Goal: Communication & Community: Answer question/provide support

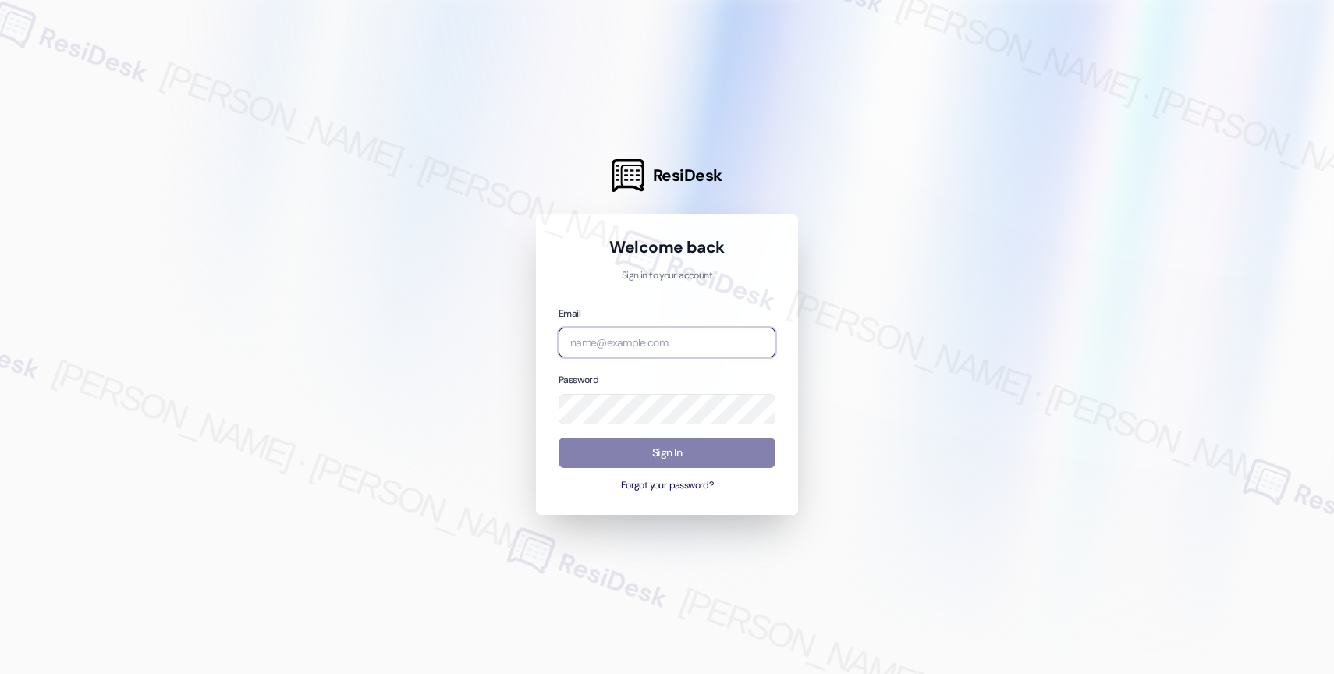
click at [627, 336] on input "email" at bounding box center [667, 343] width 217 height 30
paste input "automated-surveys-affinity_property-resen.nine@affinity_[DOMAIN_NAME]"
type input "automated-surveys-affinity_property-resen.nine@affinity_[DOMAIN_NAME]"
click at [912, 325] on div at bounding box center [667, 337] width 1334 height 674
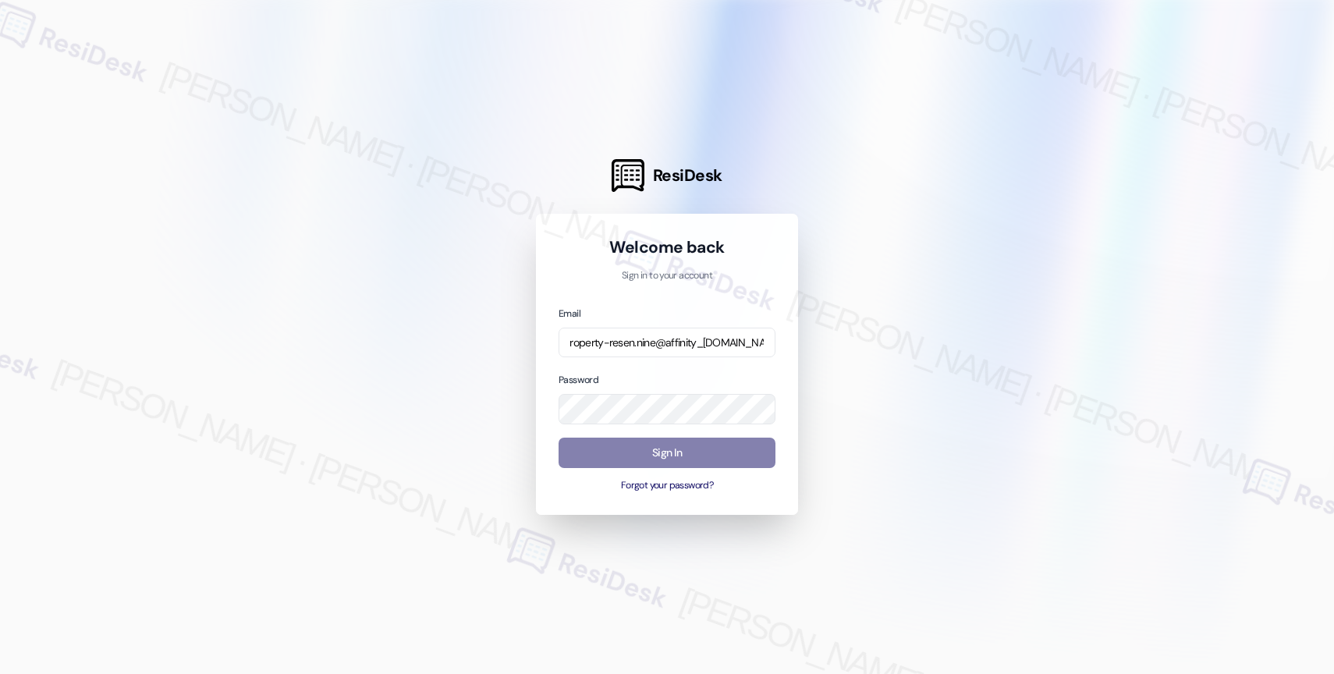
scroll to position [0, 0]
click at [897, 346] on div at bounding box center [667, 337] width 1334 height 674
click at [653, 453] on button "Sign In" at bounding box center [667, 453] width 217 height 30
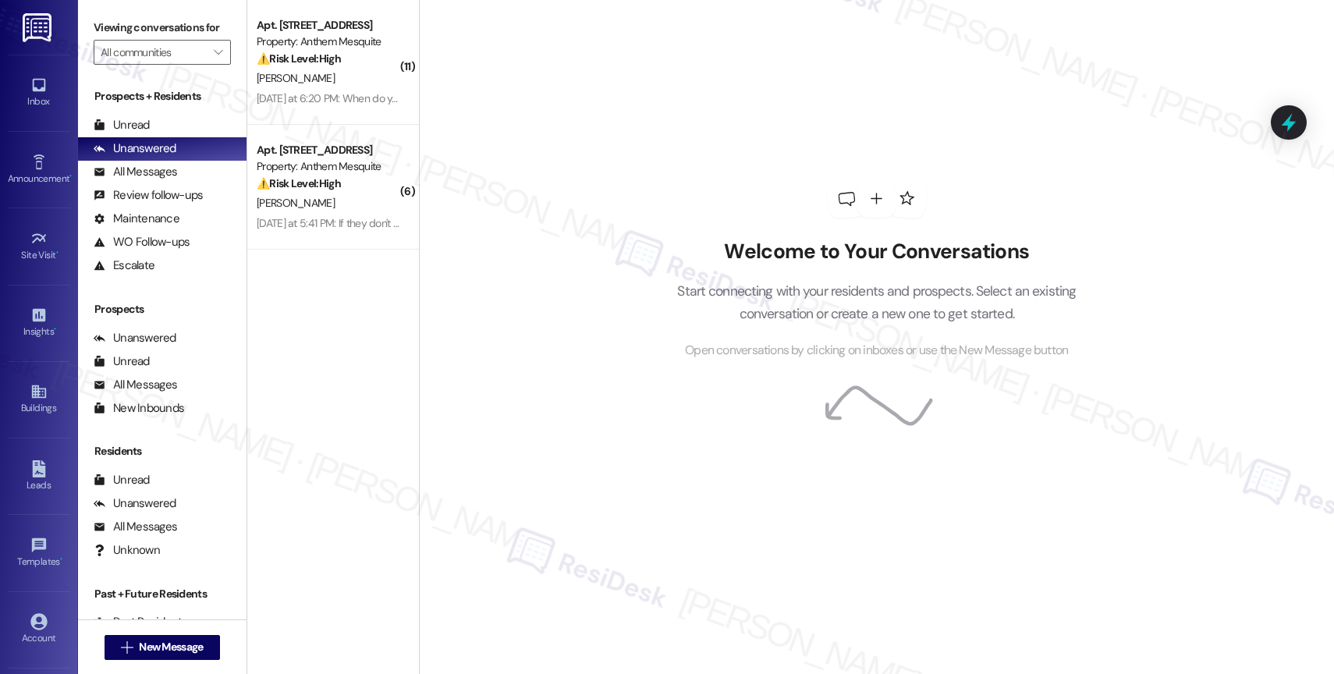
click at [663, 112] on div "Welcome to Your Conversations Start connecting with your residents and prospect…" at bounding box center [877, 269] width 468 height 539
click at [214, 59] on icon "" at bounding box center [218, 52] width 9 height 12
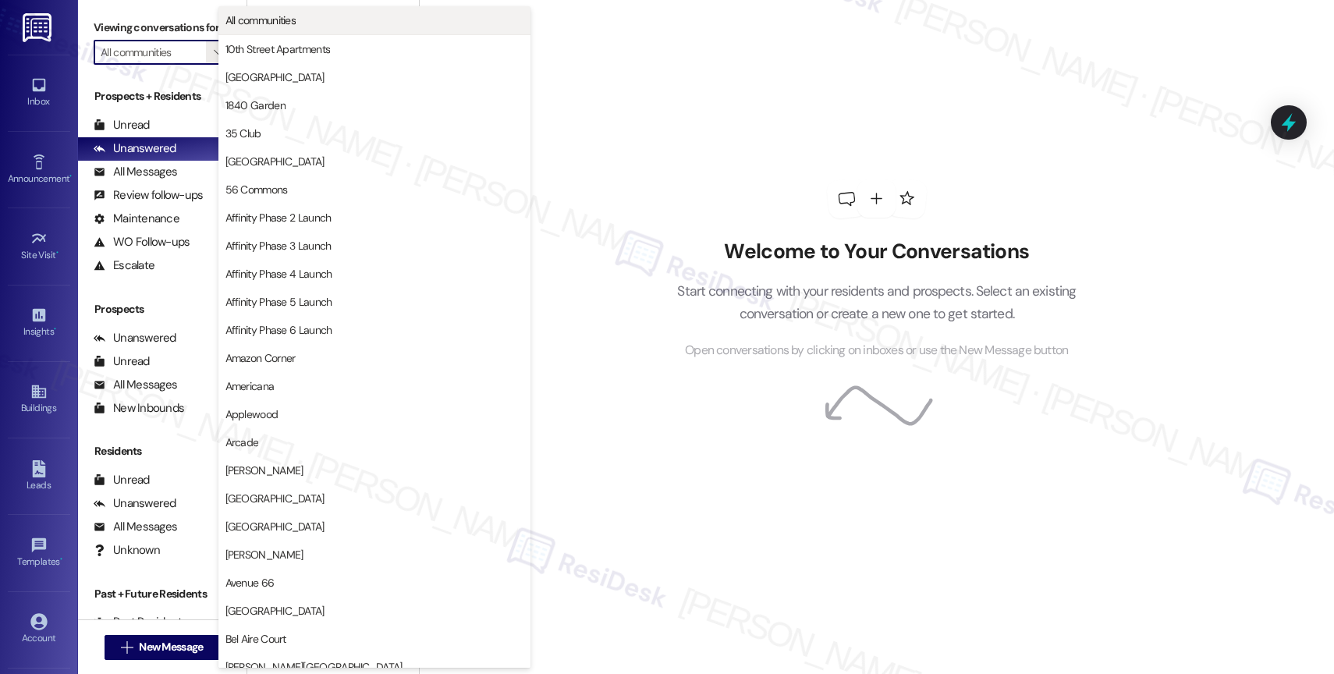
click at [303, 26] on span "All communities" at bounding box center [375, 20] width 298 height 16
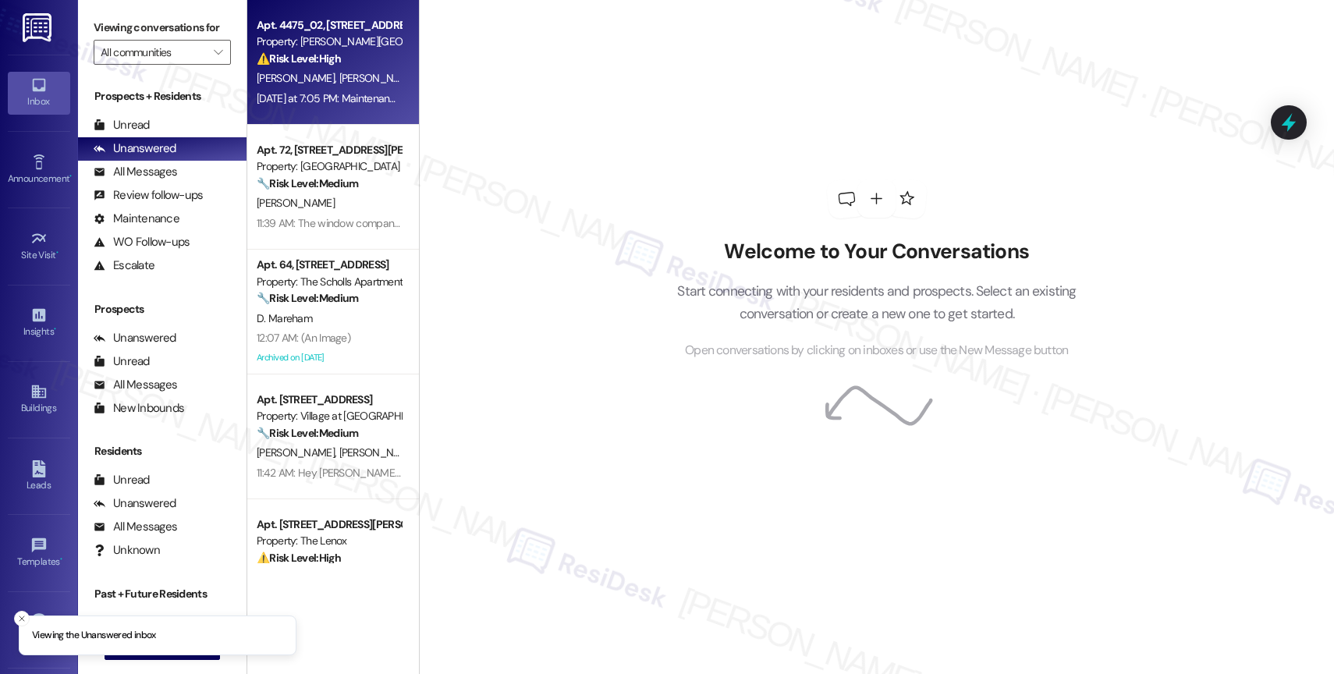
click at [339, 83] on span "[PERSON_NAME]" at bounding box center [380, 78] width 83 height 14
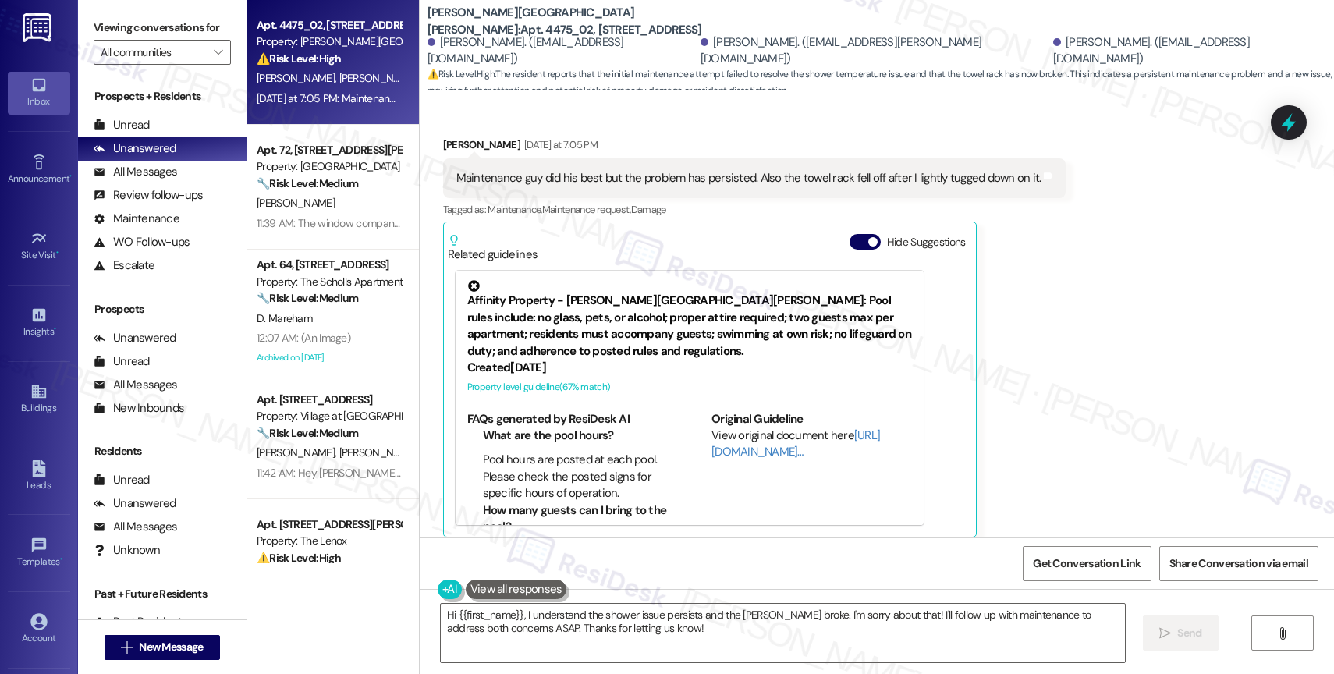
scroll to position [1117, 0]
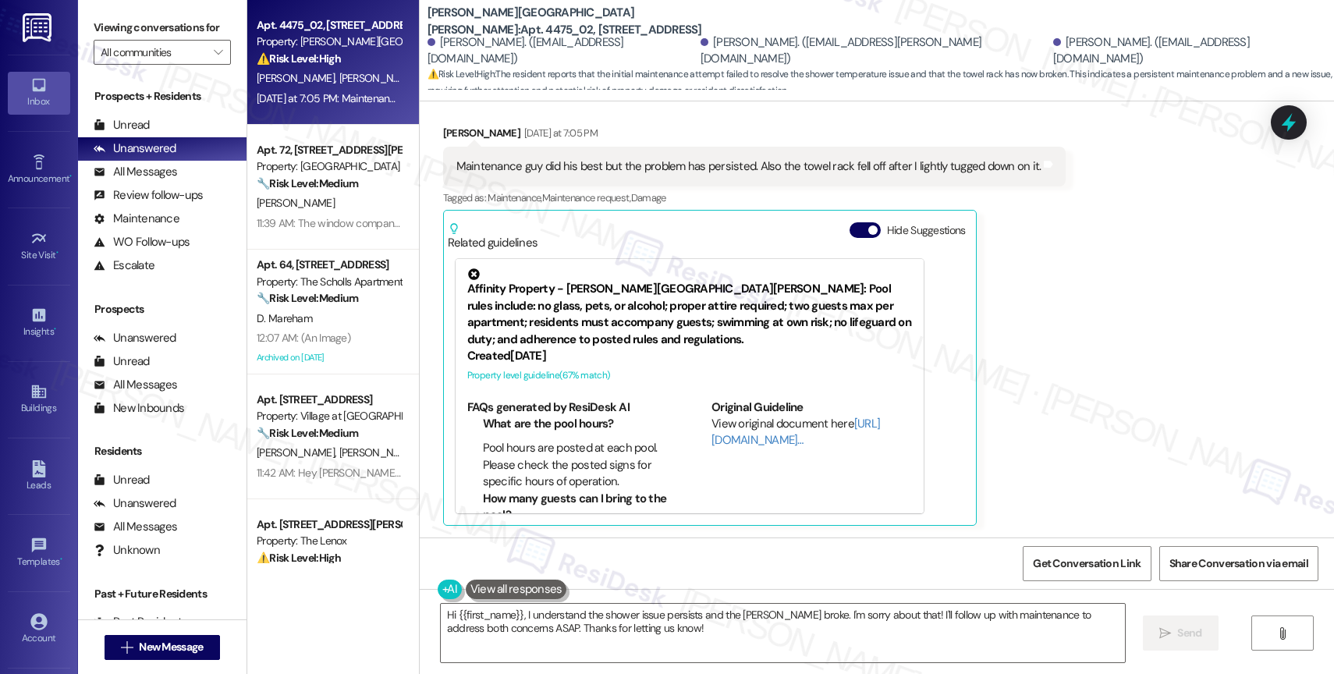
click at [850, 222] on div "Hide Suggestions" at bounding box center [911, 230] width 123 height 16
click at [851, 225] on button "Hide Suggestions" at bounding box center [865, 230] width 31 height 16
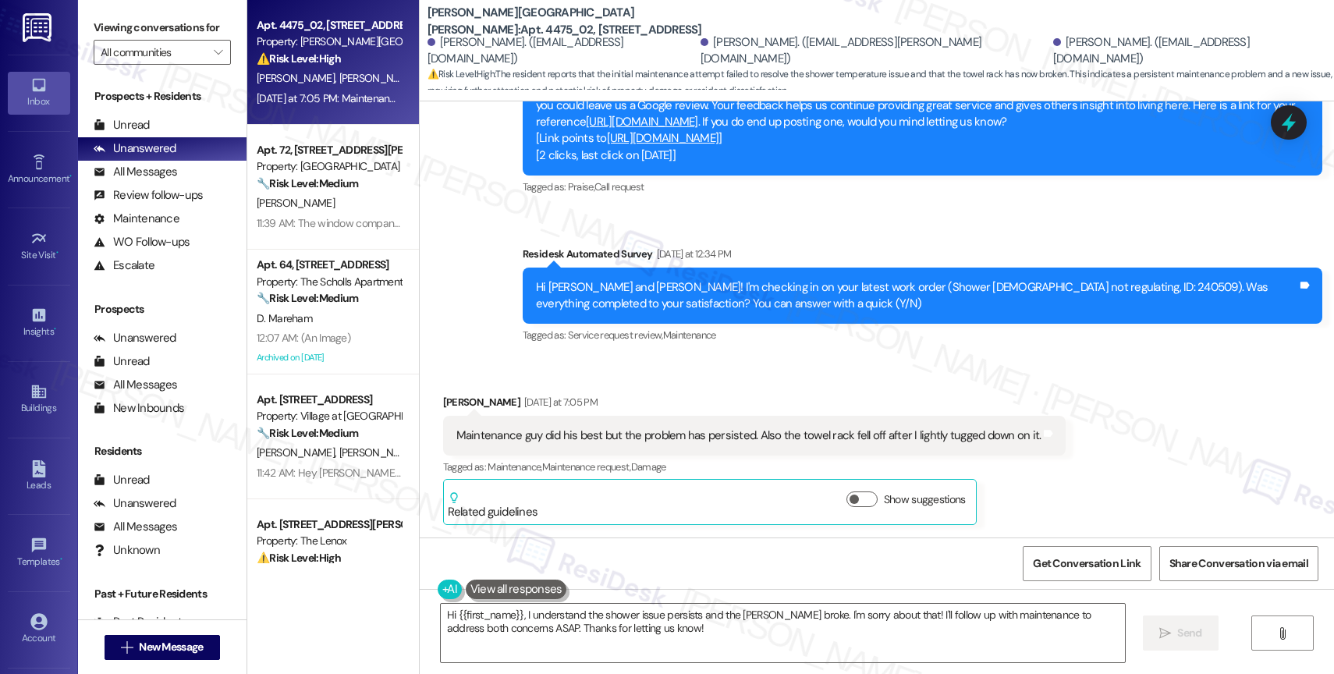
click at [722, 375] on div "Received via SMS [PERSON_NAME] [DATE] at 7:05 PM Maintenance guy did his best b…" at bounding box center [877, 448] width 915 height 178
click at [741, 359] on div "Received via SMS [PERSON_NAME] [DATE] at 7:05 PM Maintenance guy did his best b…" at bounding box center [877, 448] width 915 height 178
click at [769, 371] on div "Received via SMS [PERSON_NAME] [DATE] at 7:05 PM Maintenance guy did his best b…" at bounding box center [877, 448] width 915 height 178
click at [845, 189] on div "Tagged as: Praise , Click to highlight conversations about Praise Call request …" at bounding box center [923, 187] width 800 height 23
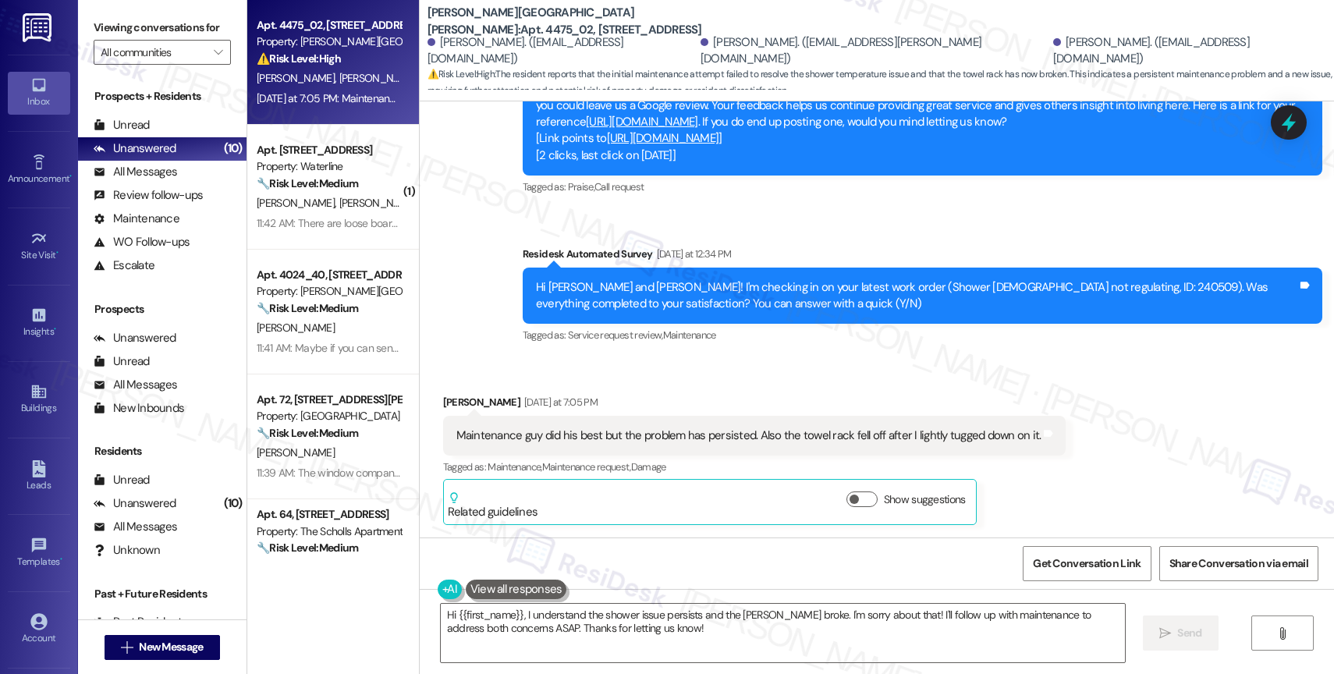
click at [790, 359] on div "Received via SMS [PERSON_NAME] [DATE] at 7:05 PM Maintenance guy did his best b…" at bounding box center [877, 448] width 915 height 178
click at [806, 379] on div "Received via SMS [PERSON_NAME] [DATE] at 7:05 PM Maintenance guy did his best b…" at bounding box center [877, 448] width 915 height 178
drag, startPoint x: 531, startPoint y: 18, endPoint x: 579, endPoint y: 17, distance: 47.6
click at [579, 17] on b "[PERSON_NAME][GEOGRAPHIC_DATA][PERSON_NAME]: Apt. 4475_02, [GEOGRAPHIC_DATA]" at bounding box center [584, 22] width 312 height 34
copy b "4475_02,"
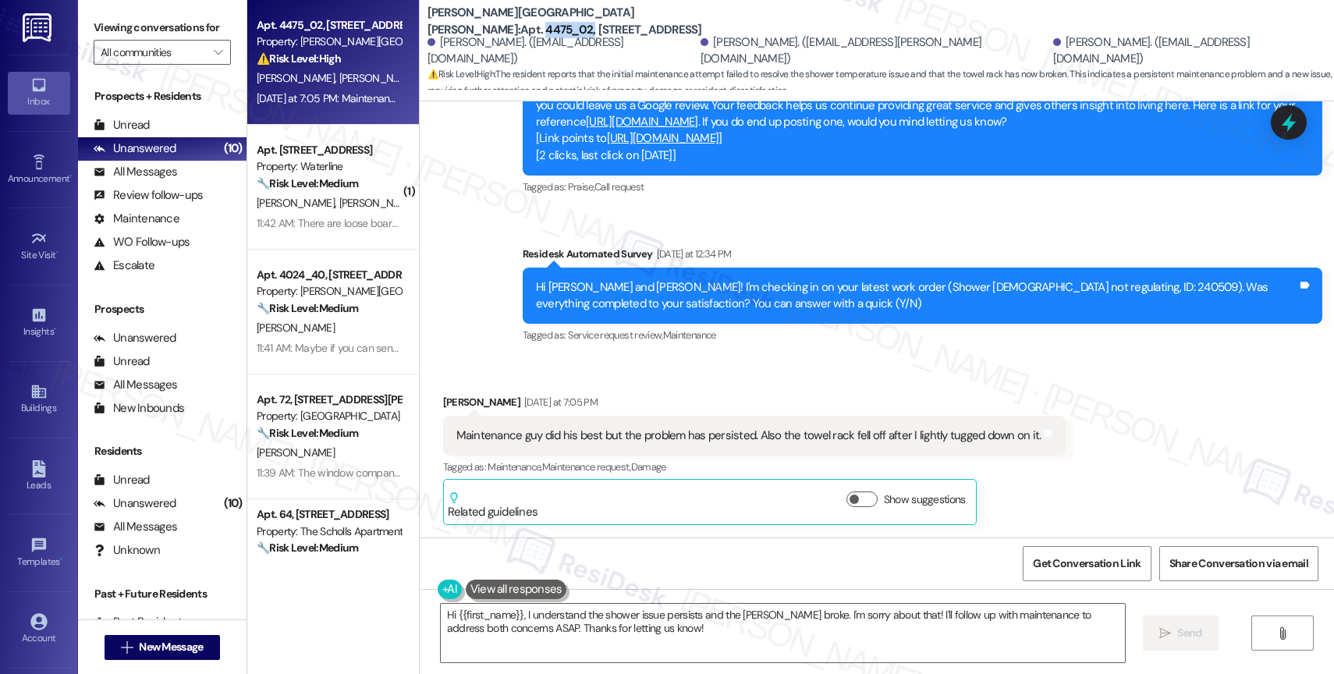
scroll to position [801, 0]
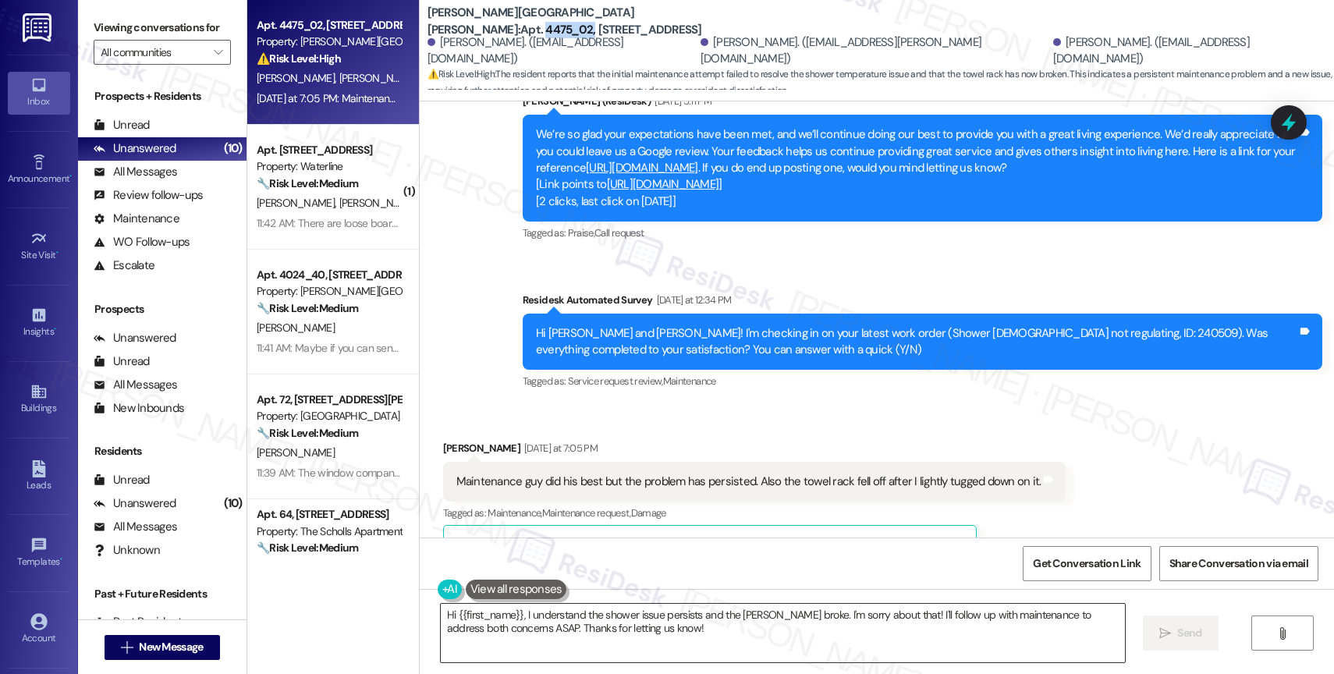
click at [573, 614] on textarea "Hi {{first_name}}, I understand the shower issue persists and the [PERSON_NAME]…" at bounding box center [783, 633] width 684 height 59
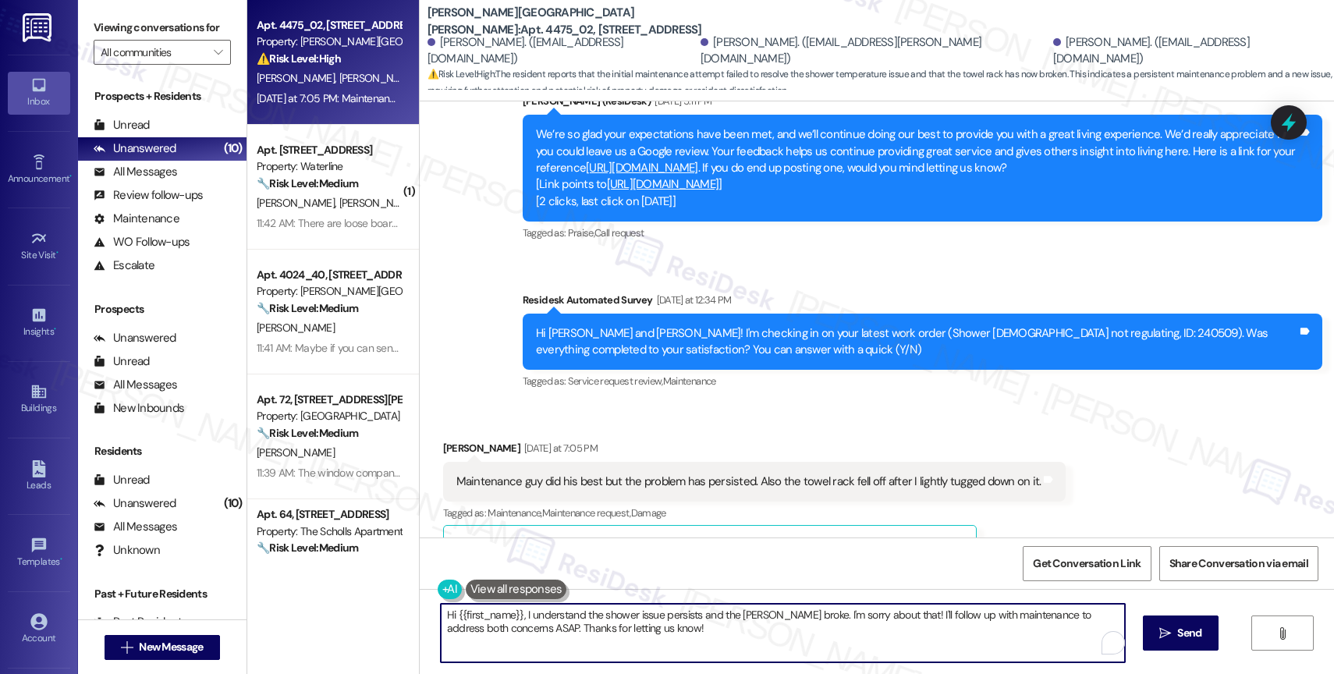
click at [573, 614] on textarea "Hi {{first_name}}, I understand the shower issue persists and the [PERSON_NAME]…" at bounding box center [783, 633] width 684 height 59
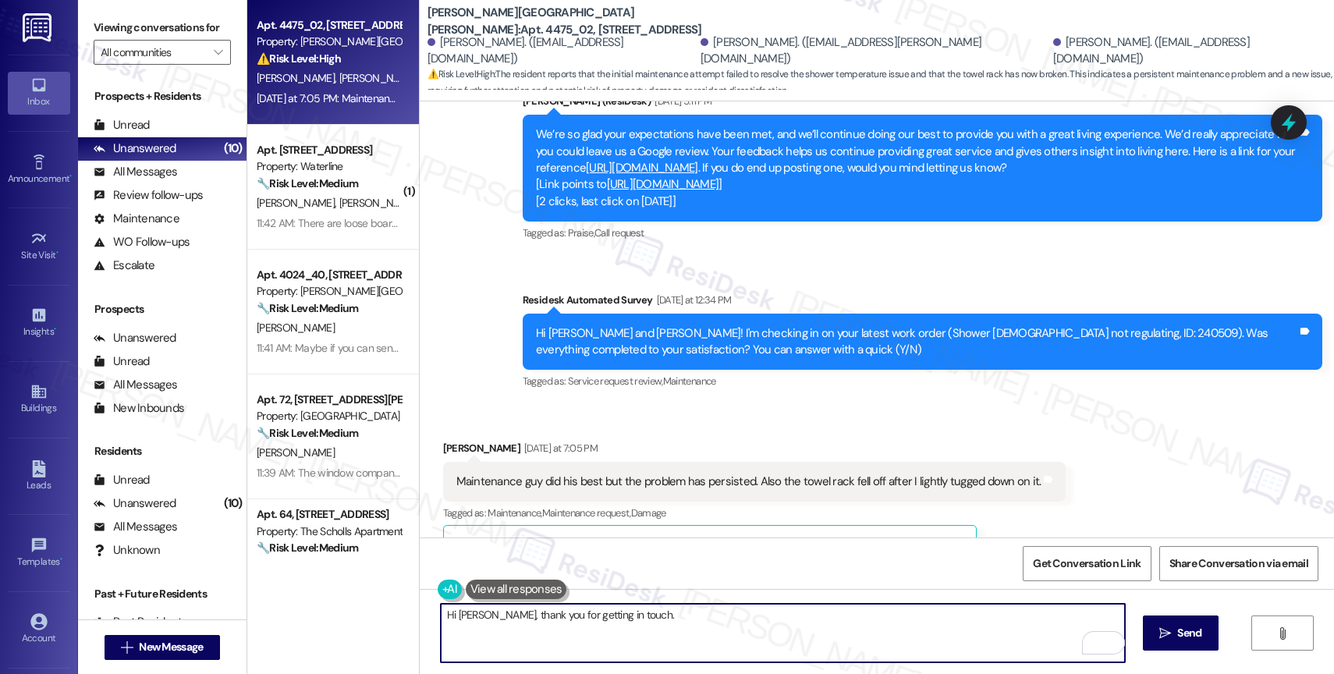
drag, startPoint x: 662, startPoint y: 621, endPoint x: 371, endPoint y: 615, distance: 290.3
click at [372, 616] on div "Apt. 4475_02, 4275 NW Clubhouse Pl Property: [PERSON_NAME][GEOGRAPHIC_DATA][PER…" at bounding box center [790, 337] width 1087 height 674
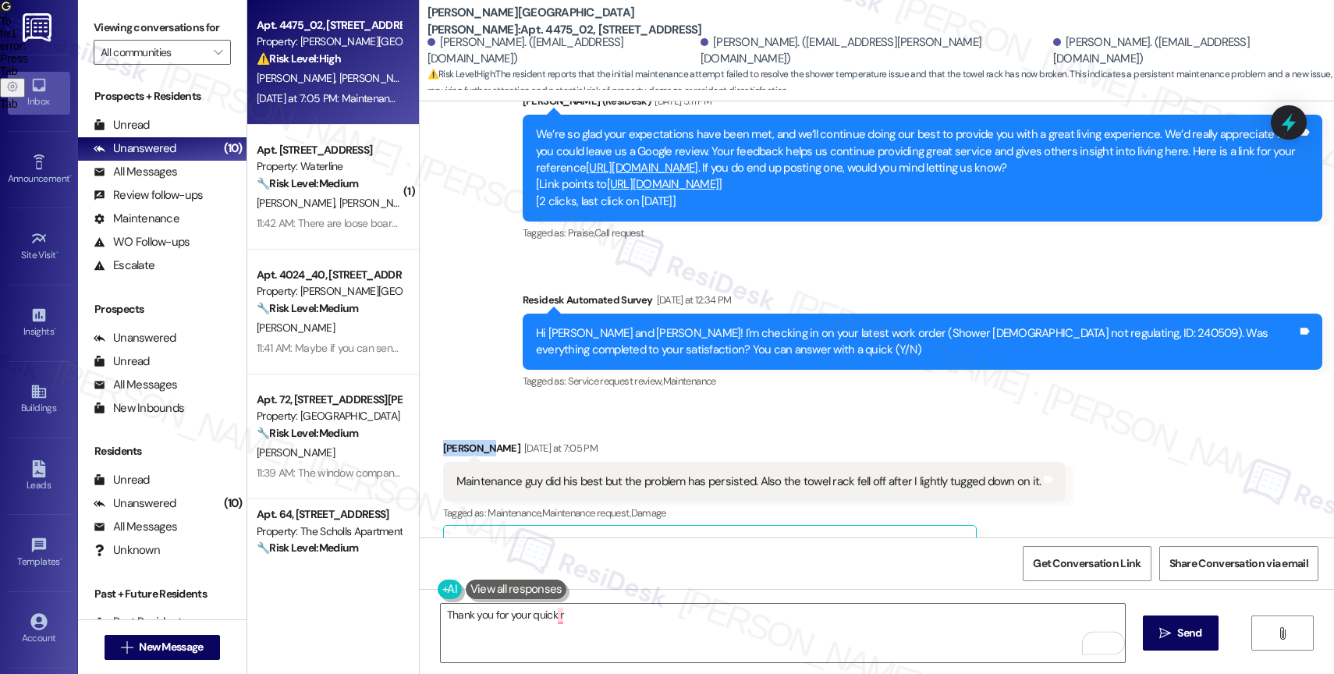
drag, startPoint x: 442, startPoint y: 444, endPoint x: 410, endPoint y: 445, distance: 32.0
click at [420, 445] on div "Received via SMS [PERSON_NAME] [DATE] at 7:05 PM Maintenance guy did his best b…" at bounding box center [877, 494] width 915 height 178
copy div "[PERSON_NAME]"
click at [521, 621] on textarea "Thank you for your quick r" at bounding box center [783, 633] width 684 height 59
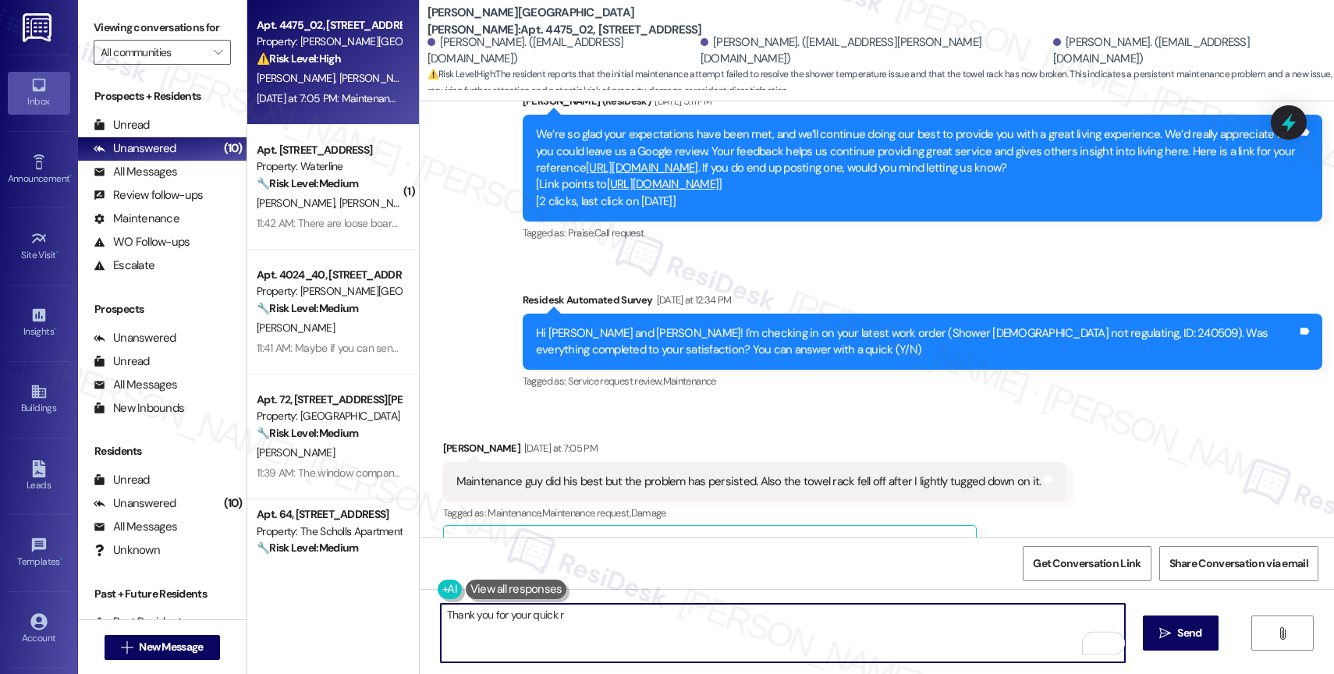
click at [521, 621] on textarea "Thank you for your quick r" at bounding box center [783, 633] width 684 height 59
paste textarea "[PERSON_NAME]"
click at [777, 618] on textarea "Hi [PERSON_NAME], thank you for responding. The work order note shows that mian…" at bounding box center [783, 633] width 684 height 59
click at [973, 619] on textarea "Hi [PERSON_NAME], thank you for responding. The work order note shows that main…" at bounding box center [783, 633] width 684 height 59
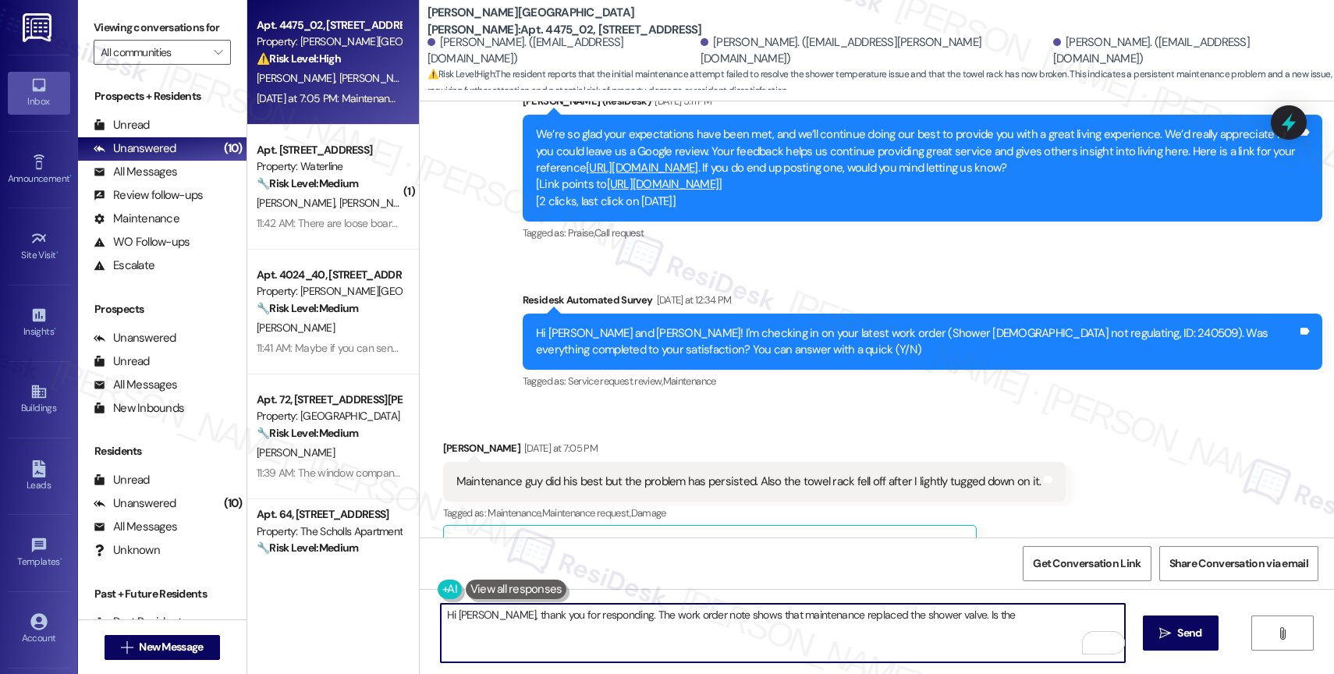
drag, startPoint x: 943, startPoint y: 611, endPoint x: 1014, endPoint y: 623, distance: 71.2
click at [1014, 623] on textarea "Hi [PERSON_NAME], thank you for responding. The work order note shows that main…" at bounding box center [783, 633] width 684 height 59
click at [1101, 636] on icon "Open Grammarly. 0 Suggestions." at bounding box center [1101, 642] width 17 height 17
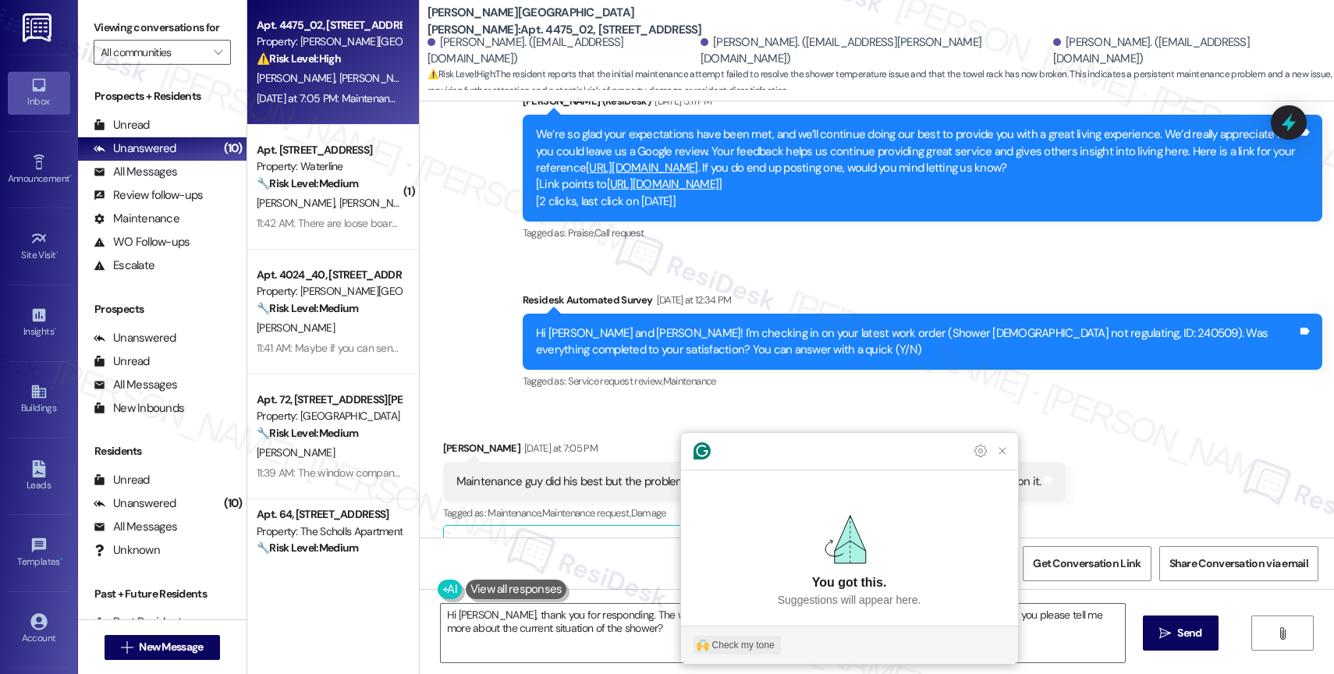
click at [723, 641] on div "Check my tone" at bounding box center [743, 645] width 62 height 14
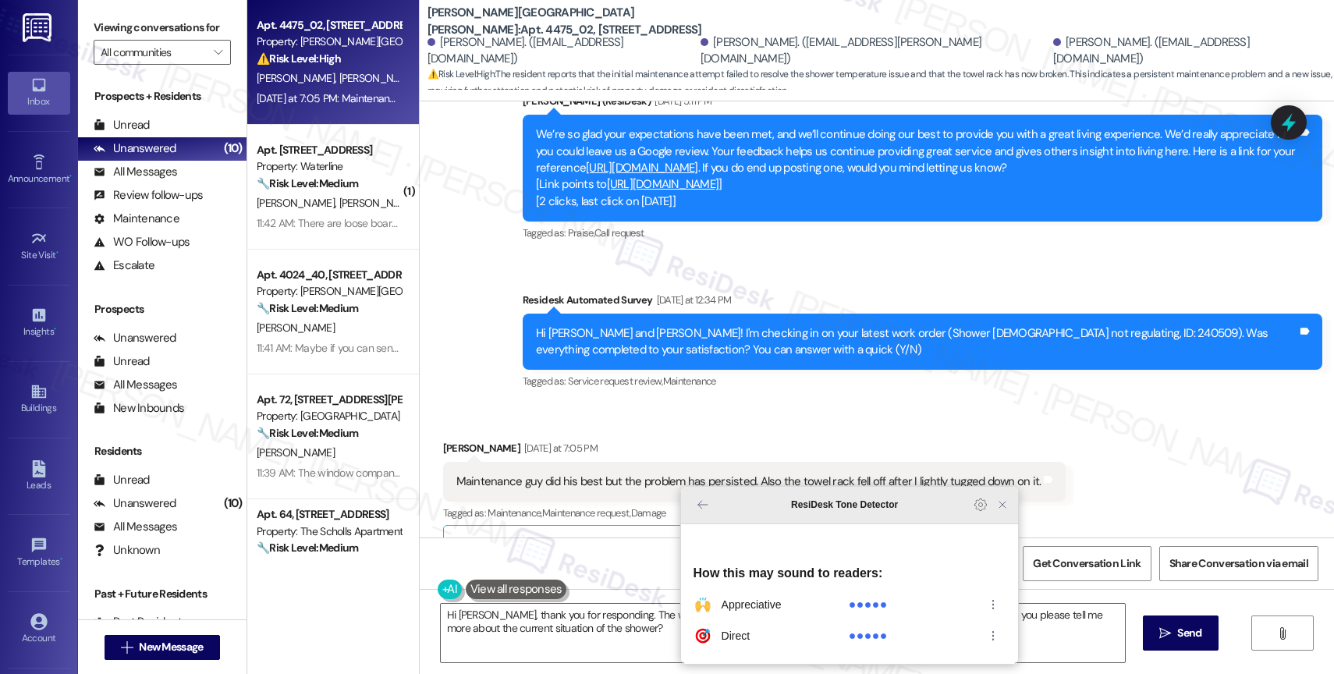
click at [1001, 511] on icon "Close Grammarly Assistant" at bounding box center [1002, 505] width 12 height 12
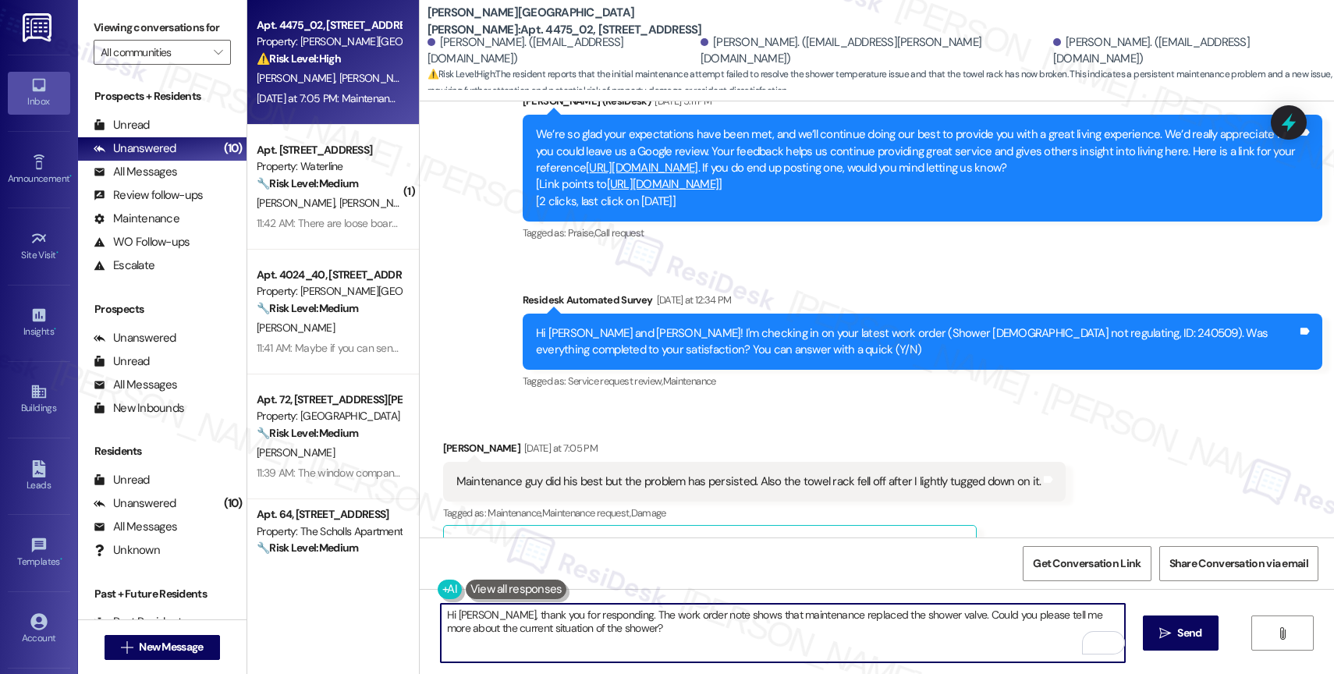
scroll to position [847, 0]
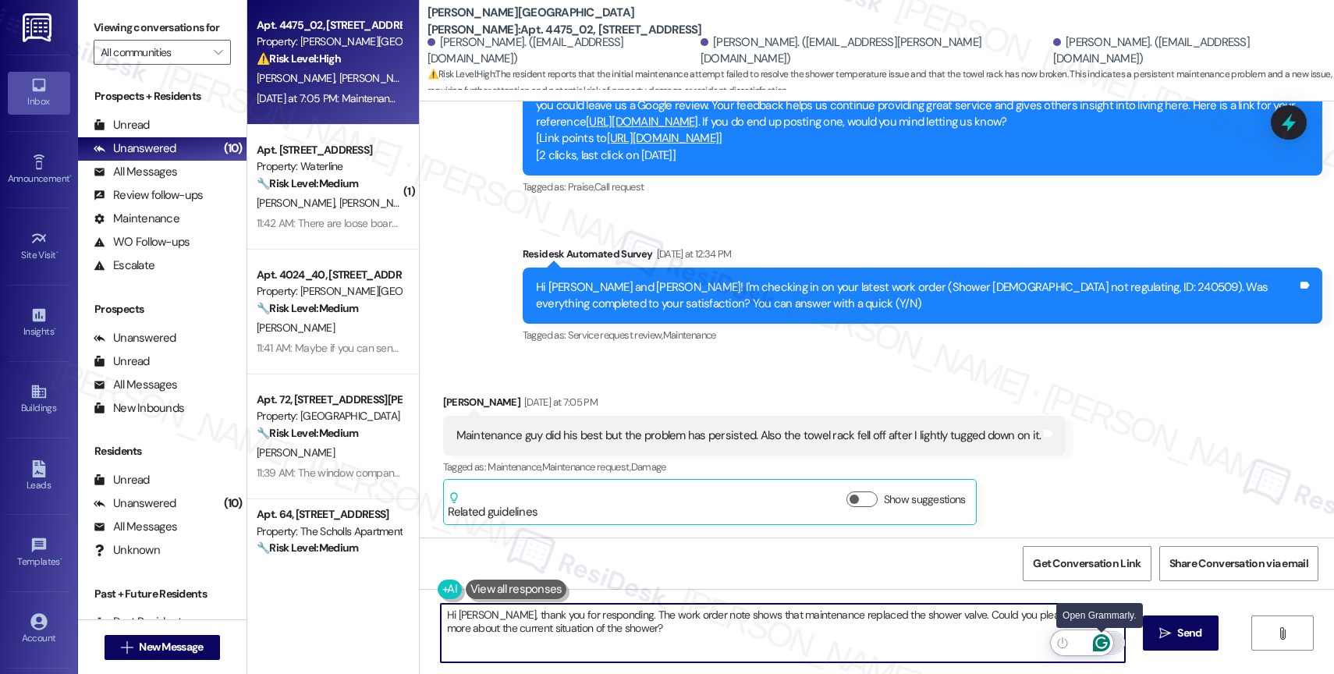
click at [1104, 640] on icon "Open Grammarly. 0 Suggestions." at bounding box center [1101, 642] width 17 height 17
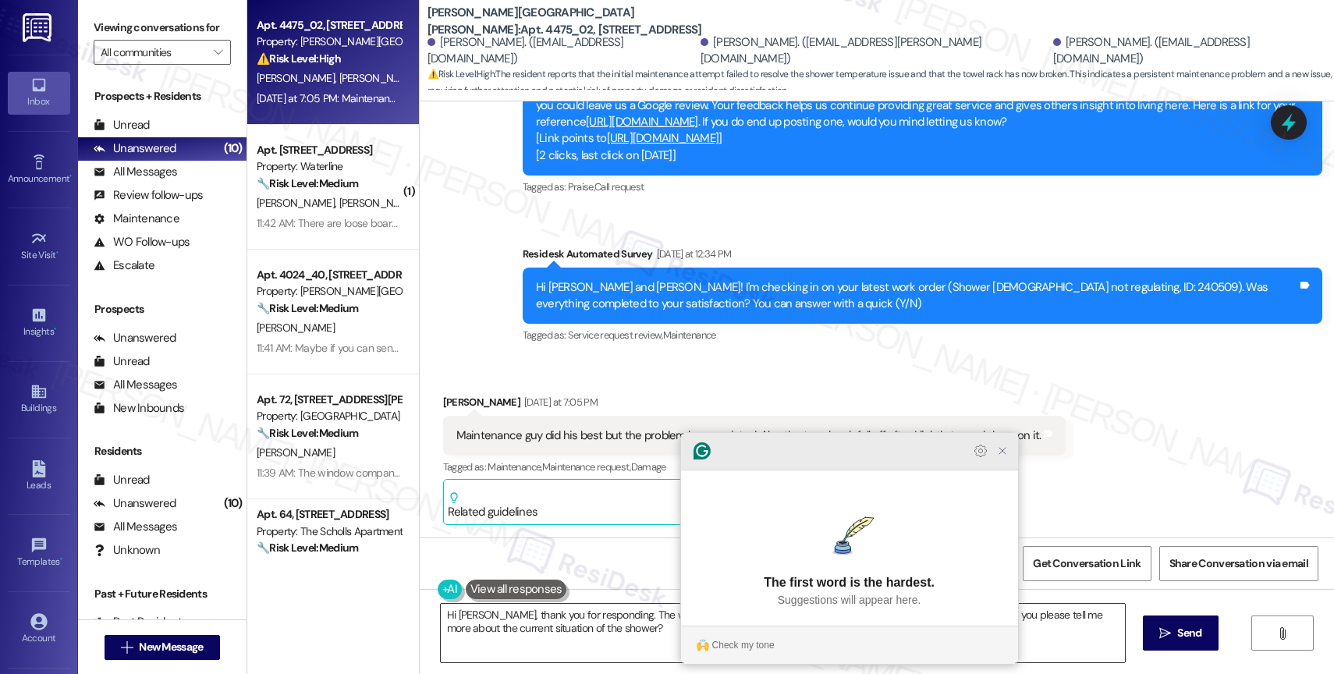
click at [999, 457] on icon "Close Grammarly Assistant" at bounding box center [1002, 451] width 12 height 12
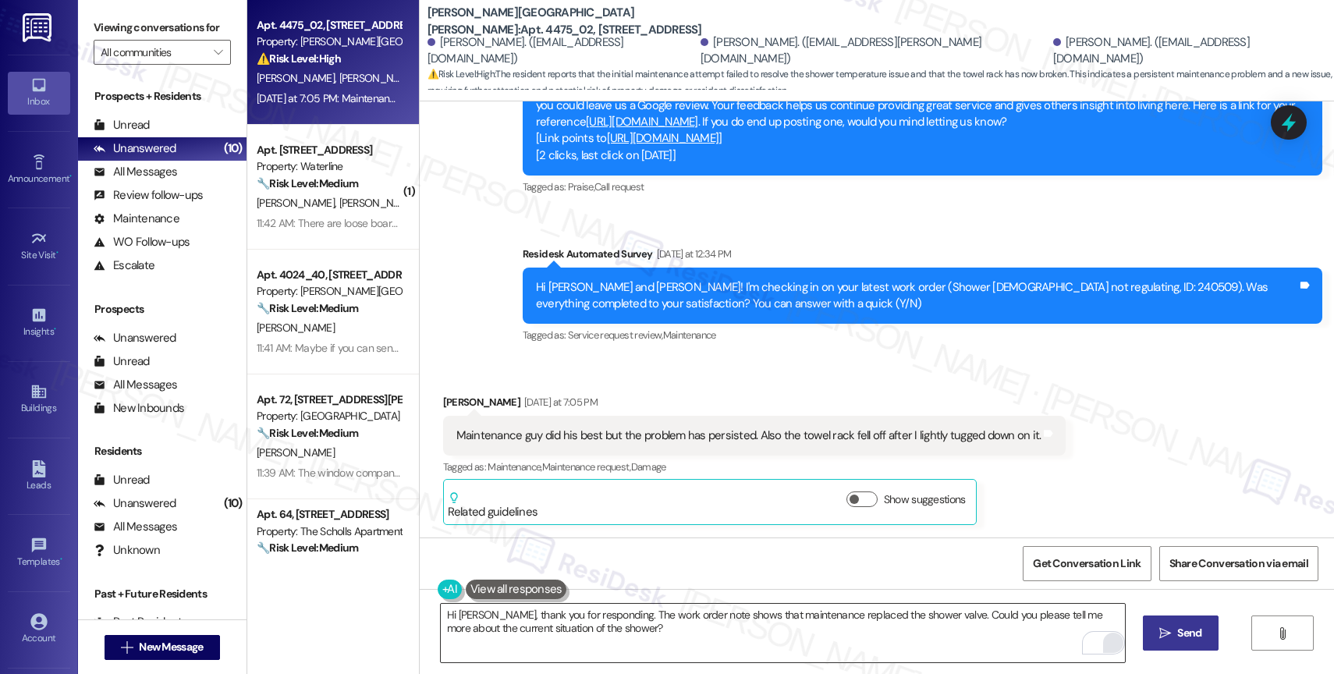
click at [1164, 642] on button " Send" at bounding box center [1181, 633] width 76 height 35
type textarea "Fetching suggested responses. Please feel free to read through the conversation…"
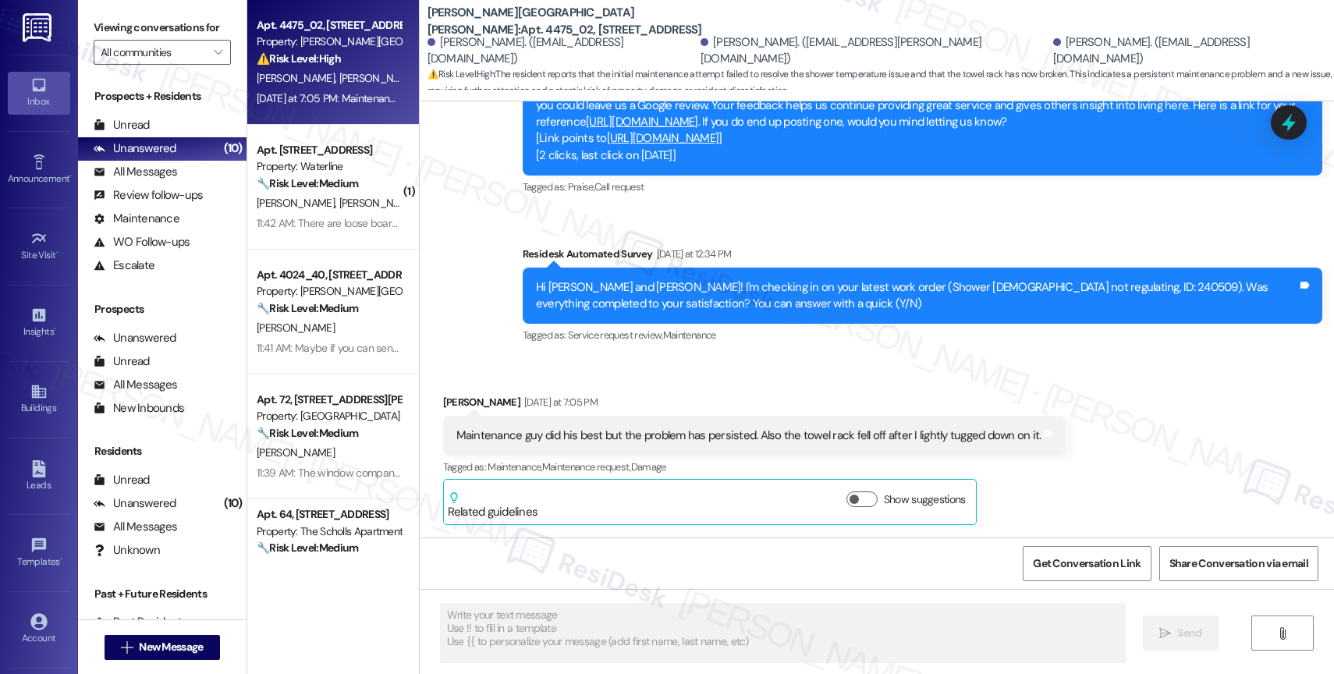
scroll to position [847, 0]
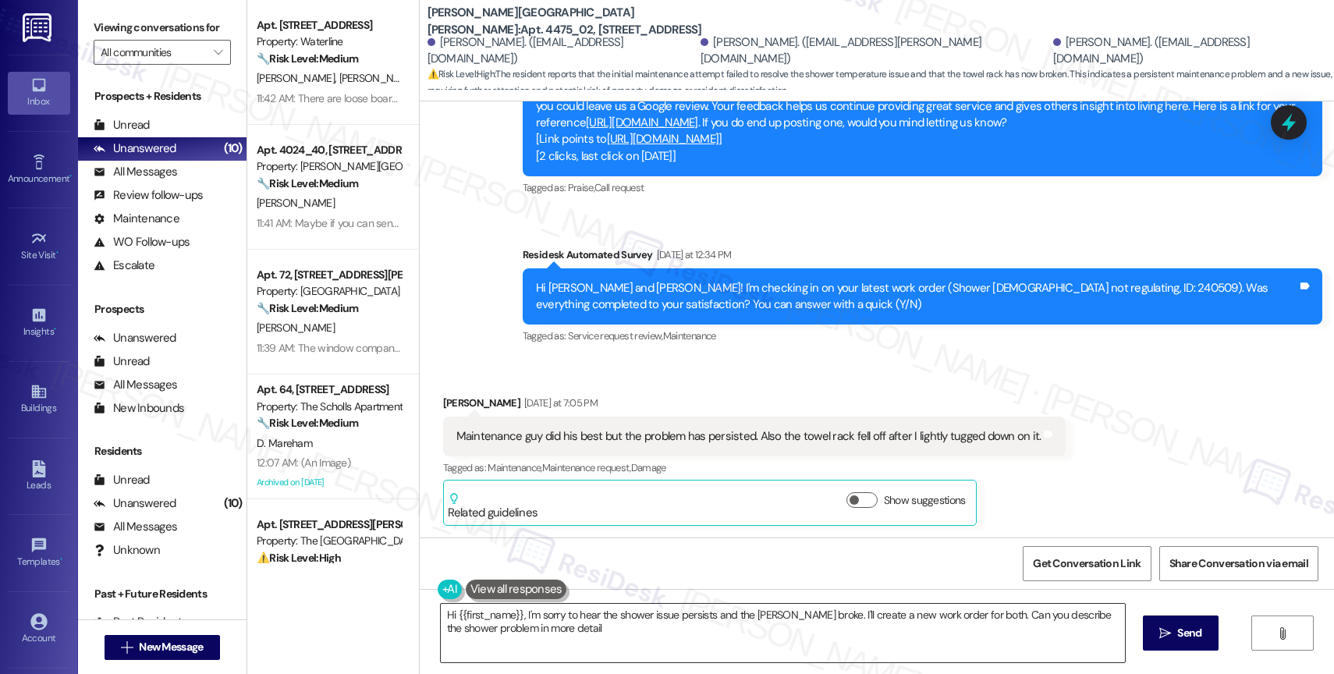
type textarea "Hi {{first_name}}, I'm sorry to hear the shower issue persists and the [PERSON_…"
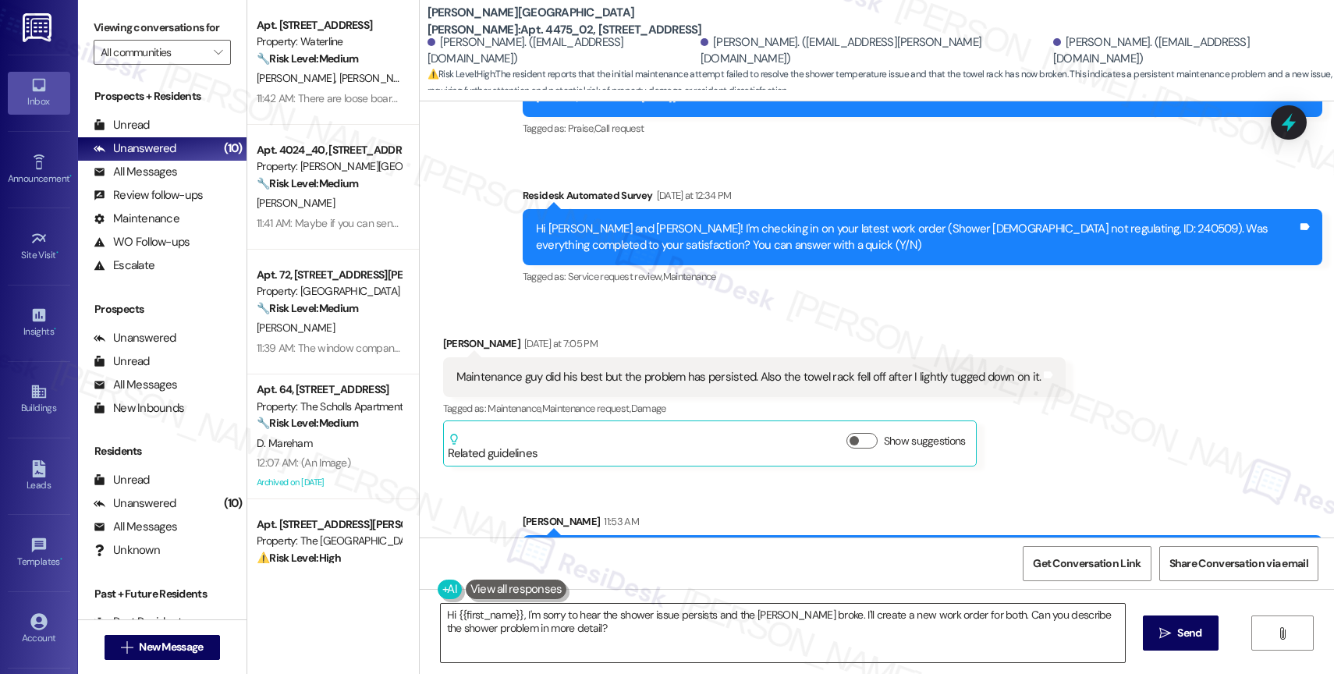
scroll to position [973, 0]
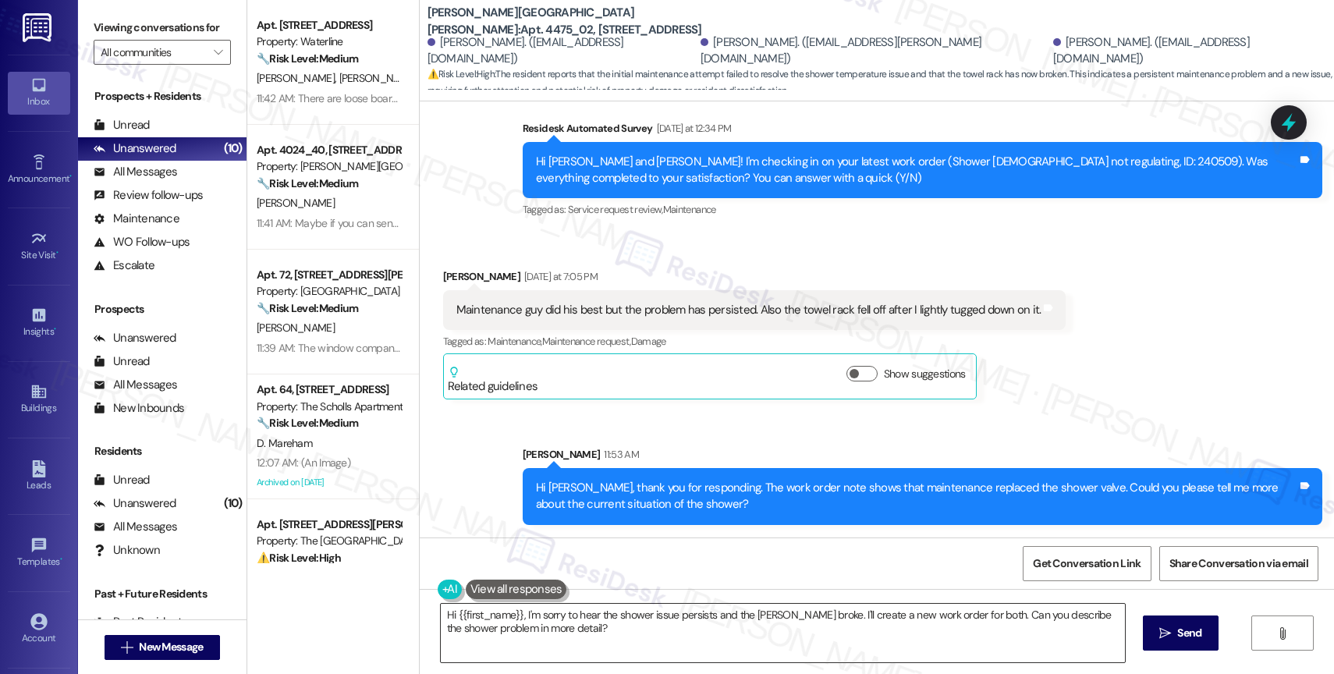
click at [587, 633] on textarea "Hi {{first_name}}, I'm sorry to hear the shower issue persists and the [PERSON_…" at bounding box center [783, 633] width 684 height 59
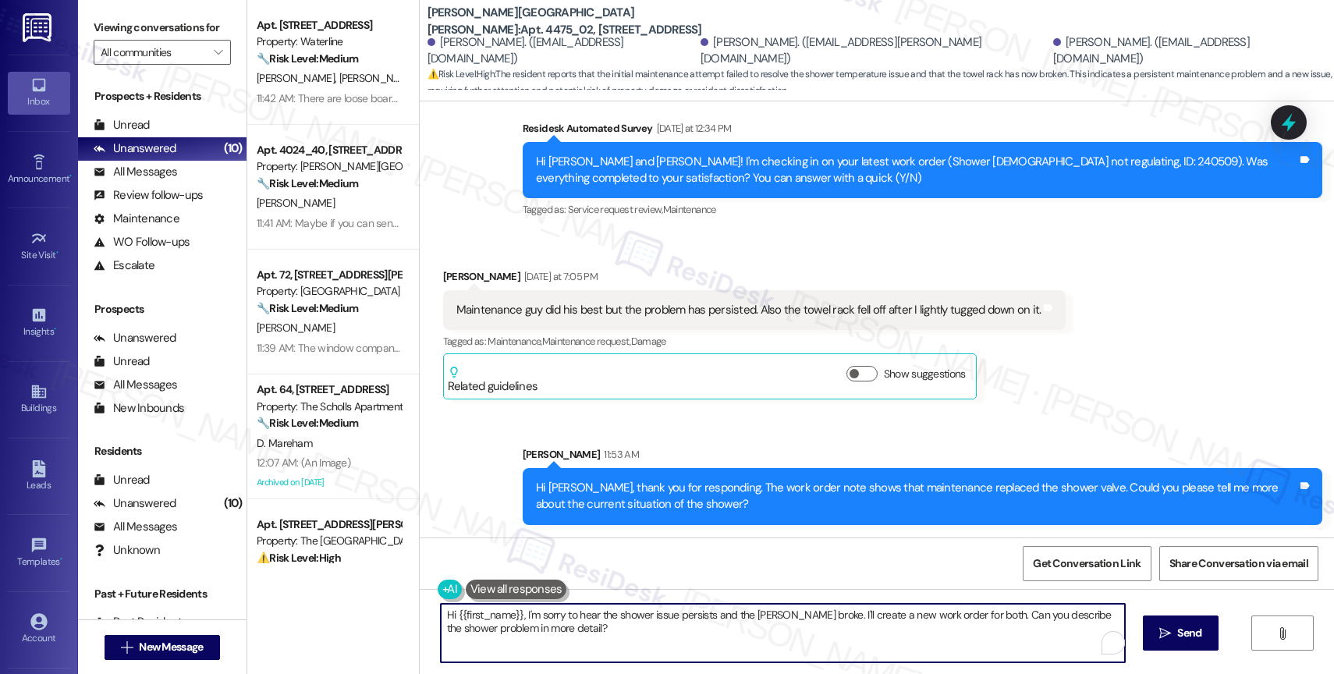
click at [587, 633] on textarea "Hi {{first_name}}, I'm sorry to hear the shower issue persists and the [PERSON_…" at bounding box center [783, 633] width 684 height 59
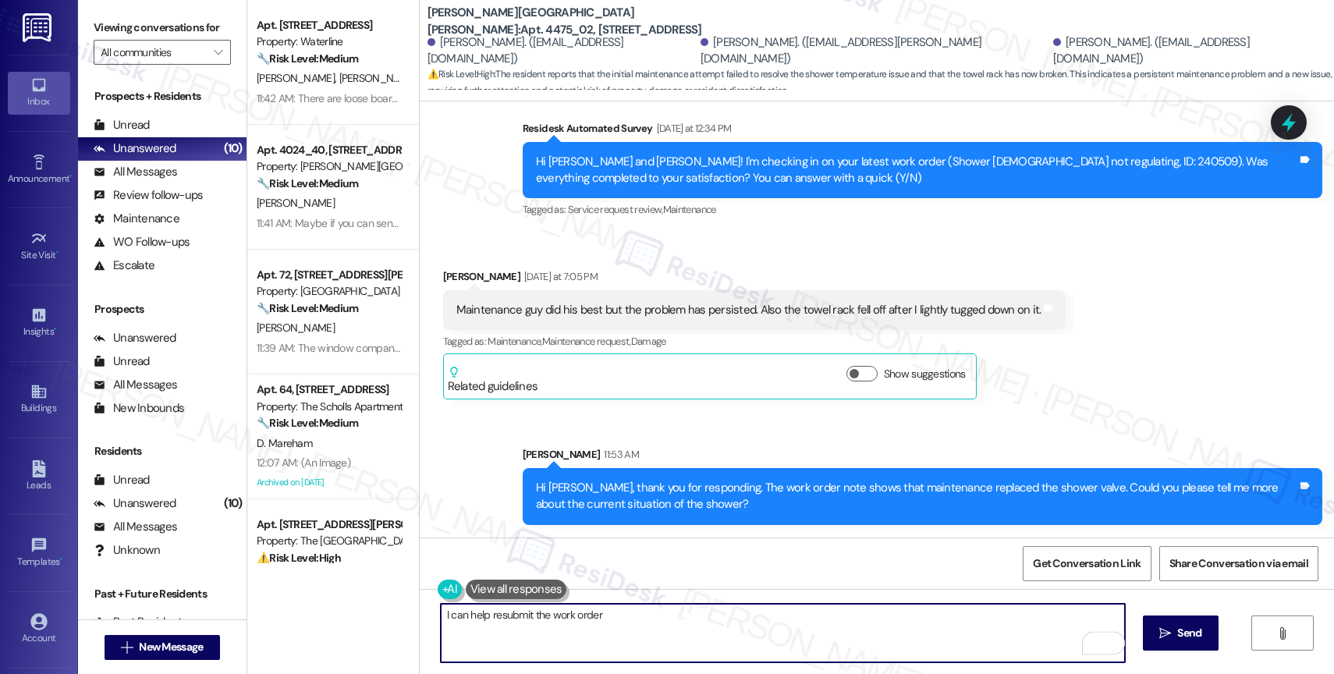
drag, startPoint x: 524, startPoint y: 612, endPoint x: 797, endPoint y: 623, distance: 273.4
click at [797, 624] on textarea "I can help resubmit the work order" at bounding box center [783, 633] width 684 height 59
type textarea "I can help resubmit a work order for both issues."
click at [441, 614] on textarea "I can help resubmit a work order for both issues." at bounding box center [783, 633] width 684 height 59
click at [494, 618] on textarea "I can help resubmit a work order for both issues." at bounding box center [783, 633] width 684 height 59
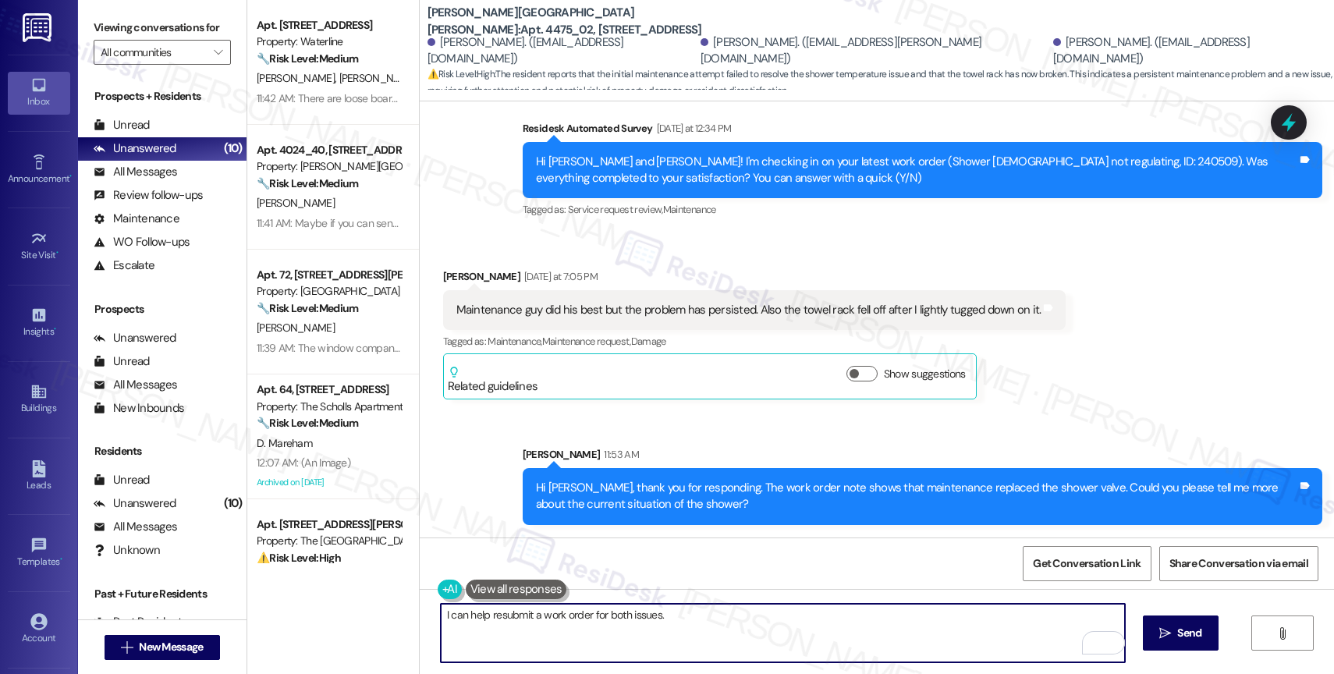
click at [494, 618] on textarea "I can help resubmit a work order for both issues." at bounding box center [783, 633] width 684 height 59
click at [492, 616] on textarea "I can help resubmit a work order for both issues." at bounding box center [783, 633] width 684 height 59
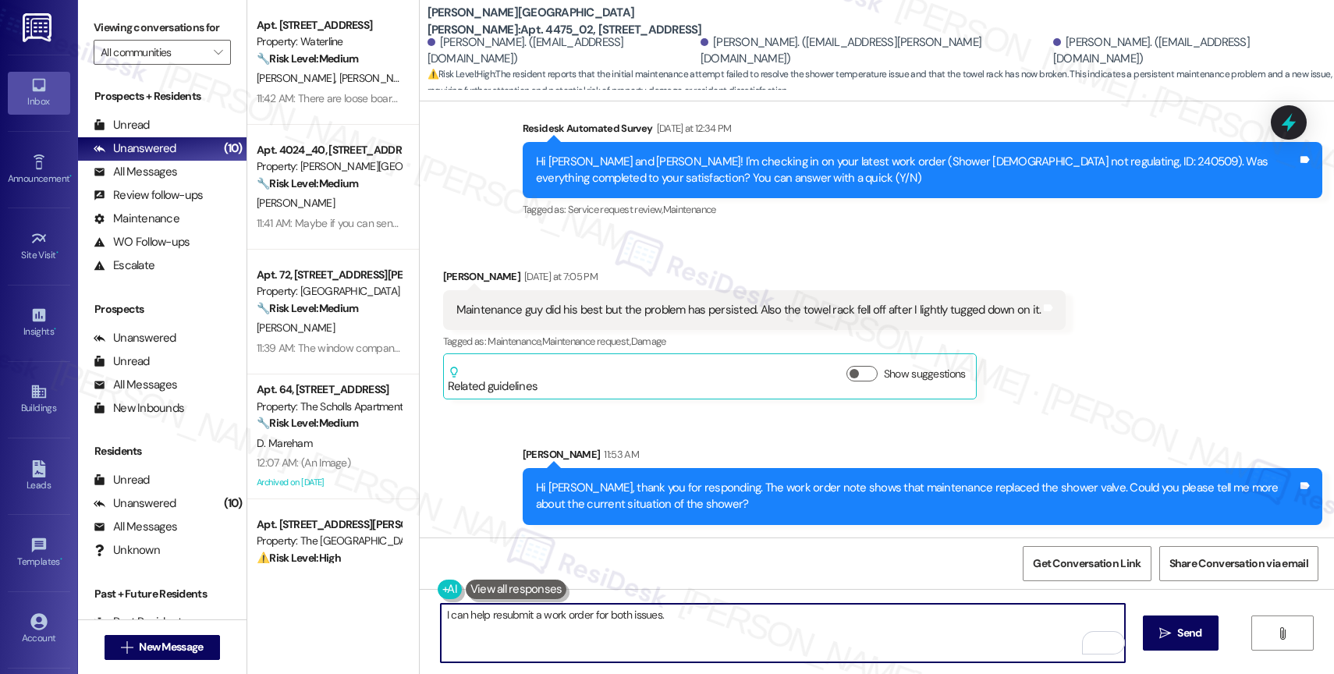
click at [492, 616] on textarea "I can help resubmit a work order for both issues." at bounding box center [783, 633] width 684 height 59
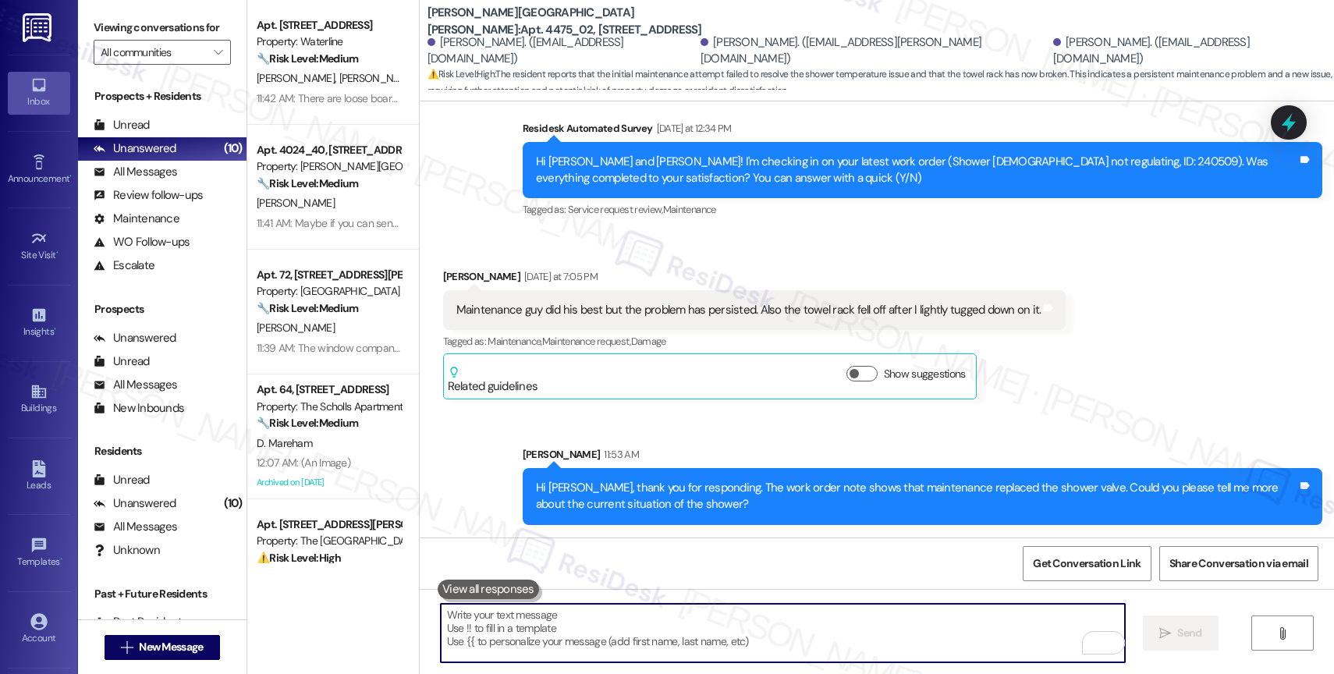
click at [671, 446] on div "Sent via SMS [PERSON_NAME] 11:53 AM Hi [PERSON_NAME], thank you for responding.…" at bounding box center [922, 486] width 823 height 102
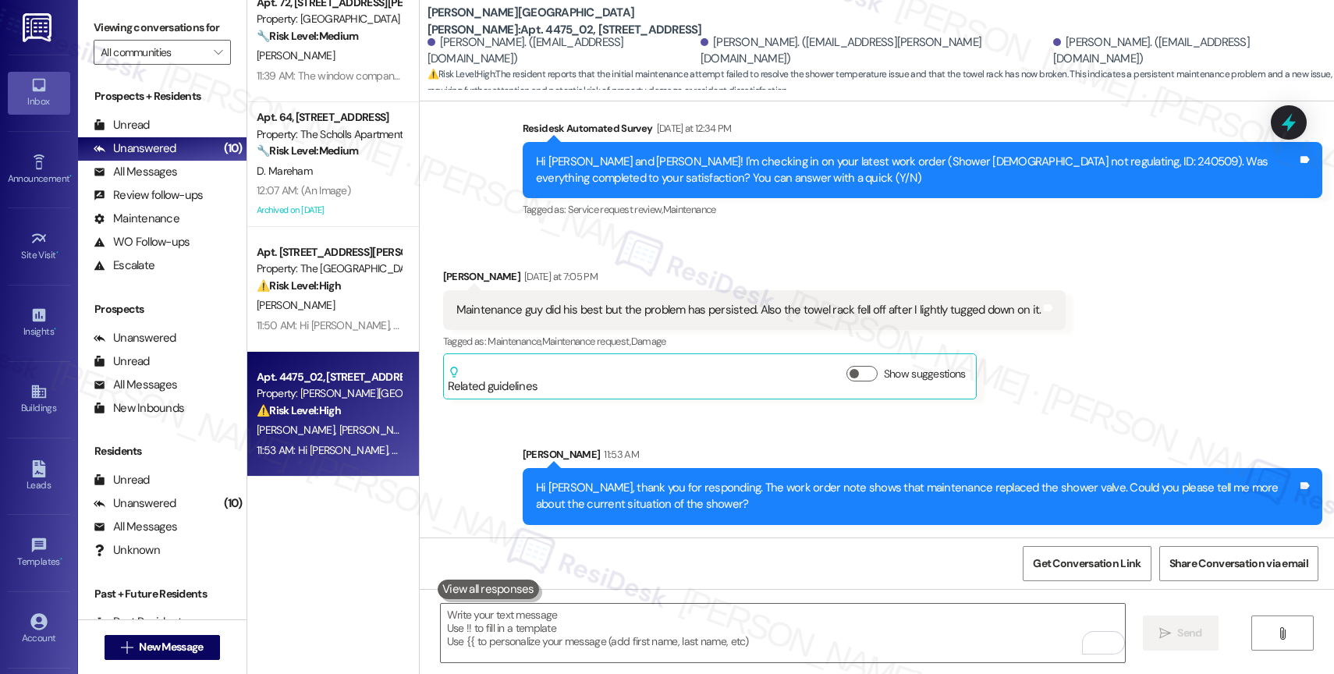
scroll to position [0, 0]
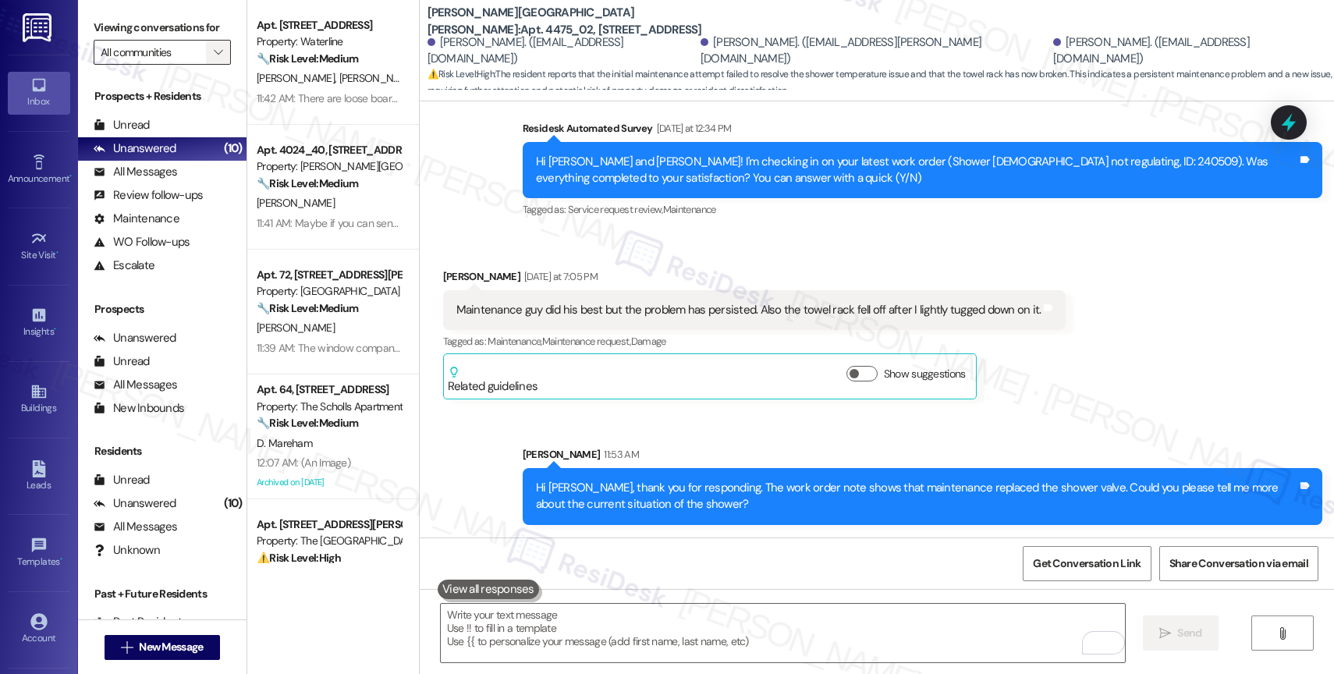
click at [211, 64] on span "" at bounding box center [218, 52] width 15 height 25
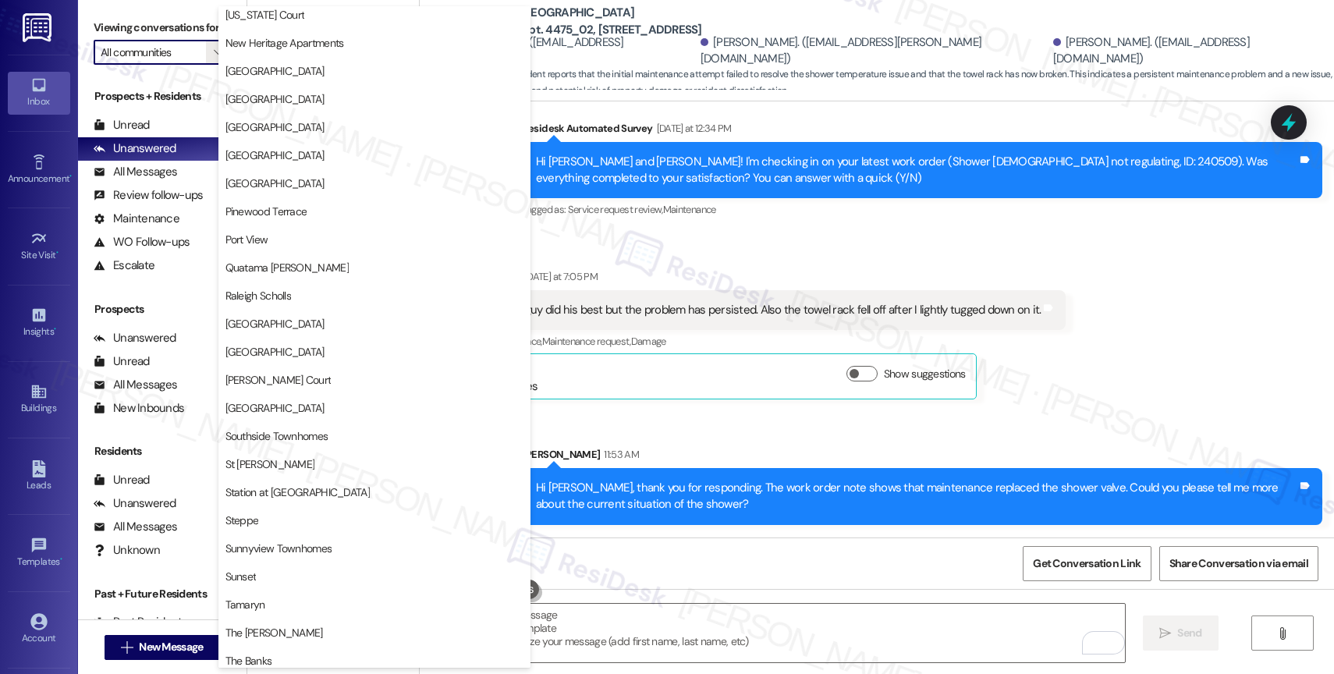
scroll to position [2879, 0]
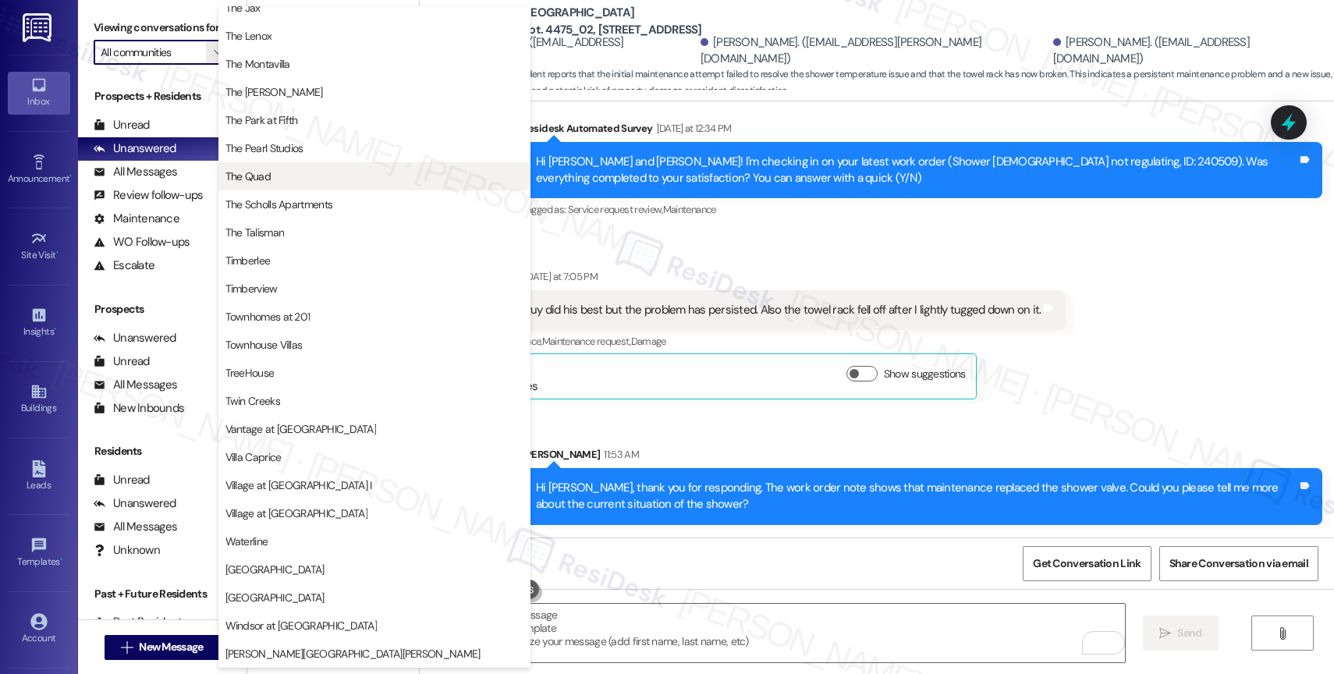
click at [290, 175] on span "The Quad" at bounding box center [375, 177] width 298 height 16
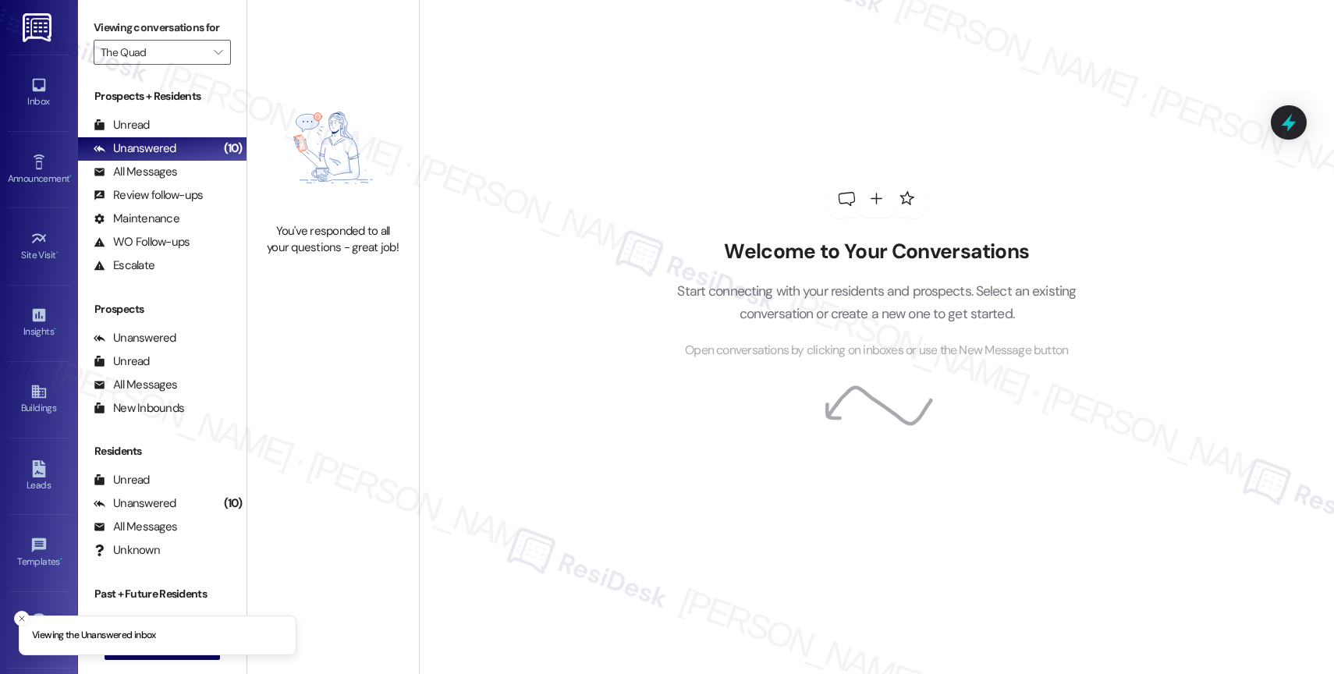
drag, startPoint x: 208, startPoint y: 65, endPoint x: 249, endPoint y: 168, distance: 110.7
click at [214, 59] on icon "" at bounding box center [218, 52] width 9 height 12
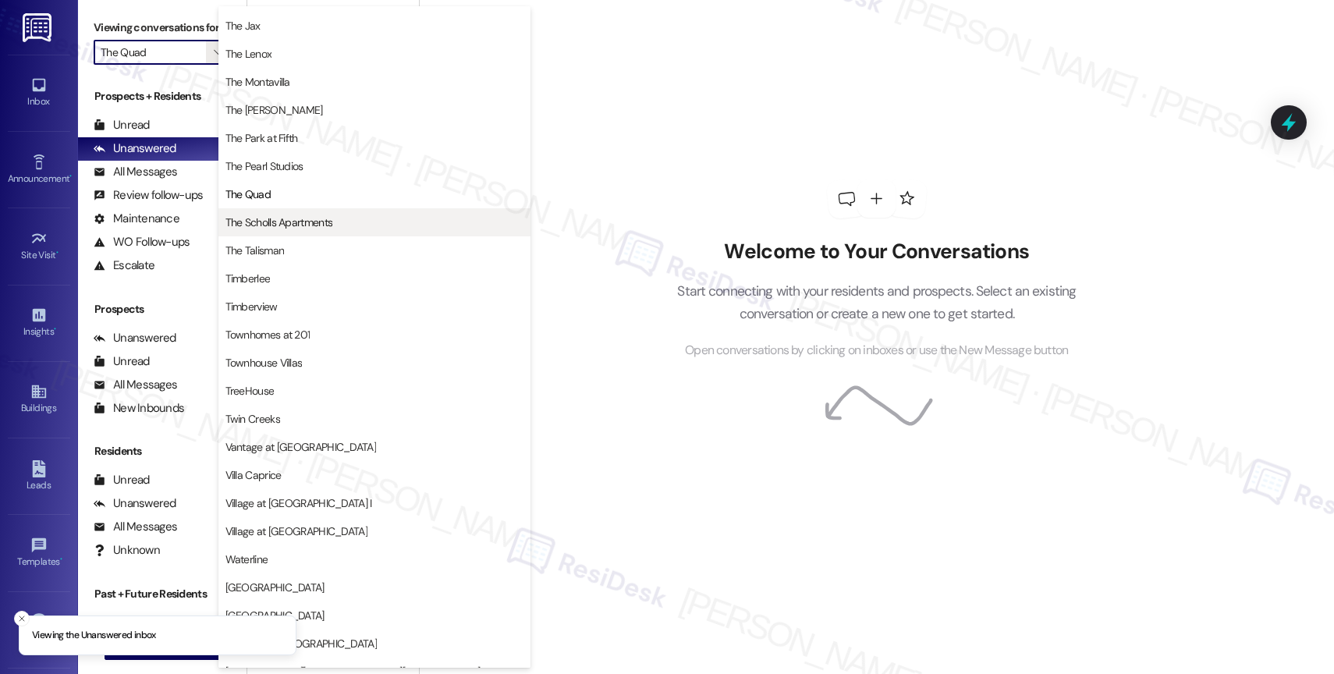
scroll to position [2807, 0]
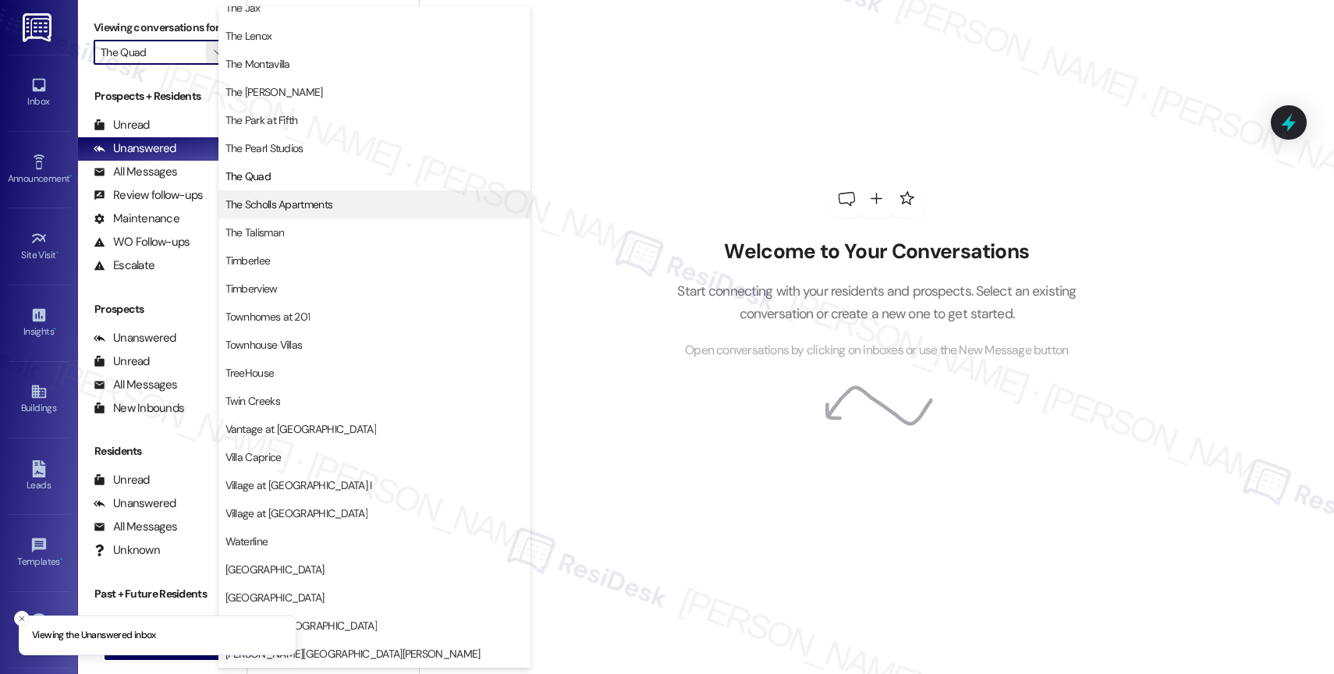
click at [304, 197] on span "The Scholls Apartments" at bounding box center [280, 205] width 108 height 16
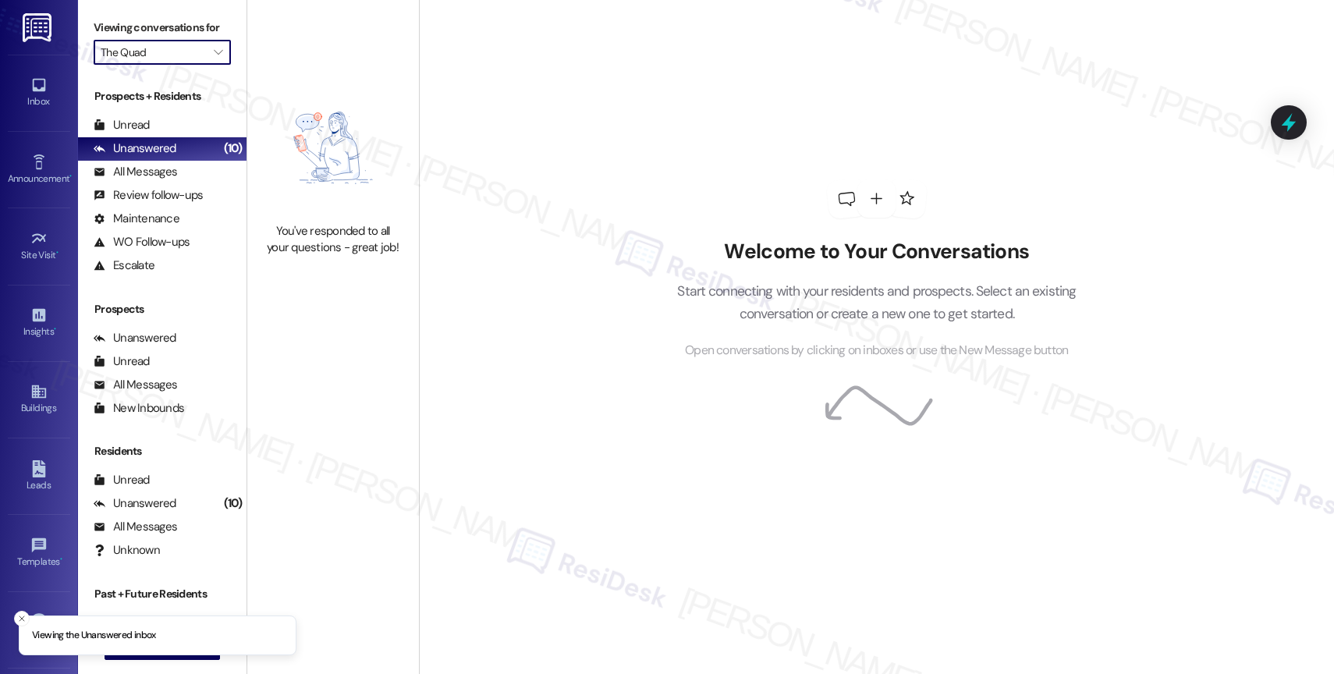
type input "The Scholls Apartments"
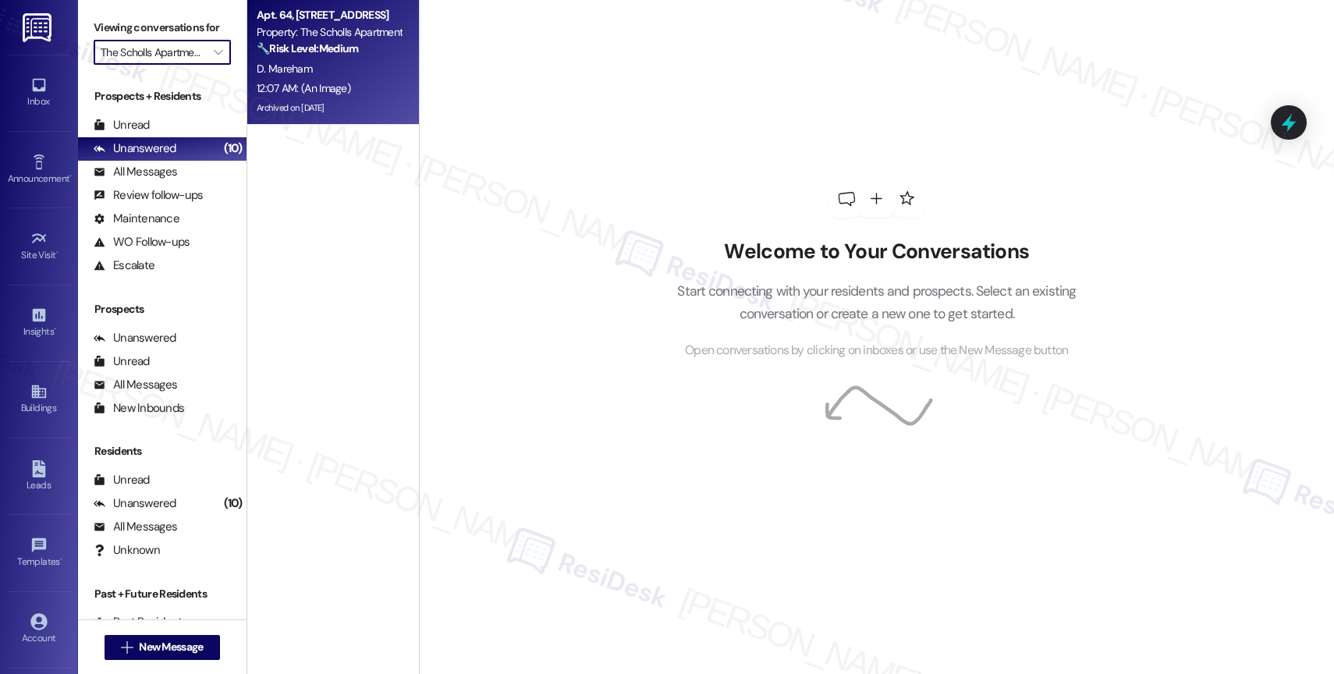
click at [332, 45] on strong "🔧 Risk Level: Medium" at bounding box center [307, 48] width 101 height 14
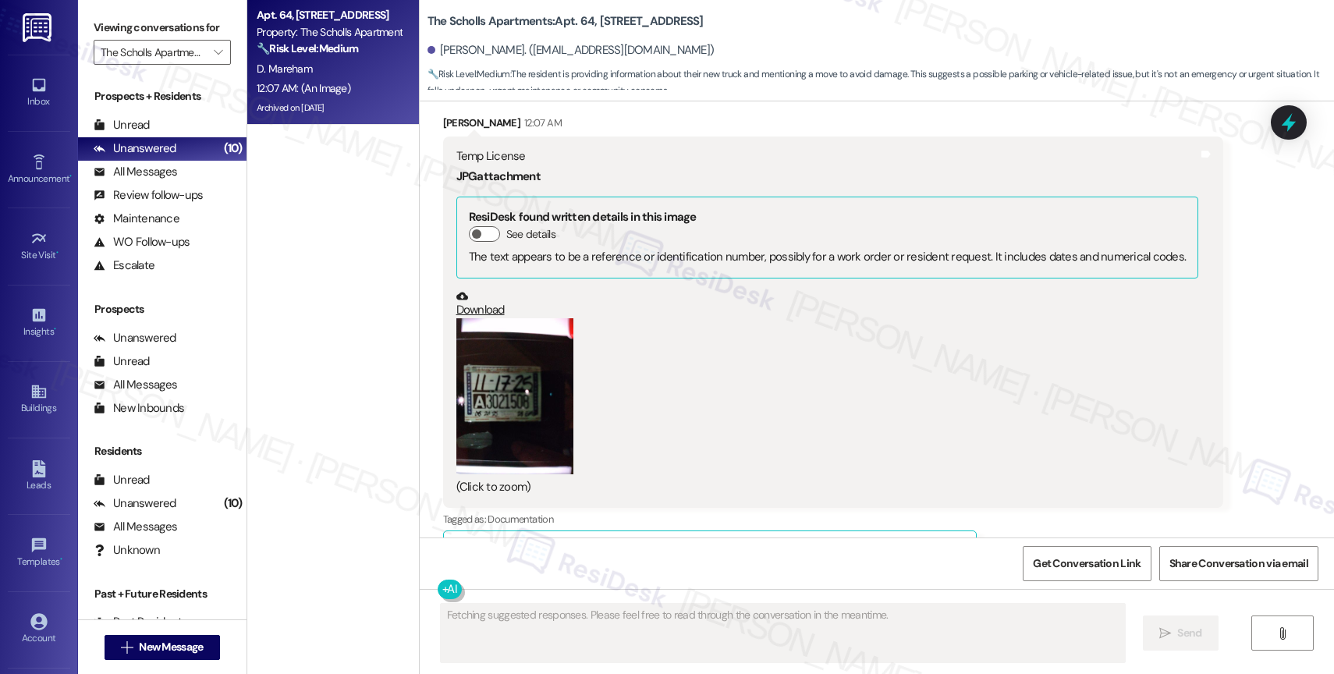
scroll to position [11240, 0]
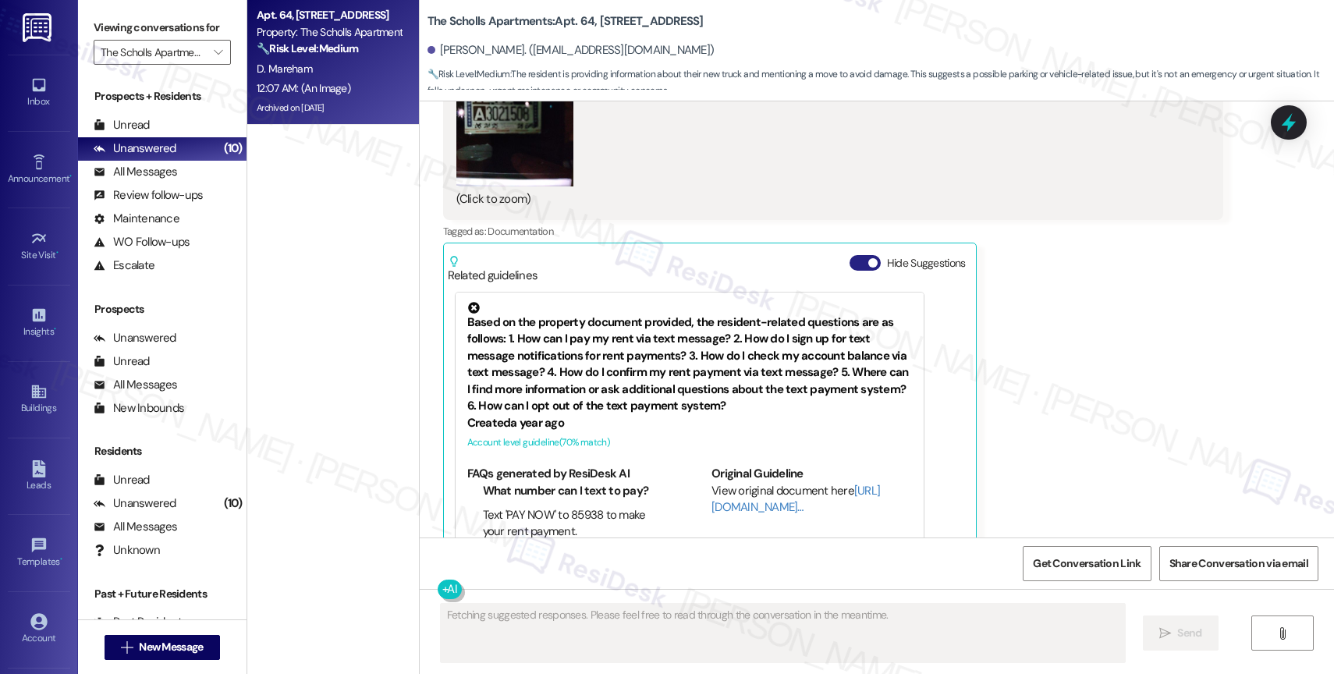
click at [850, 255] on button "Hide Suggestions" at bounding box center [865, 263] width 31 height 16
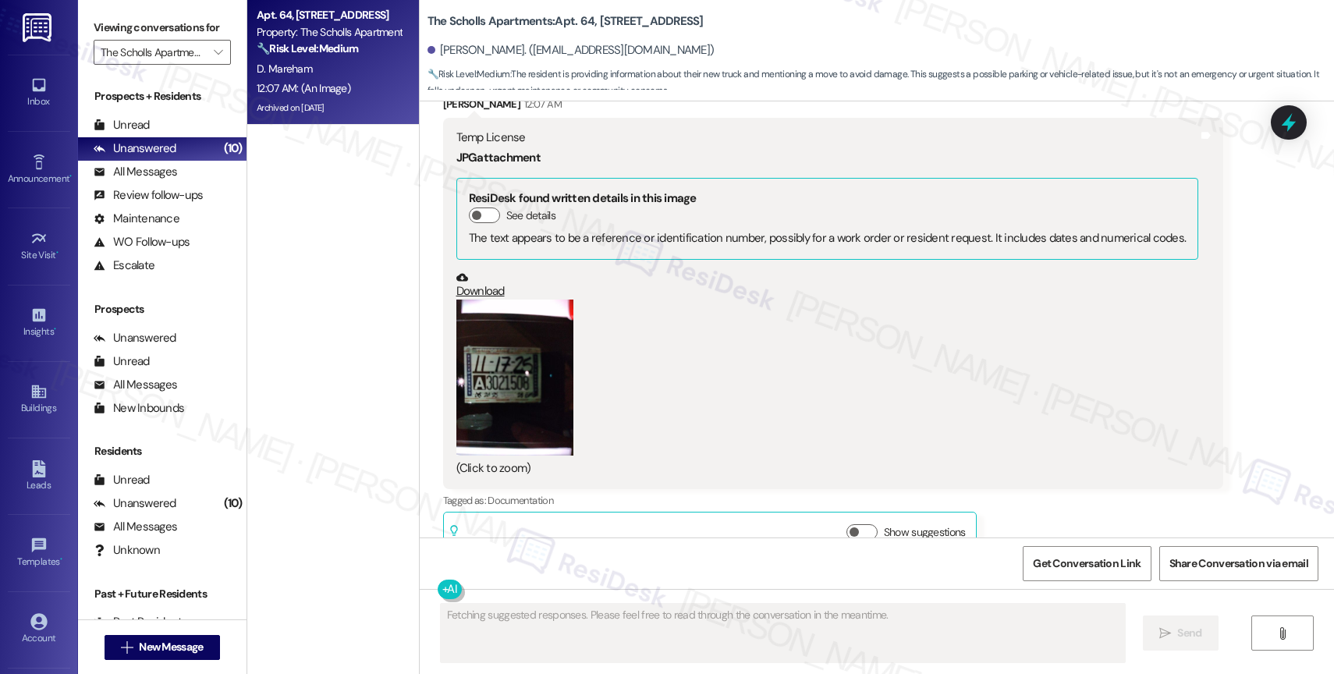
click at [508, 337] on button "Zoom image" at bounding box center [514, 378] width 117 height 156
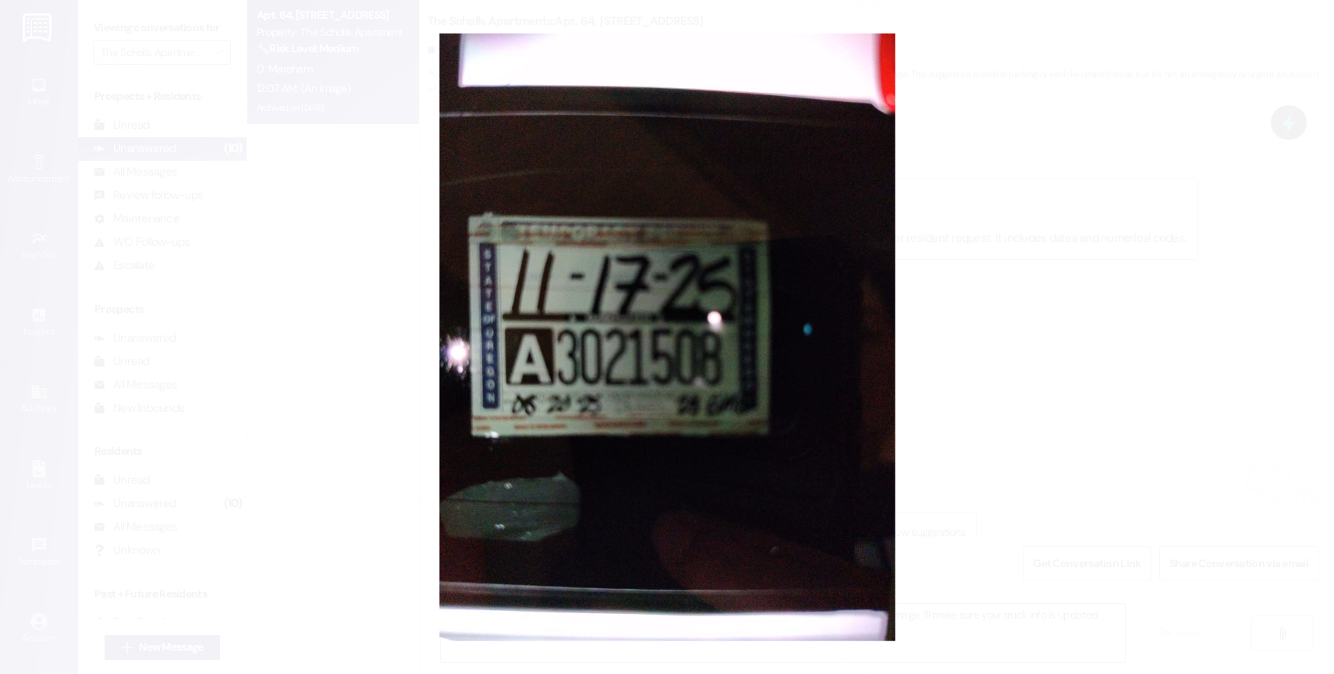
click at [803, 338] on button "Unzoom image" at bounding box center [667, 337] width 1334 height 674
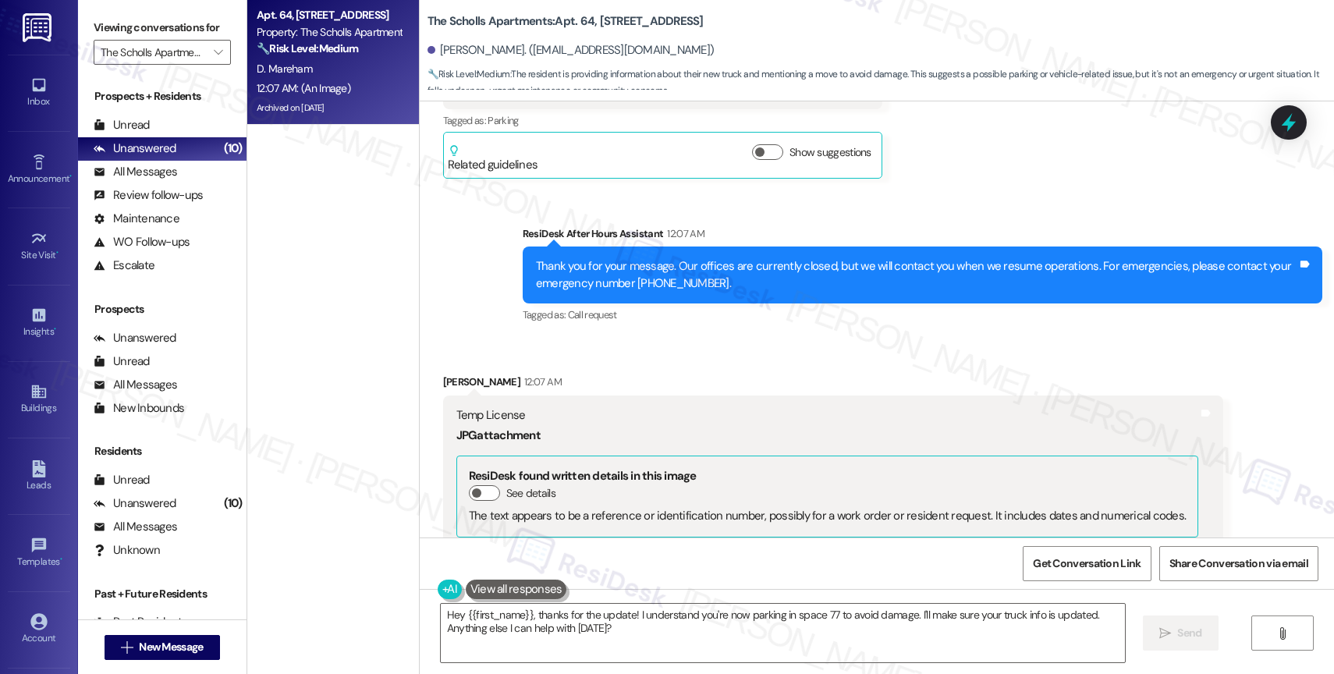
scroll to position [10561, 0]
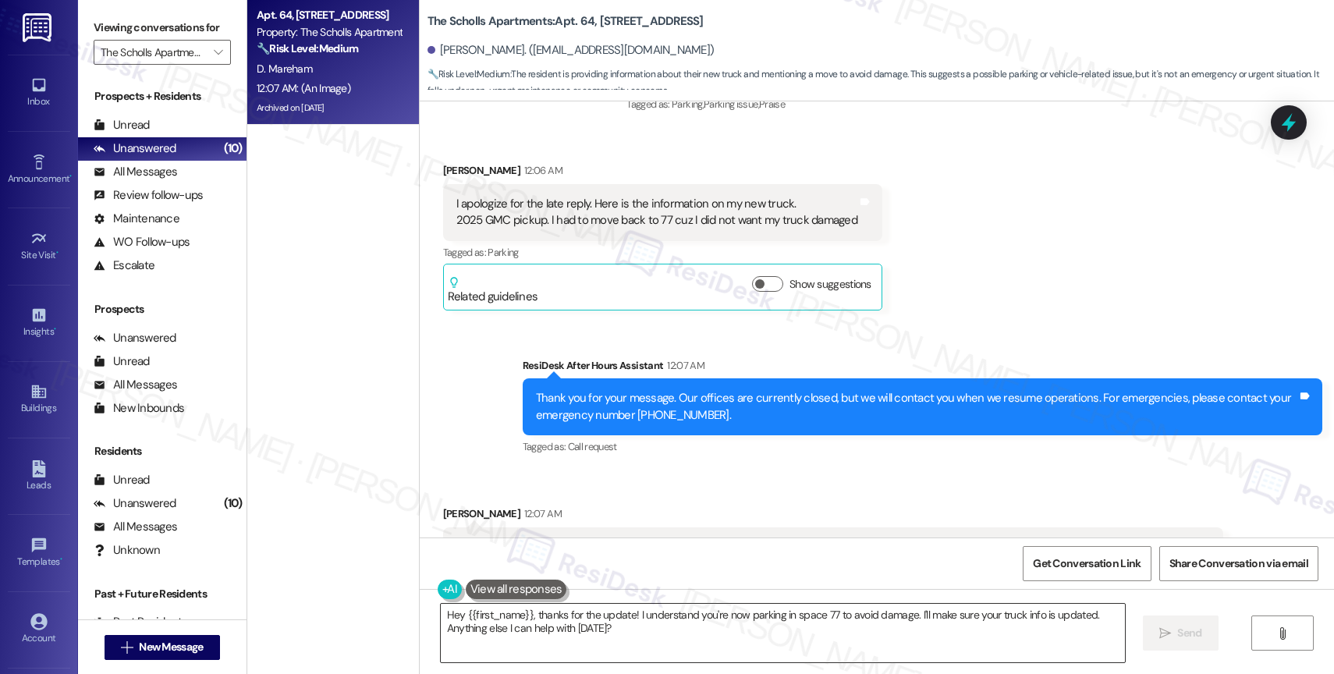
click at [452, 616] on textarea "Hey {{first_name}}, thanks for the update! I understand you're now parking in s…" at bounding box center [783, 633] width 684 height 59
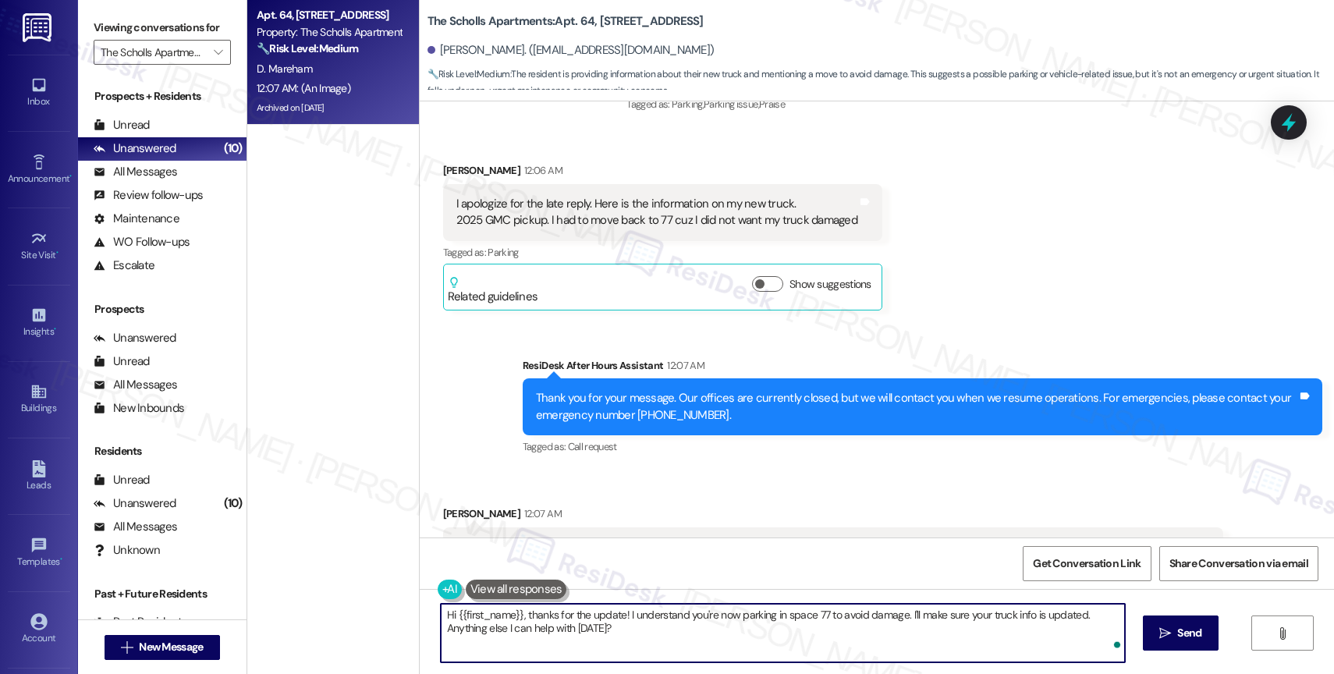
click at [673, 635] on textarea "Hi {{first_name}}, thanks for the update! I understand you're now parking in sp…" at bounding box center [783, 633] width 684 height 59
drag, startPoint x: 958, startPoint y: 616, endPoint x: 964, endPoint y: 645, distance: 29.5
click at [964, 645] on textarea "Hi {{first_name}}, thanks for the update! I understand you're now parking in sp…" at bounding box center [783, 633] width 684 height 59
drag, startPoint x: 957, startPoint y: 620, endPoint x: 973, endPoint y: 651, distance: 34.6
click at [973, 651] on textarea "Hi {{first_name}}, thanks for the update! I understand you're now parking in sp…" at bounding box center [783, 633] width 684 height 59
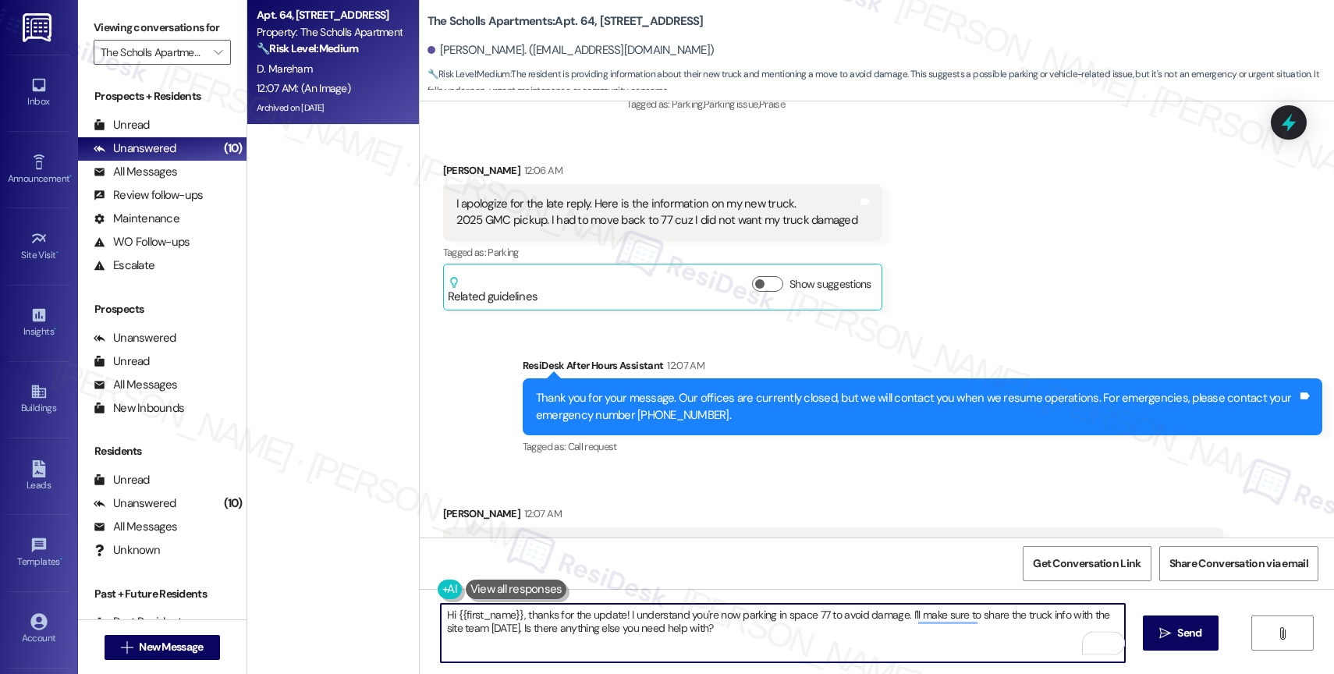
scroll to position [10971, 0]
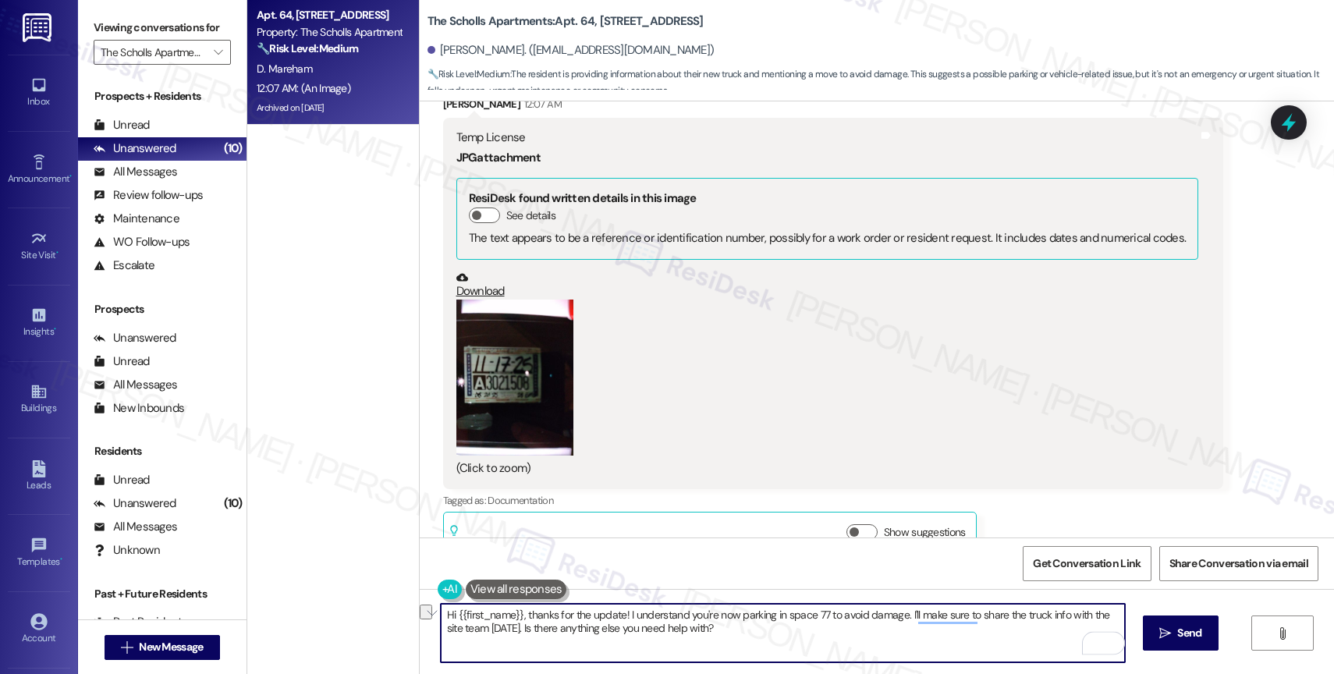
drag, startPoint x: 489, startPoint y: 630, endPoint x: 785, endPoint y: 641, distance: 296.0
click at [785, 641] on textarea "Hi {{first_name}}, thanks for the update! I understand you're now parking in sp…" at bounding box center [783, 633] width 684 height 59
type textarea "Hi {{first_name}}, thanks for the update! I understand you're now parking in sp…"
click at [1102, 639] on div "1" at bounding box center [1101, 642] width 17 height 17
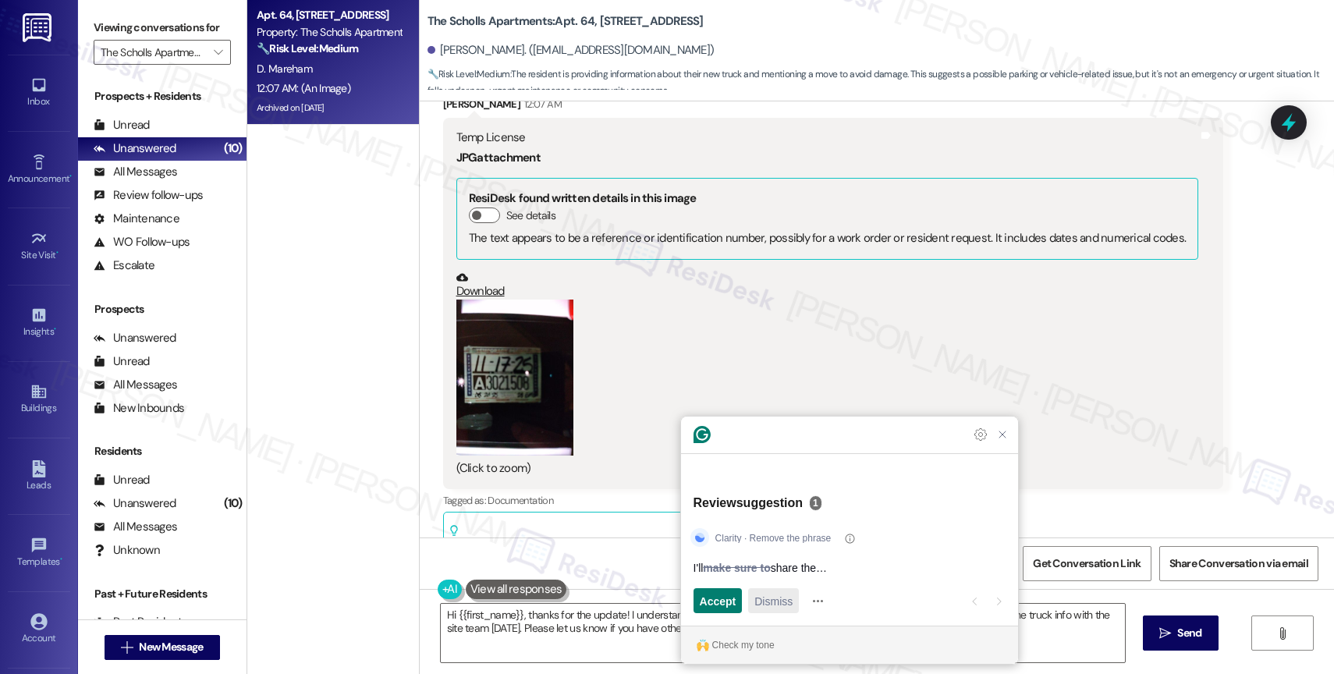
click at [782, 598] on span "Dismiss" at bounding box center [774, 601] width 38 height 16
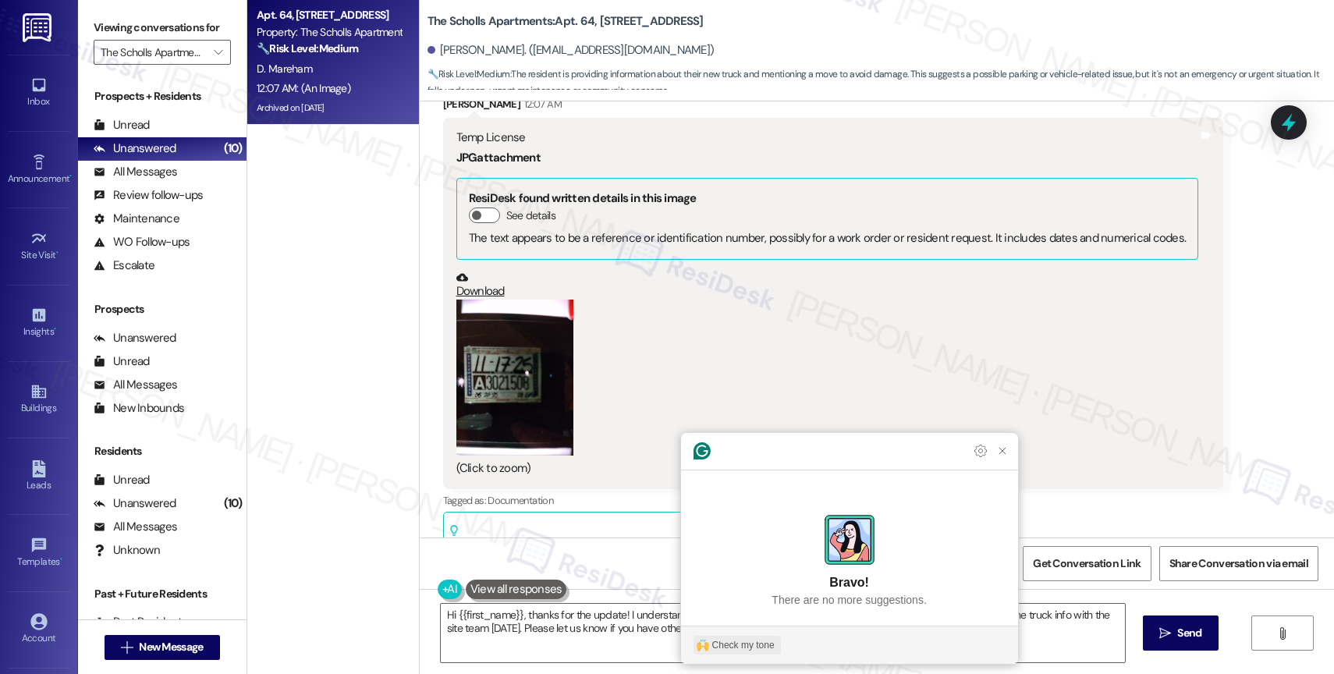
click at [753, 642] on div "Check my tone" at bounding box center [743, 645] width 62 height 14
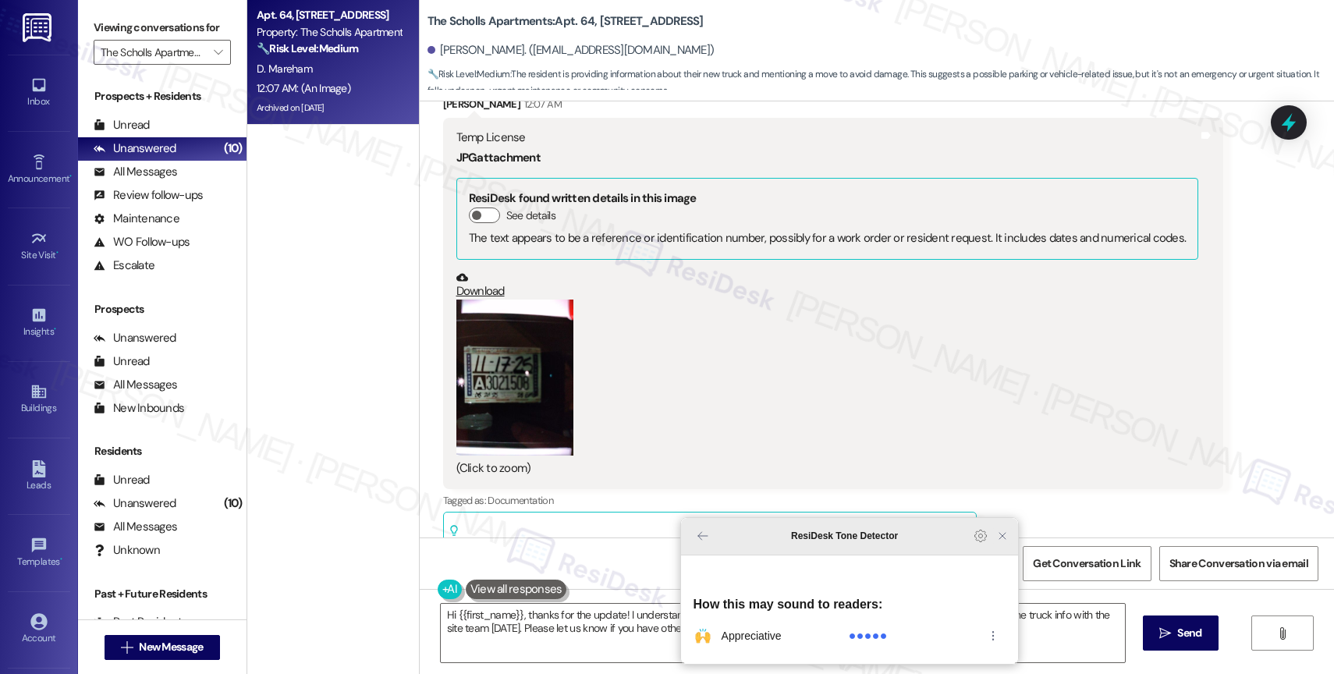
click at [999, 542] on icon "Close Grammarly Assistant" at bounding box center [1002, 536] width 12 height 12
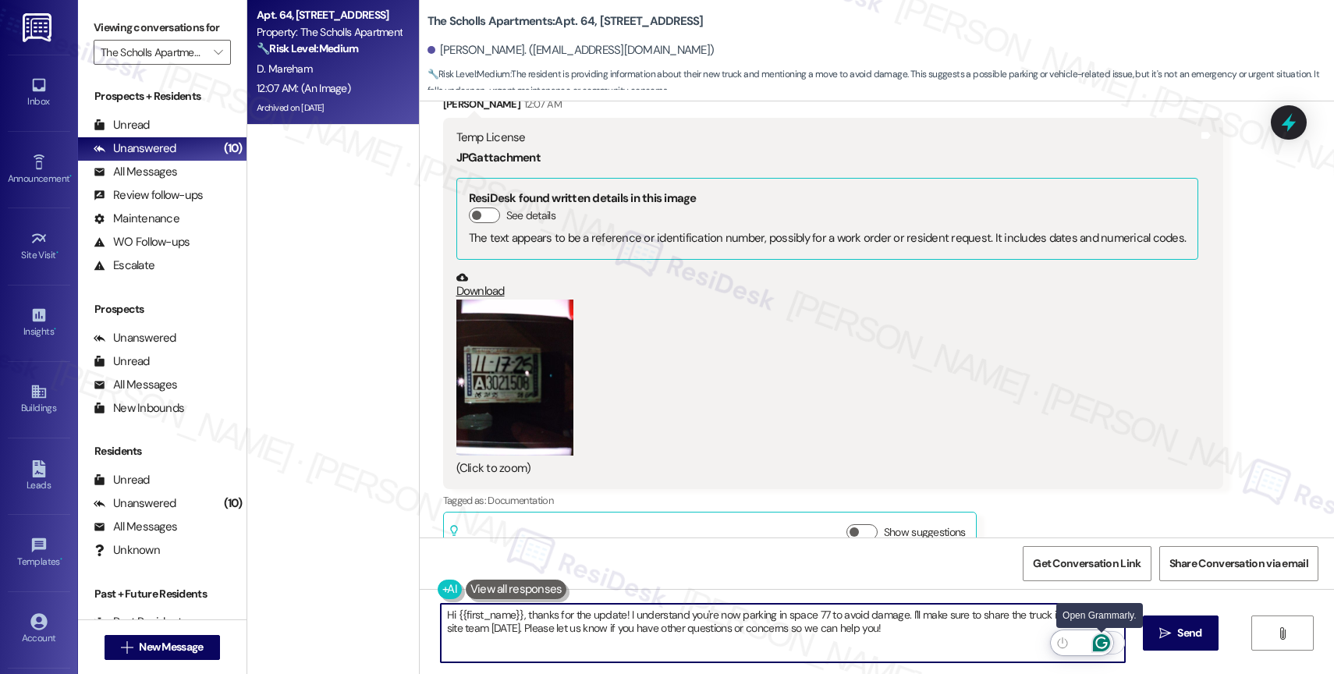
click at [1102, 638] on icon "Open Grammarly. 0 Suggestions." at bounding box center [1101, 642] width 17 height 17
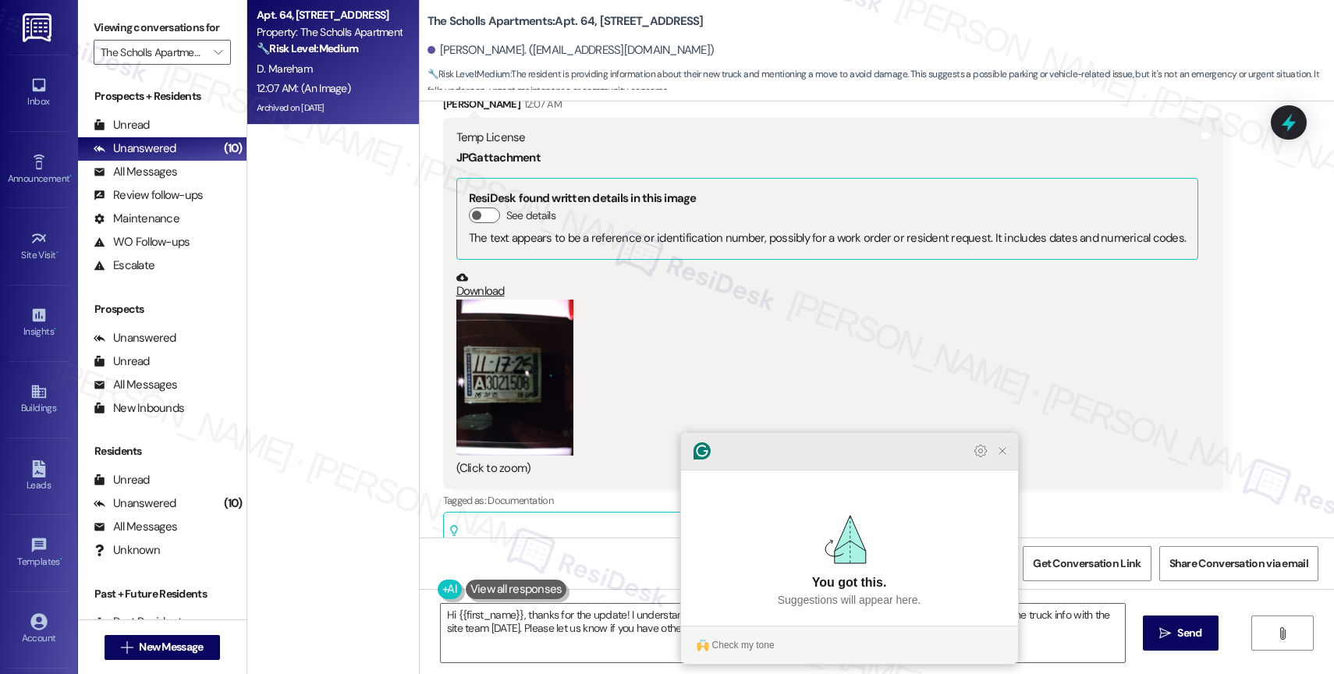
click at [1008, 460] on icon "Close Grammarly Assistant" at bounding box center [1002, 451] width 19 height 19
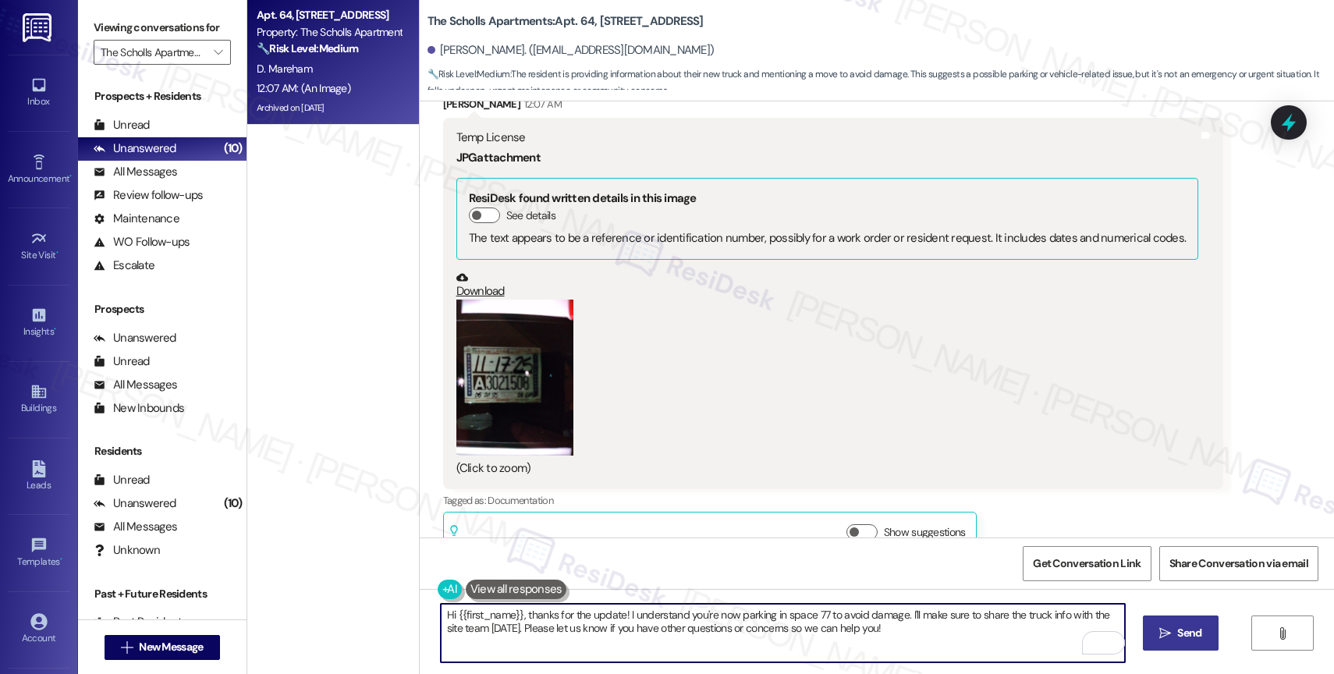
click at [1188, 629] on span "Send" at bounding box center [1189, 633] width 24 height 16
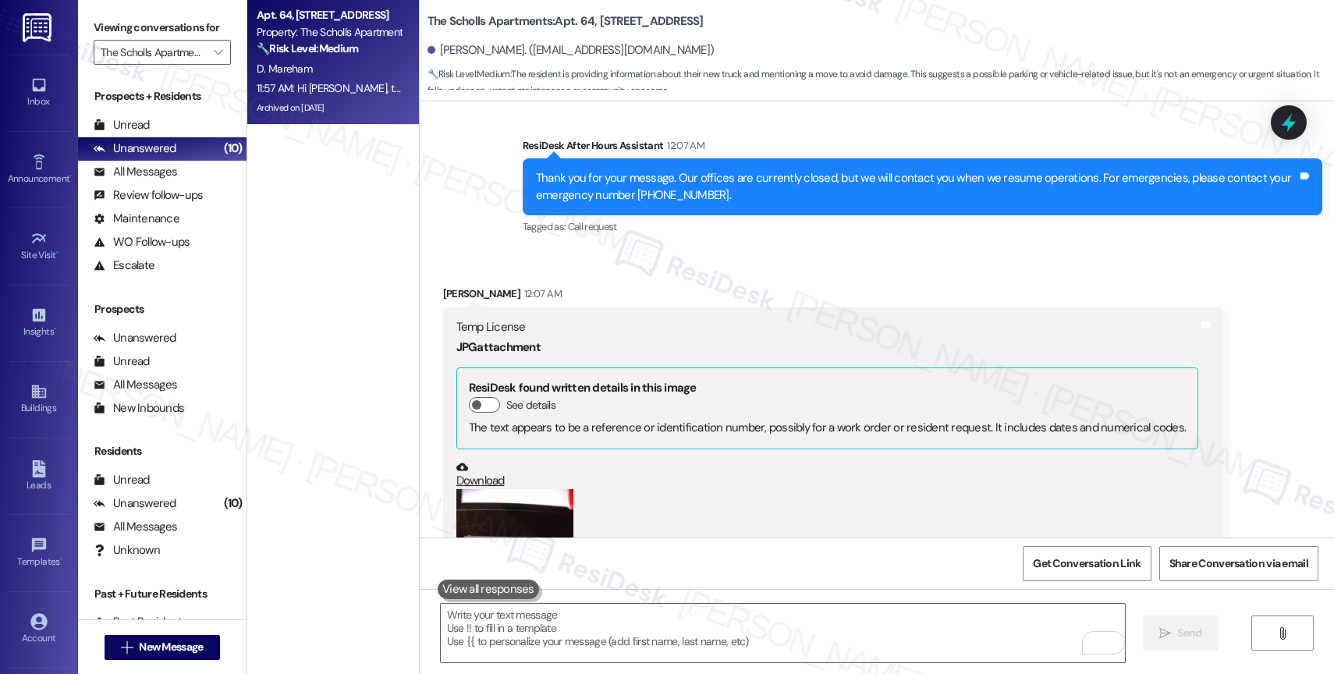
scroll to position [10681, 0]
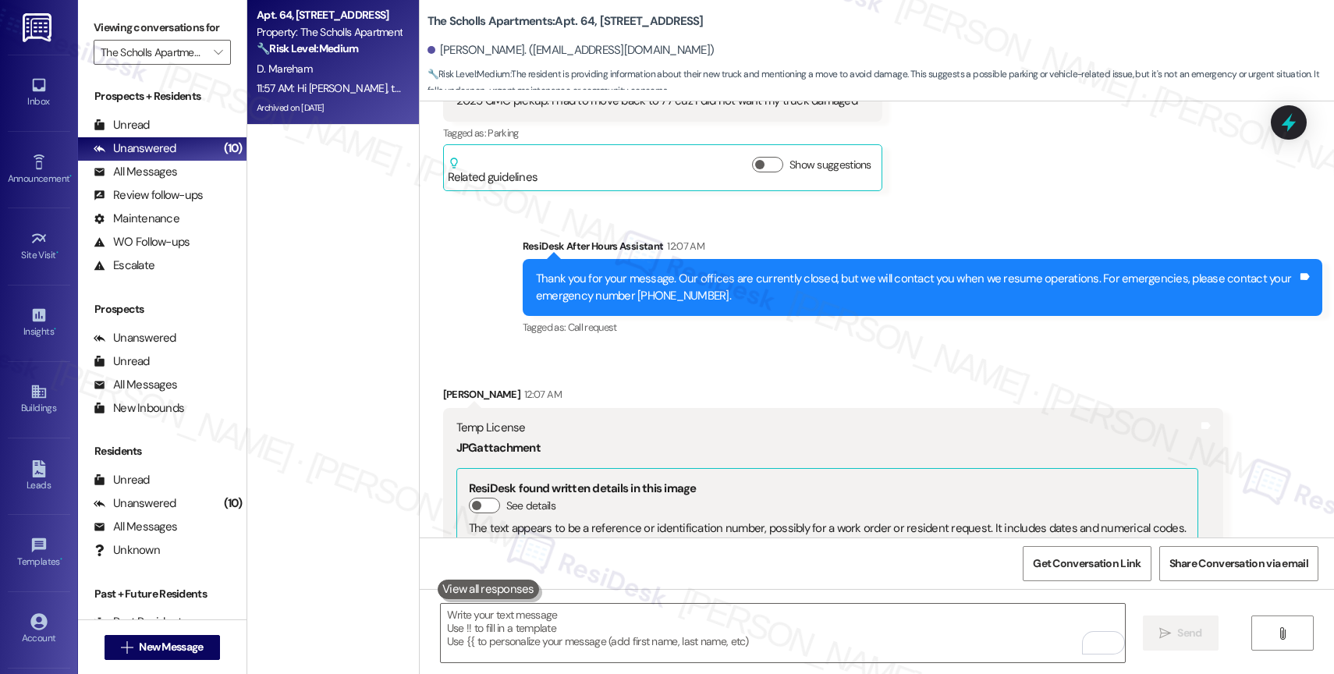
click at [730, 315] on div "Sent via SMS ResiDesk After Hours Assistant 12:07 AM Thank you for your message…" at bounding box center [922, 288] width 823 height 125
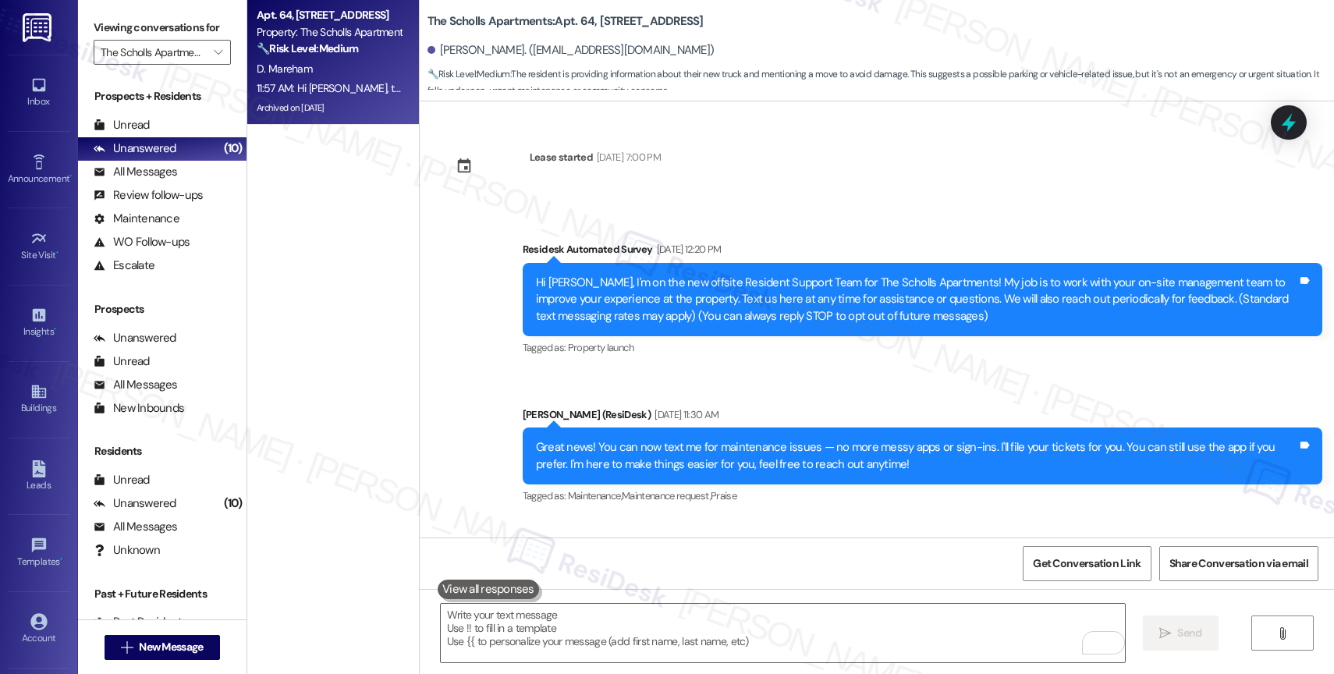
scroll to position [10263, 0]
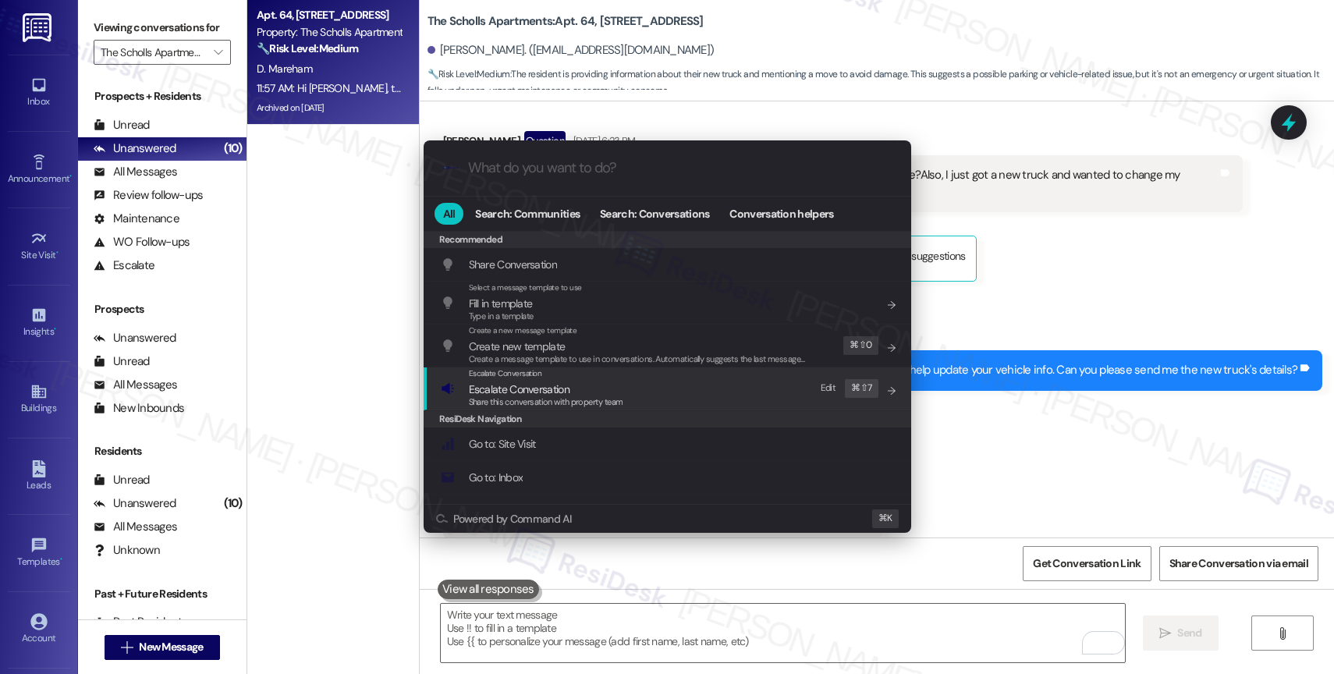
click at [1054, 414] on div ".cls-1{fill:#0a055f;}.cls-2{fill:#0cc4c4;} resideskLogoBlueOrange All Search: C…" at bounding box center [667, 337] width 1334 height 674
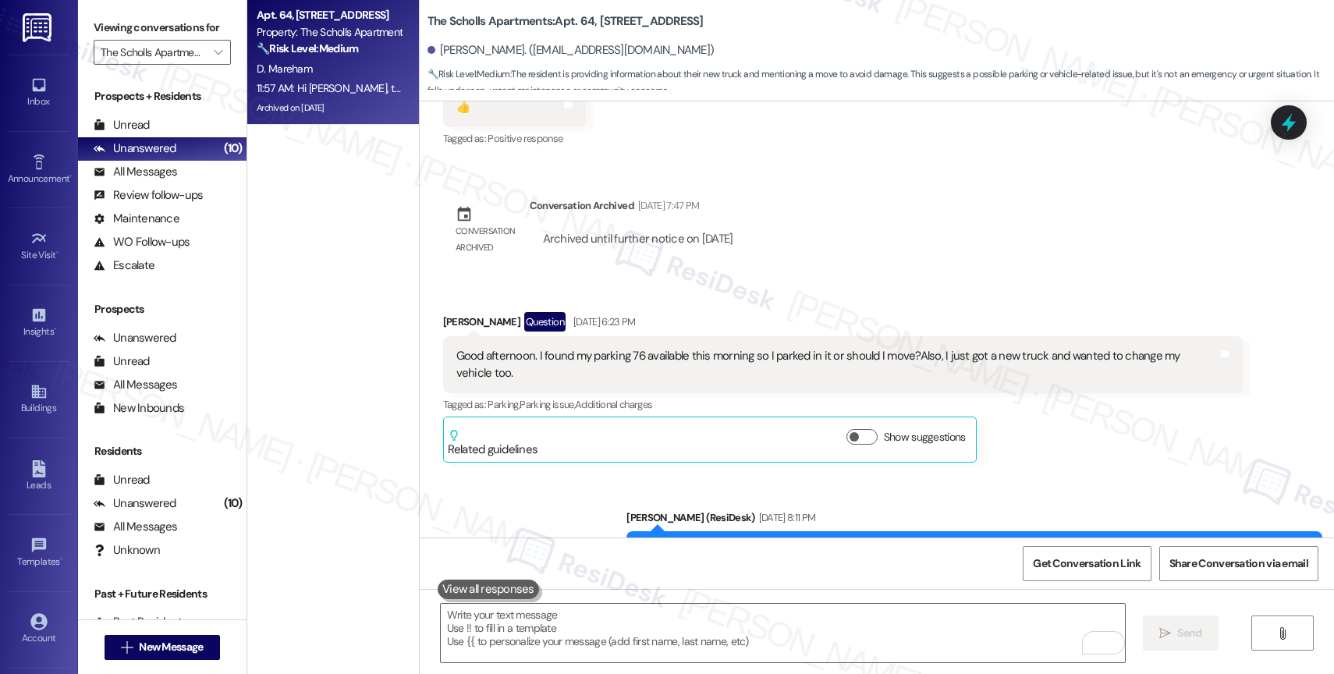
scroll to position [10122, 0]
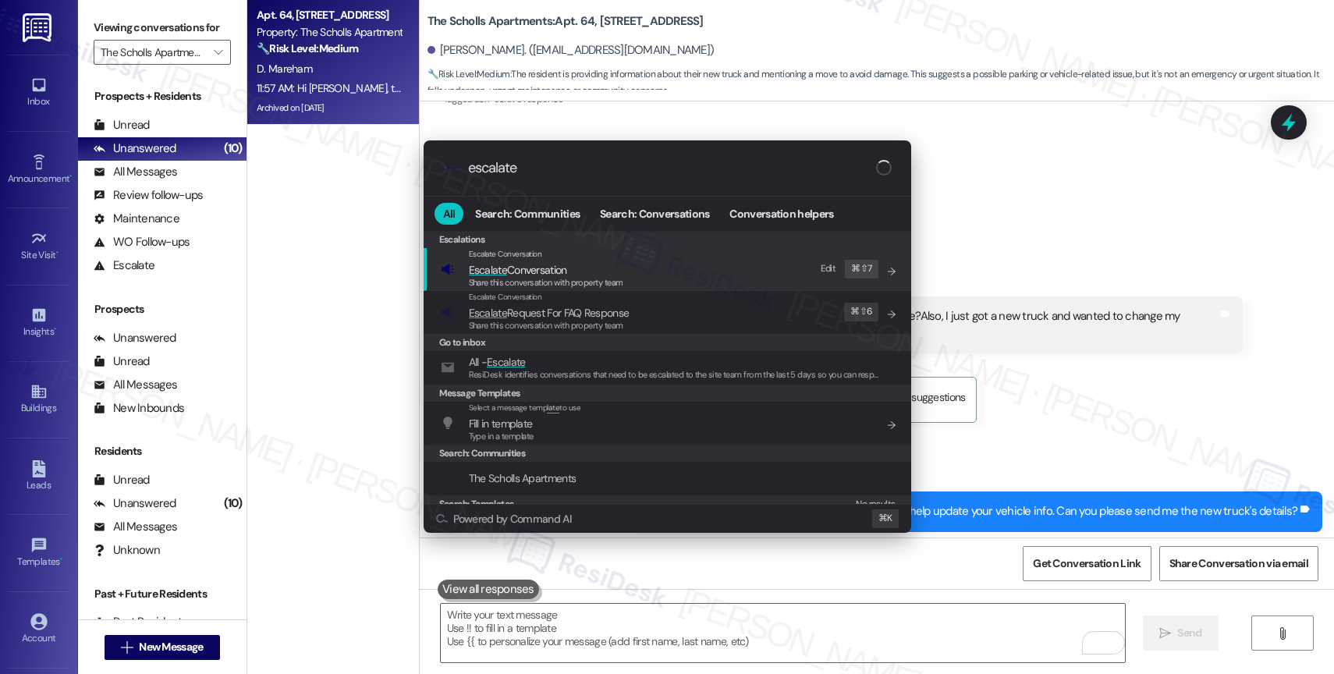
type input "escalate"
click at [538, 268] on span "Escalate Conversation" at bounding box center [518, 270] width 98 height 14
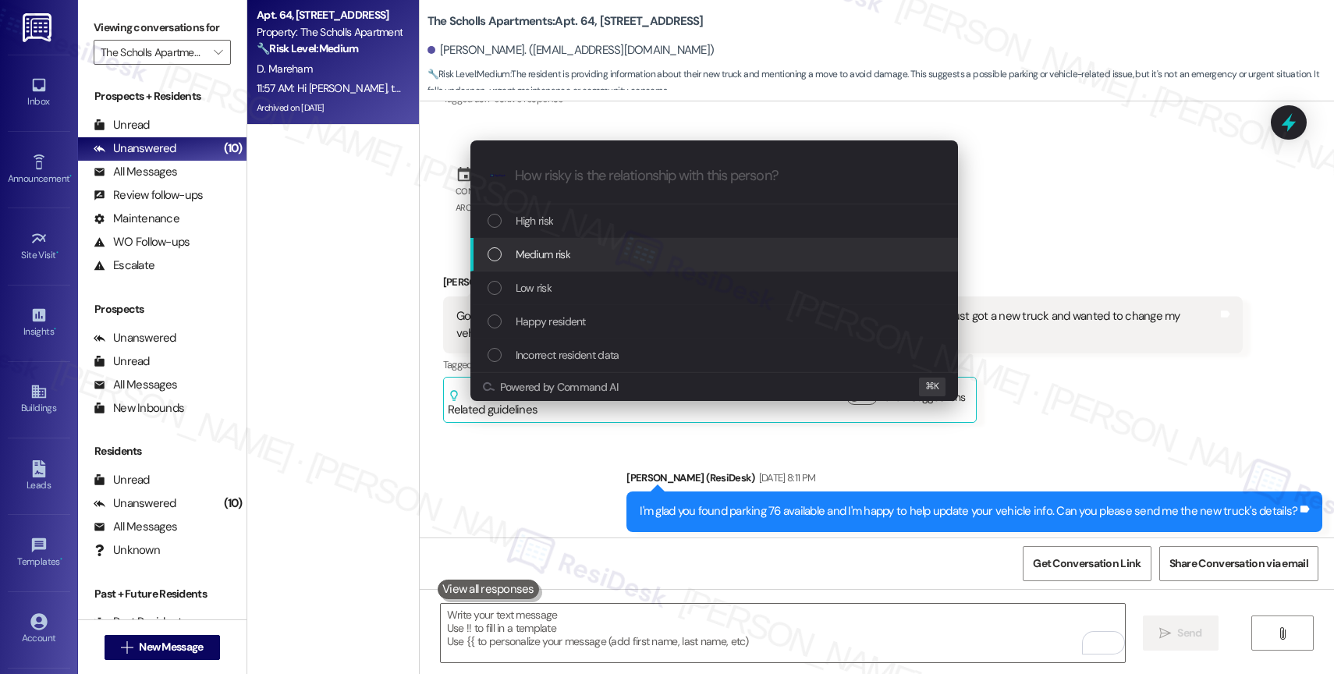
click at [536, 256] on span "Medium risk" at bounding box center [543, 254] width 55 height 17
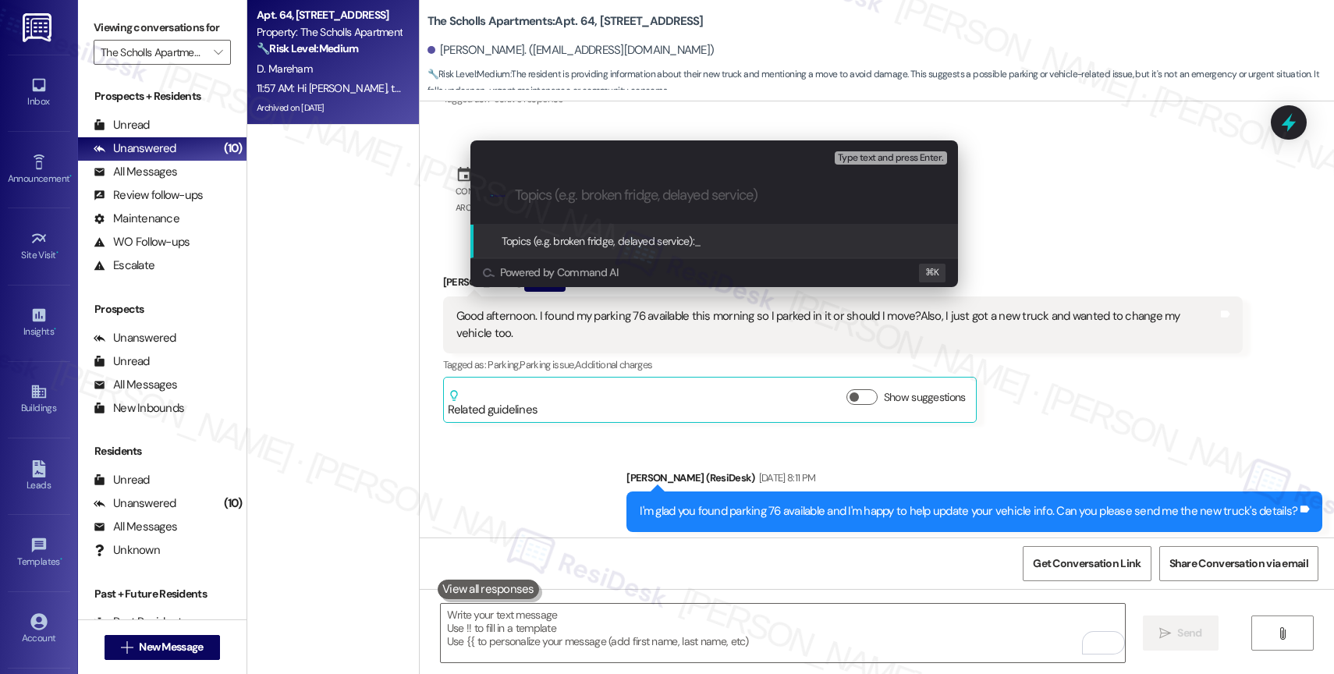
click at [552, 192] on input "Topics (e.g. broken fridge, delayed service)" at bounding box center [727, 195] width 424 height 16
type input "New Vehicle Registration for Apt. 64"
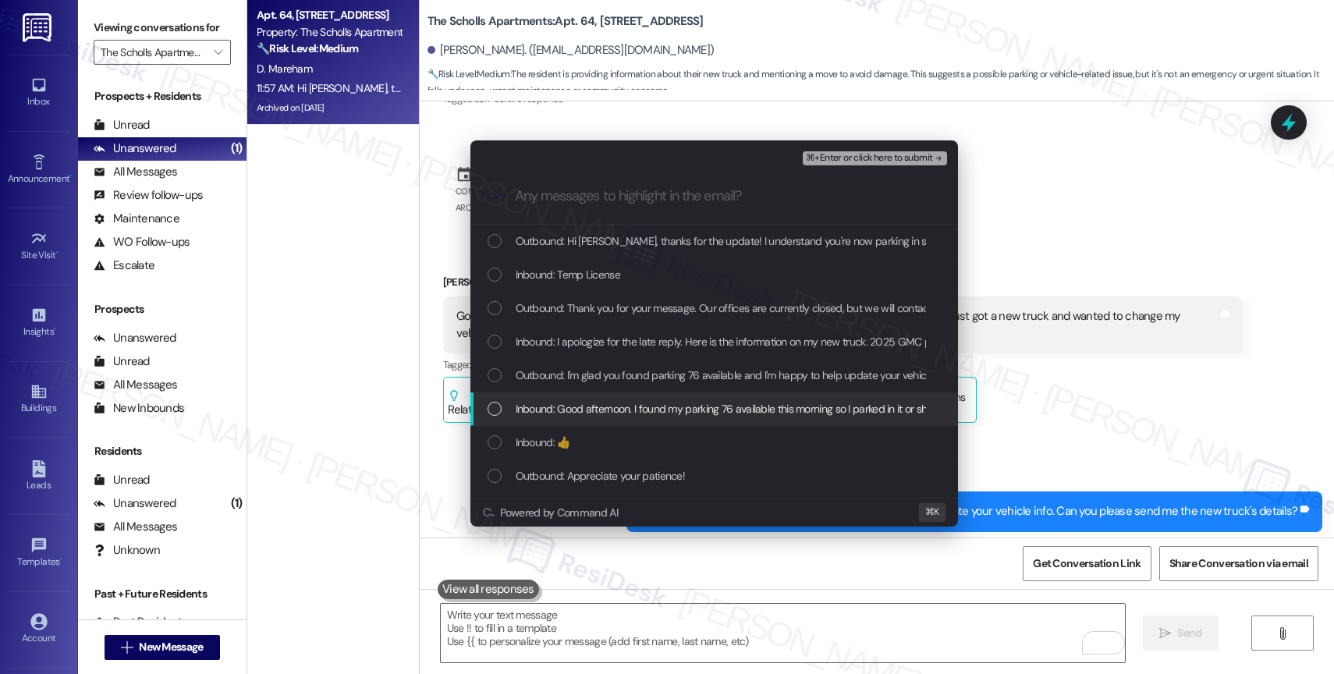
click at [632, 410] on span "Inbound: Good afternoon. I found my parking 76 available this morning so I park…" at bounding box center [896, 408] width 761 height 17
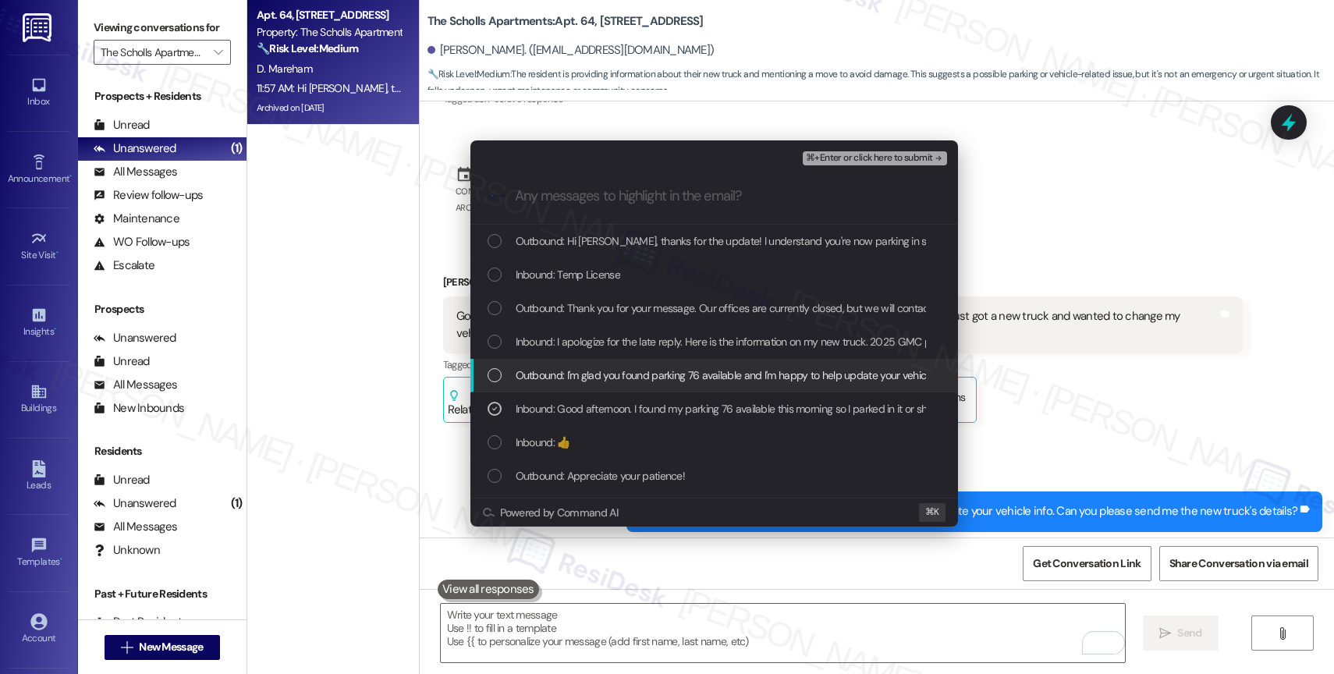
click at [626, 376] on span "Outbound: I'm glad you found parking 76 available and I'm happy to help update …" at bounding box center [847, 375] width 663 height 17
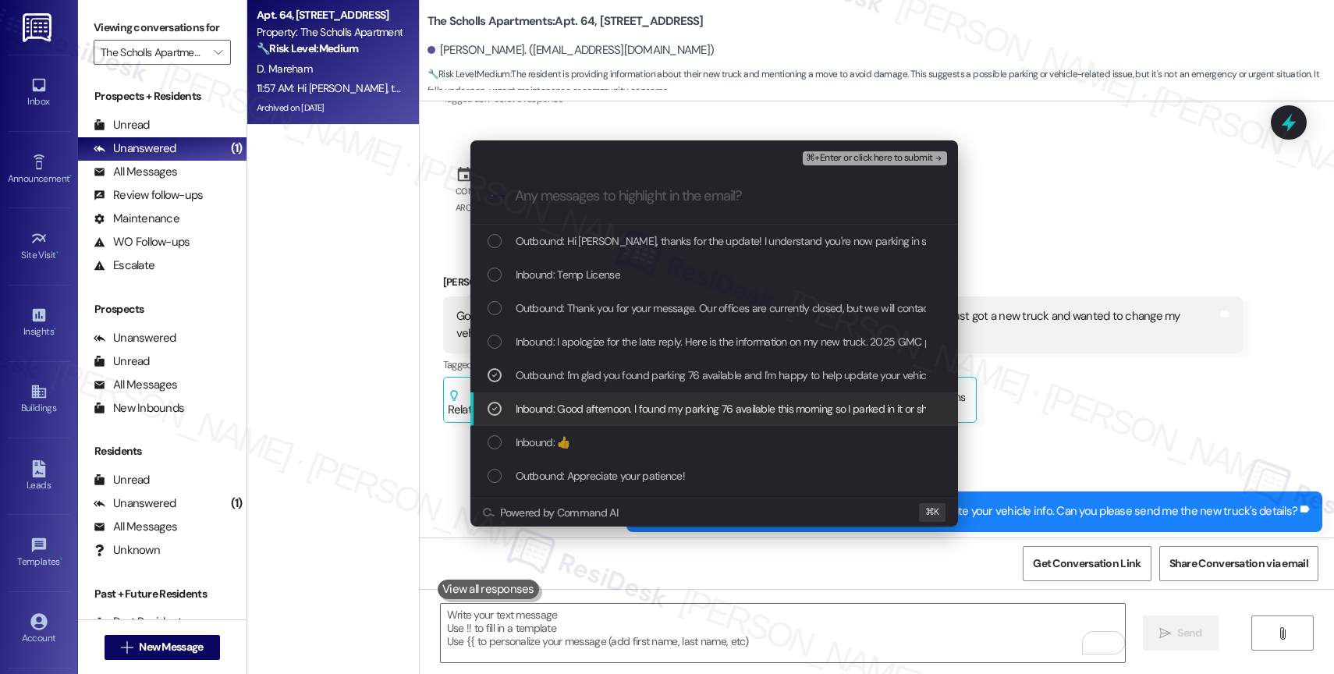
click at [623, 413] on span "Inbound: Good afternoon. I found my parking 76 available this morning so I park…" at bounding box center [896, 408] width 761 height 17
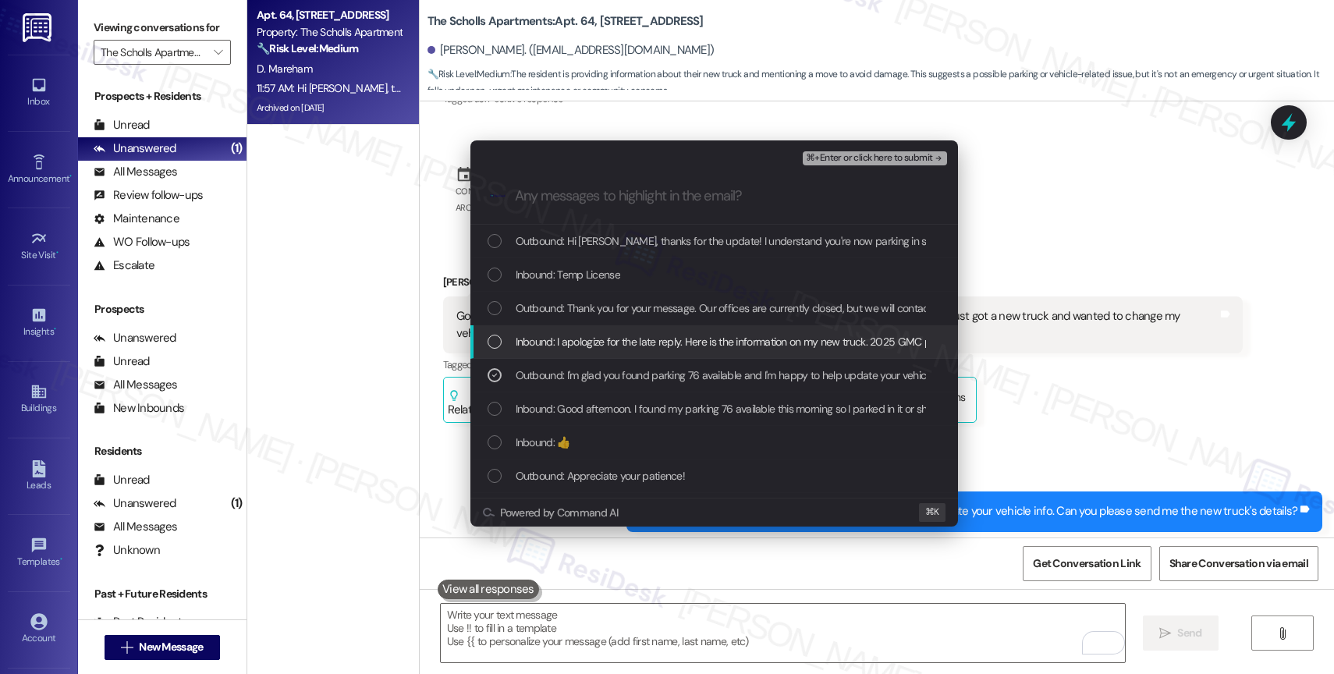
click at [648, 345] on span "Inbound: I apologize for the late reply. Here is the information on my new truc…" at bounding box center [880, 341] width 728 height 17
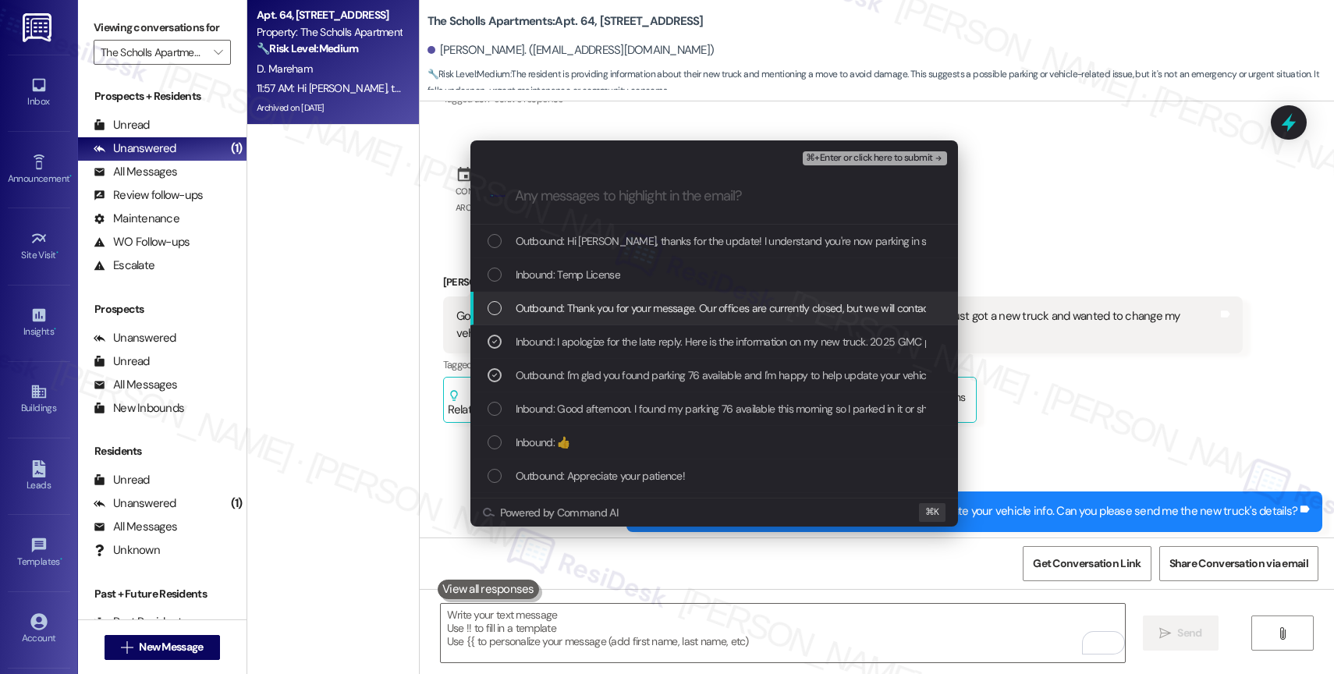
click at [649, 306] on span "Outbound: Thank you for your message. Our offices are currently closed, but we …" at bounding box center [978, 308] width 925 height 17
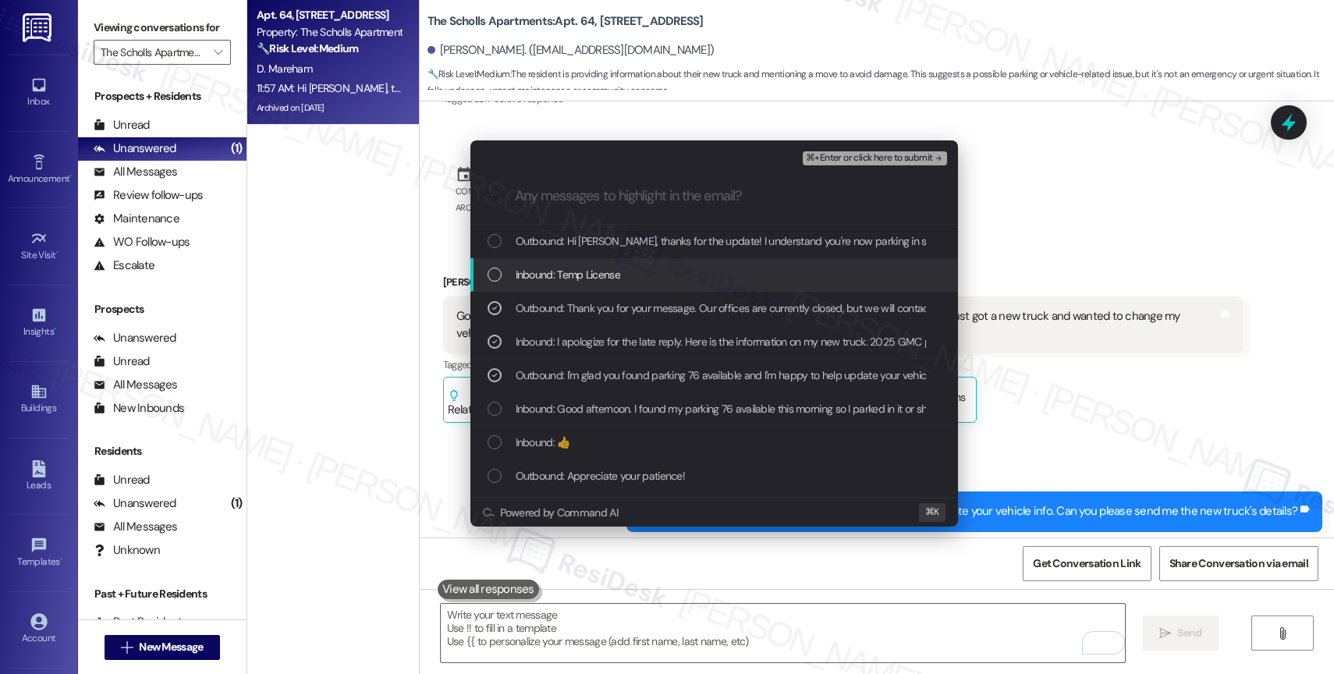
click at [589, 271] on span "Inbound: Temp License" at bounding box center [568, 274] width 105 height 17
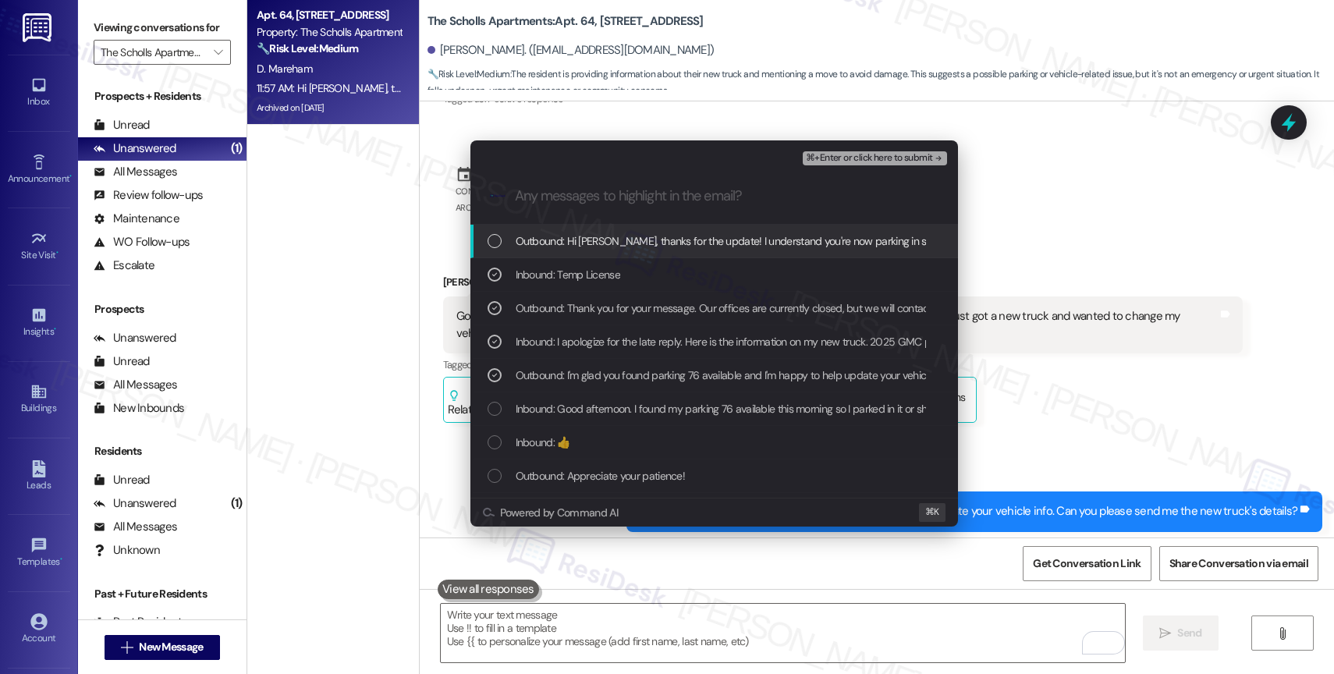
click at [900, 156] on span "⌘+Enter or click here to submit" at bounding box center [869, 158] width 126 height 11
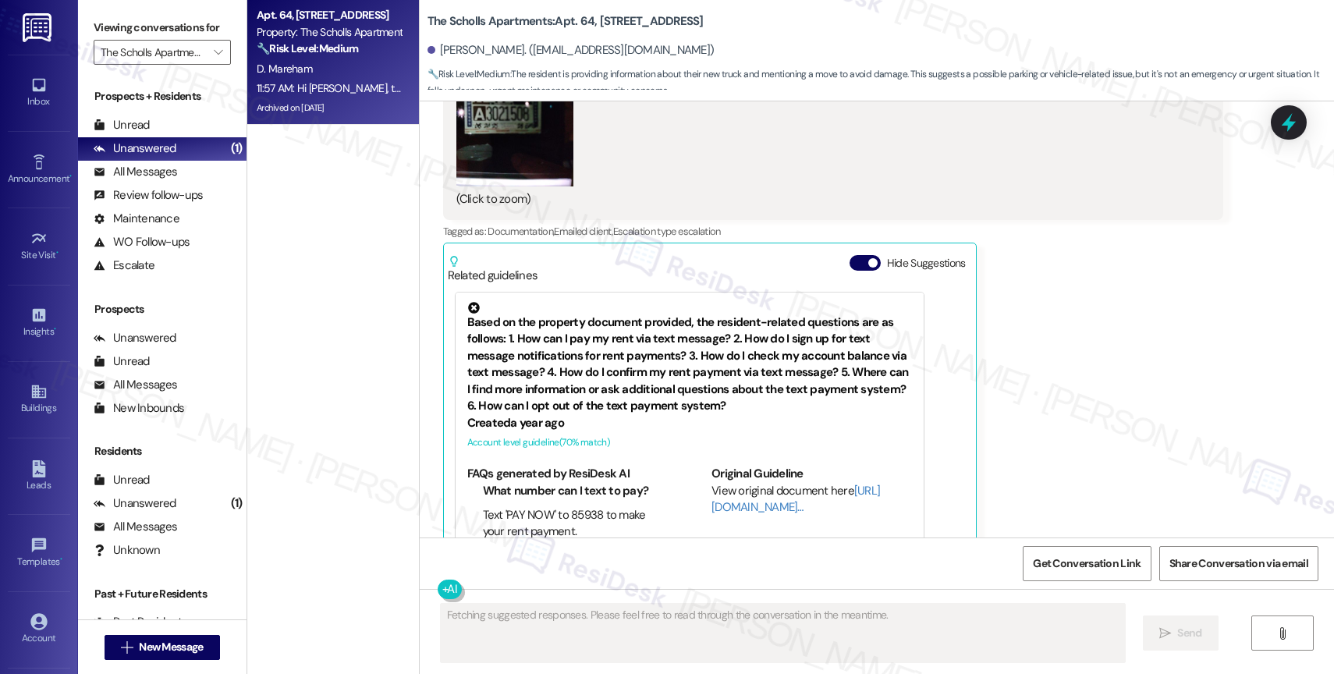
scroll to position [11240, 0]
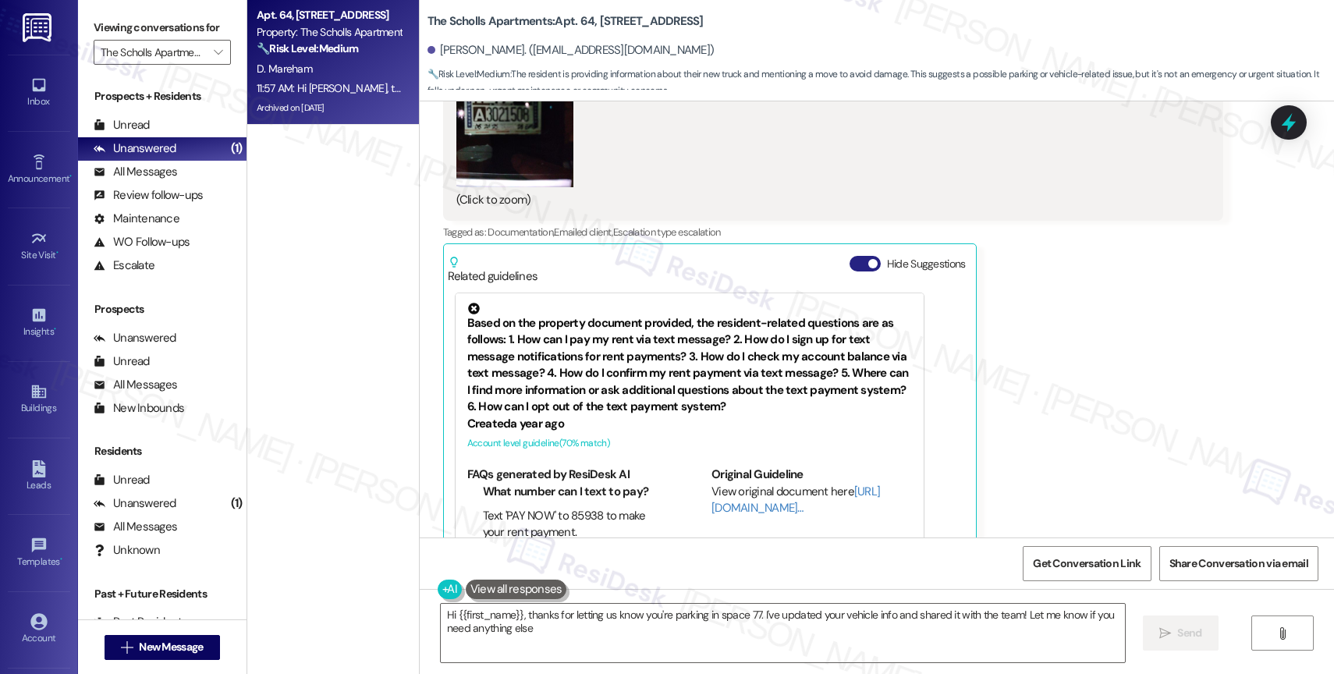
type textarea "Hi {{first_name}}, thanks for letting us know you're parking in space 77. I've …"
click at [850, 256] on button "Hide Suggestions" at bounding box center [865, 264] width 31 height 16
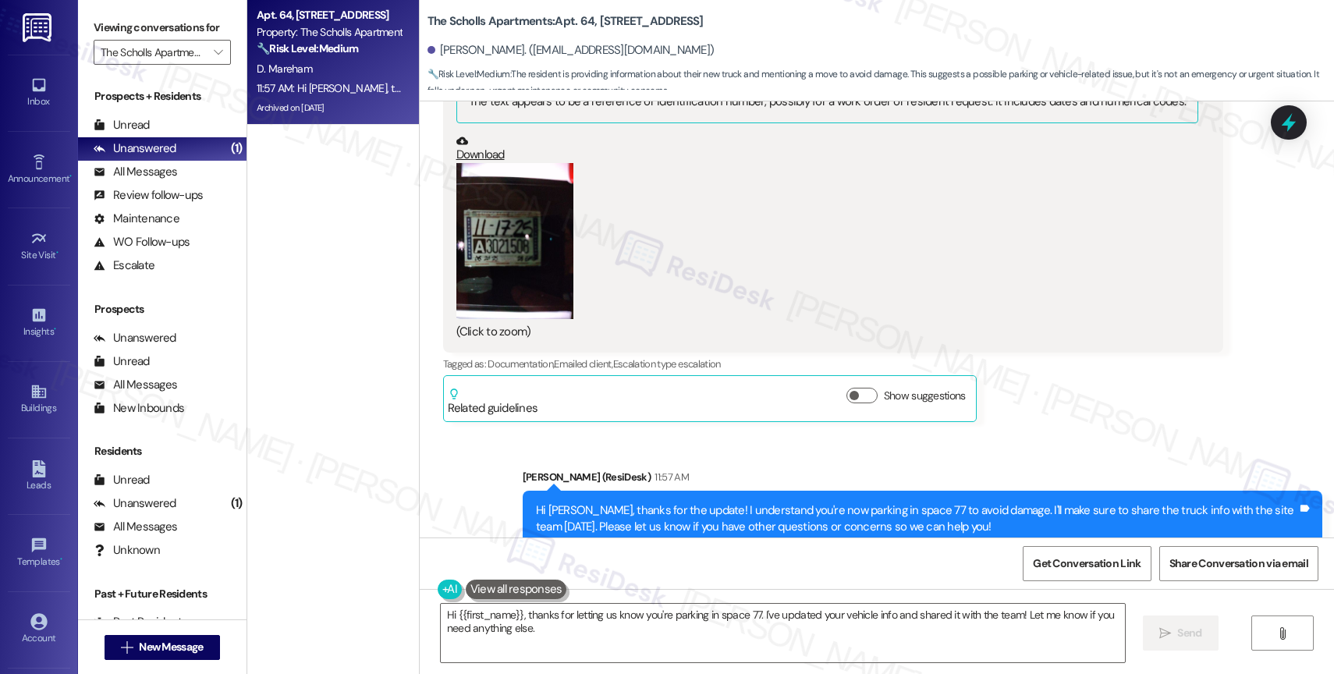
scroll to position [11119, 0]
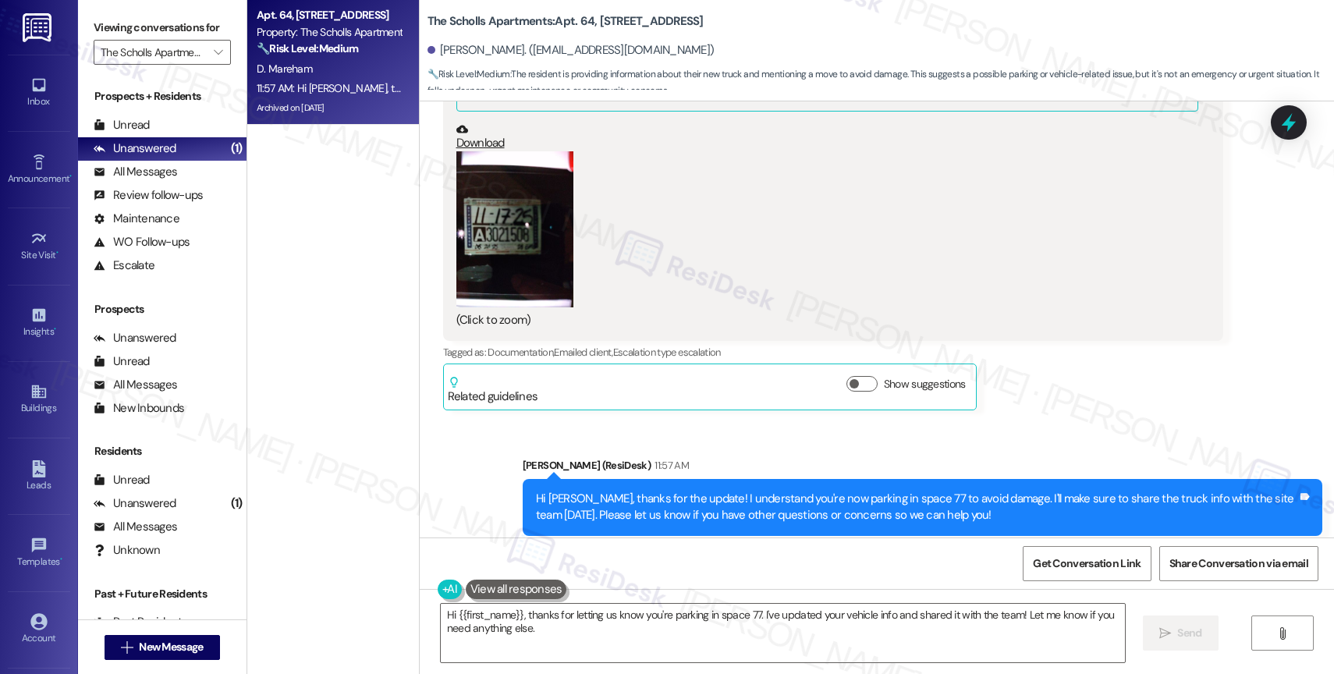
click at [676, 422] on div "Sent via SMS Sarah (ResiDesk) 11:57 AM Hi Darlene, thanks for the update! I und…" at bounding box center [877, 496] width 915 height 148
click at [211, 59] on span "" at bounding box center [218, 52] width 15 height 25
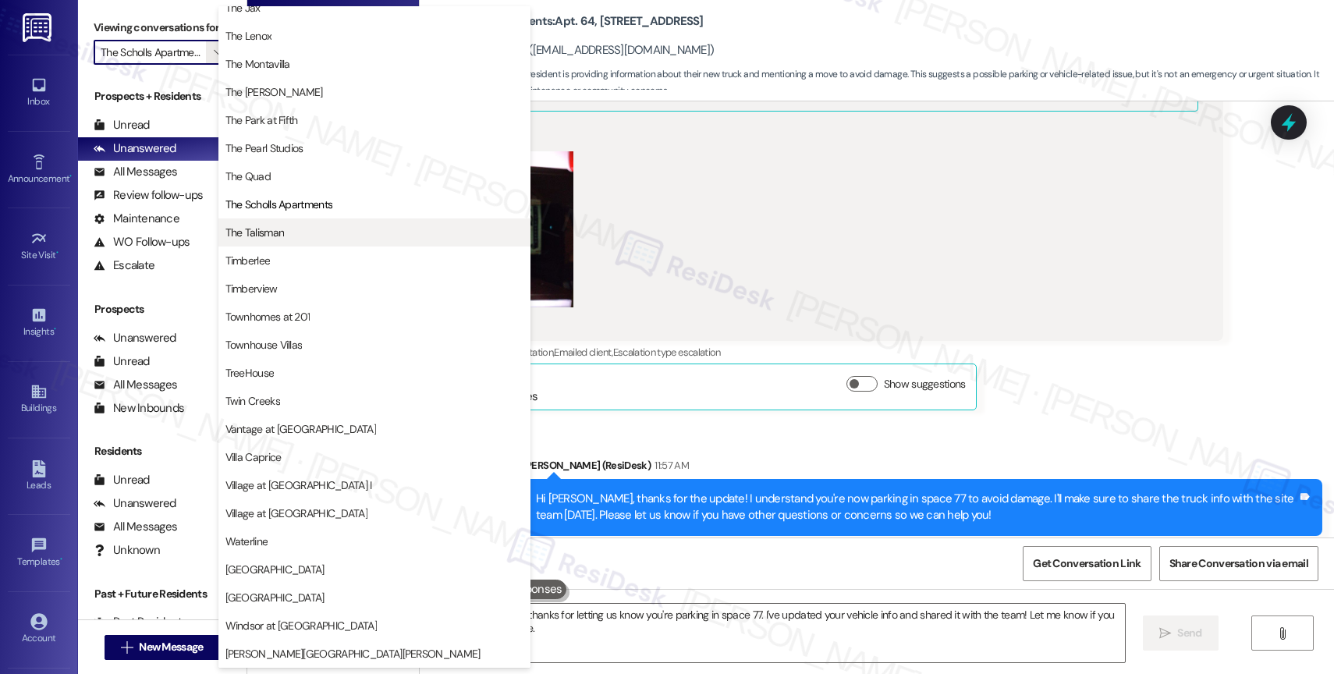
scroll to position [2838, 0]
click at [289, 229] on span "The Talisman" at bounding box center [375, 233] width 298 height 16
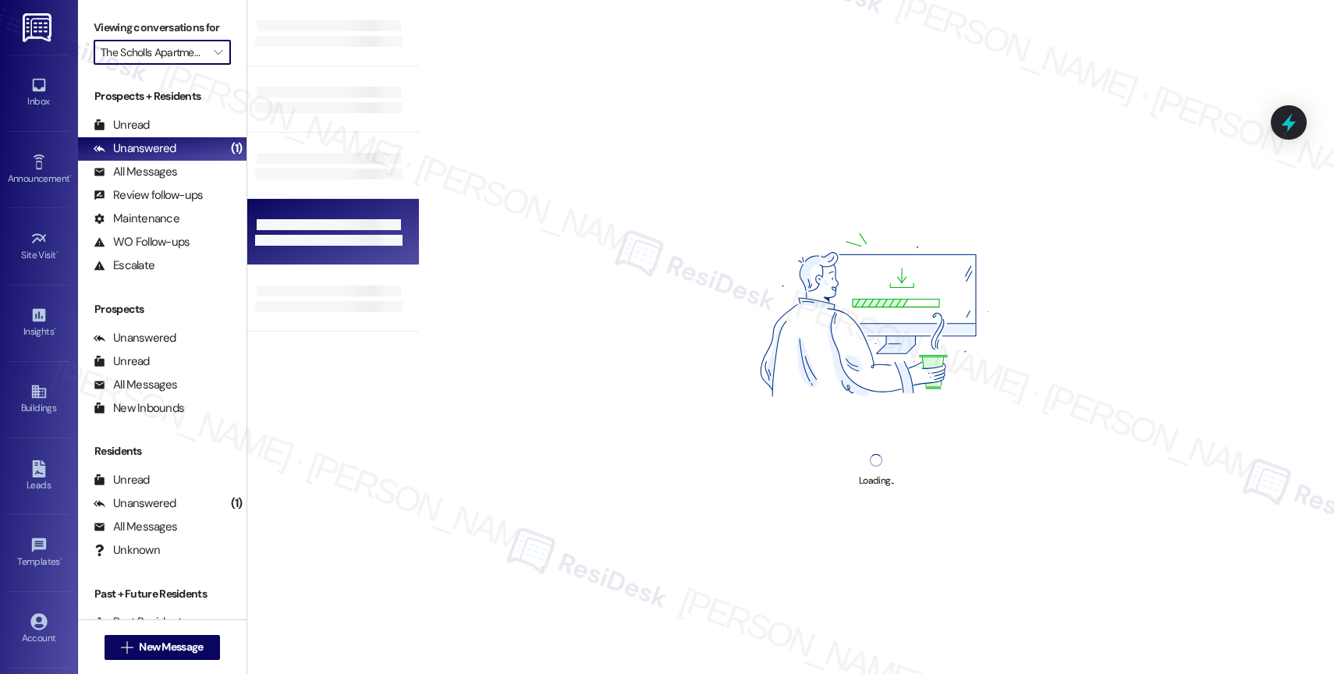
type input "The Talisman"
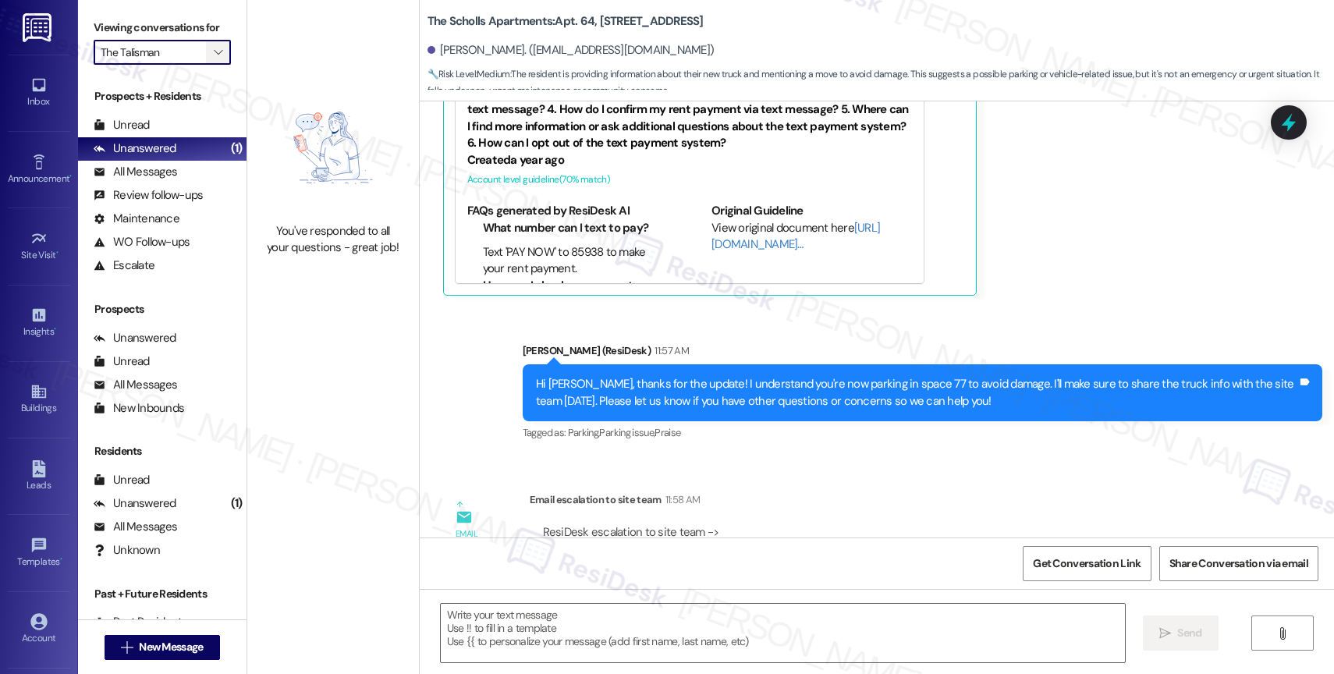
type textarea "Fetching suggested responses. Please feel free to read through the conversation…"
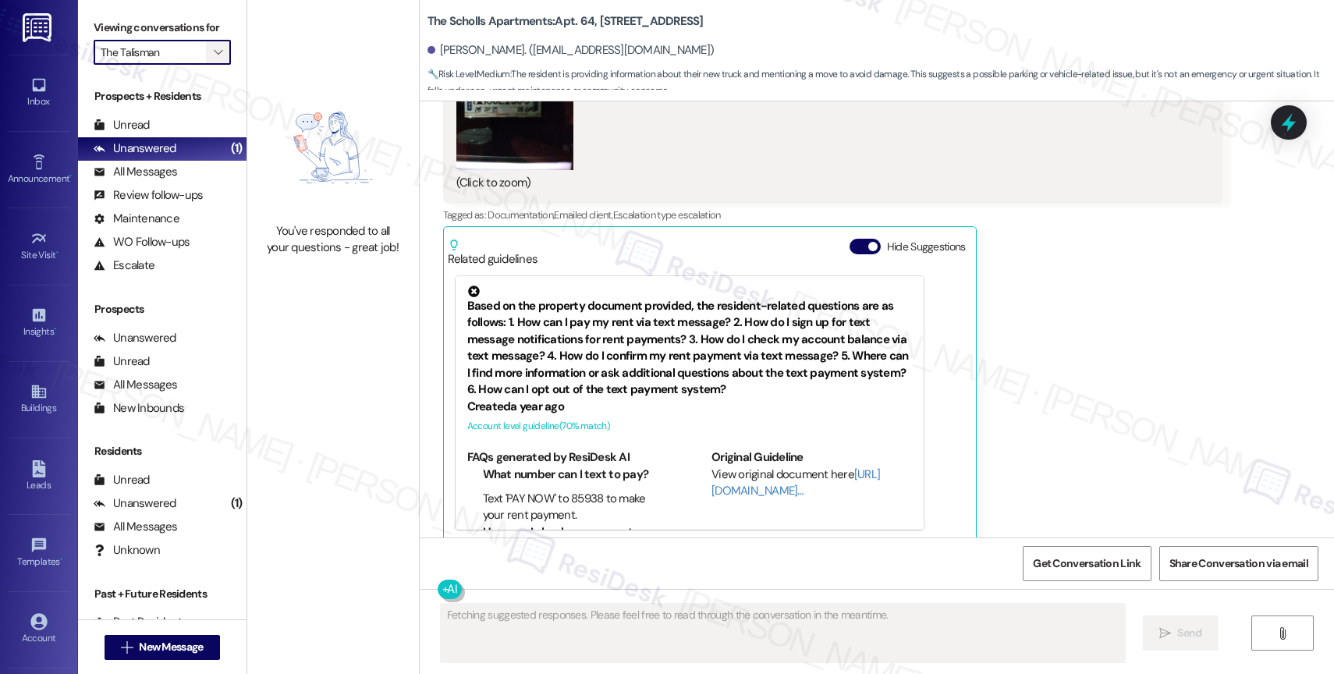
scroll to position [11240, 0]
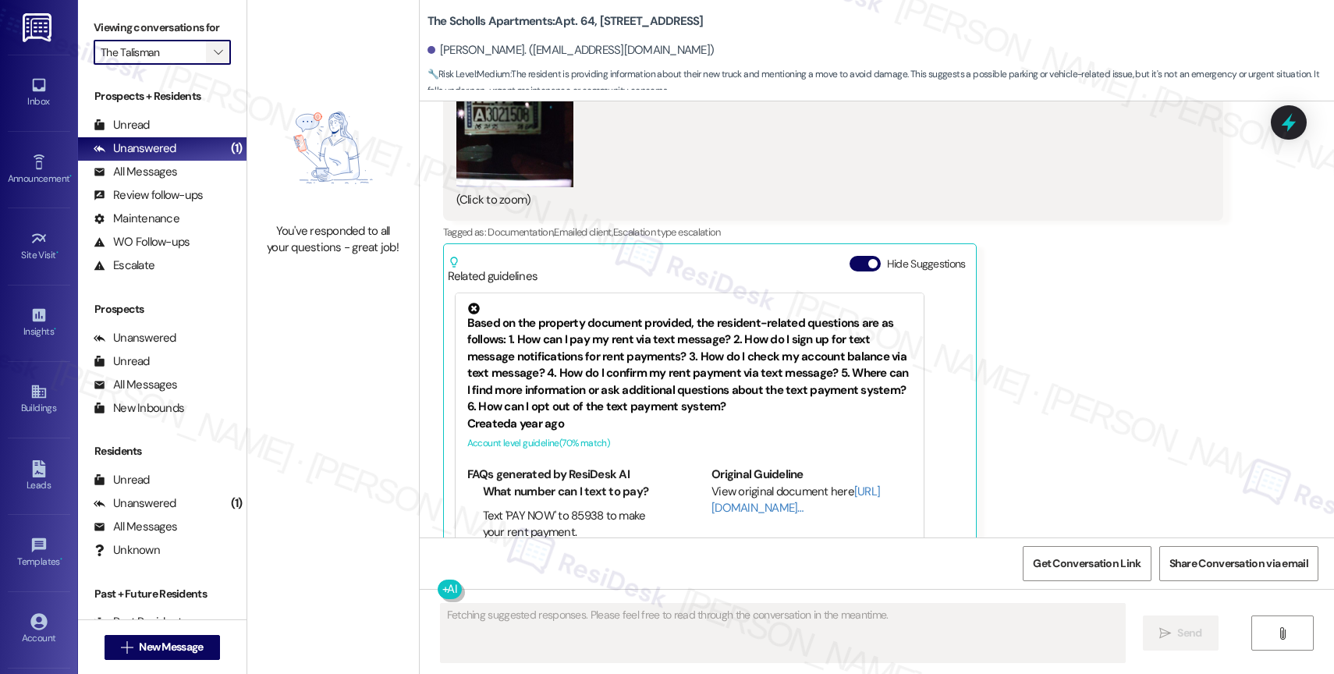
click at [214, 59] on icon "" at bounding box center [218, 52] width 9 height 12
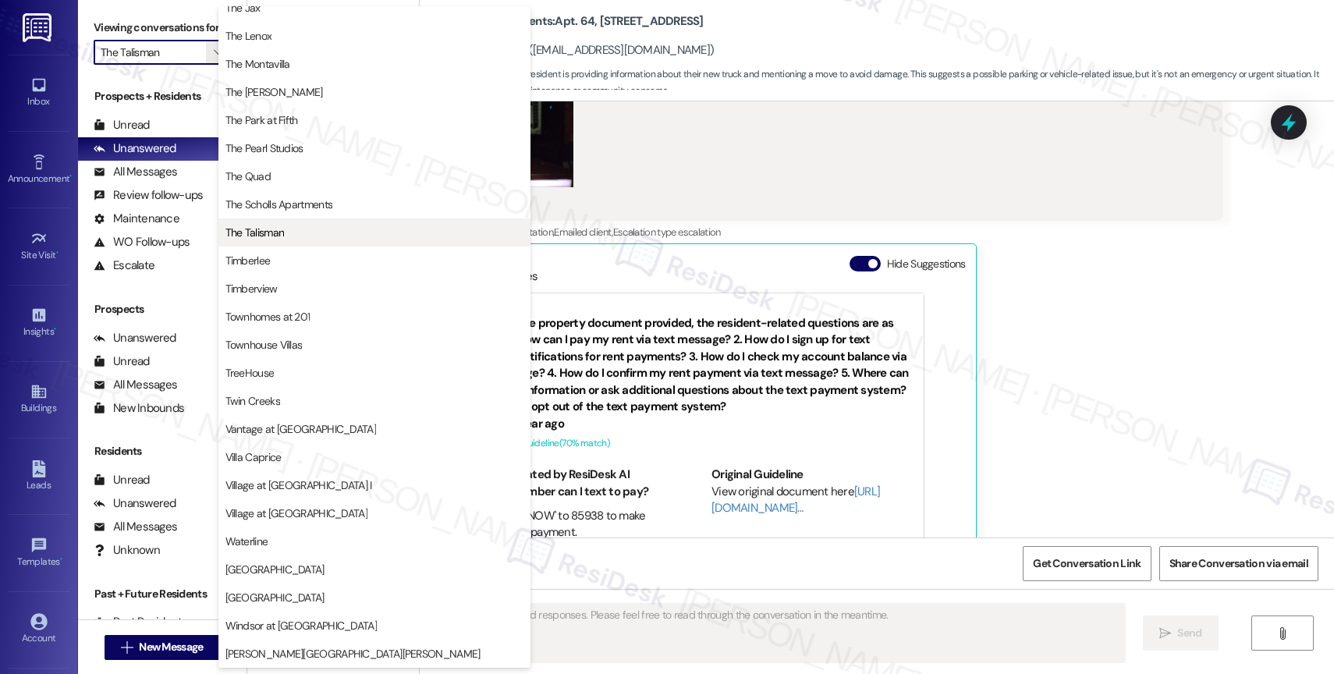
scroll to position [2841, 0]
click at [264, 262] on span "Timberlee" at bounding box center [248, 261] width 45 height 16
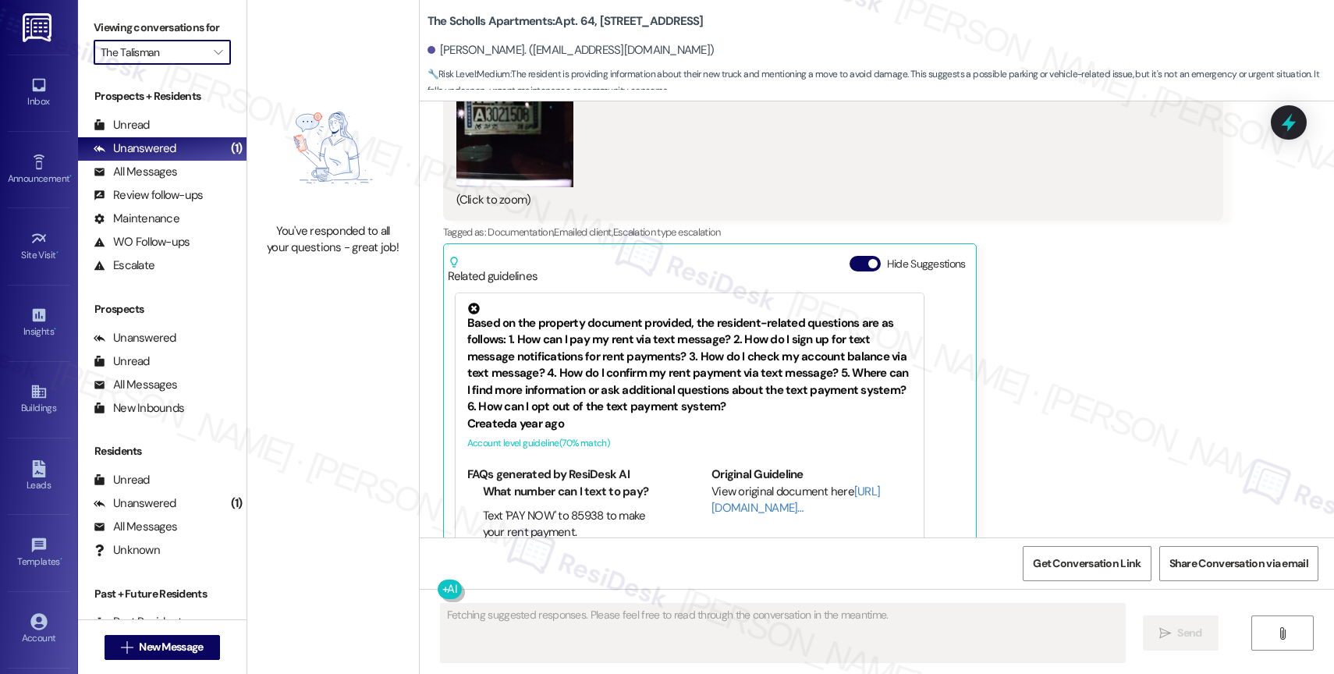
type input "Timberlee"
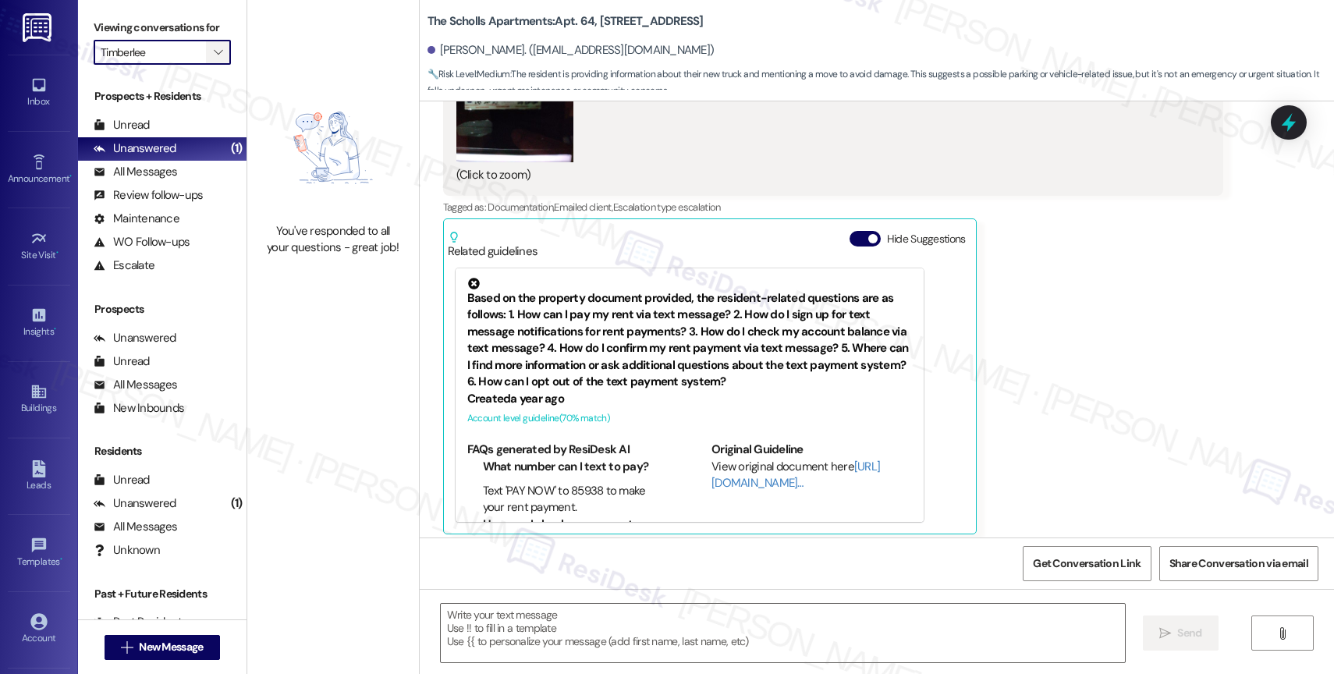
type textarea "Fetching suggested responses. Please feel free to read through the conversation…"
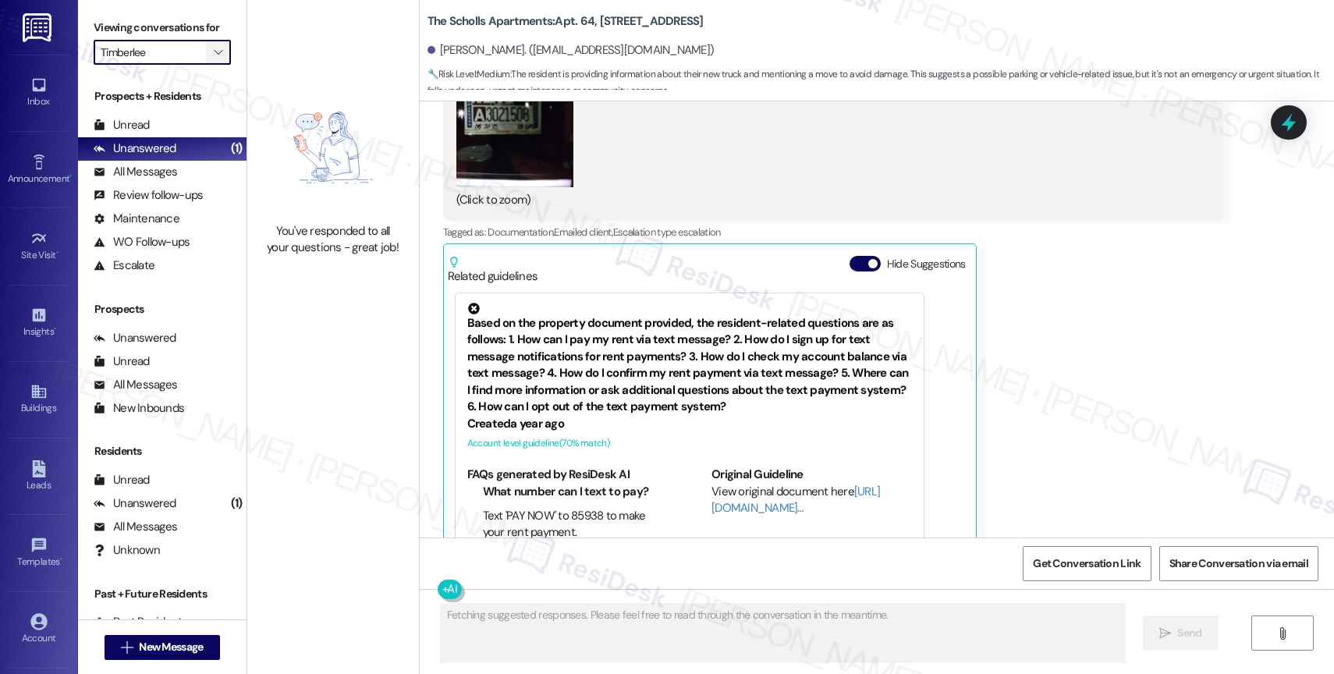
click at [211, 61] on span "" at bounding box center [218, 52] width 15 height 25
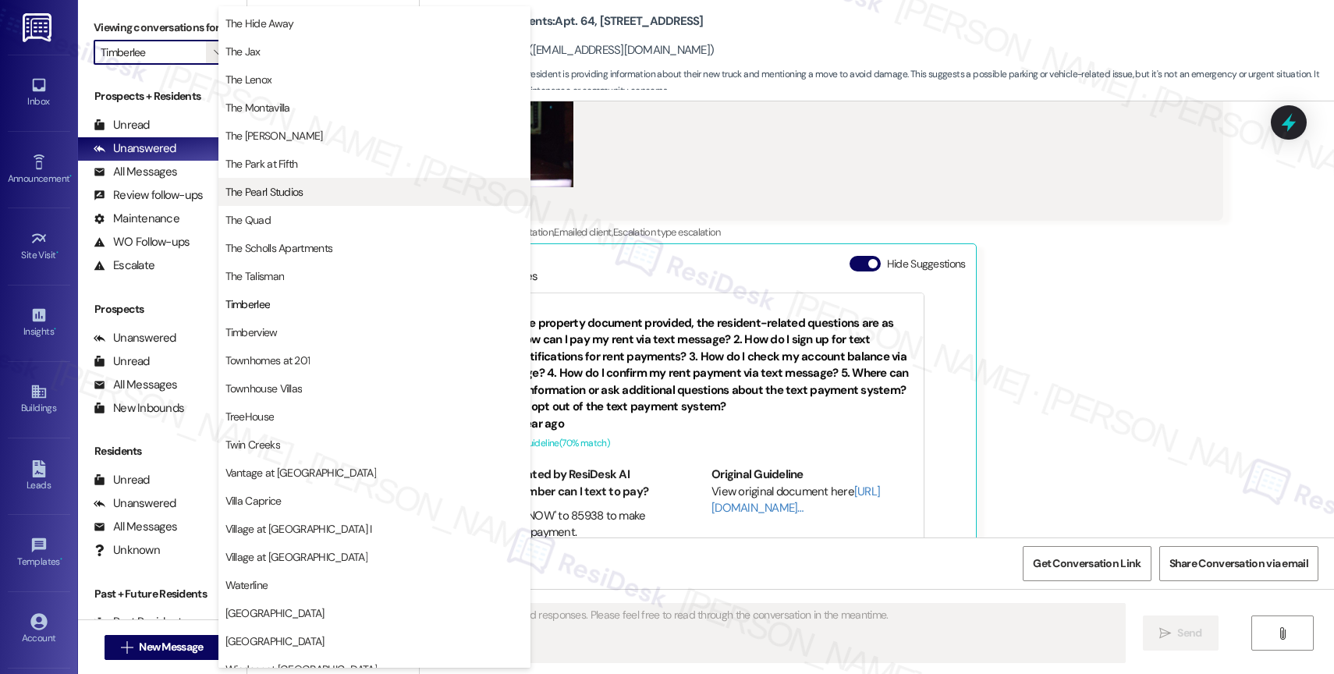
scroll to position [2841, 0]
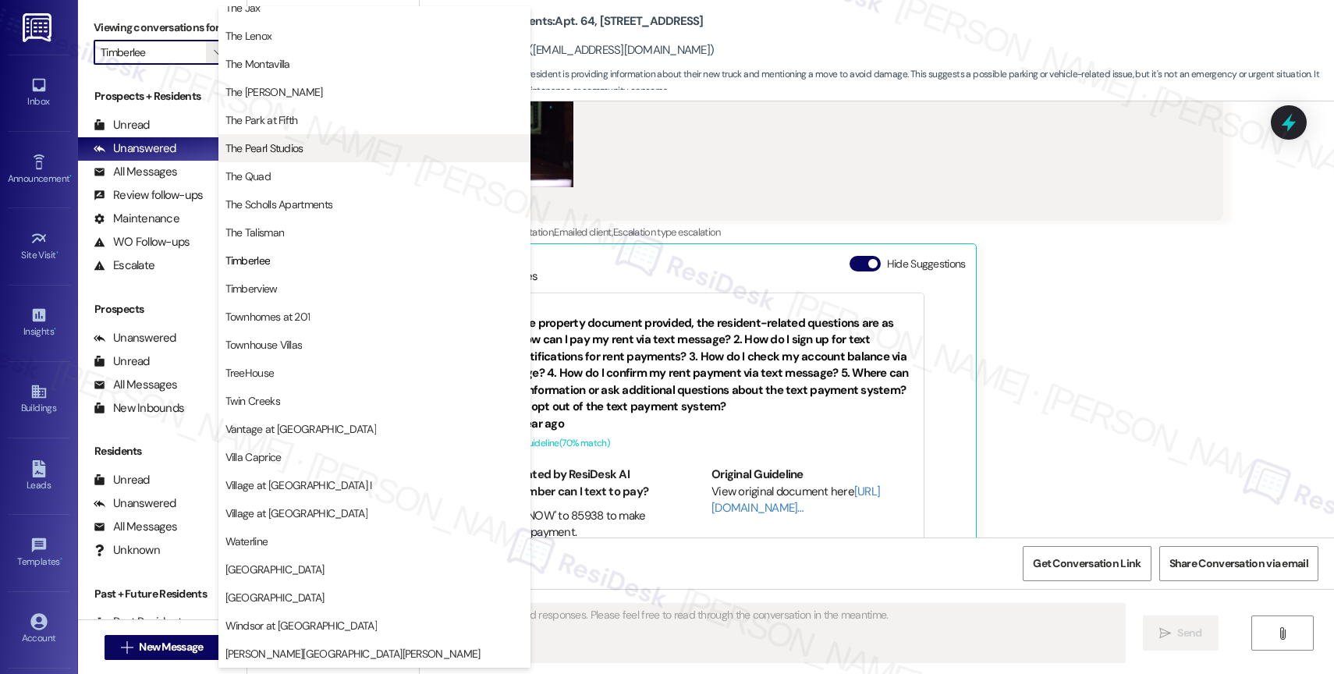
click at [290, 283] on span "Timberview" at bounding box center [375, 289] width 298 height 16
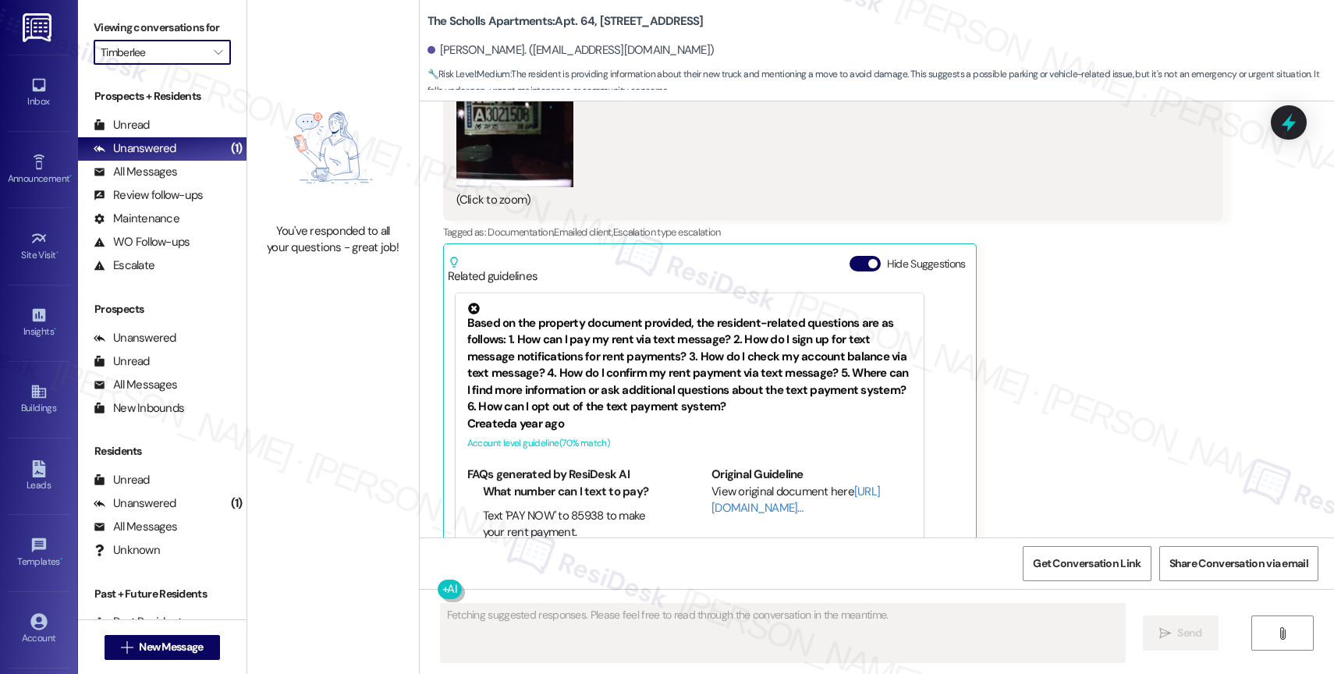
type input "Timberview"
click at [214, 59] on icon "" at bounding box center [218, 52] width 9 height 12
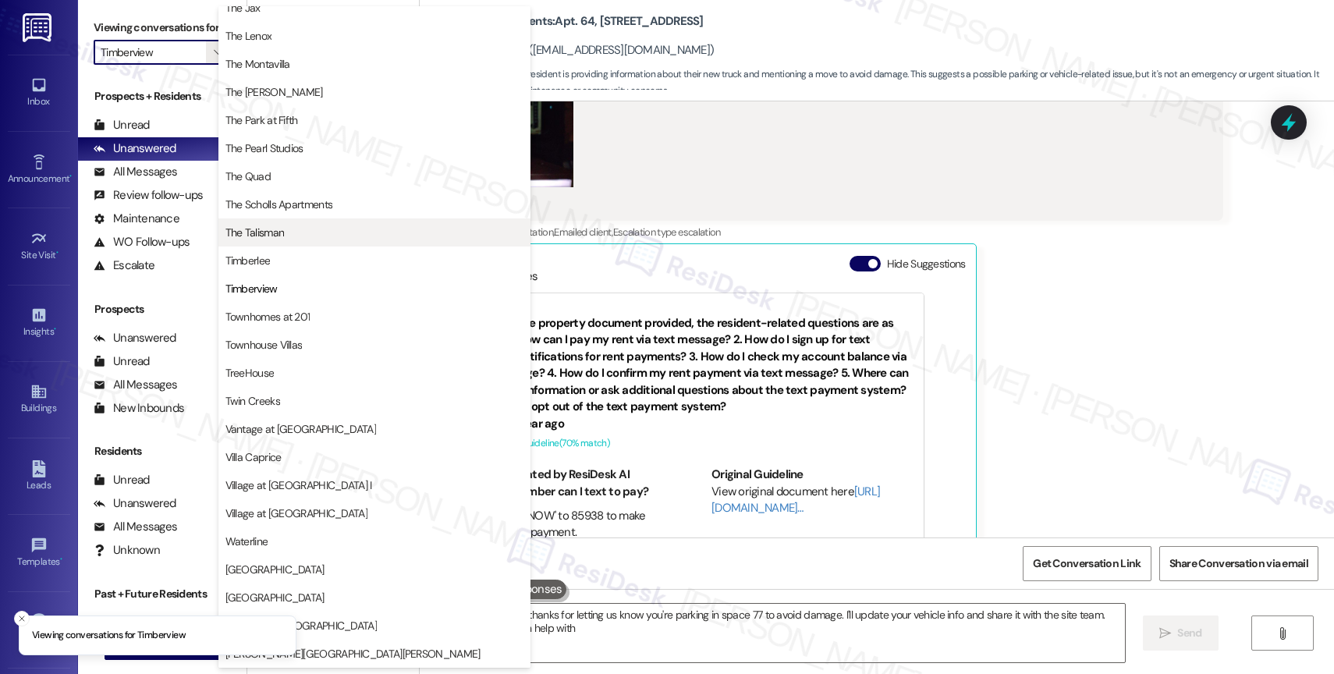
type textarea "Hi {{first_name}}, thanks for letting us know you're parking in space 77 to avo…"
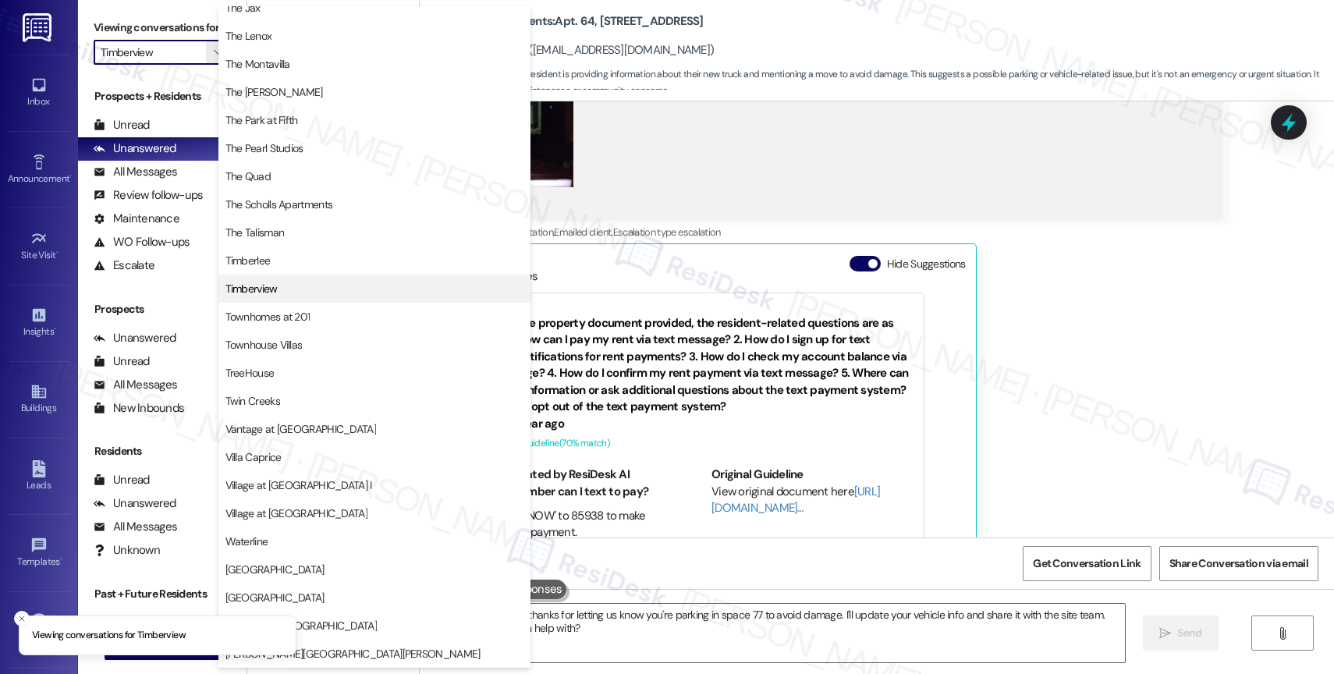
scroll to position [2841, 0]
click at [289, 300] on button "Timberview" at bounding box center [374, 289] width 312 height 28
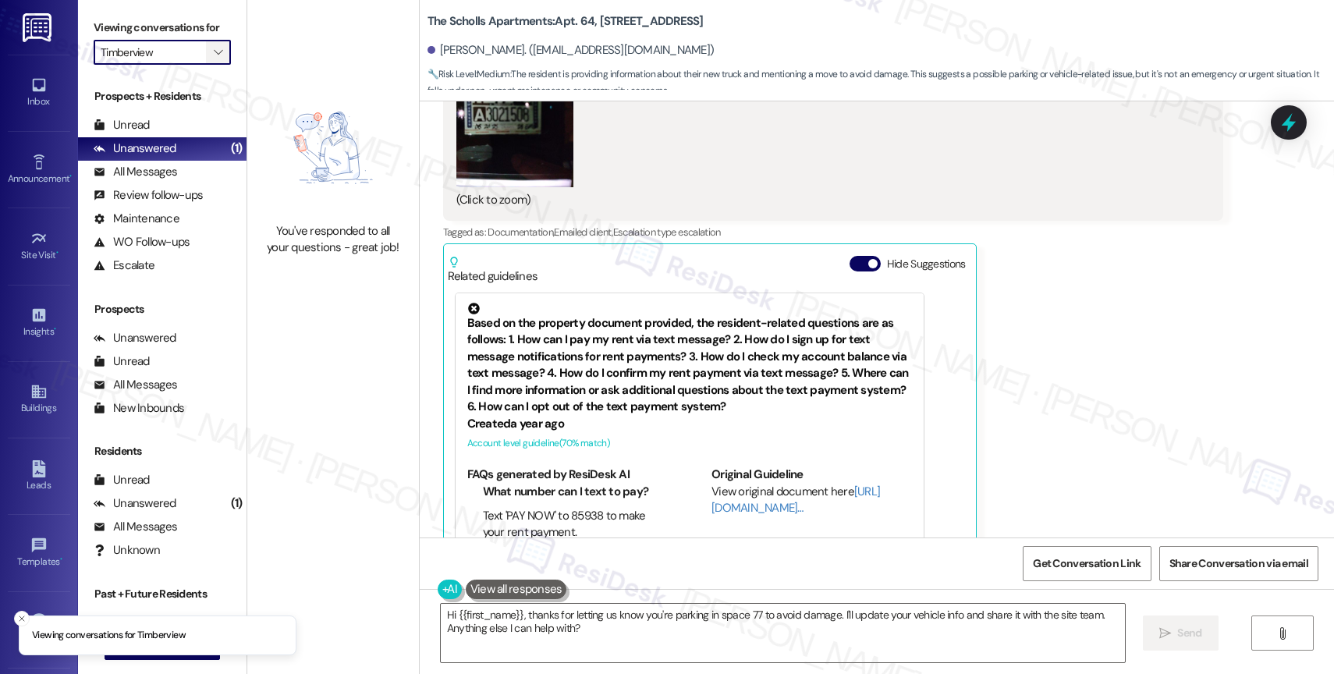
click at [211, 62] on span "" at bounding box center [218, 52] width 15 height 25
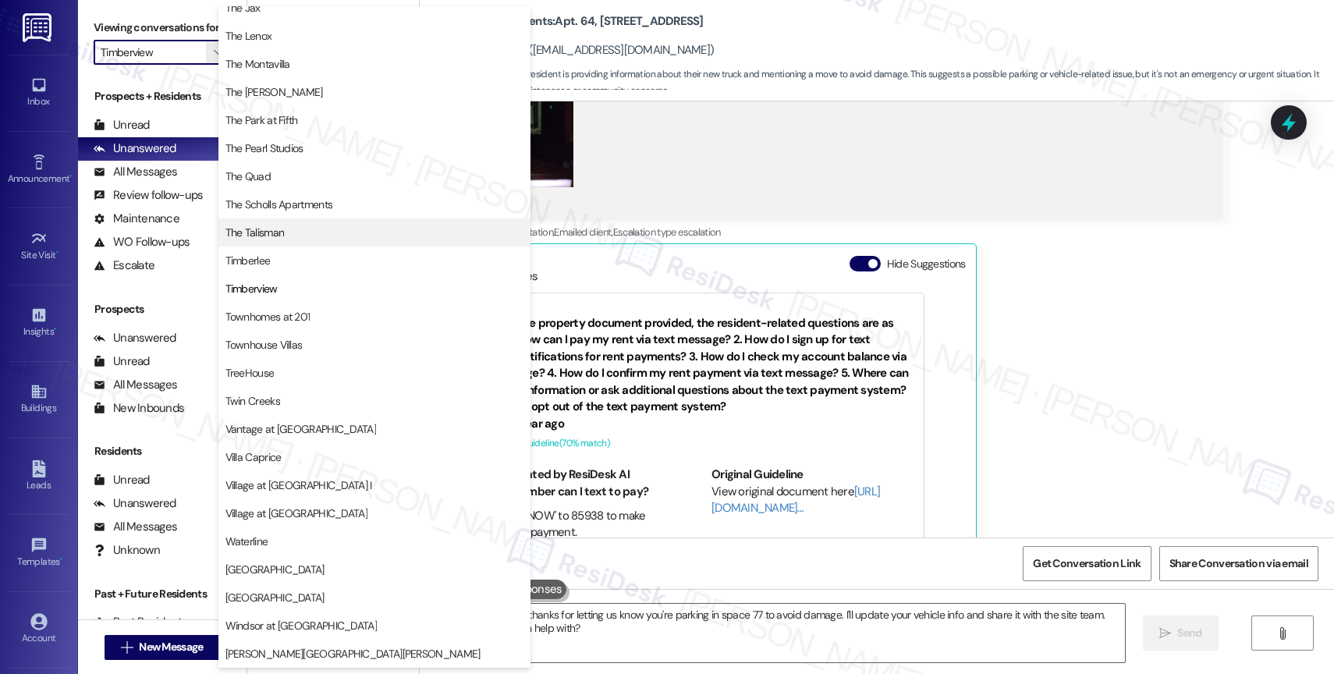
scroll to position [2847, 0]
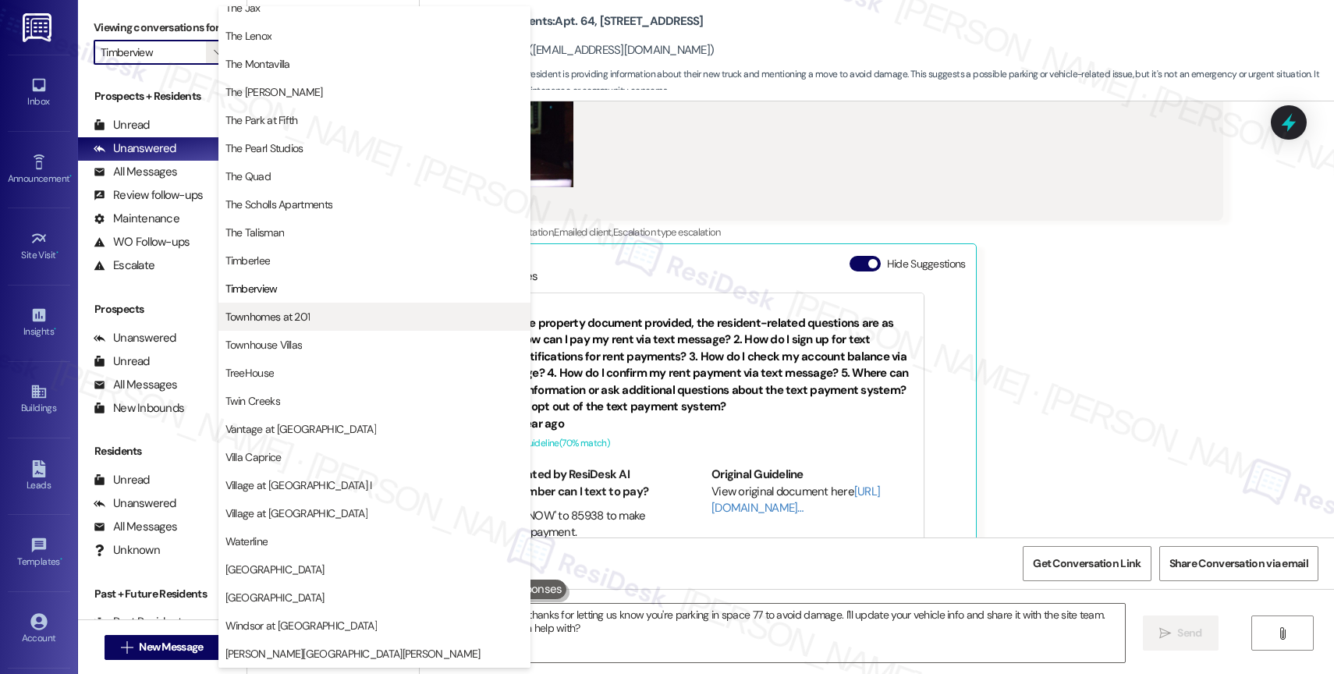
click at [304, 311] on span "Townhomes at 201" at bounding box center [268, 317] width 85 height 16
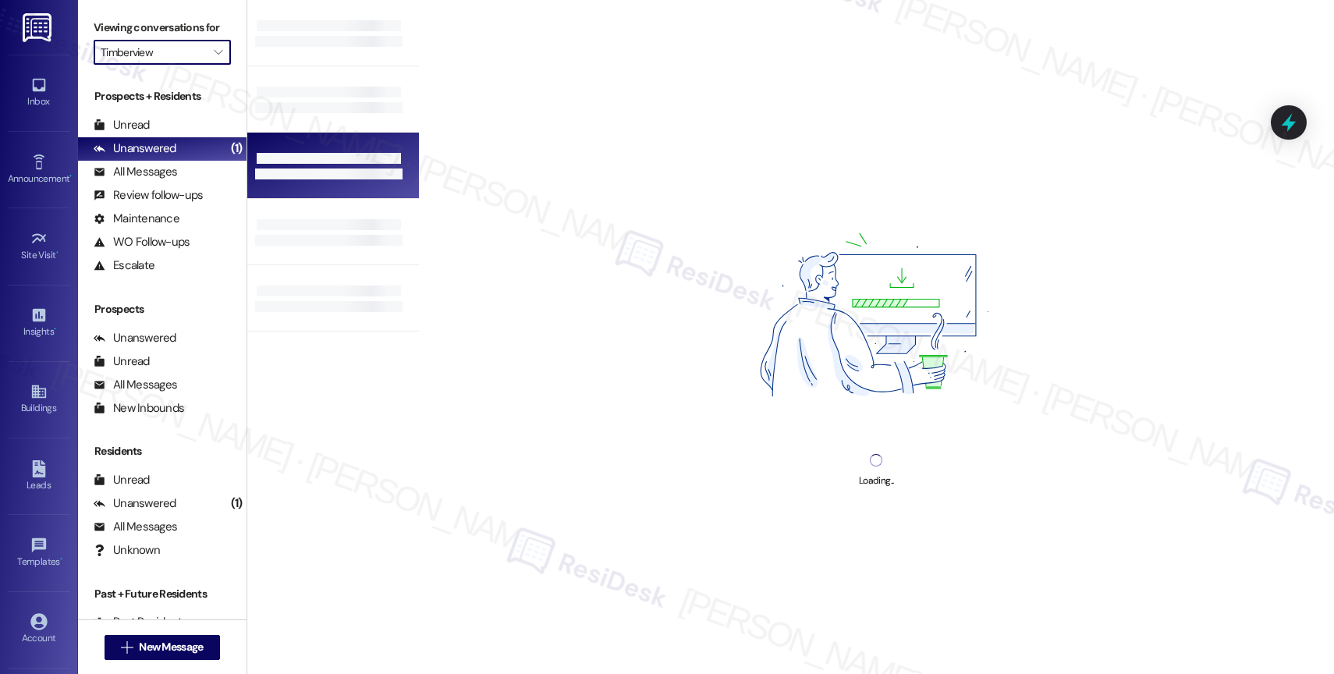
type input "Townhomes at 201"
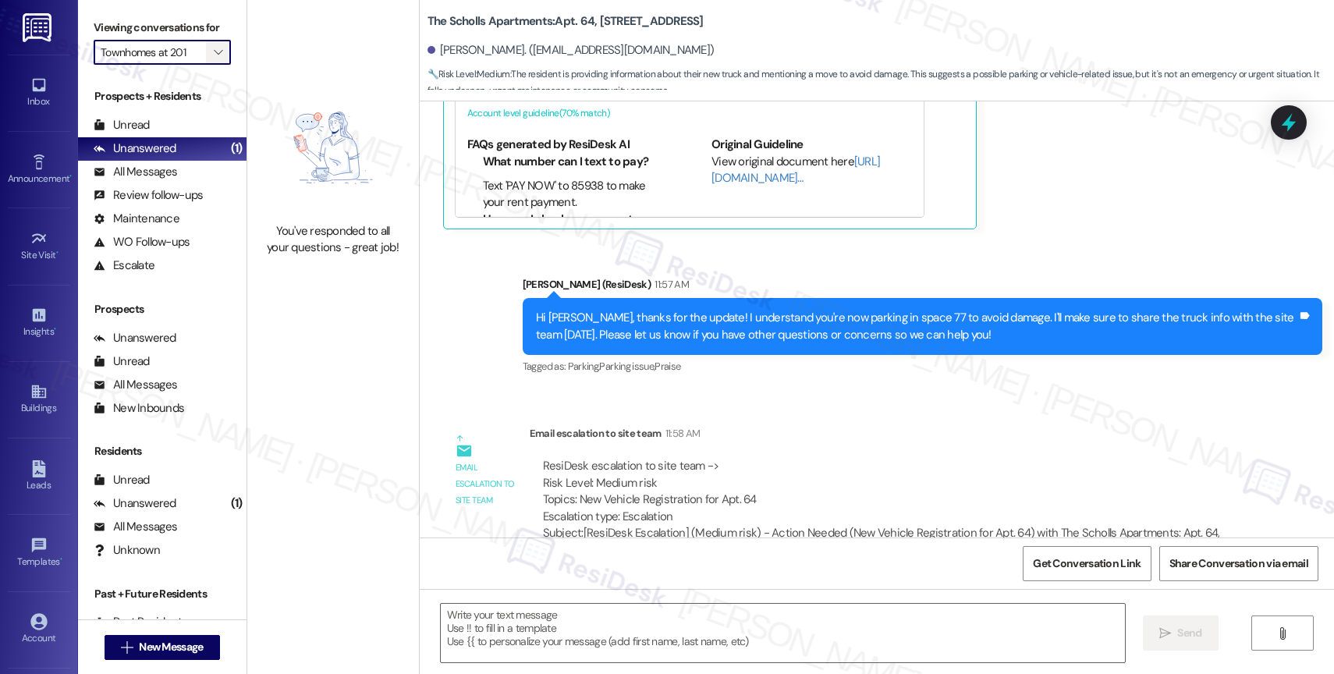
type textarea "Fetching suggested responses. Please feel free to read through the conversation…"
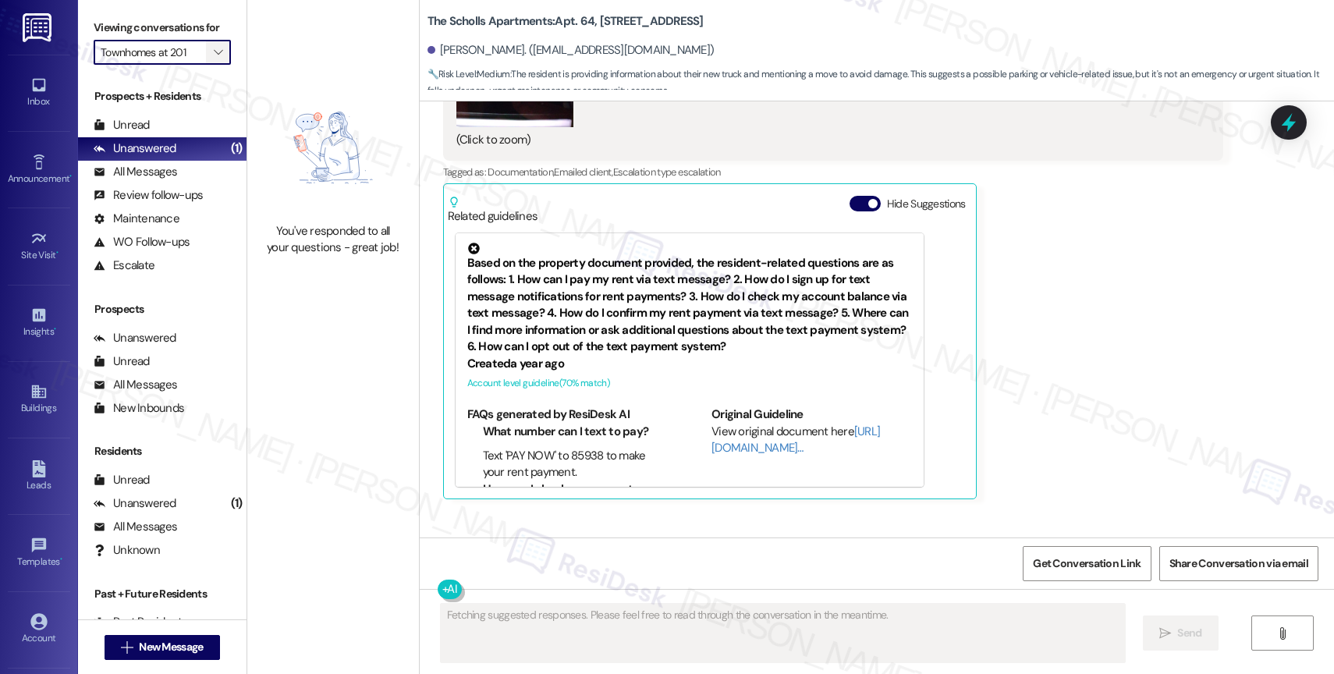
scroll to position [11240, 0]
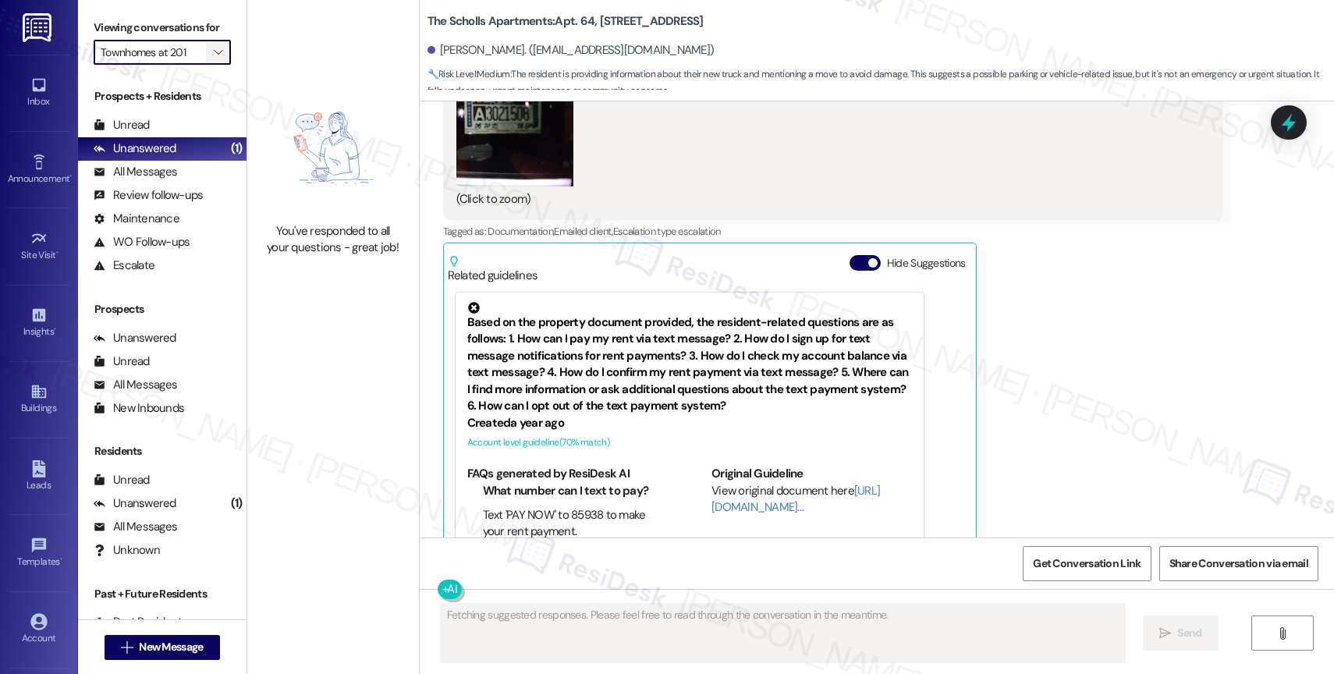
click at [211, 62] on span "" at bounding box center [218, 52] width 15 height 25
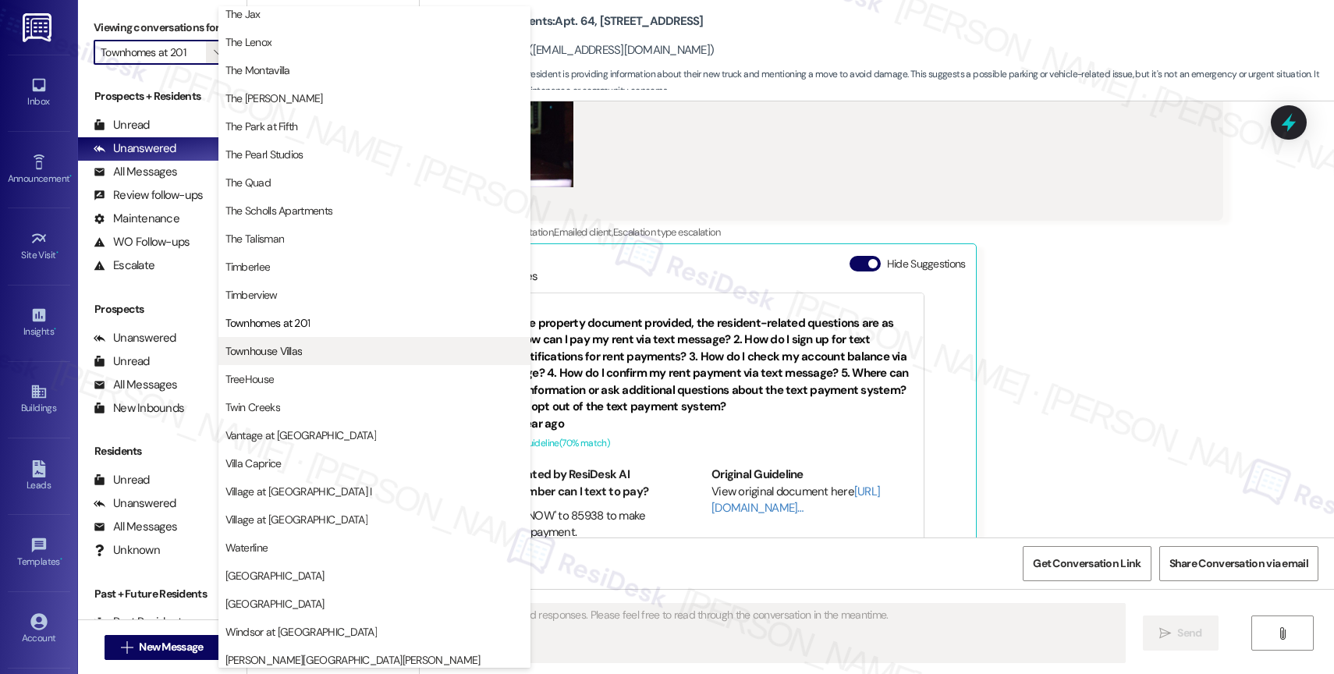
scroll to position [2847, 0]
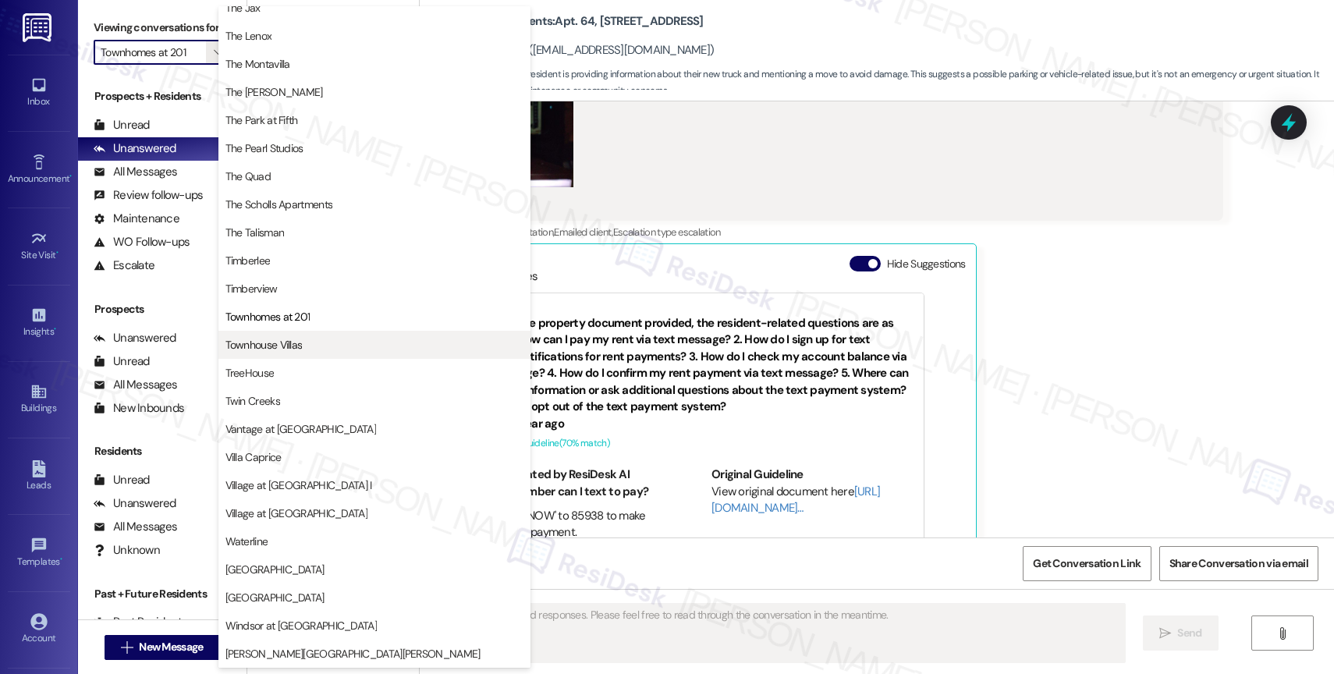
click at [303, 344] on span "Townhouse Villas" at bounding box center [375, 345] width 298 height 16
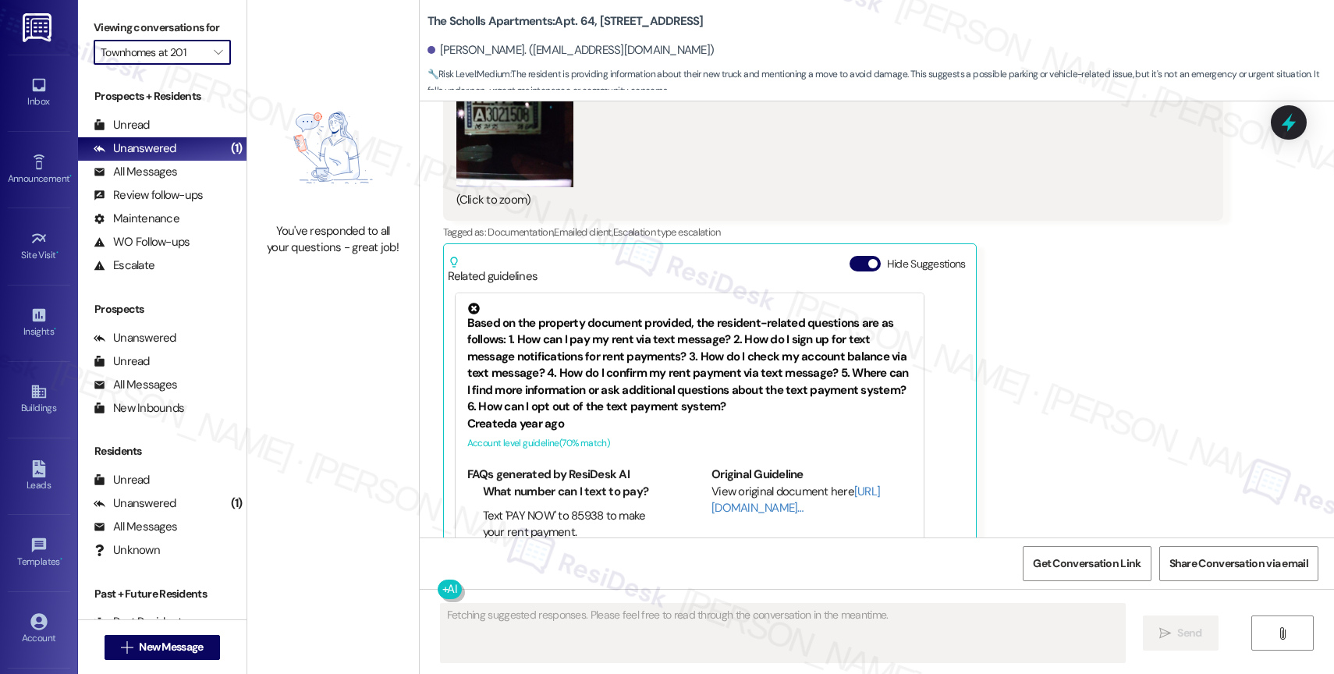
type input "Townhouse Villas"
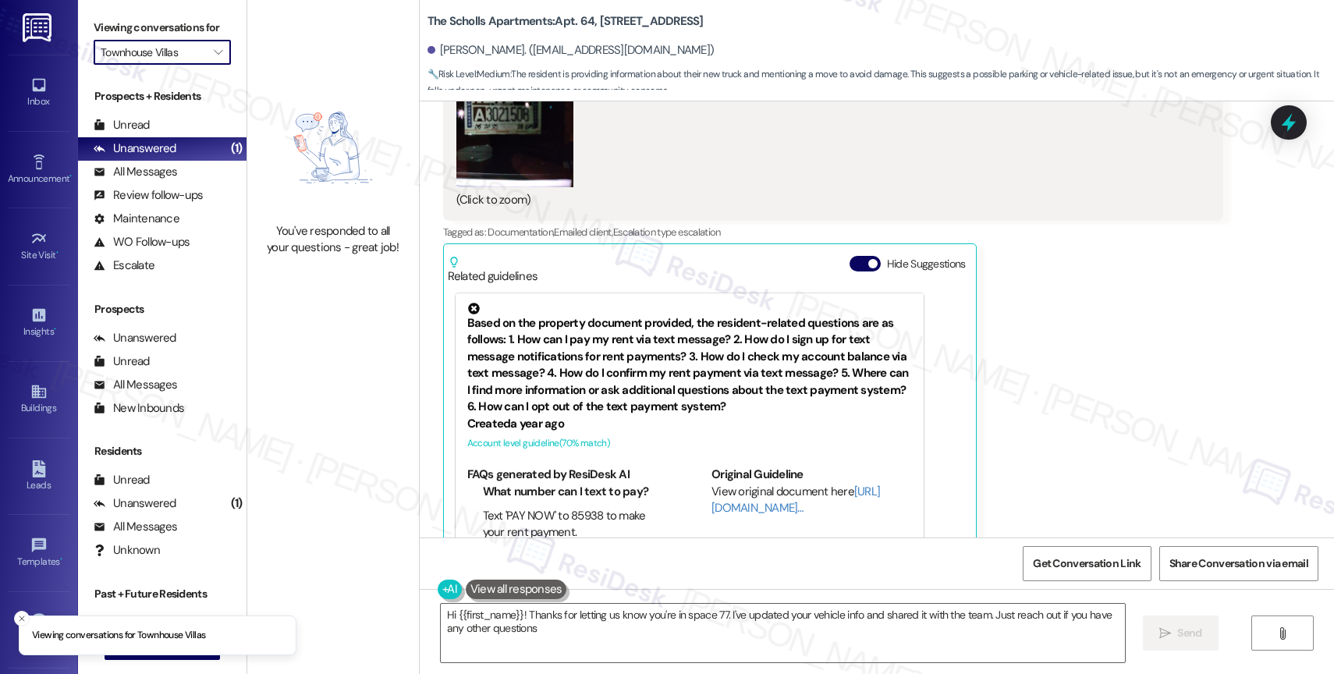
type textarea "Hi {{first_name}}! Thanks for letting us know you're in space 77. I've updated …"
click at [214, 59] on icon "" at bounding box center [218, 52] width 9 height 12
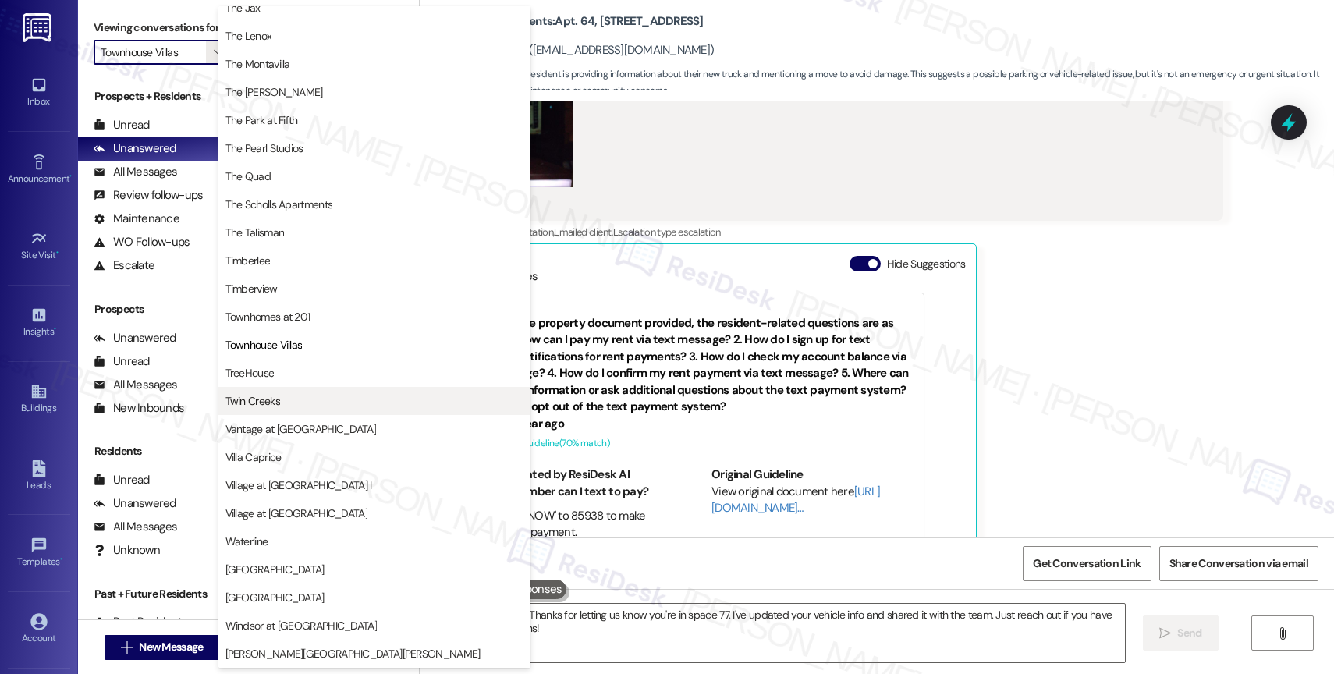
scroll to position [2854, 0]
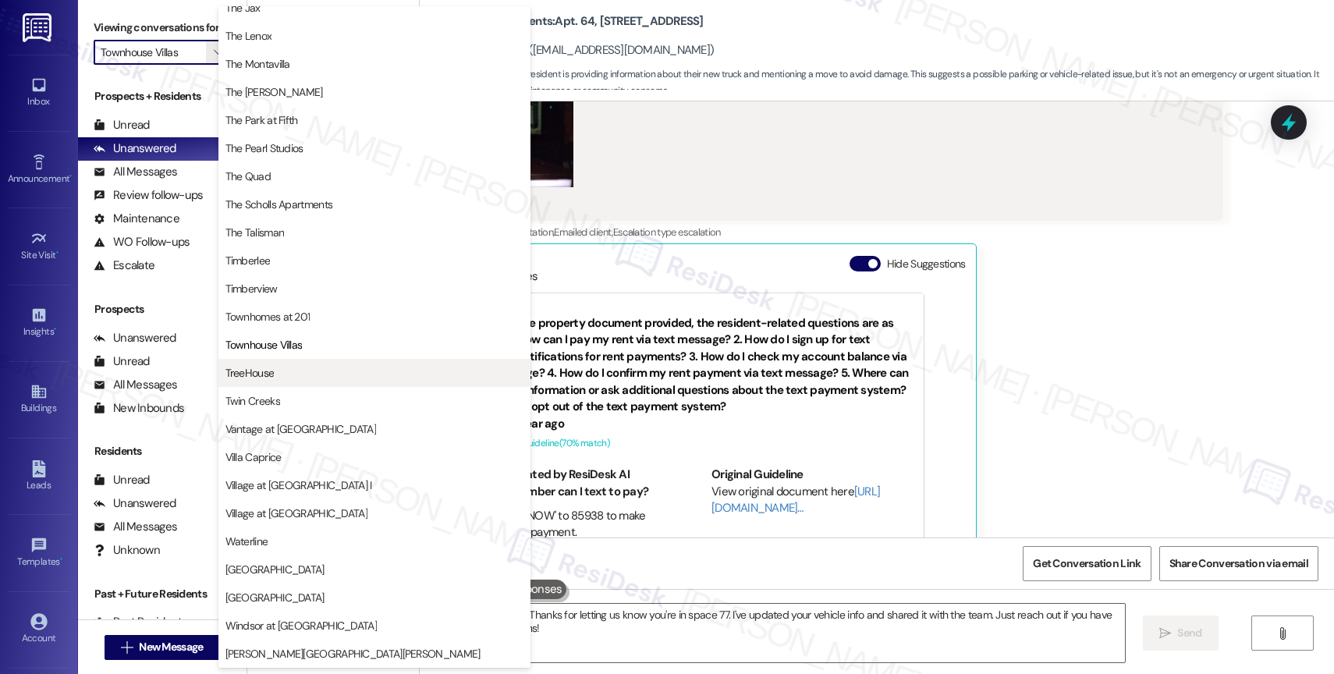
click at [295, 368] on span "TreeHouse" at bounding box center [375, 373] width 298 height 16
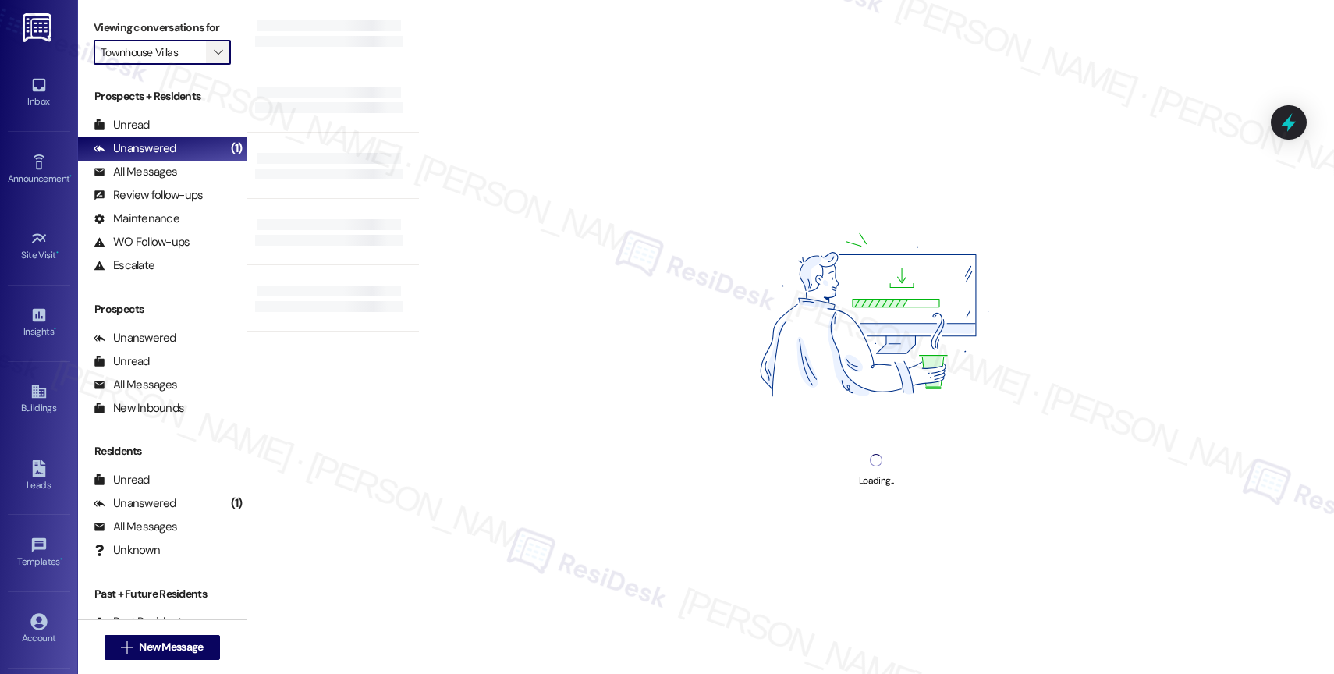
type input "TreeHouse"
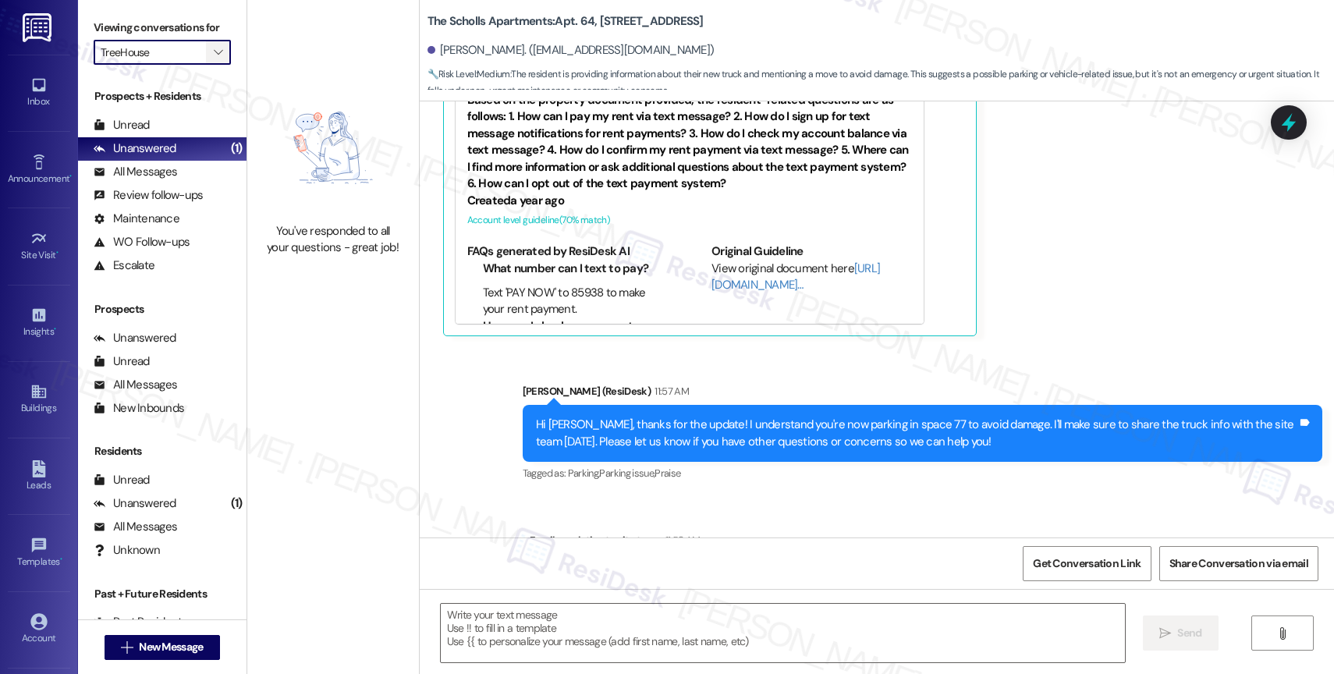
type textarea "Fetching suggested responses. Please feel free to read through the conversation…"
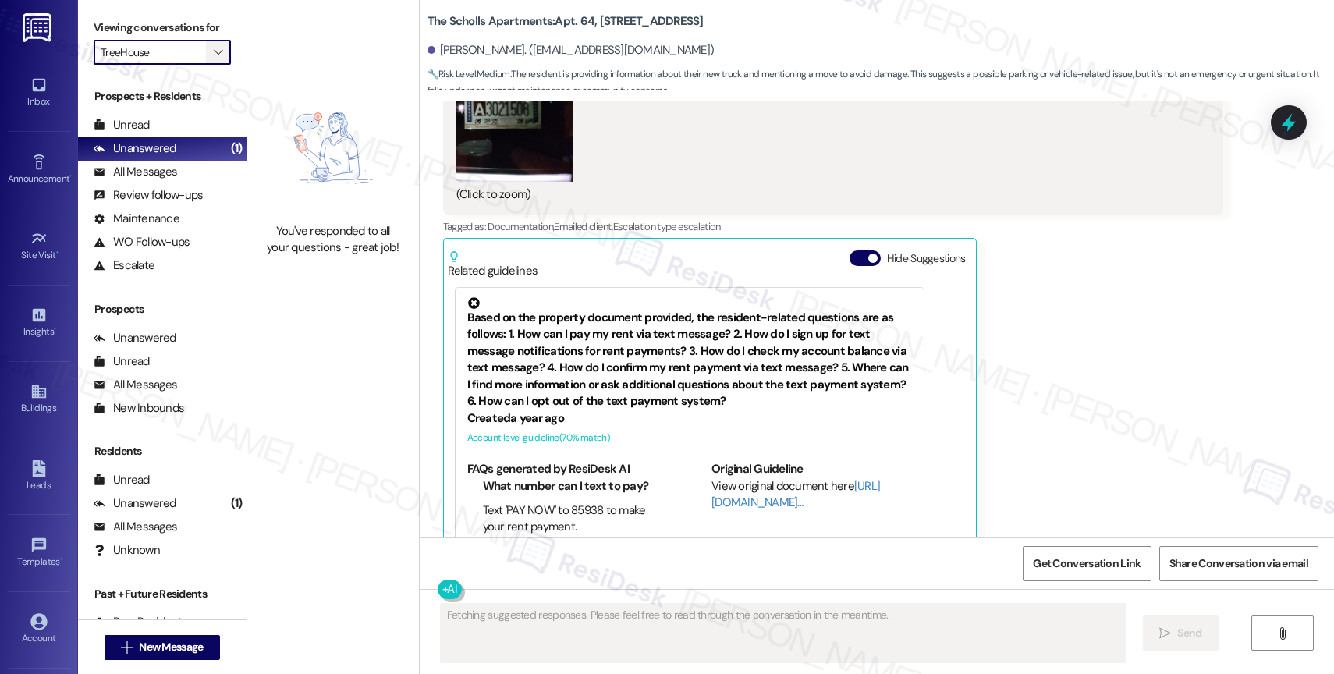
scroll to position [11240, 0]
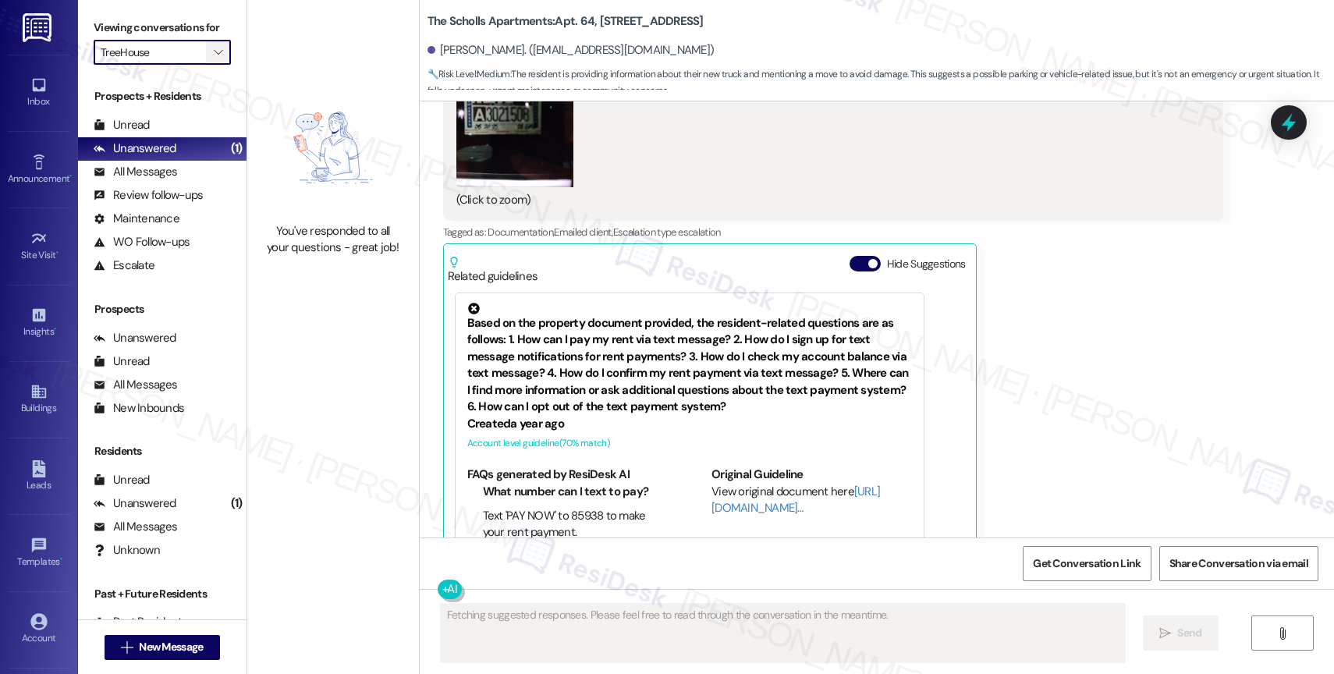
click at [211, 62] on span "" at bounding box center [218, 52] width 15 height 25
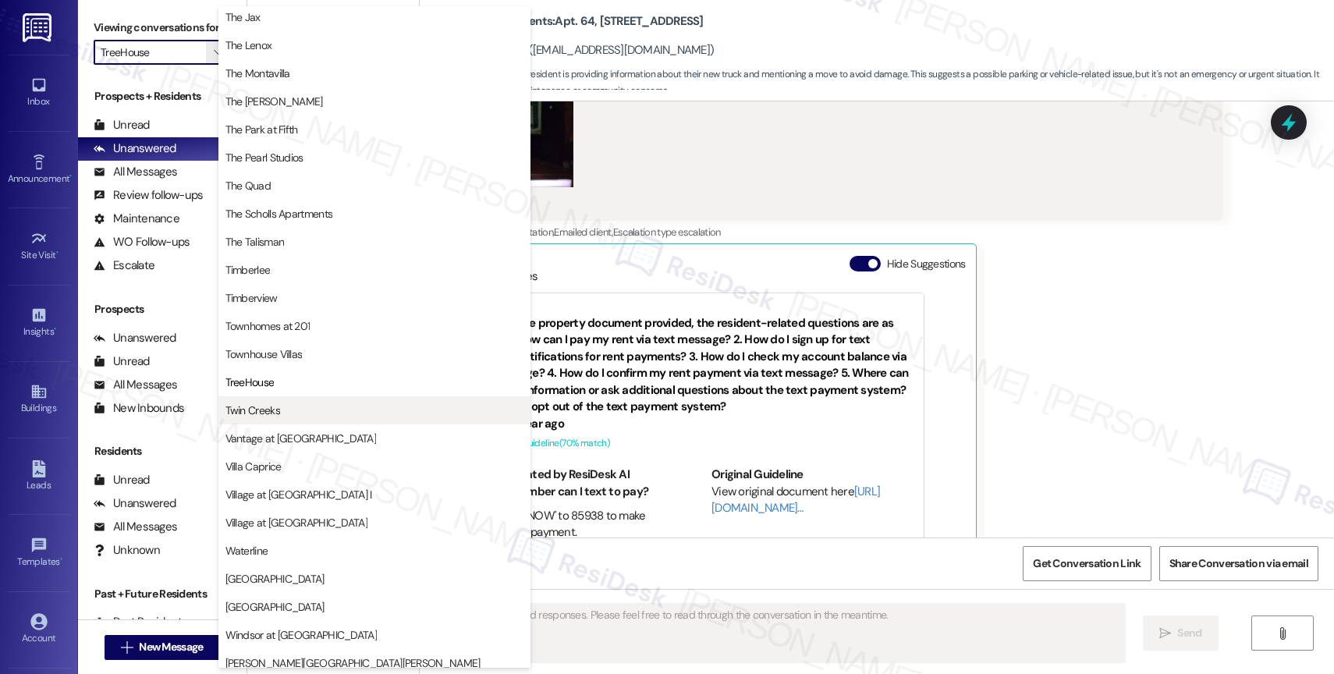
scroll to position [2804, 0]
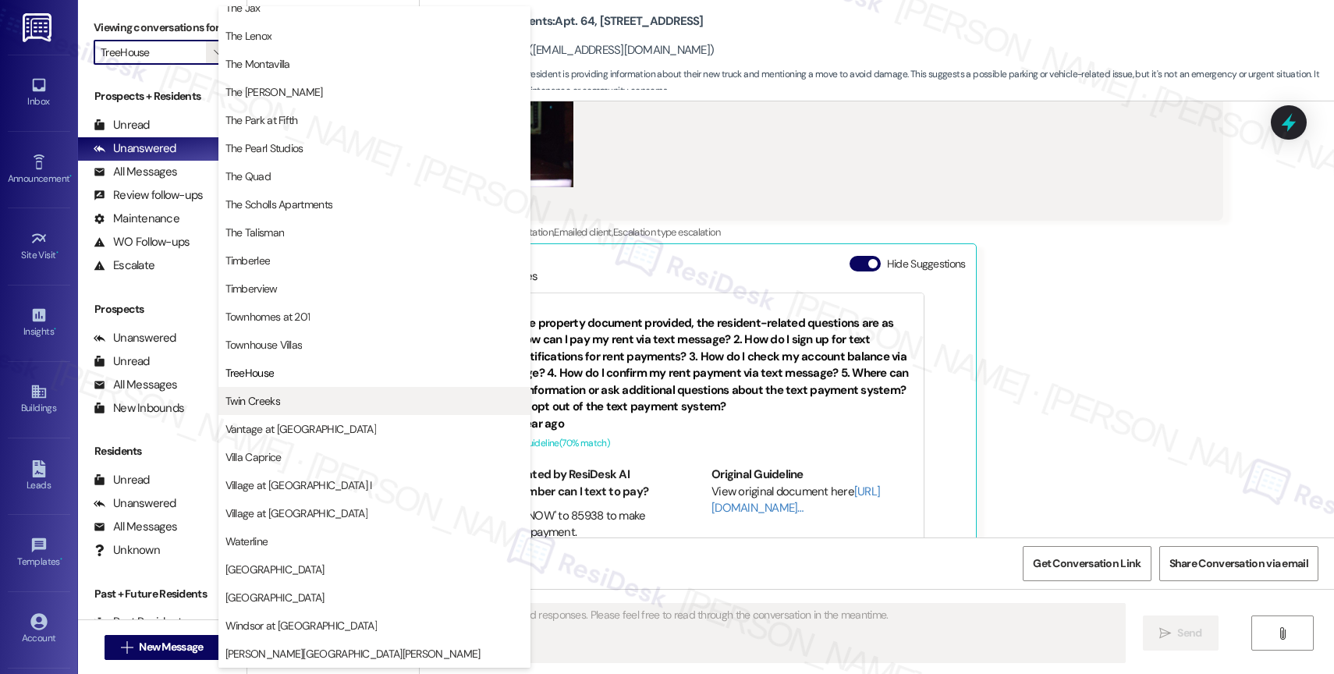
click at [305, 393] on span "Twin Creeks" at bounding box center [375, 401] width 298 height 16
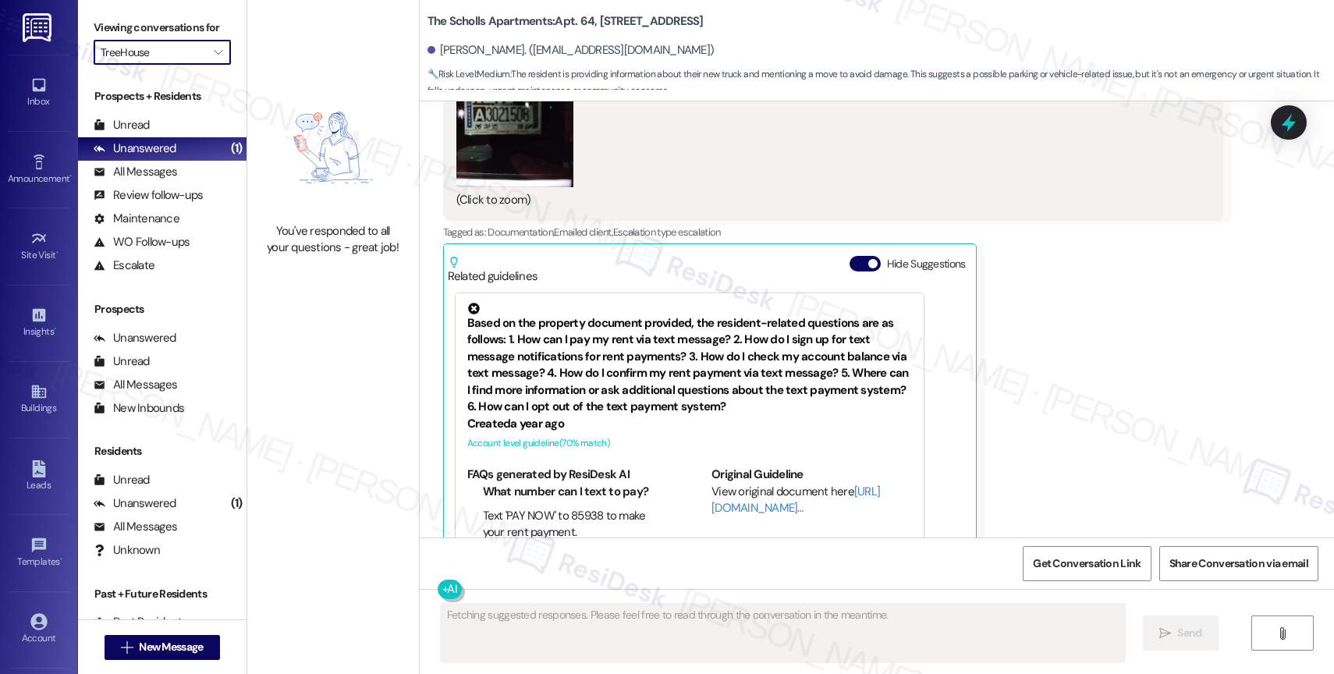
type input "Twin Creeks"
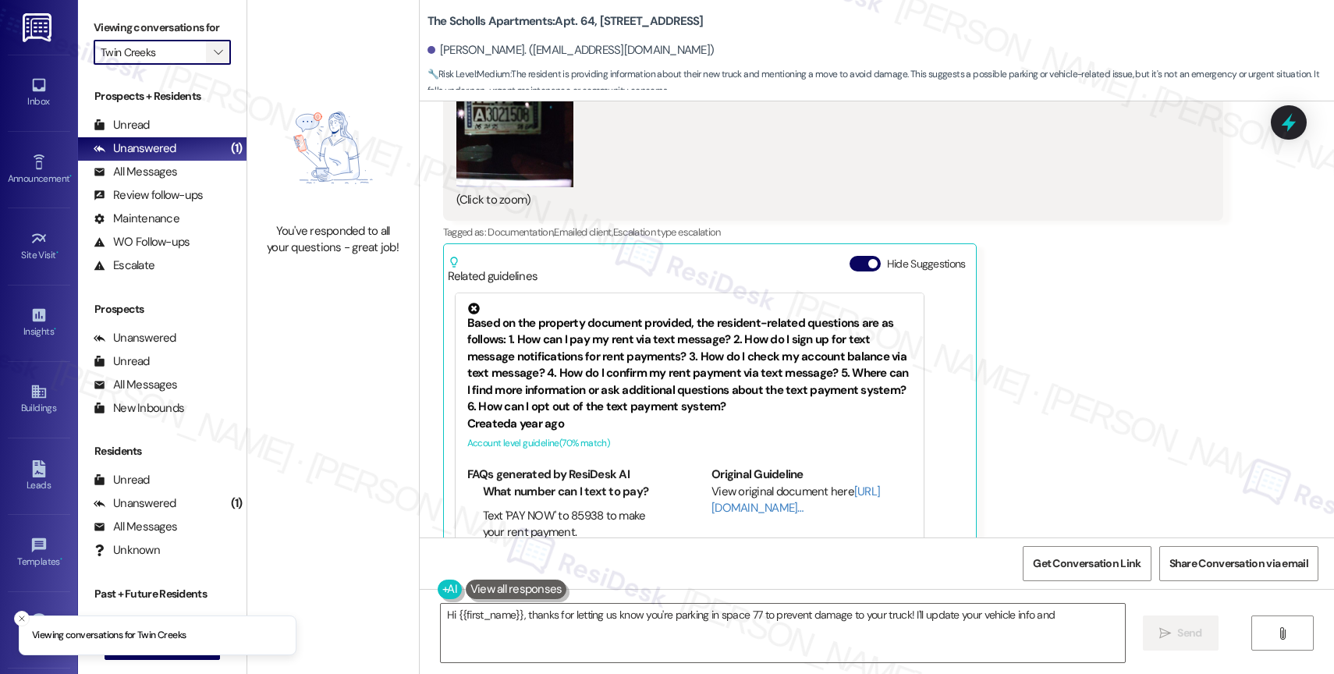
click at [211, 57] on span "" at bounding box center [218, 52] width 15 height 25
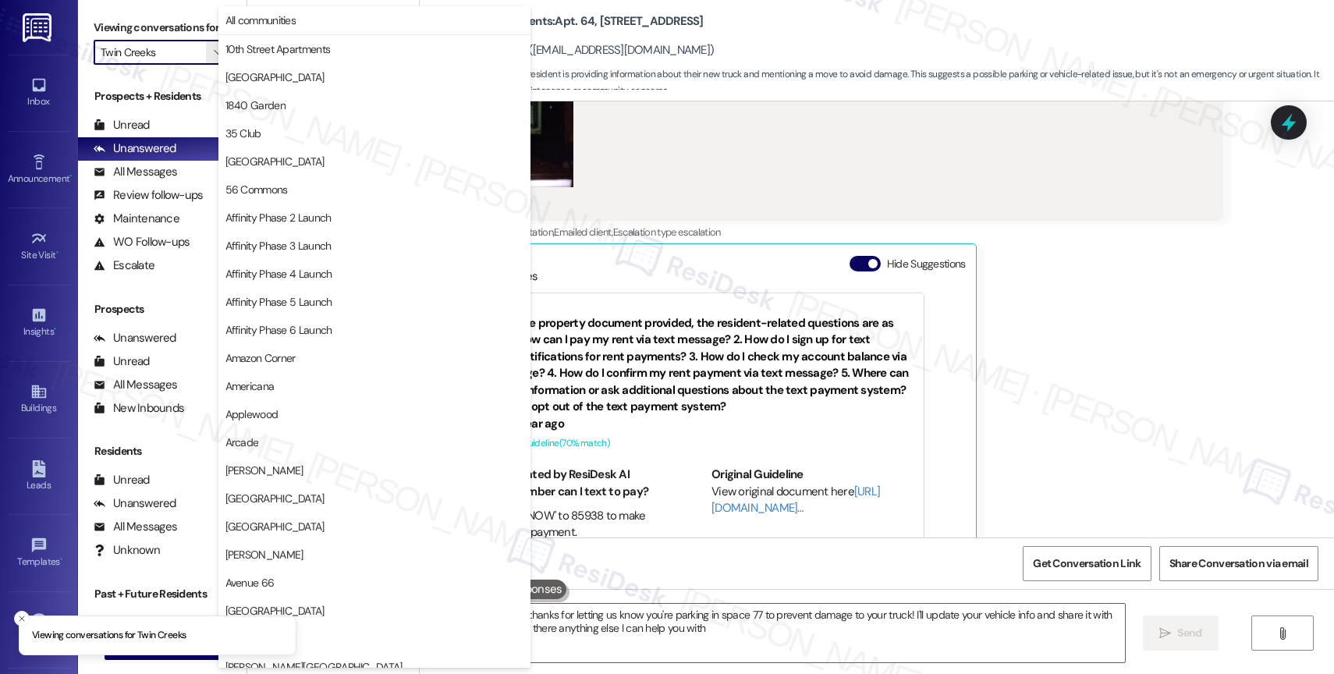
type textarea "Hi {{first_name}}, thanks for letting us know you're parking in space 77 to pre…"
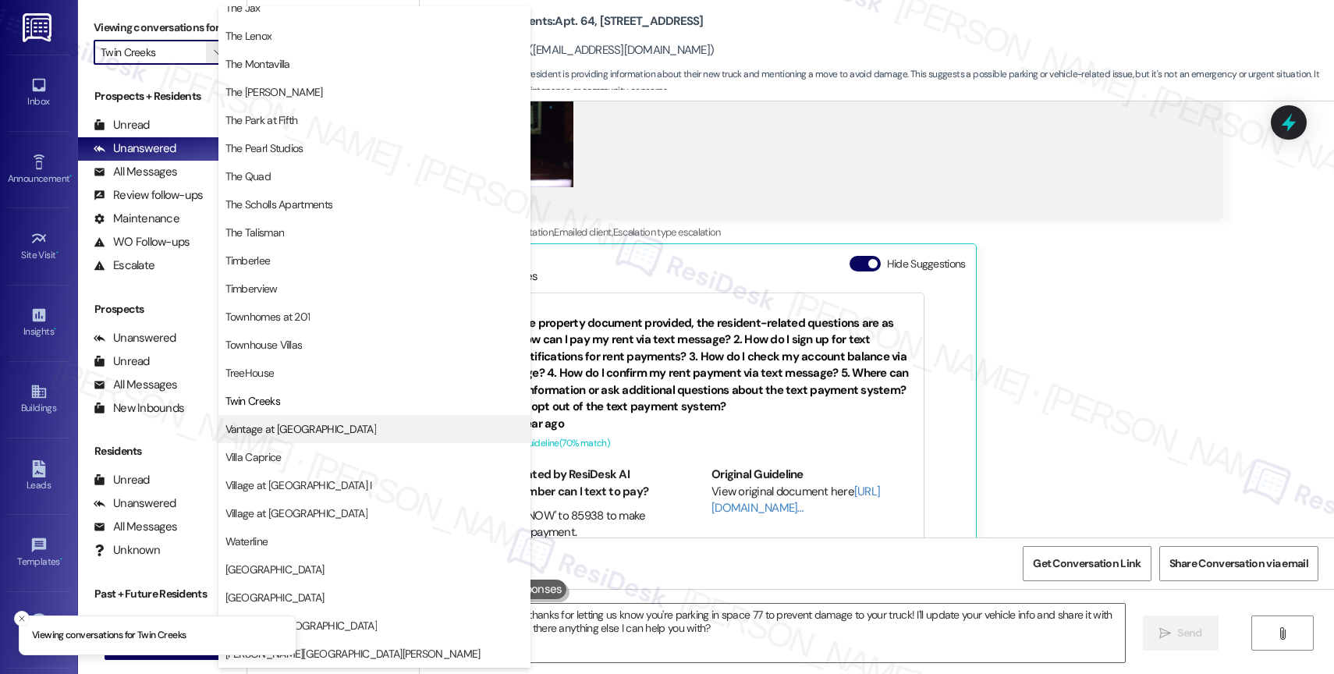
scroll to position [2804, 0]
click at [309, 433] on span "Vantage at [GEOGRAPHIC_DATA]" at bounding box center [301, 429] width 151 height 16
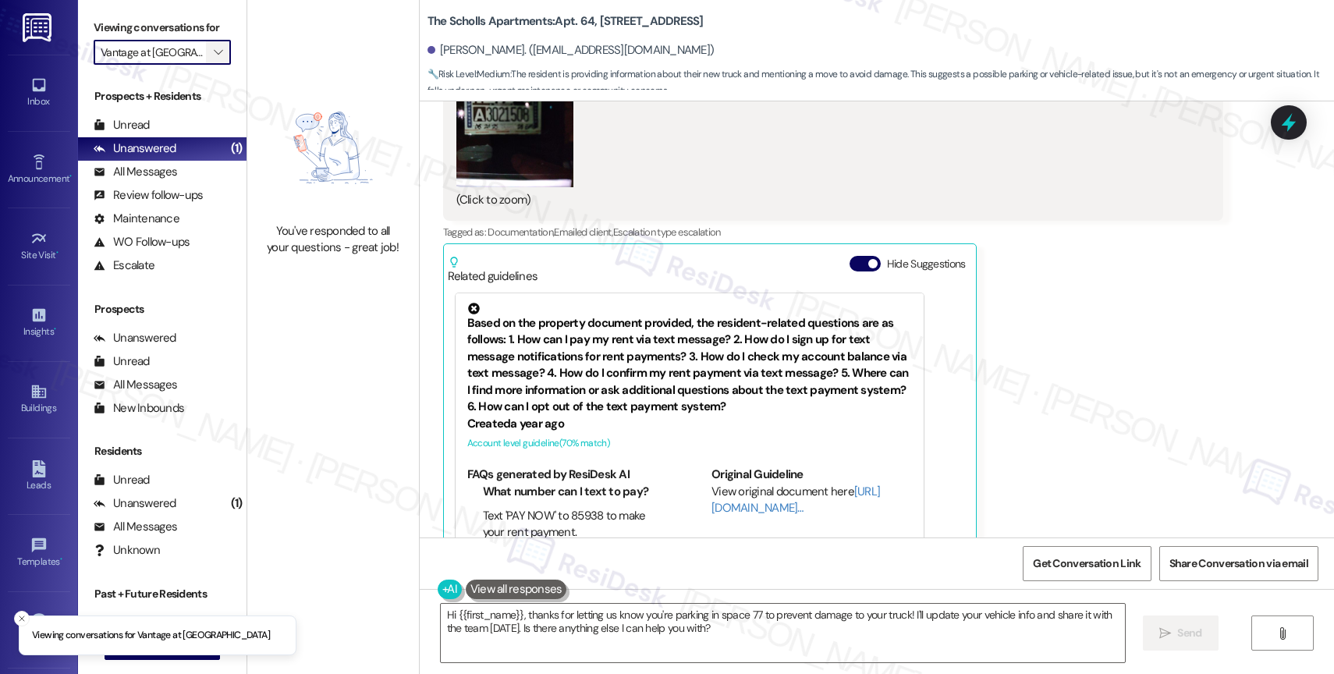
click at [211, 65] on span "" at bounding box center [218, 52] width 15 height 25
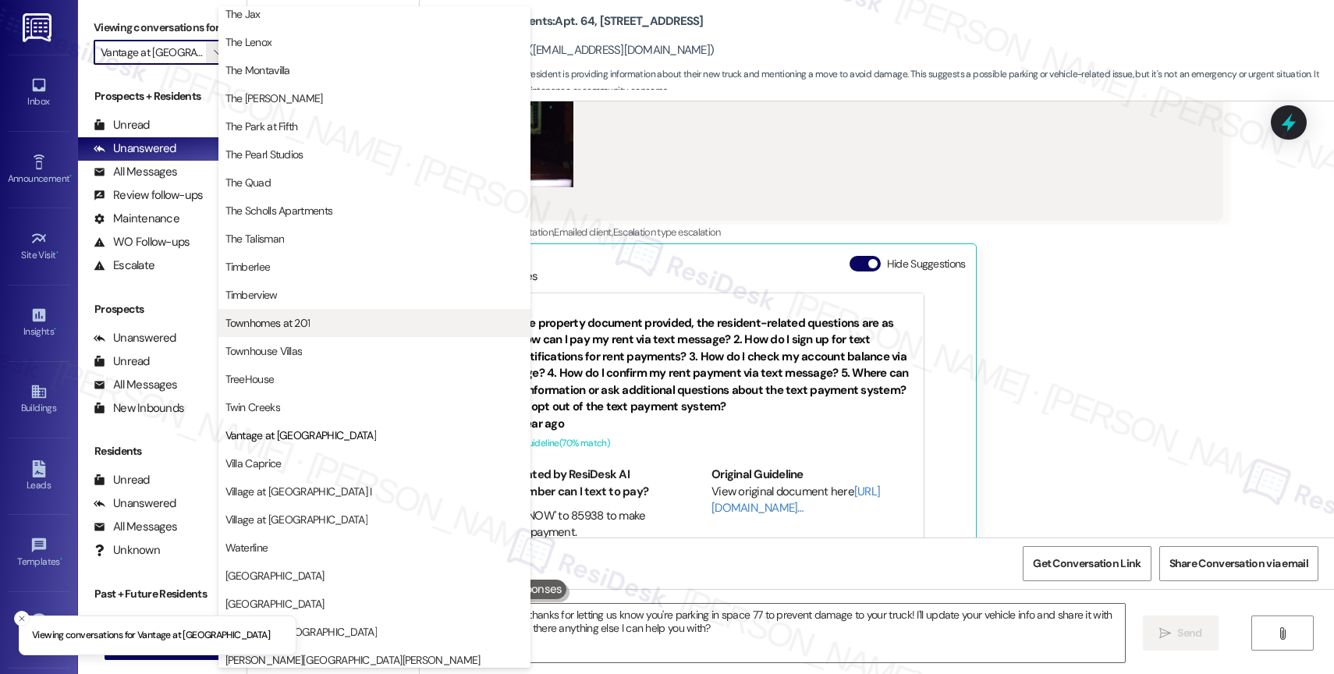
scroll to position [2851, 0]
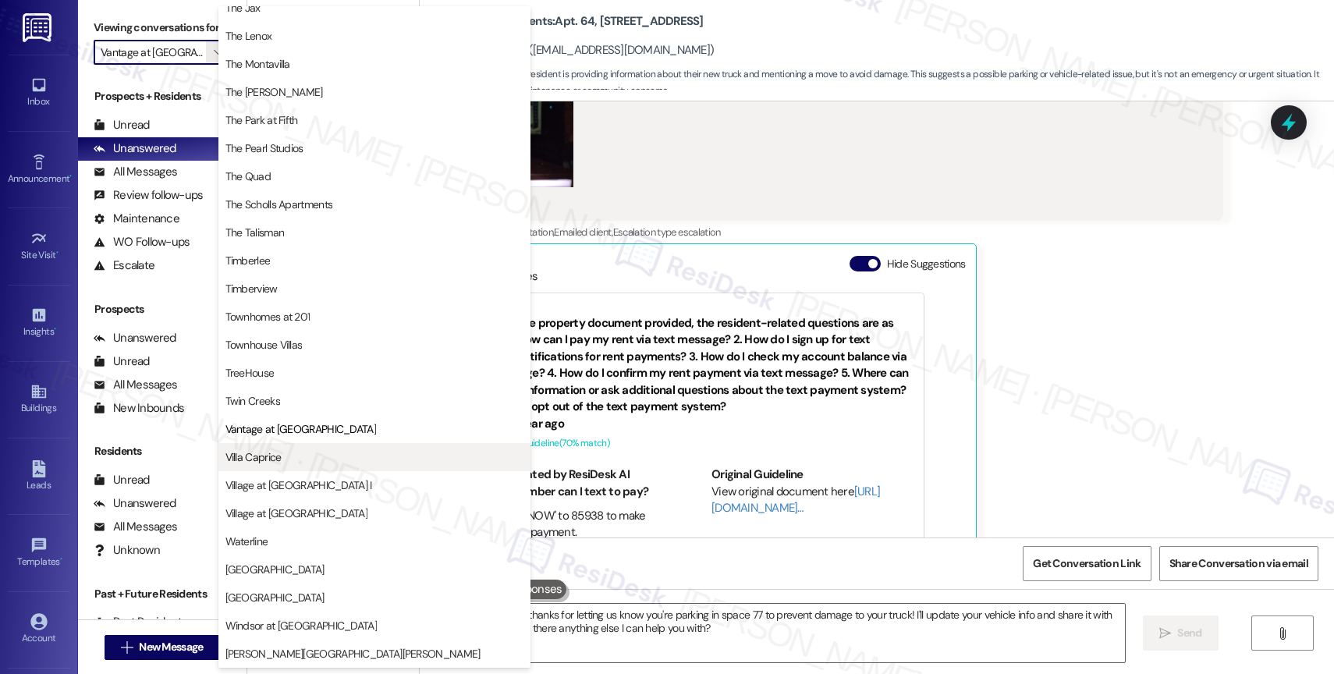
click at [318, 455] on span "Villa Caprice" at bounding box center [375, 457] width 298 height 16
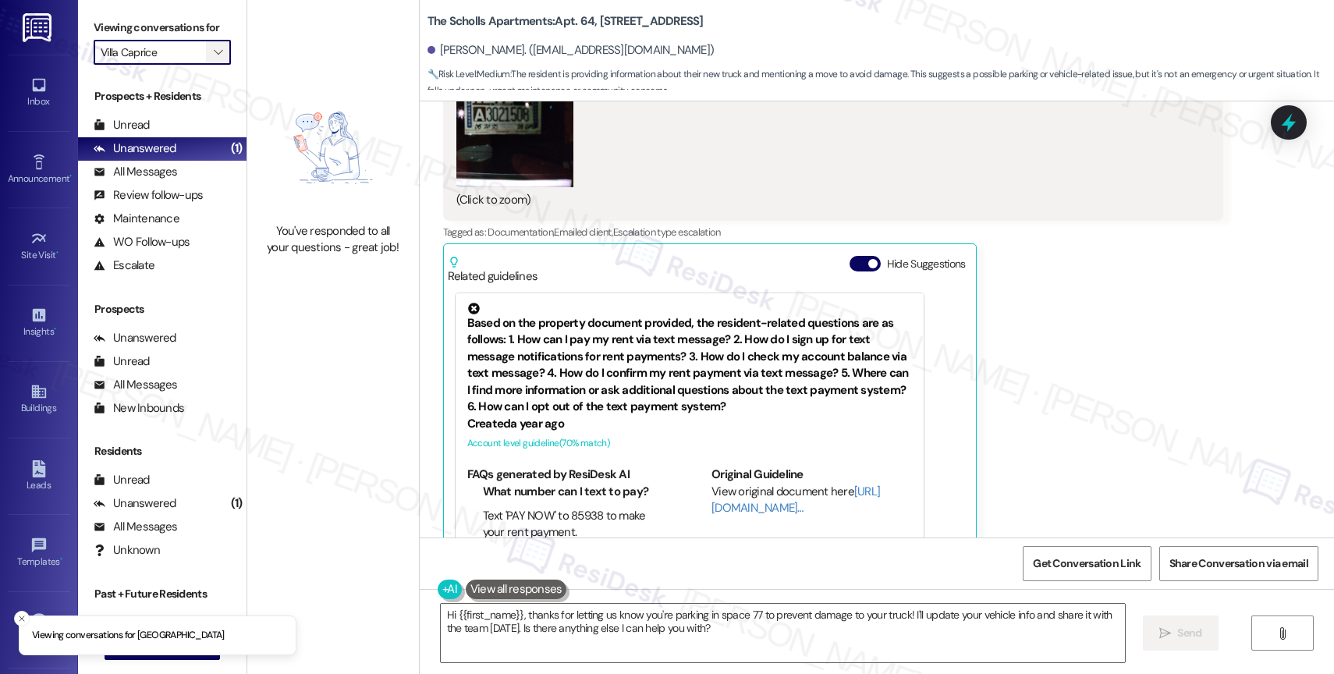
click at [211, 62] on span "" at bounding box center [218, 52] width 15 height 25
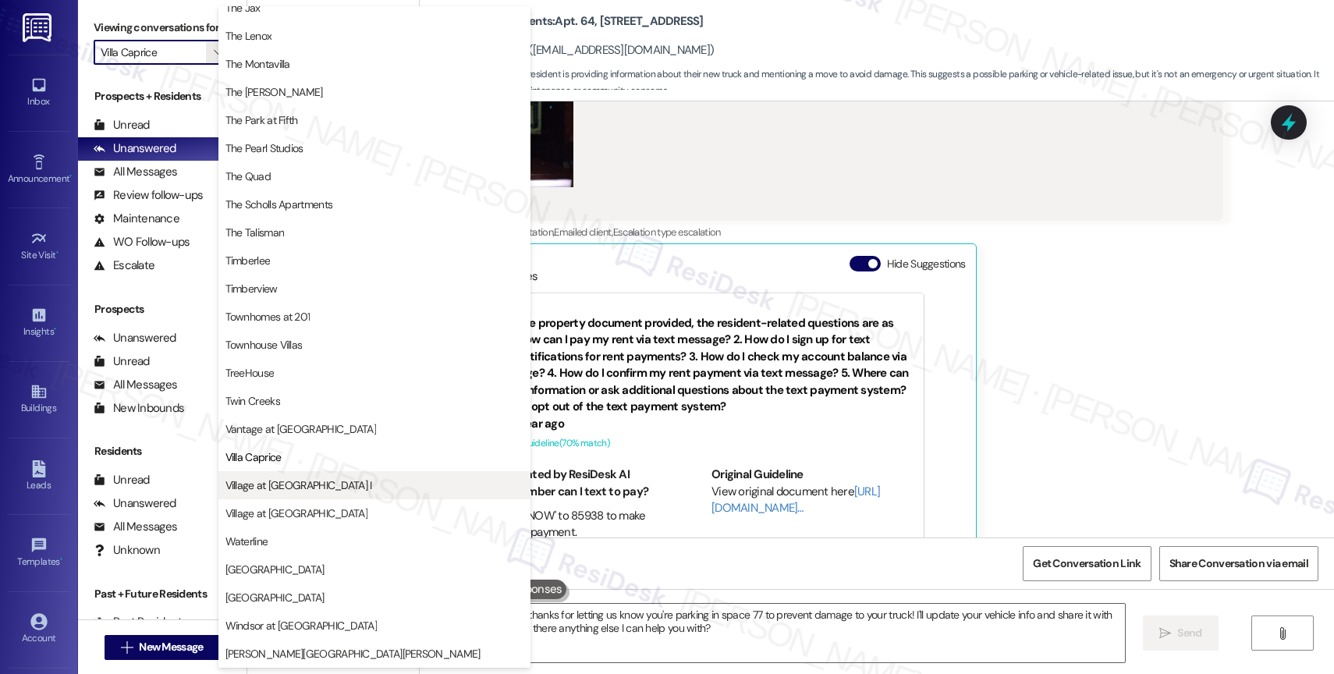
scroll to position [2854, 0]
click at [321, 485] on span "Village at [GEOGRAPHIC_DATA] I" at bounding box center [299, 486] width 147 height 16
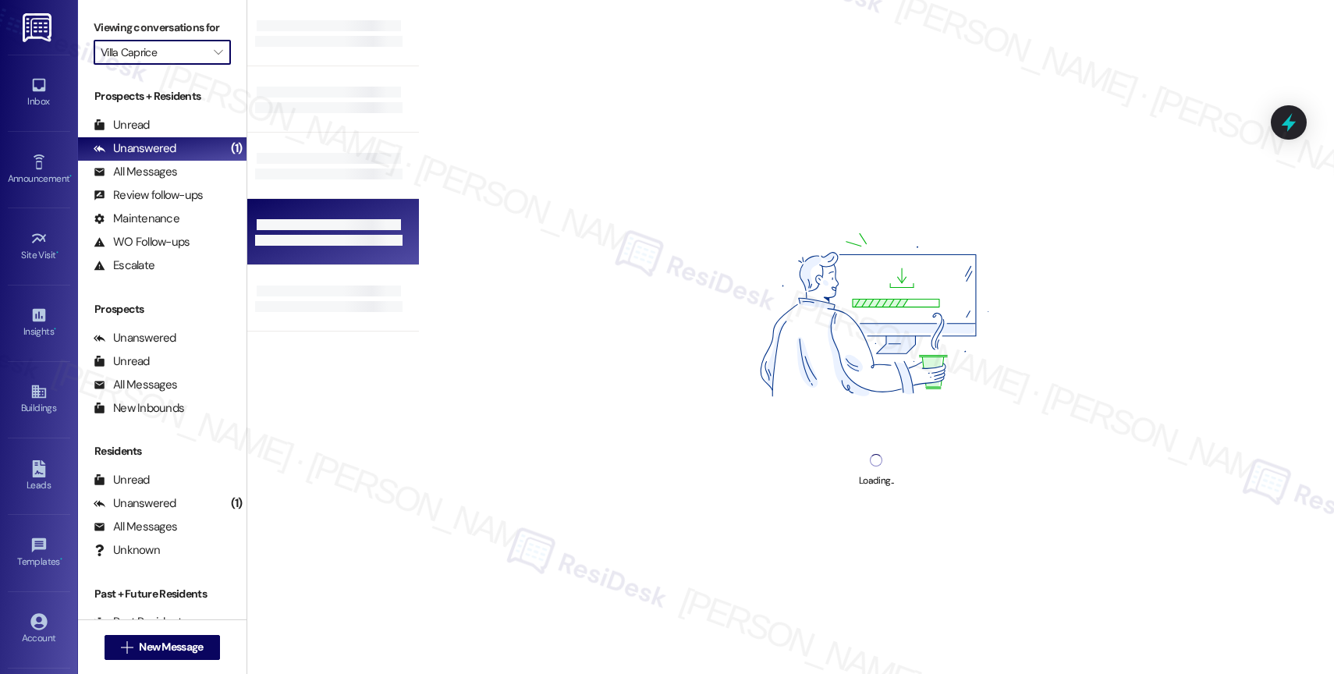
type input "Village at [GEOGRAPHIC_DATA] I"
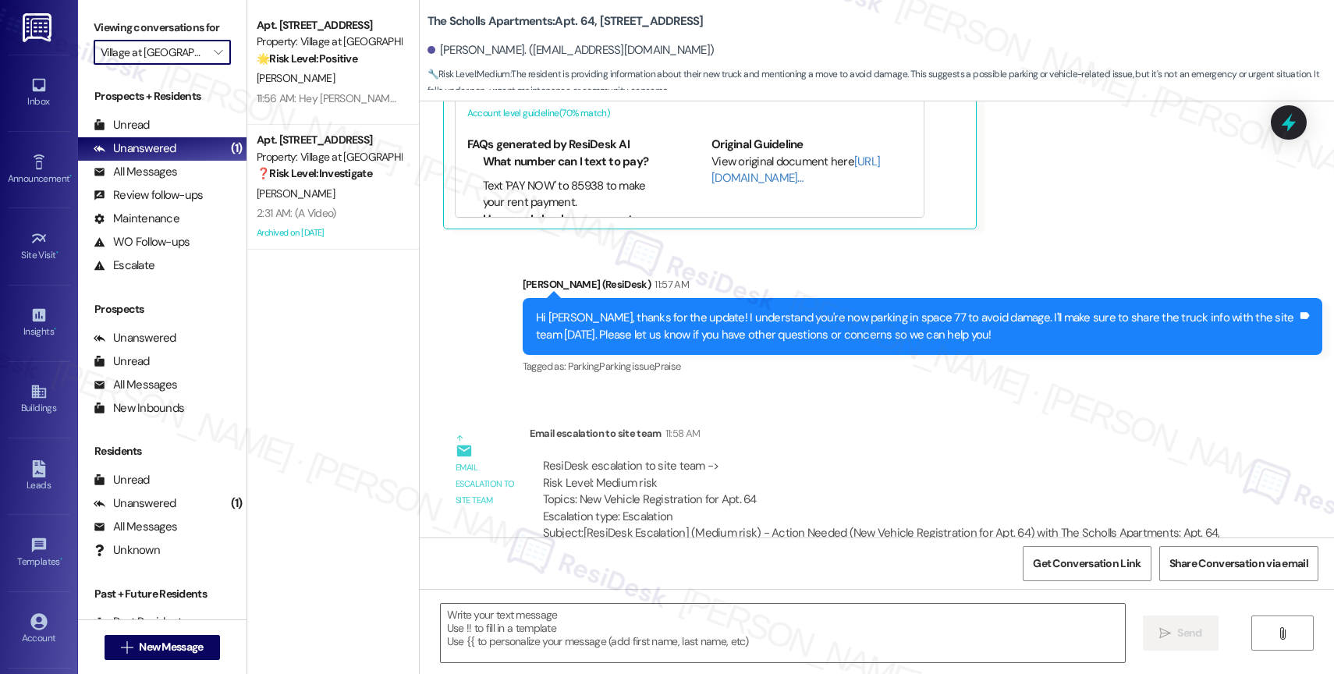
type textarea "Fetching suggested responses. Please feel free to read through the conversation…"
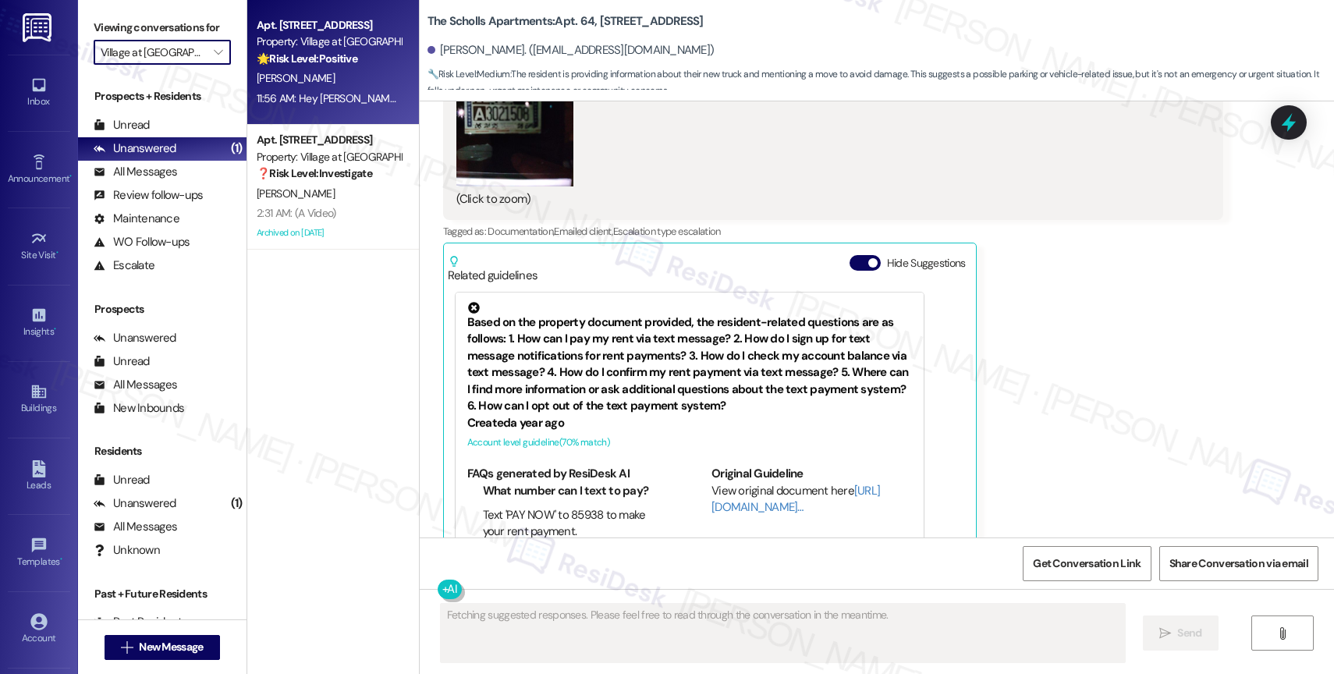
scroll to position [11240, 0]
click at [336, 56] on strong "🌟 Risk Level: Positive" at bounding box center [307, 59] width 101 height 14
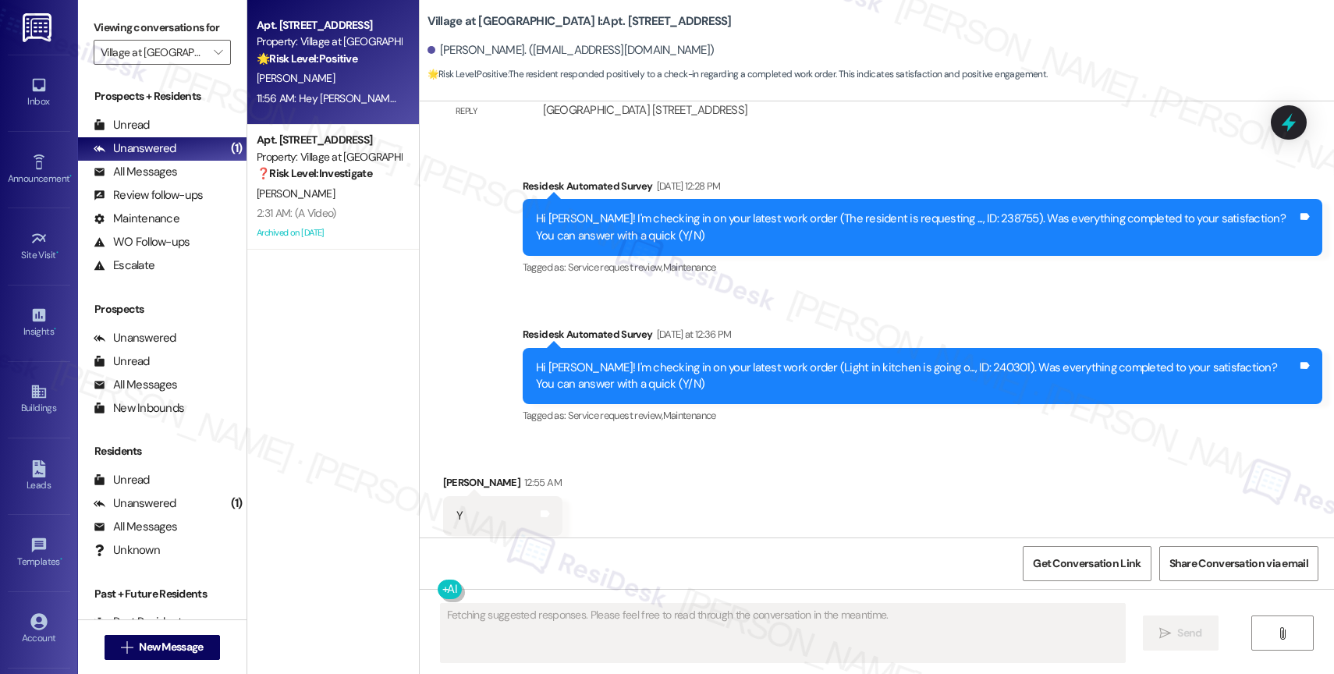
scroll to position [4204, 0]
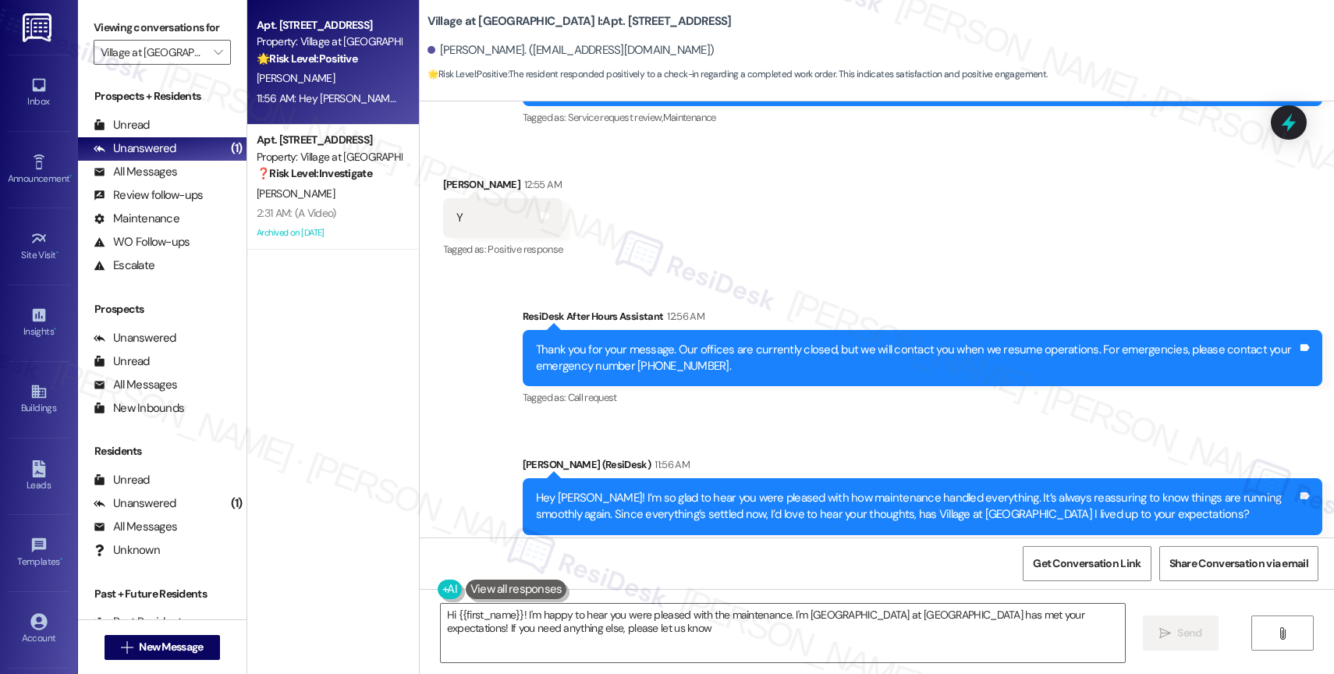
type textarea "Hi {{first_name}}! I'm happy to hear you were pleased with the maintenance. I'm…"
click at [703, 396] on div "Sent via SMS ResiDesk After Hours Assistant 12:56 AM Thank you for your message…" at bounding box center [877, 421] width 915 height 297
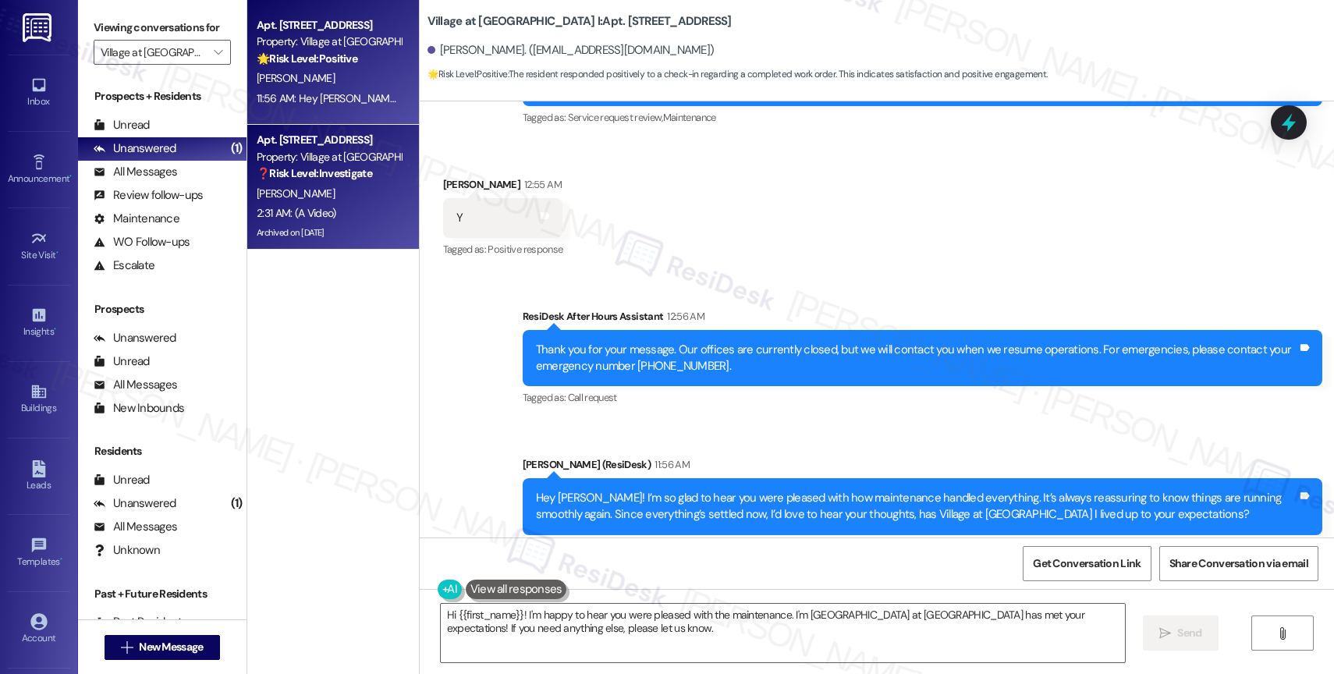
click at [324, 185] on div "[PERSON_NAME]" at bounding box center [328, 194] width 147 height 20
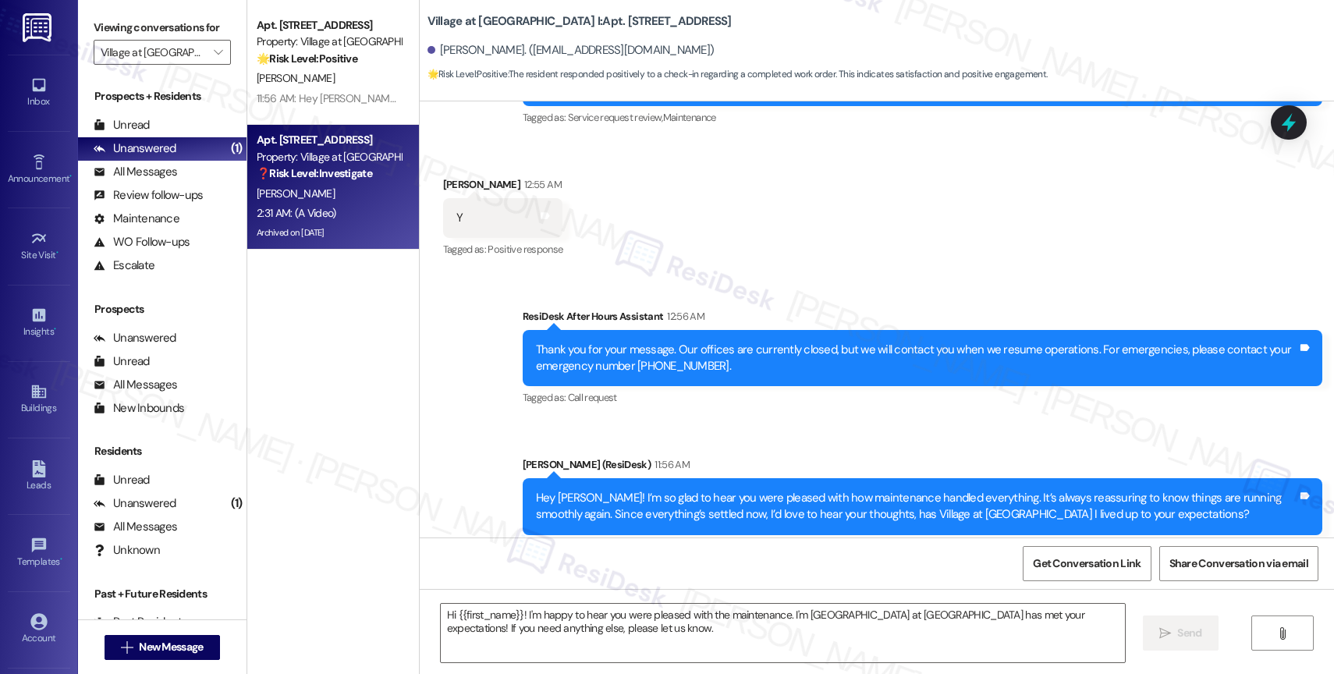
type textarea "Fetching suggested responses. Please feel free to read through the conversation…"
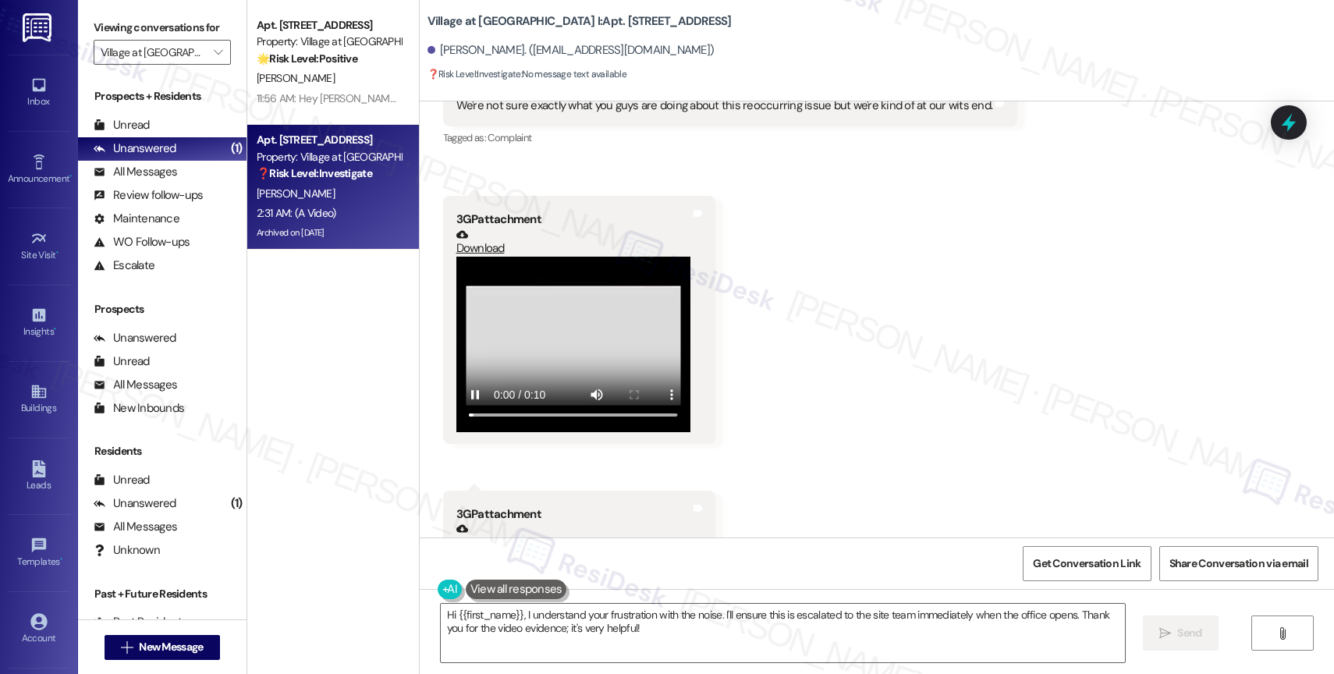
scroll to position [12687, 0]
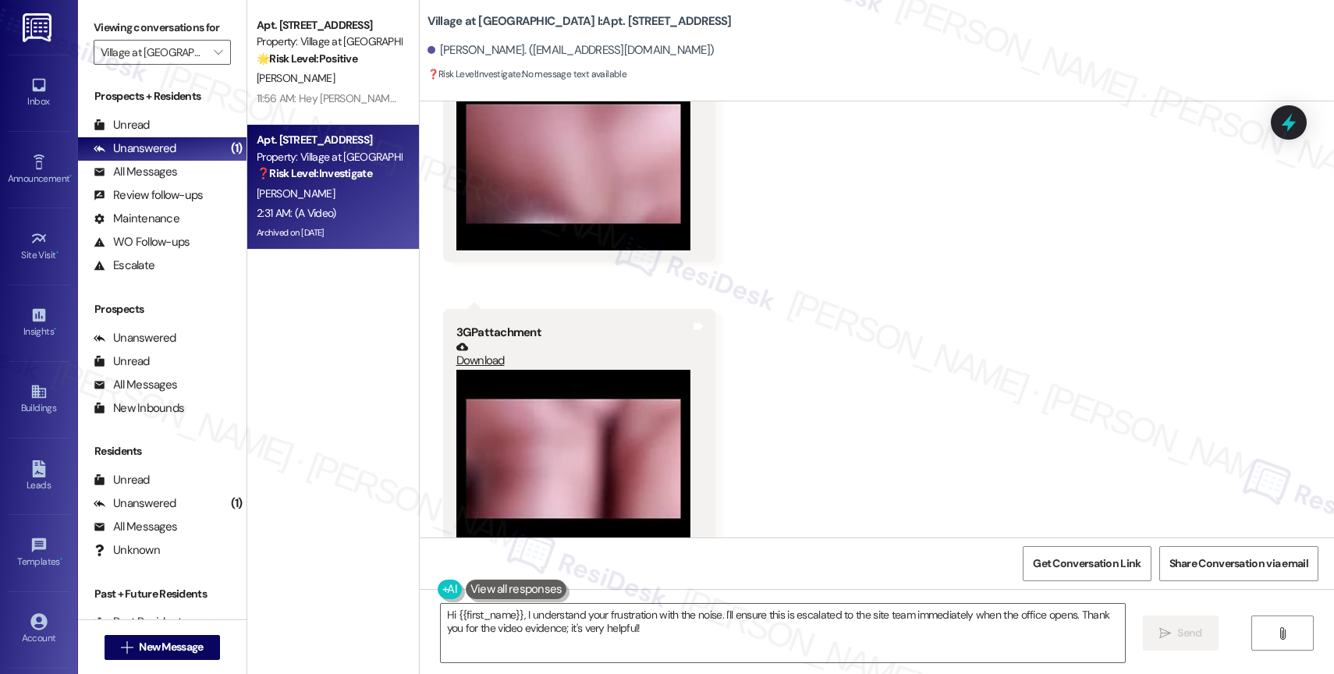
click at [506, 586] on button at bounding box center [516, 590] width 101 height 20
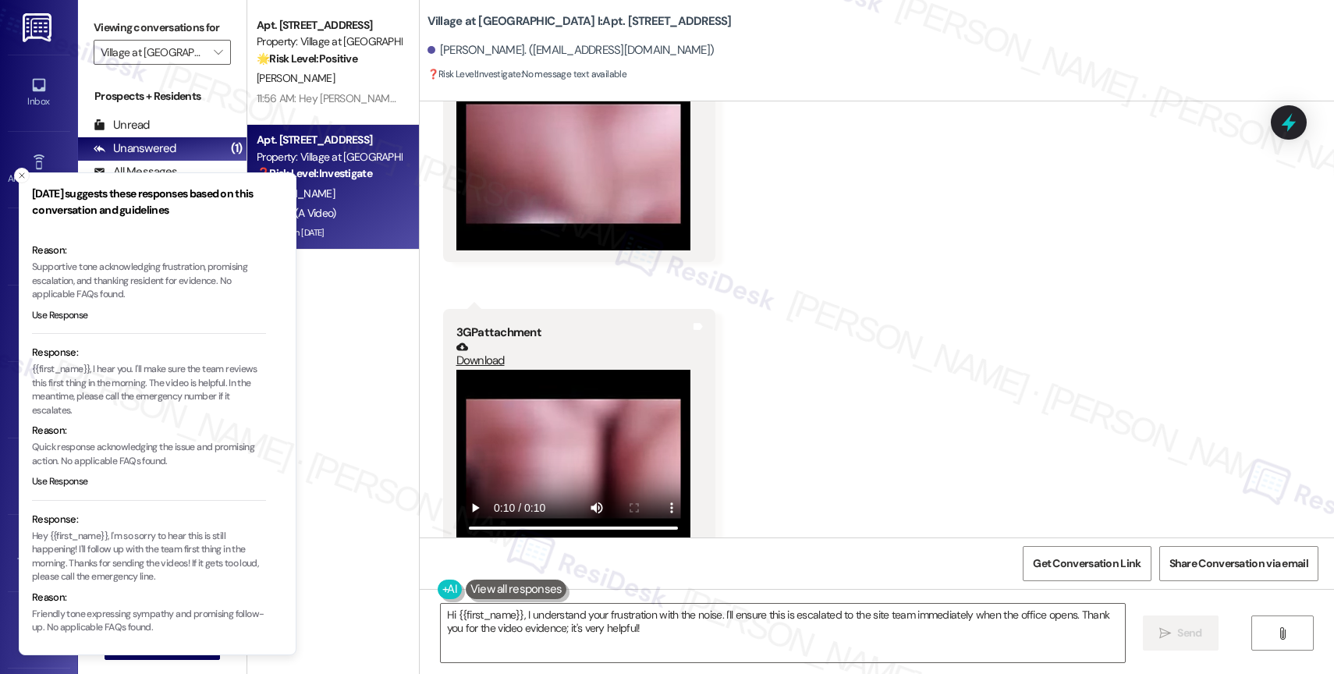
scroll to position [116, 0]
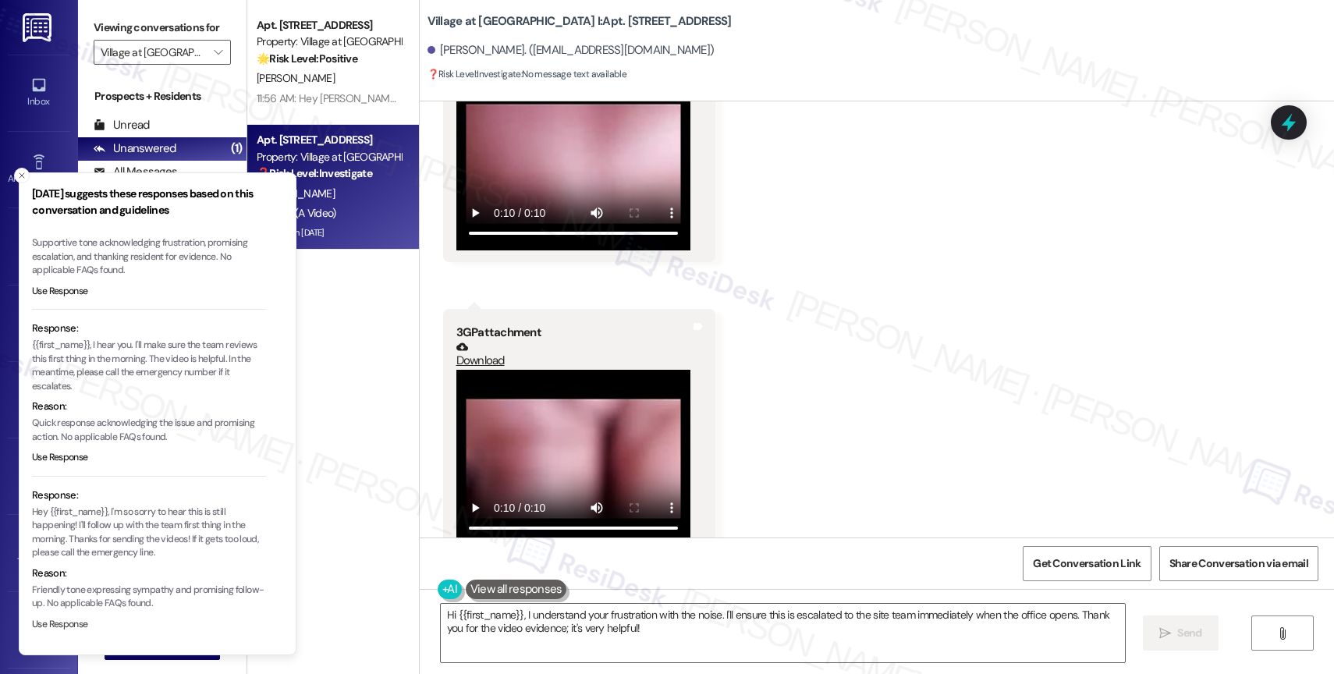
click at [66, 623] on button "Use Response" at bounding box center [60, 625] width 56 height 14
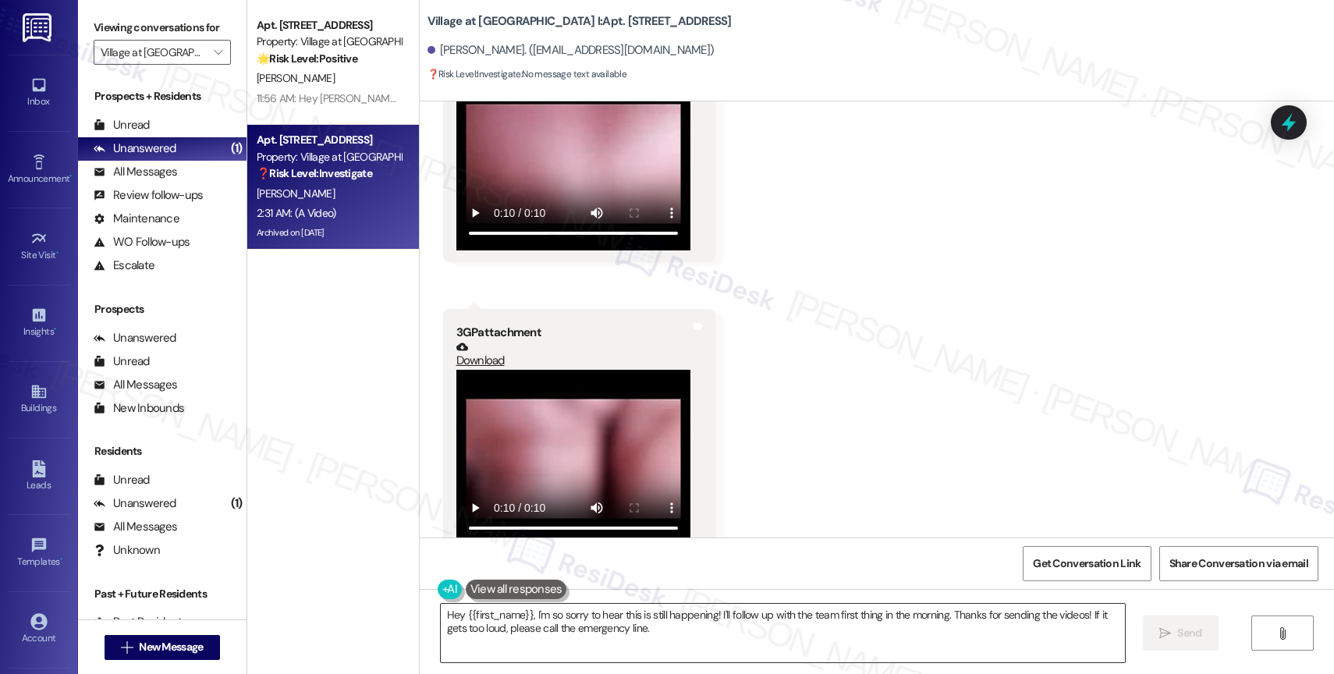
click at [455, 619] on textarea "Hey {{first_name}}, I'm so sorry to hear this is still happening! I'll follow u…" at bounding box center [783, 633] width 684 height 59
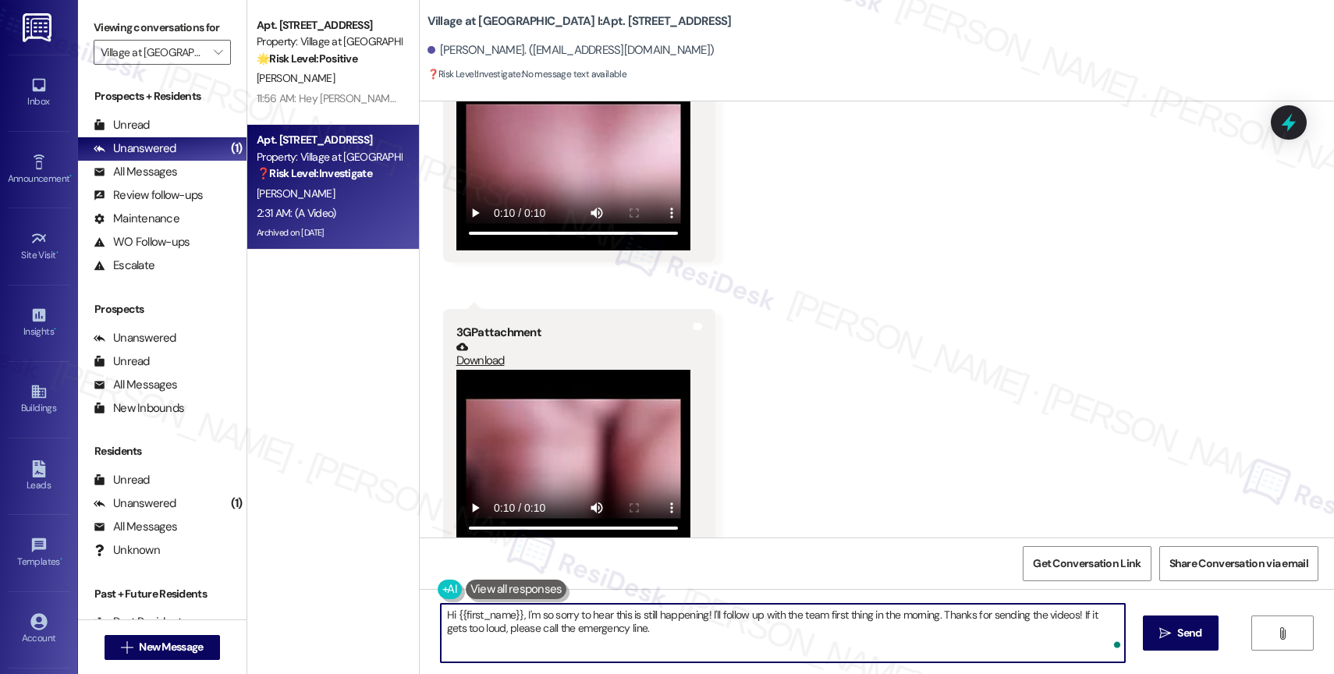
click at [681, 631] on textarea "Hi {{first_name}}, I'm so sorry to hear this is still happening! I'll follow up…" at bounding box center [783, 633] width 684 height 59
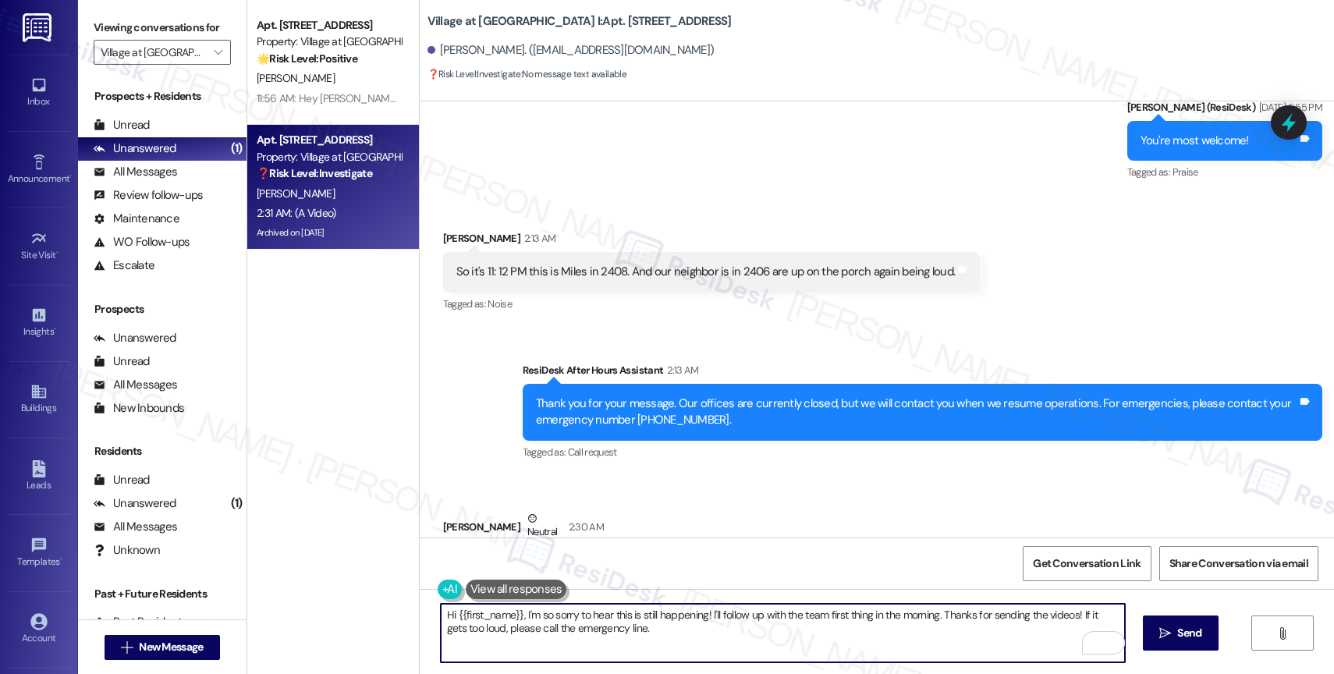
scroll to position [12019, 0]
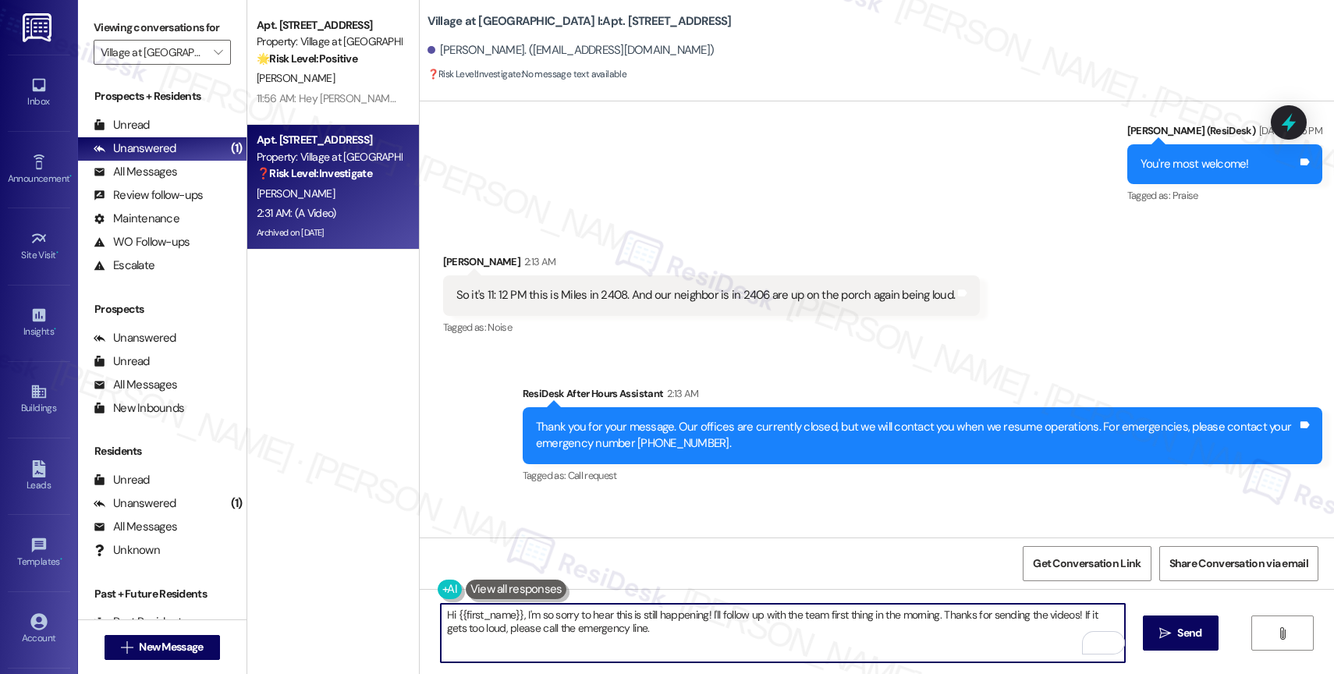
click at [699, 620] on textarea "Hi {{first_name}}, I'm so sorry to hear this is still happening! I'll follow up…" at bounding box center [783, 633] width 684 height 59
click at [862, 641] on textarea "Hi {{first_name}}, I'm so sorry to hear this is still happening. I'll follow up…" at bounding box center [783, 633] width 684 height 59
drag, startPoint x: 819, startPoint y: 608, endPoint x: 928, endPoint y: 614, distance: 109.4
click at [928, 614] on textarea "Hi {{first_name}}, I'm so sorry to hear this is still happening. I'll follow up…" at bounding box center [783, 633] width 684 height 59
click at [757, 634] on textarea "Hi {{first_name}}, I'm so sorry to hear this is still happening. I'll follow up…" at bounding box center [783, 633] width 684 height 59
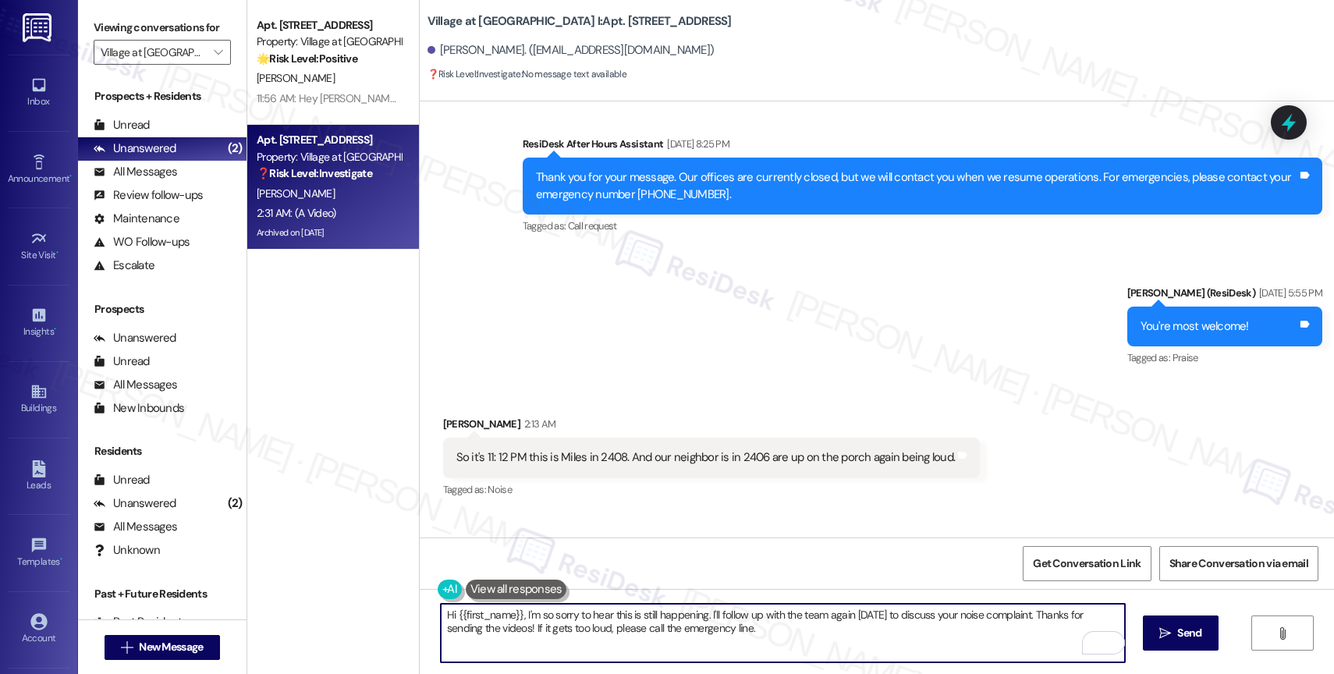
scroll to position [11968, 0]
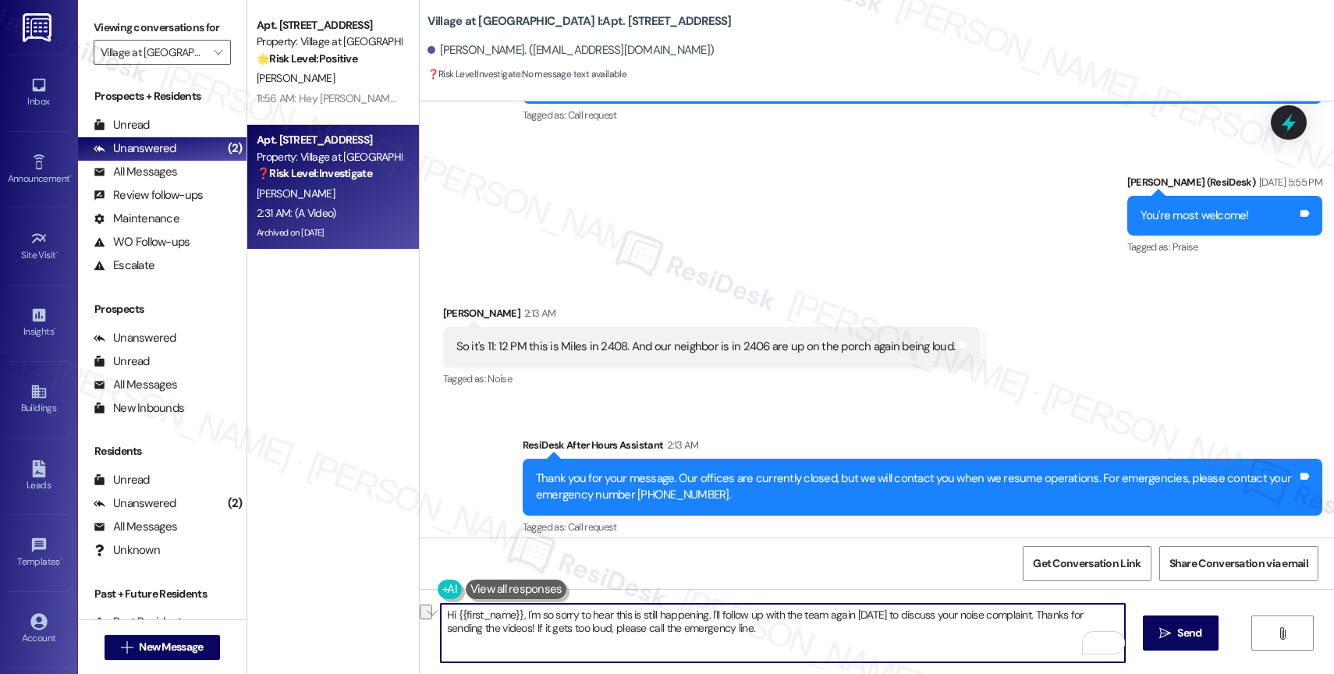
drag, startPoint x: 487, startPoint y: 623, endPoint x: 804, endPoint y: 630, distance: 316.9
click at [804, 630] on textarea "Hi {{first_name}}, I'm so sorry to hear this is still happening. I'll follow up…" at bounding box center [783, 633] width 684 height 59
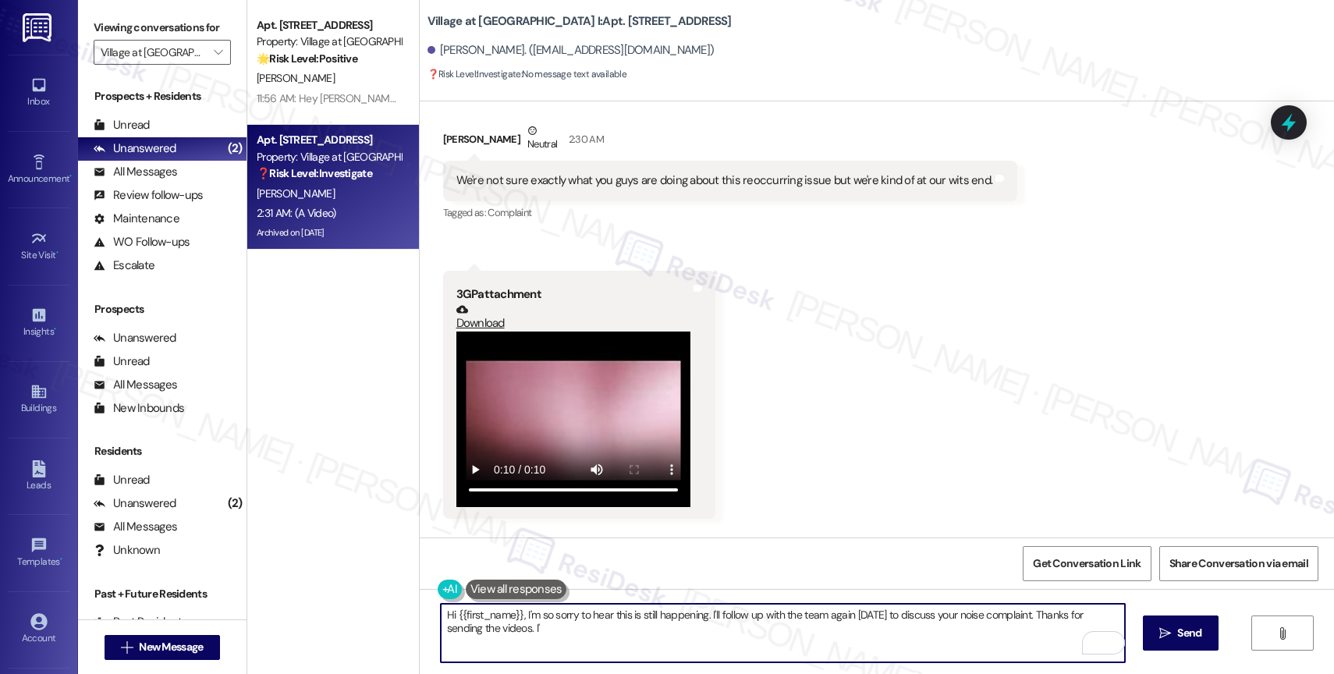
scroll to position [12687, 0]
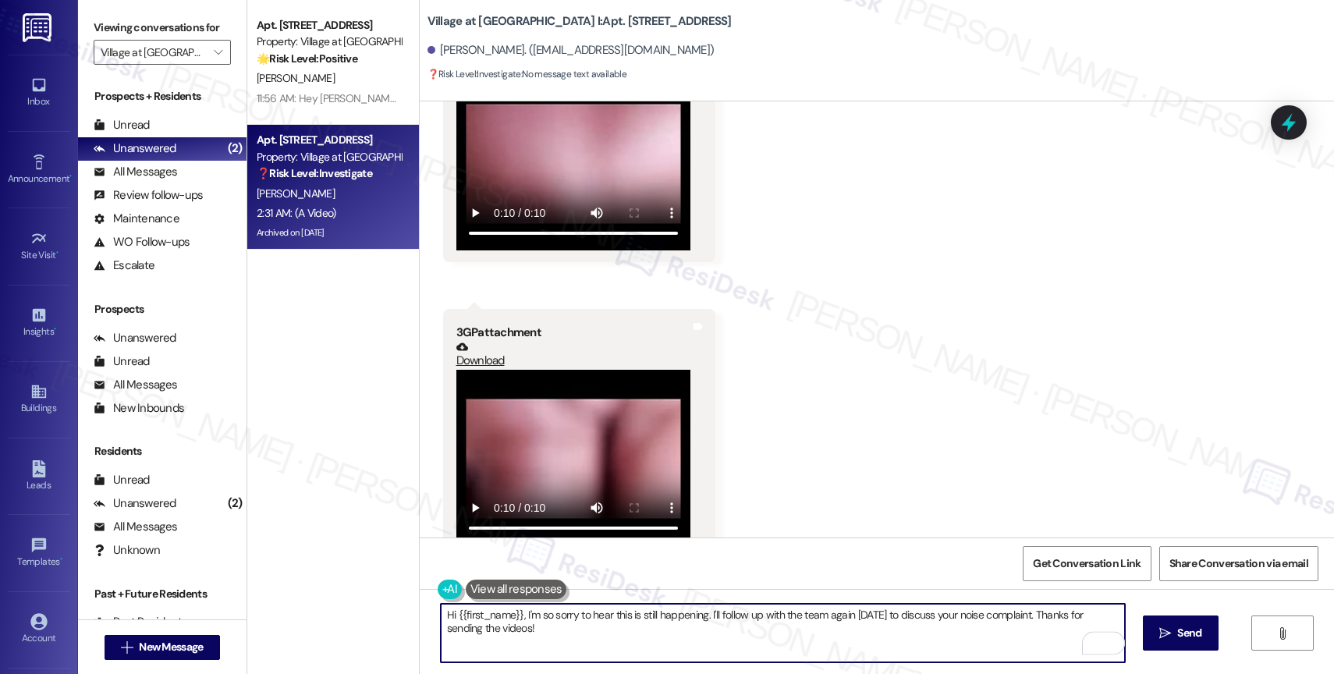
click at [1018, 617] on textarea "Hi {{first_name}}, I'm so sorry to hear this is still happening. I'll follow up…" at bounding box center [783, 633] width 684 height 59
click at [749, 636] on textarea "Hi {{first_name}}, I'm so sorry to hear this is still happening. I'll follow up…" at bounding box center [783, 633] width 684 height 59
type textarea "Hi {{first_name}}, I'm so sorry to hear this is still happening. I'll follow up…"
click at [1101, 640] on icon "Open Grammarly. 0 Suggestions." at bounding box center [1101, 642] width 17 height 17
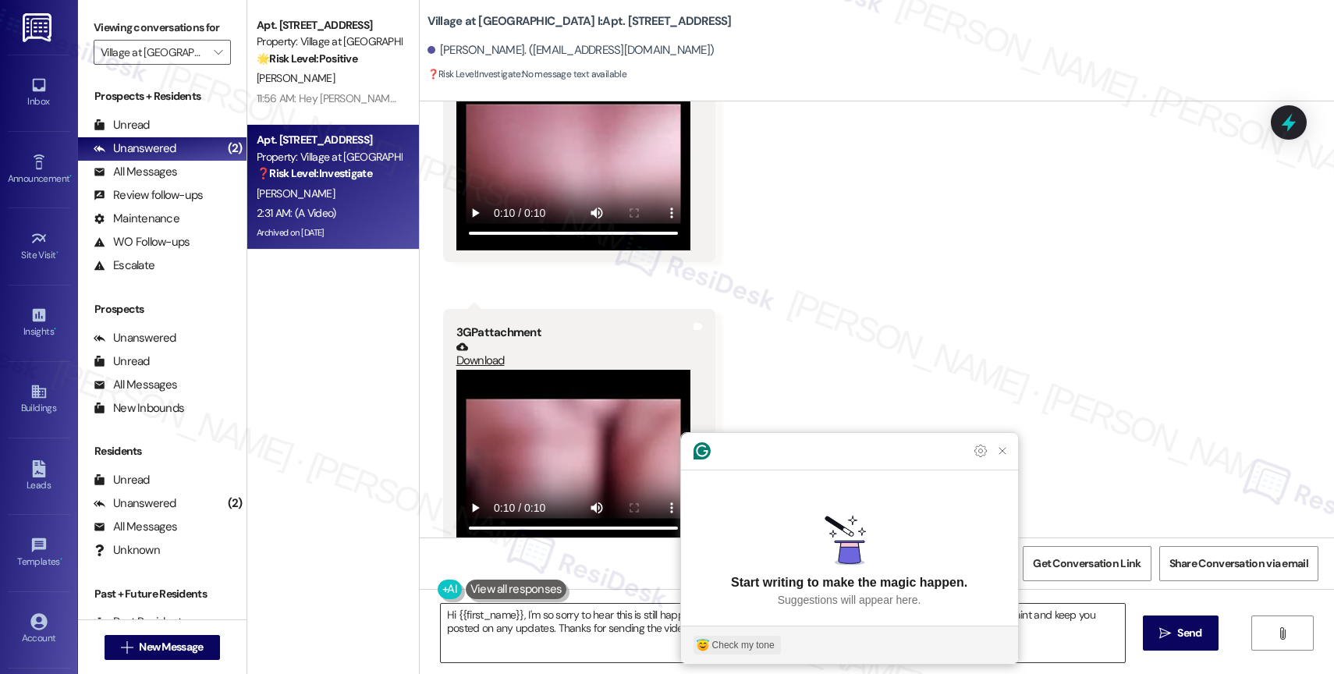
click at [724, 640] on div "Check my tone" at bounding box center [743, 645] width 62 height 14
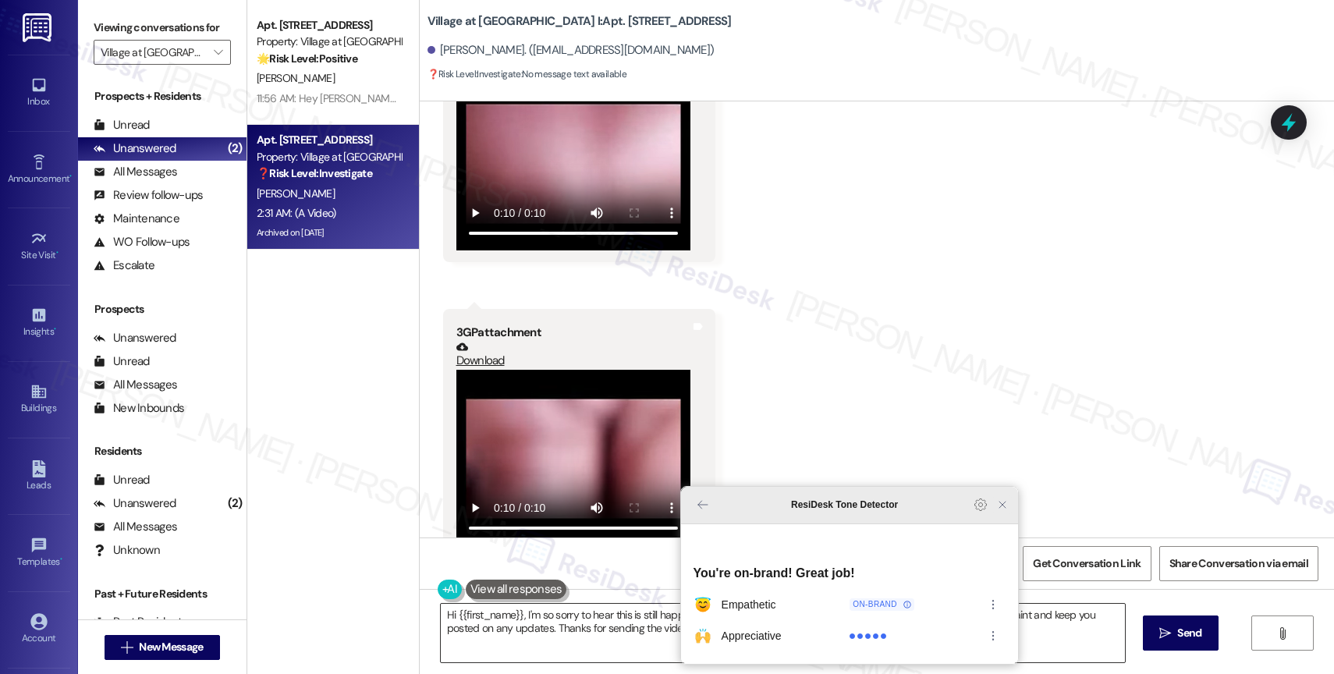
click at [1000, 511] on icon "Close Grammarly Assistant" at bounding box center [1002, 505] width 12 height 12
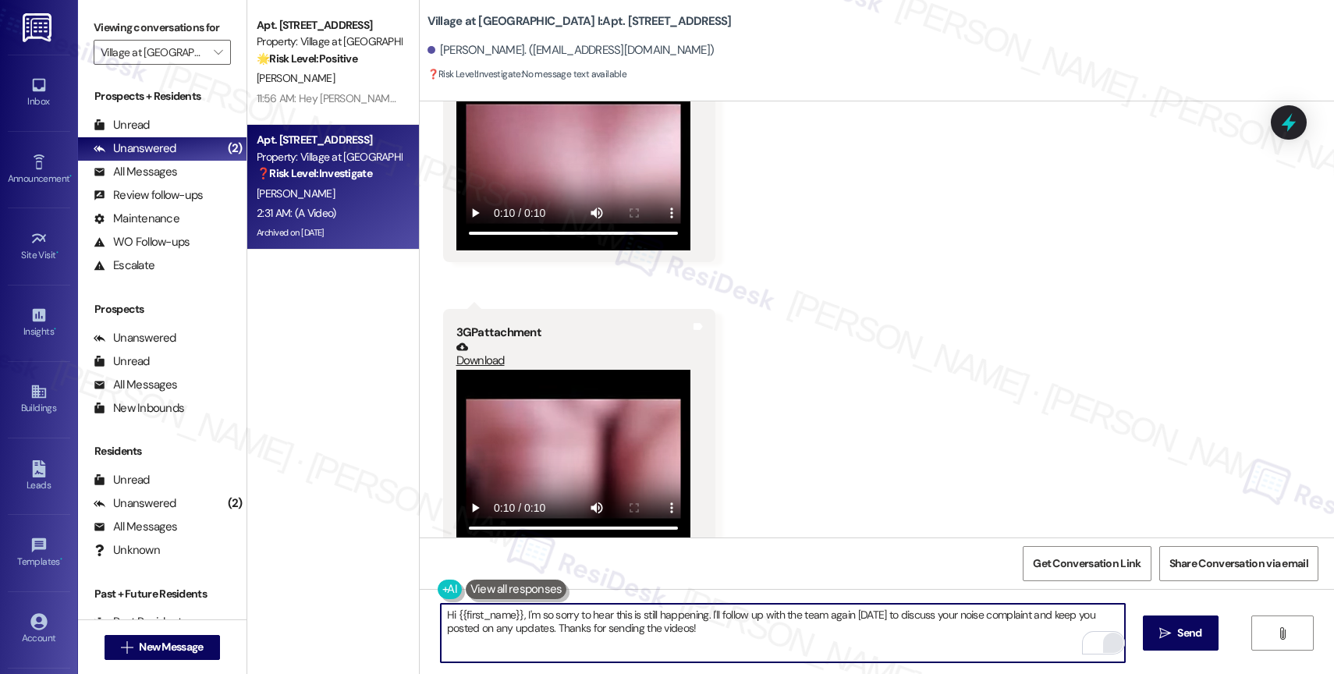
click at [1105, 639] on div "Open Grammarly." at bounding box center [1113, 642] width 17 height 17
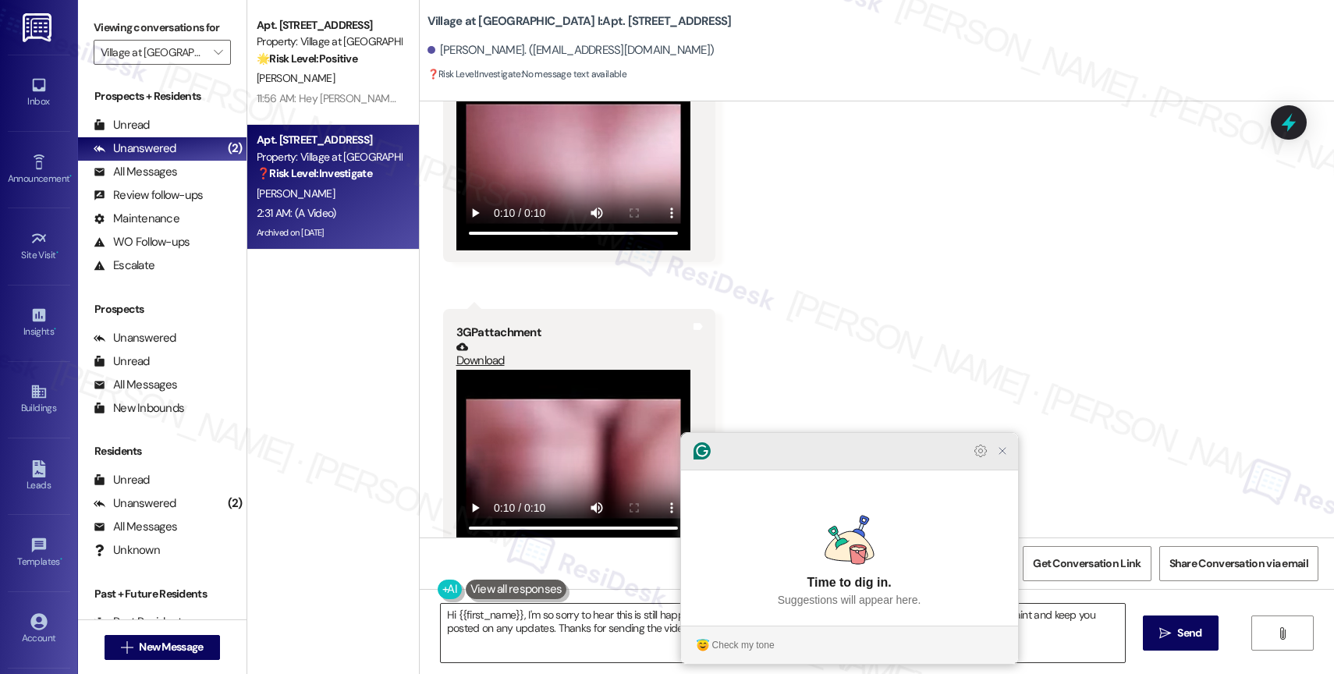
click at [1002, 454] on icon "Close Grammarly Assistant" at bounding box center [1003, 451] width 6 height 6
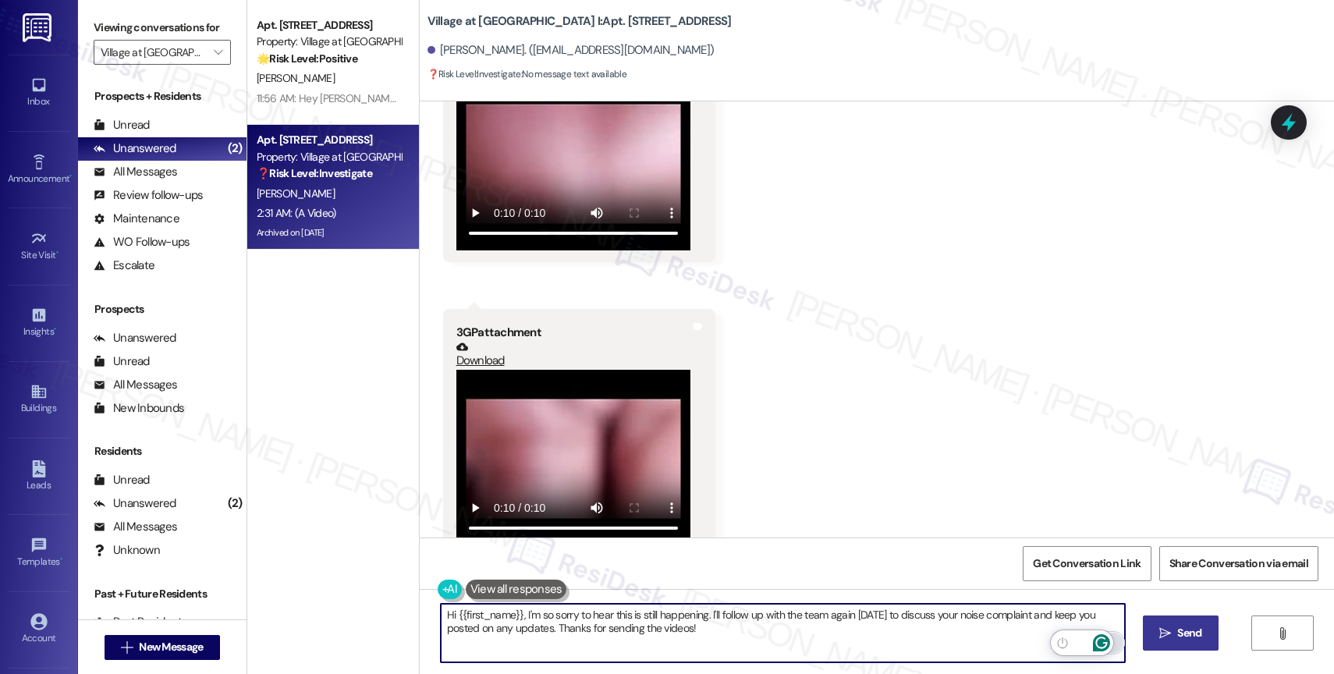
click at [1175, 624] on button " Send" at bounding box center [1181, 633] width 76 height 35
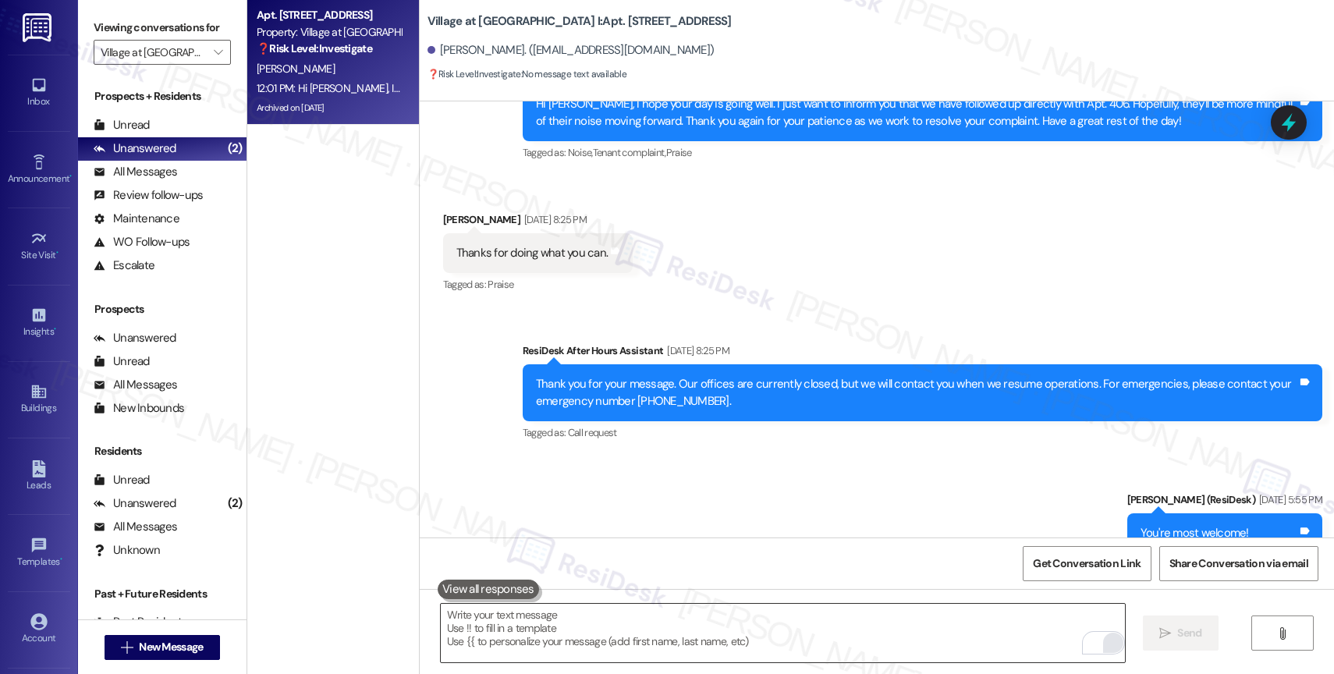
scroll to position [12085, 0]
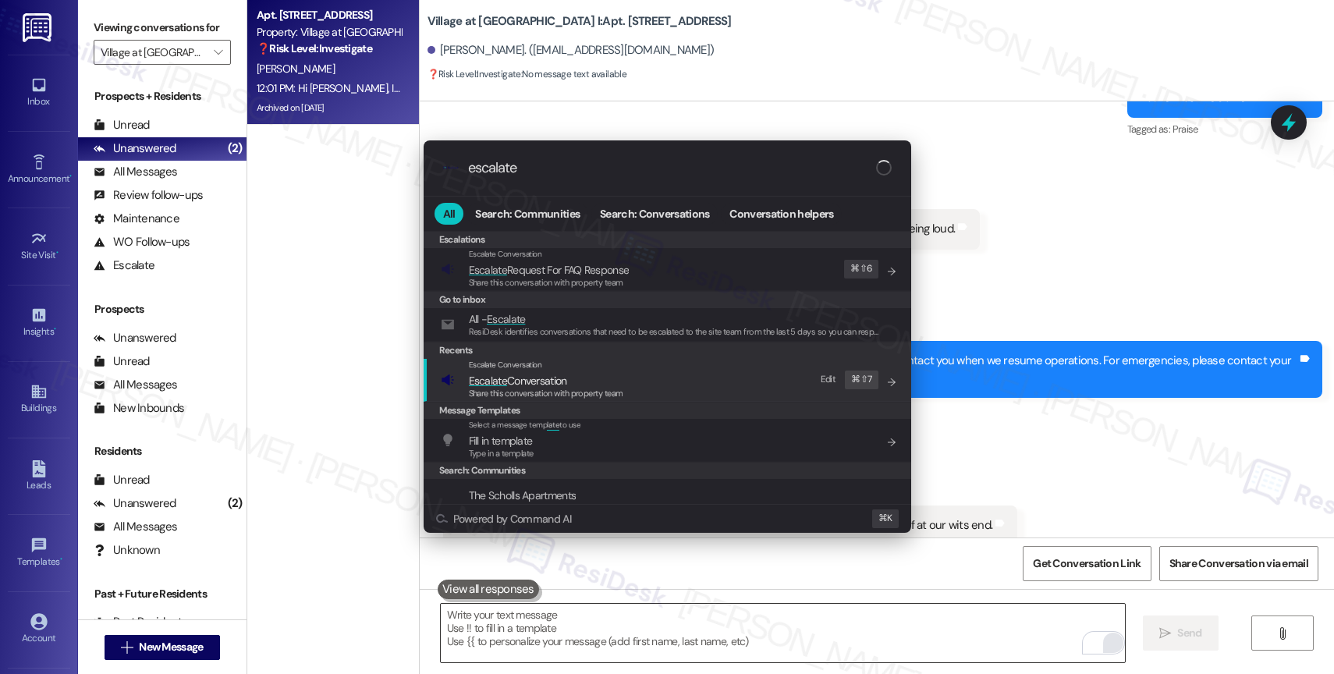
type input "escalate"
click at [559, 374] on span "Escalate Conversation" at bounding box center [518, 381] width 98 height 14
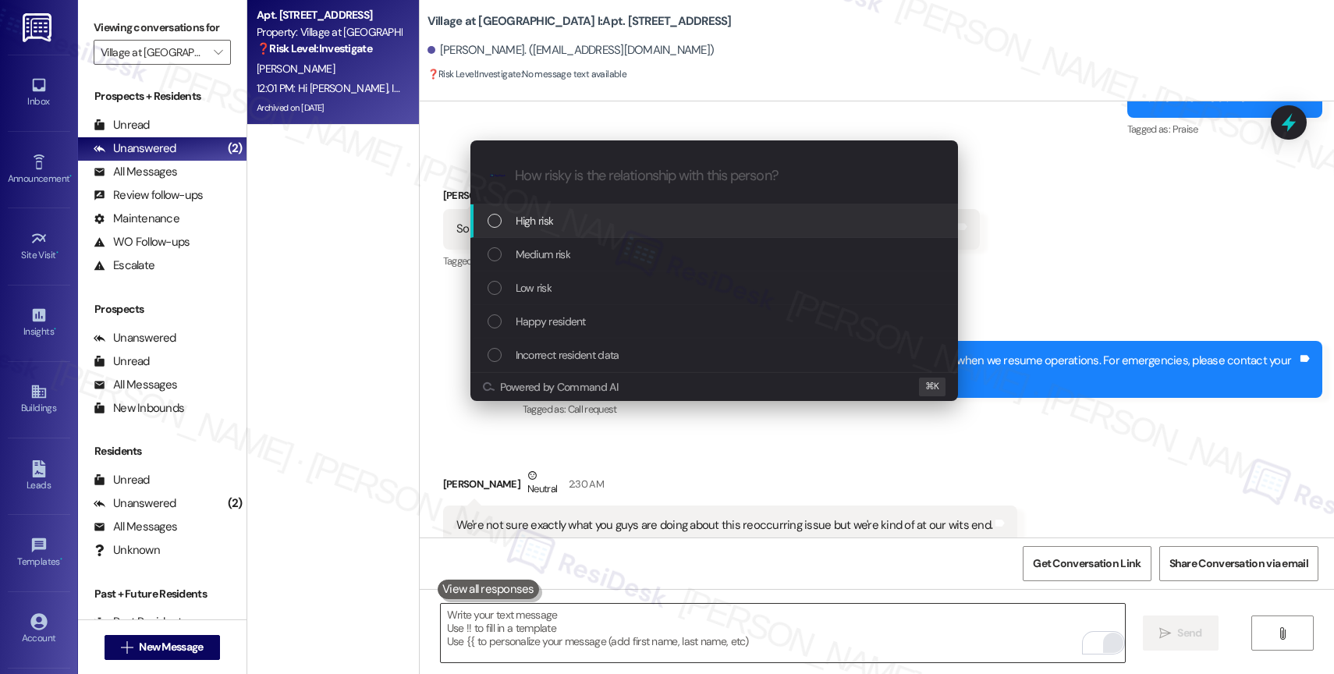
click at [564, 209] on div "High risk" at bounding box center [715, 221] width 488 height 34
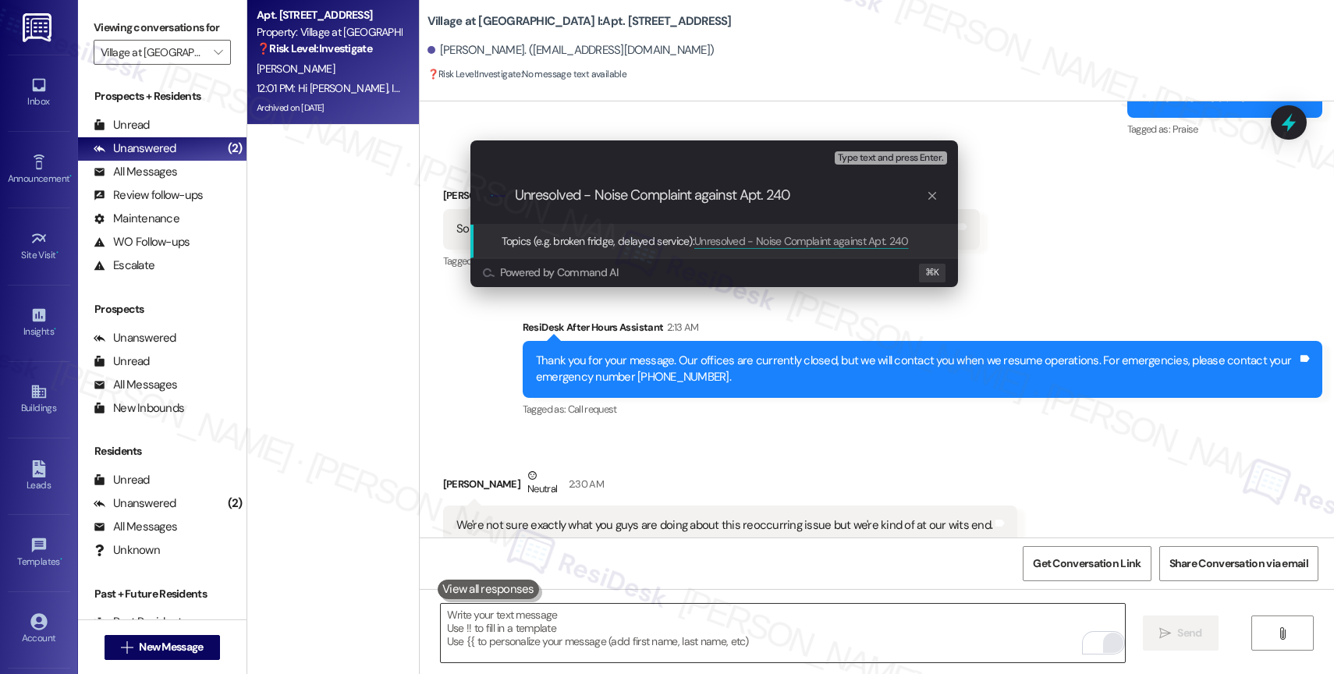
type input "Unresolved - Noise Complaint against Apt. 2406"
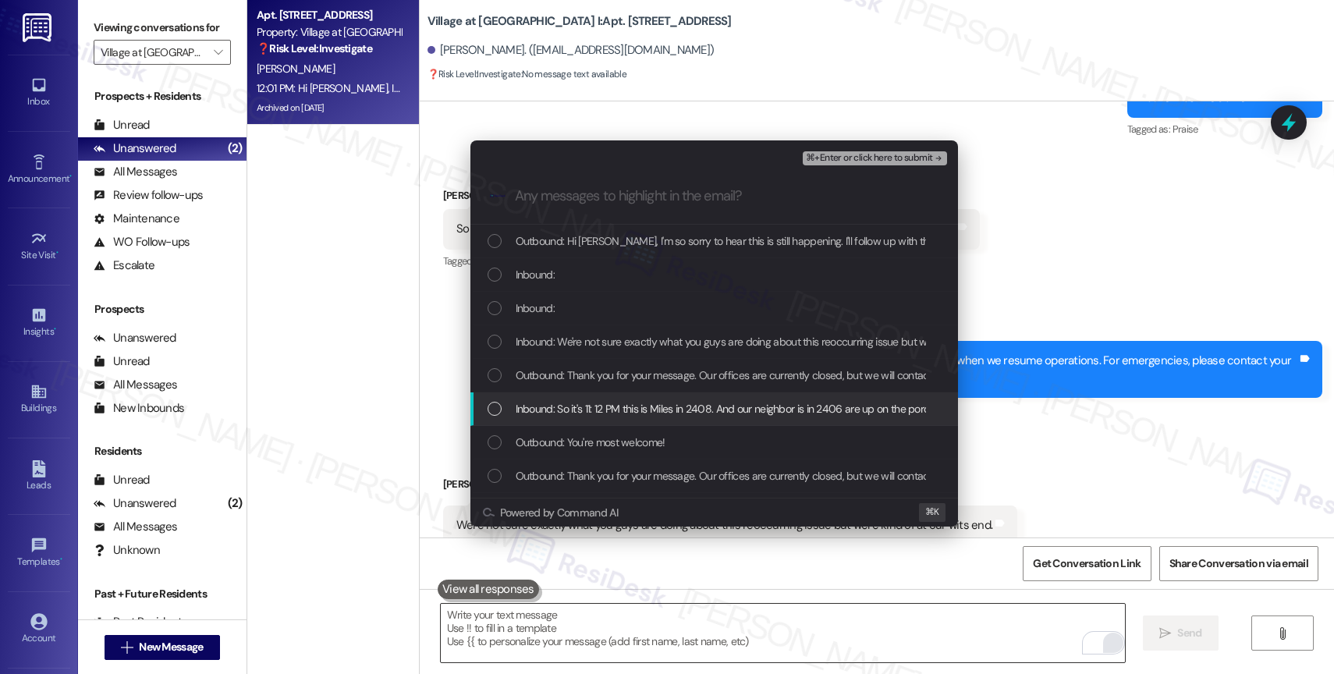
click at [665, 415] on span "Inbound: So it's 11: 12 PM this is Miles in 2408. And our neighbor is in 2406 a…" at bounding box center [765, 408] width 499 height 17
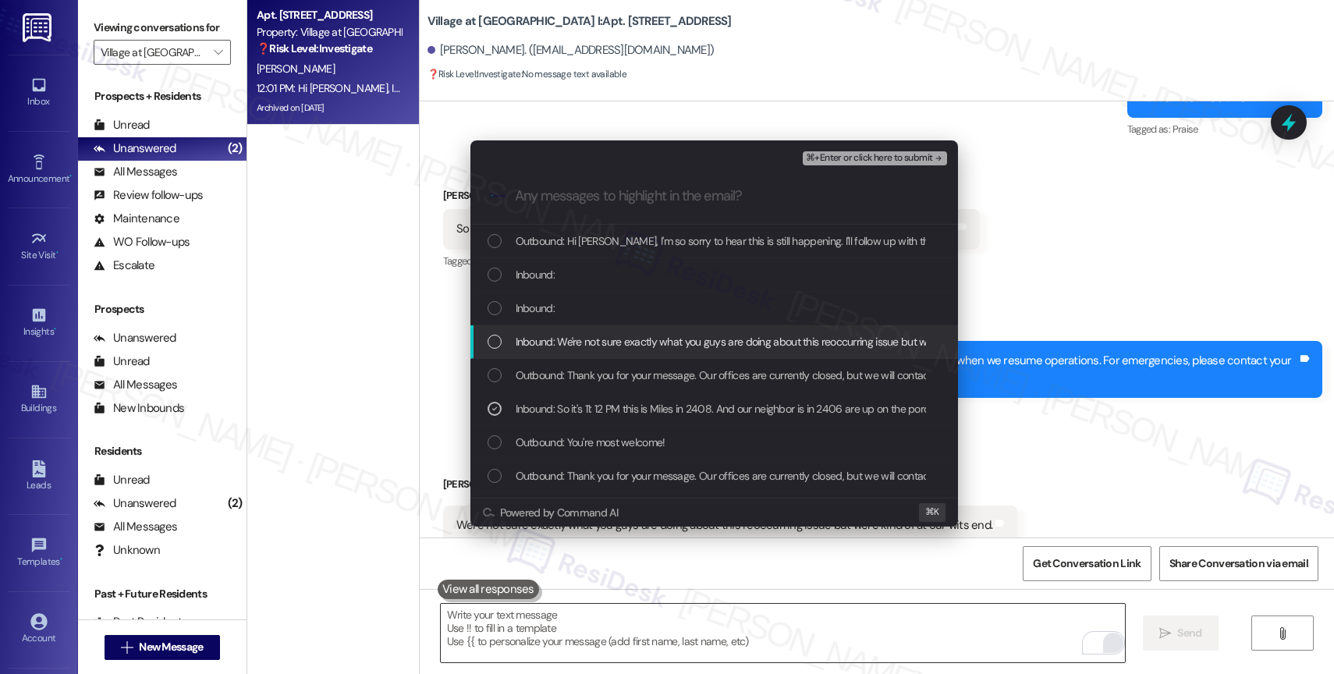
click at [653, 351] on div "Inbound: We're not sure exactly what you guys are doing about this reoccurring …" at bounding box center [715, 342] width 488 height 34
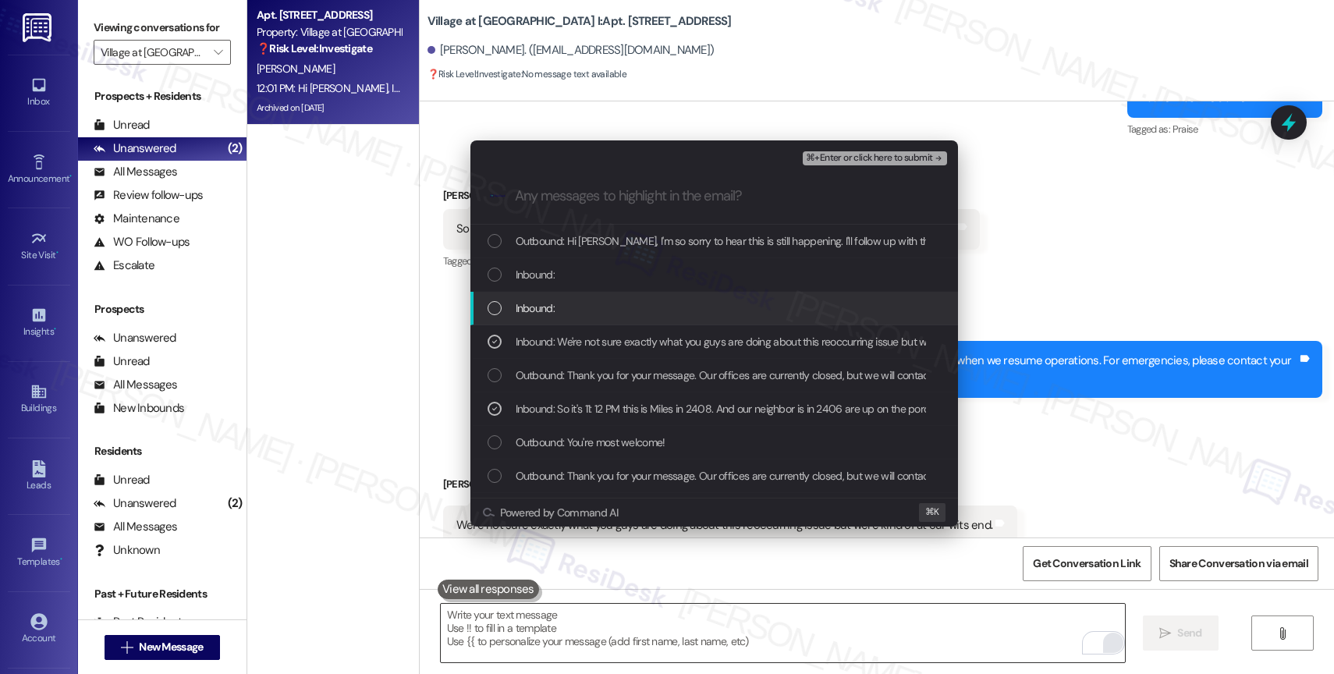
drag, startPoint x: 645, startPoint y: 308, endPoint x: 643, endPoint y: 278, distance: 30.5
click at [645, 307] on div "Inbound:" at bounding box center [716, 308] width 456 height 17
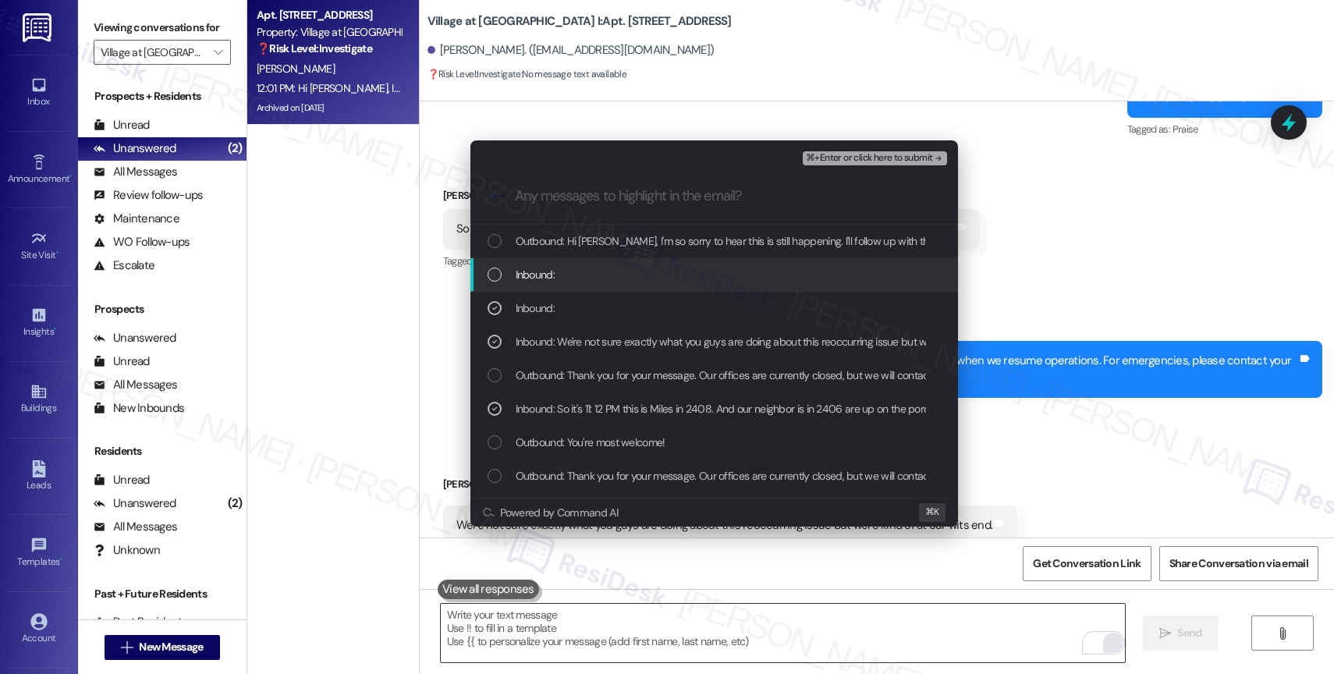
drag, startPoint x: 643, startPoint y: 278, endPoint x: 648, endPoint y: 263, distance: 15.8
click at [643, 278] on div "Inbound:" at bounding box center [716, 274] width 456 height 17
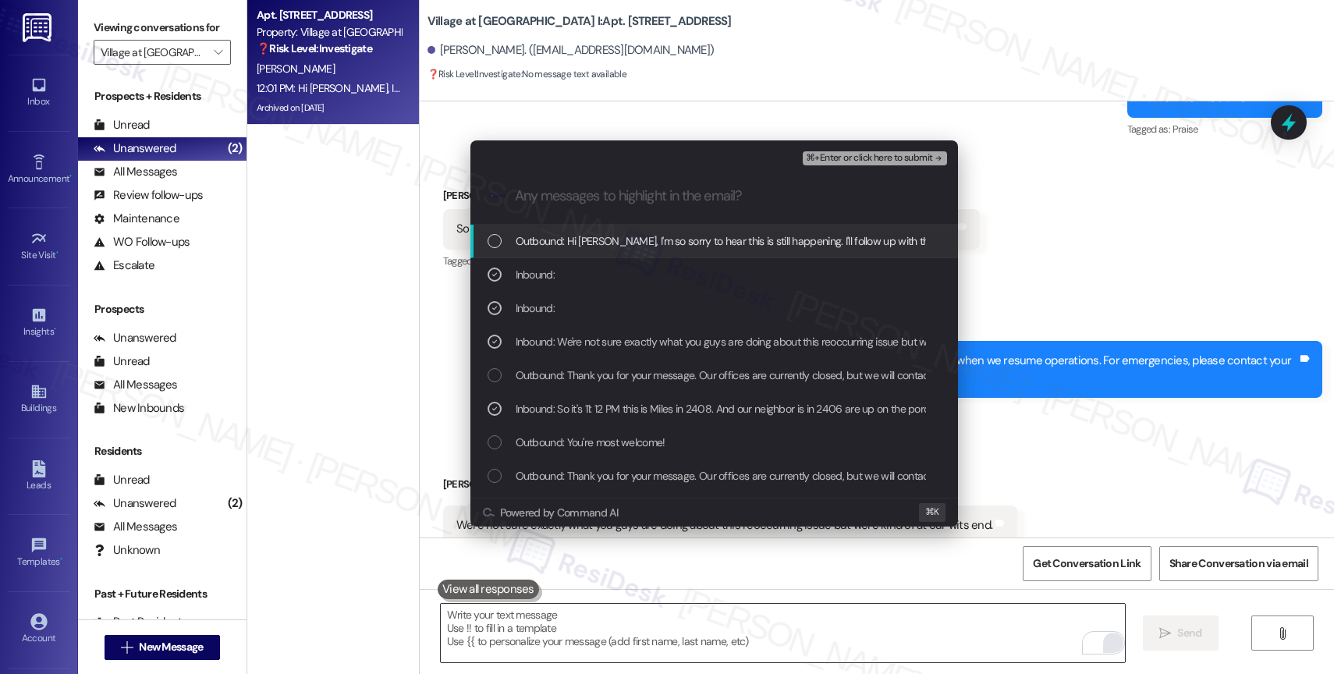
click at [670, 237] on span "Outbound: Hi Miles, I'm so sorry to hear this is still happening. I'll follow u…" at bounding box center [998, 241] width 964 height 17
click at [903, 163] on span "⌘+Enter or click here to submit" at bounding box center [869, 158] width 126 height 11
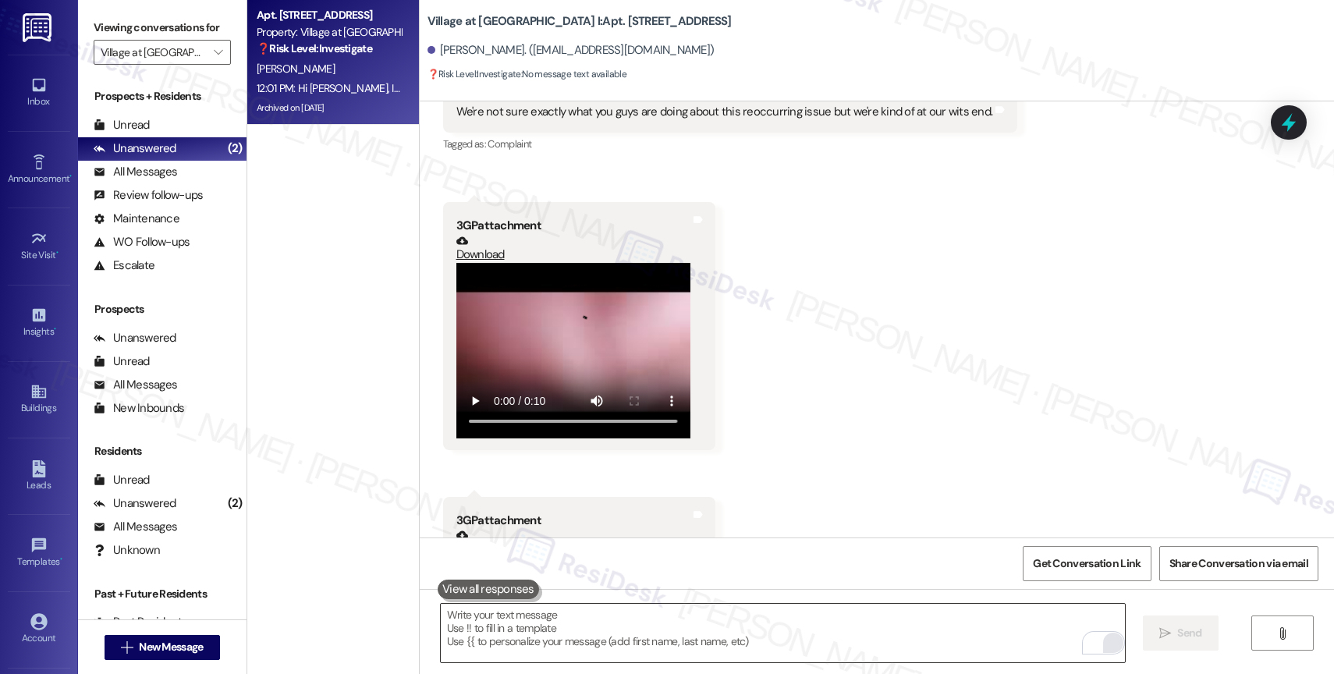
scroll to position [0, 0]
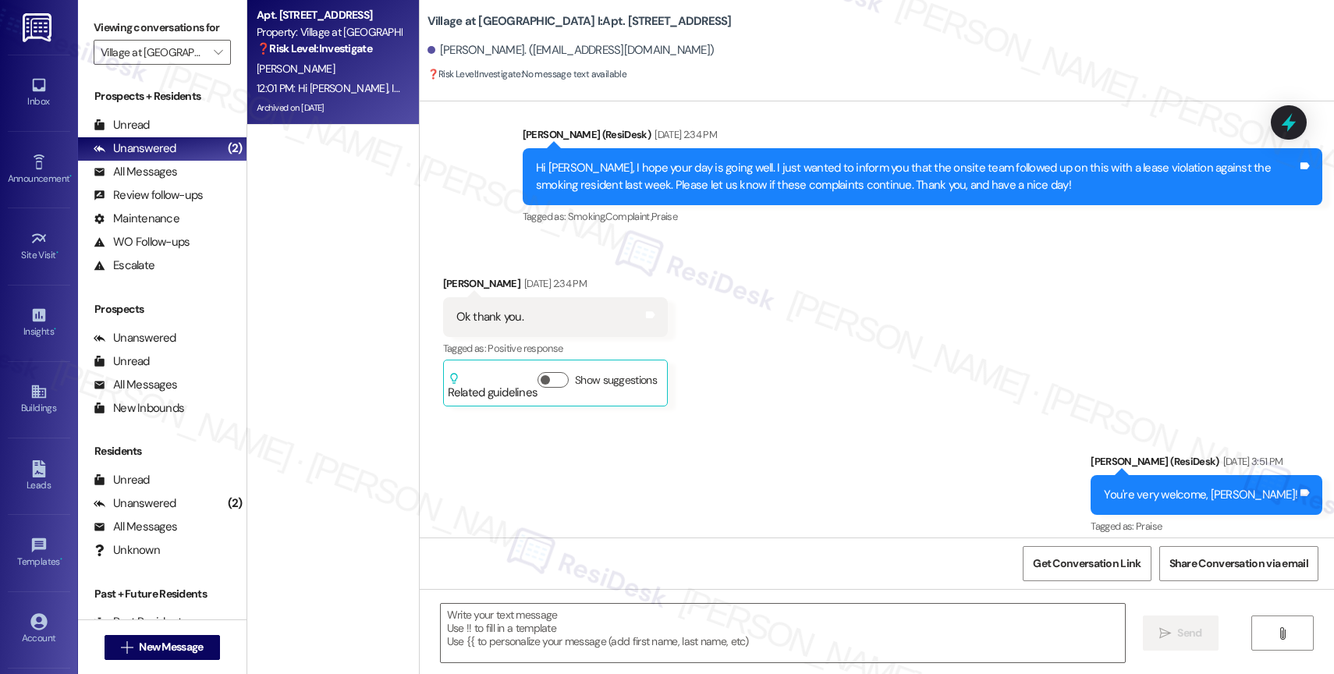
type textarea "Fetching suggested responses. Please feel free to read through the conversation…"
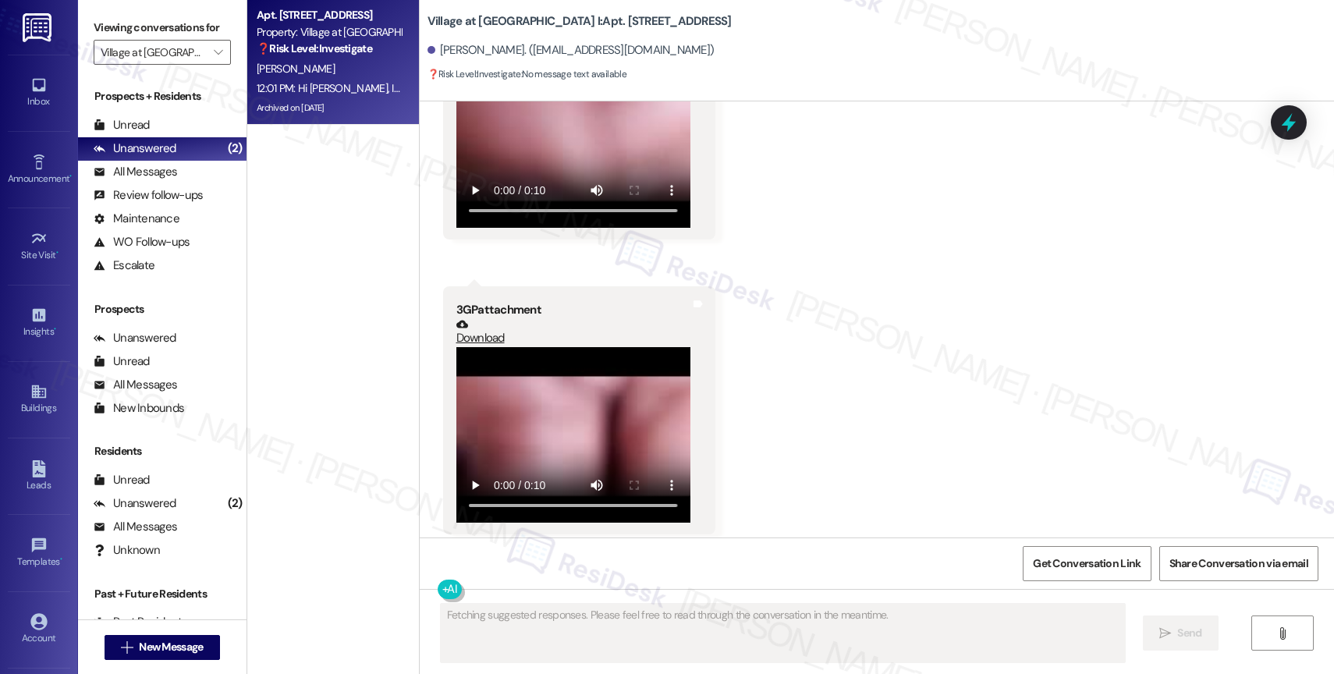
scroll to position [12859, 0]
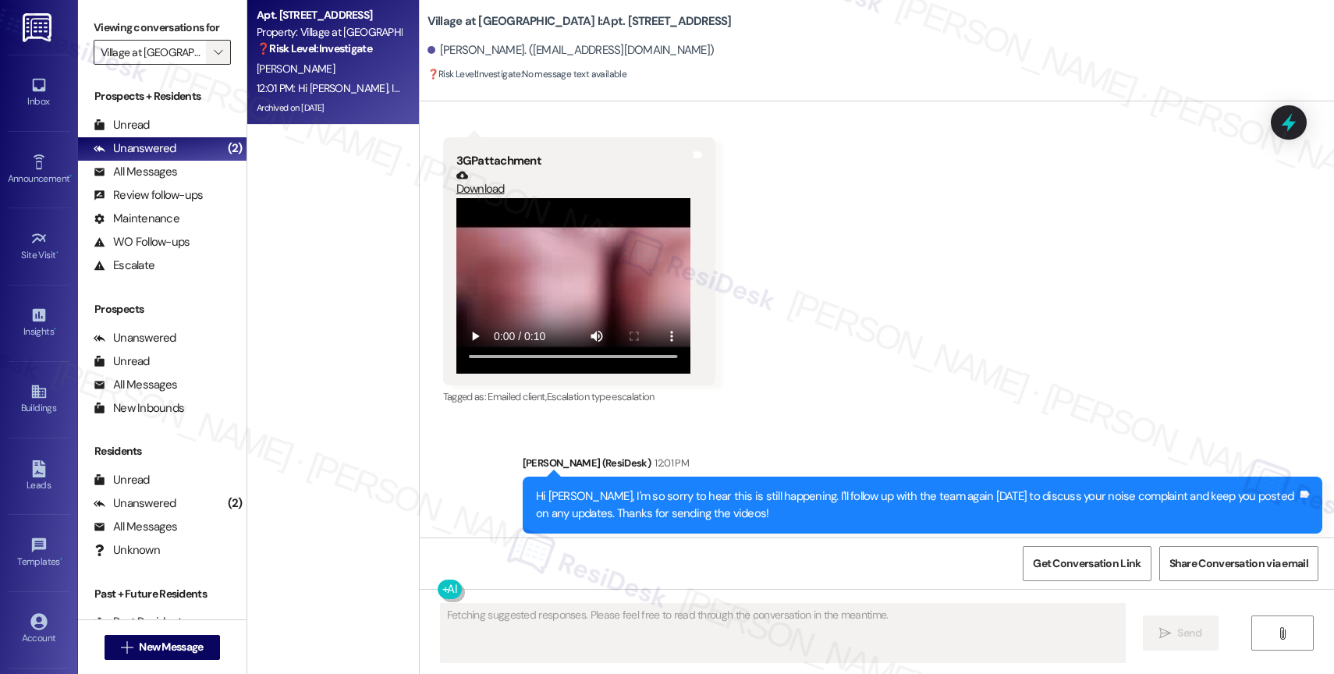
click at [214, 59] on icon "" at bounding box center [218, 52] width 9 height 12
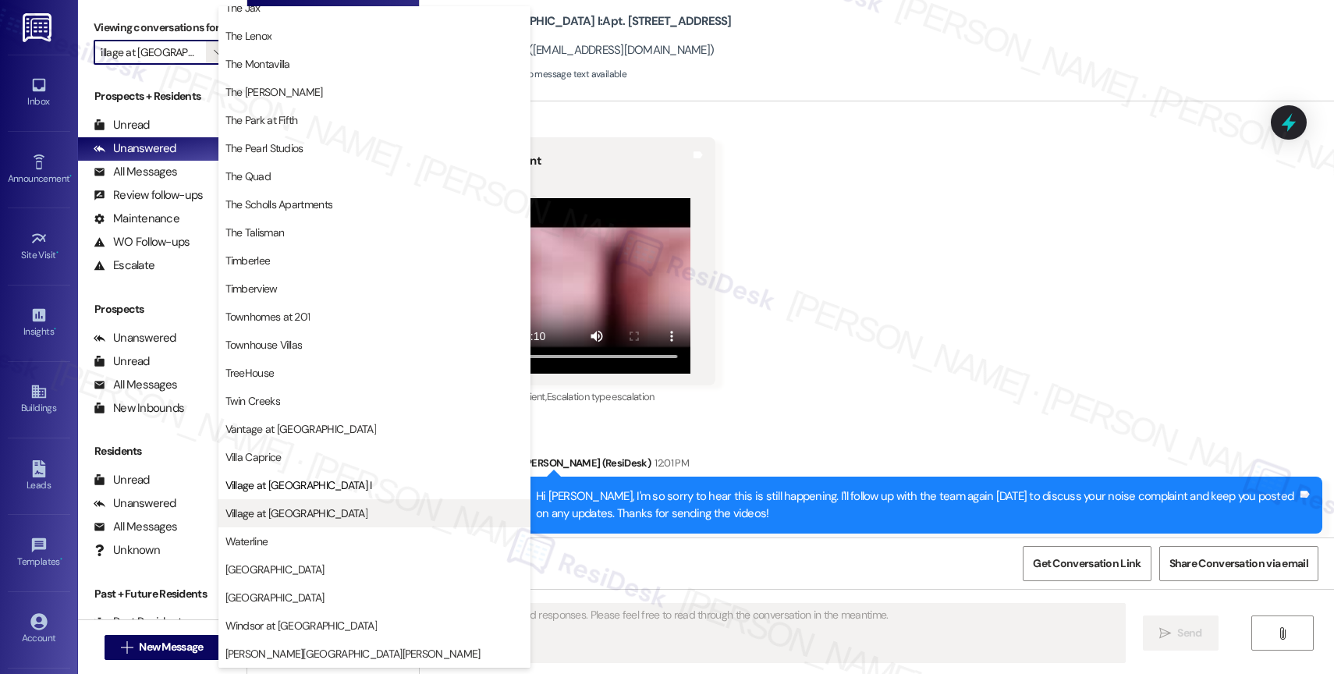
scroll to position [2797, 0]
click at [302, 502] on button "Village at [GEOGRAPHIC_DATA]" at bounding box center [374, 513] width 312 height 28
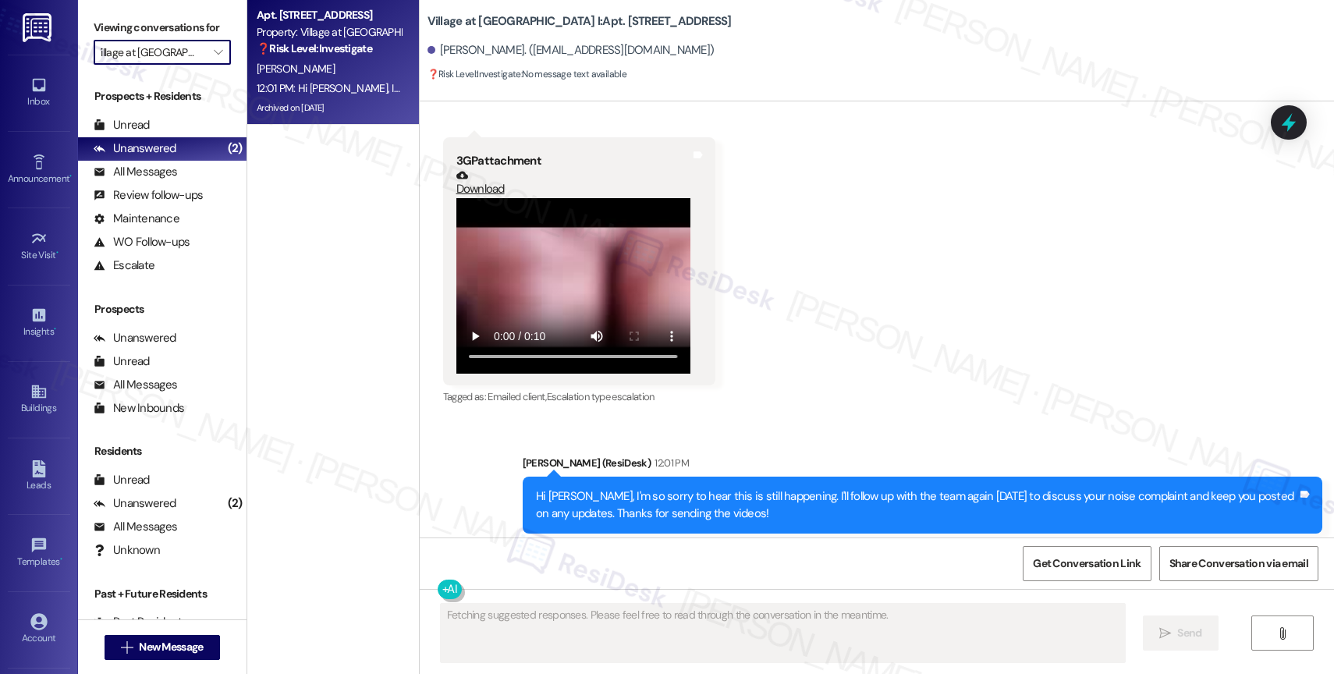
type input "Village at [GEOGRAPHIC_DATA]"
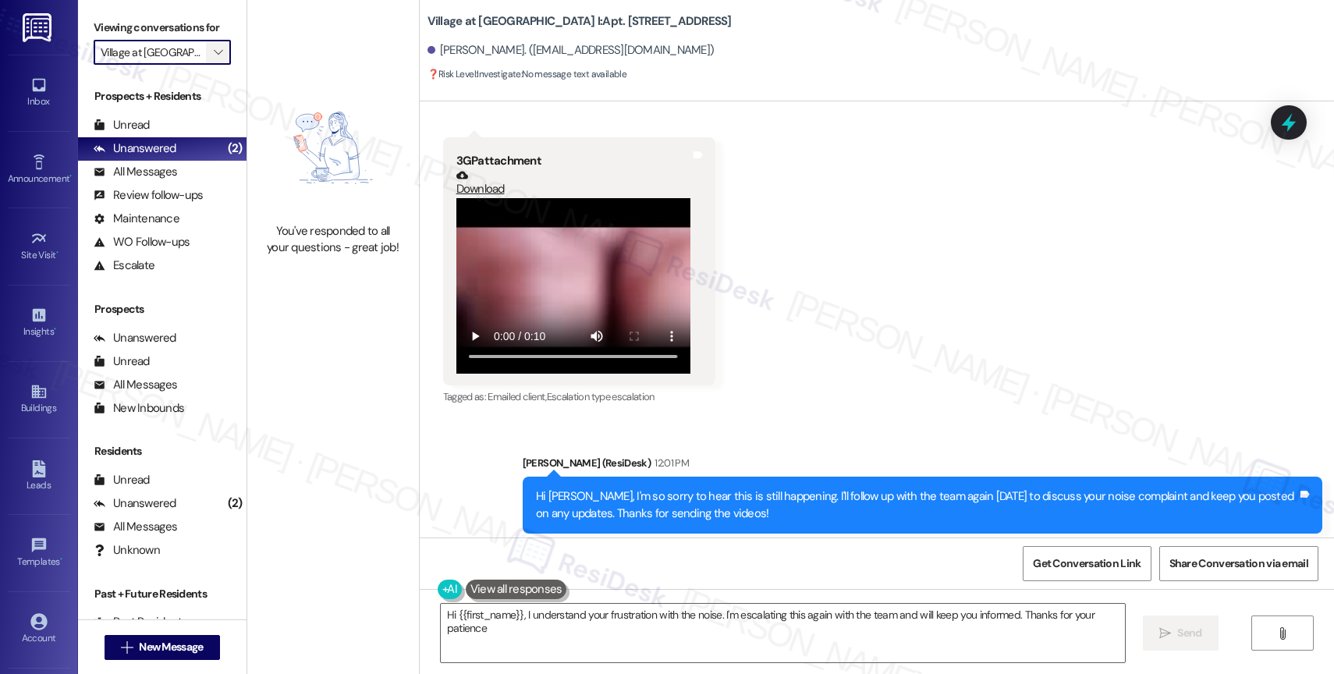
type textarea "Hi {{first_name}}, I understand your frustration with the noise. I'm escalating…"
click at [211, 59] on span "" at bounding box center [218, 52] width 15 height 25
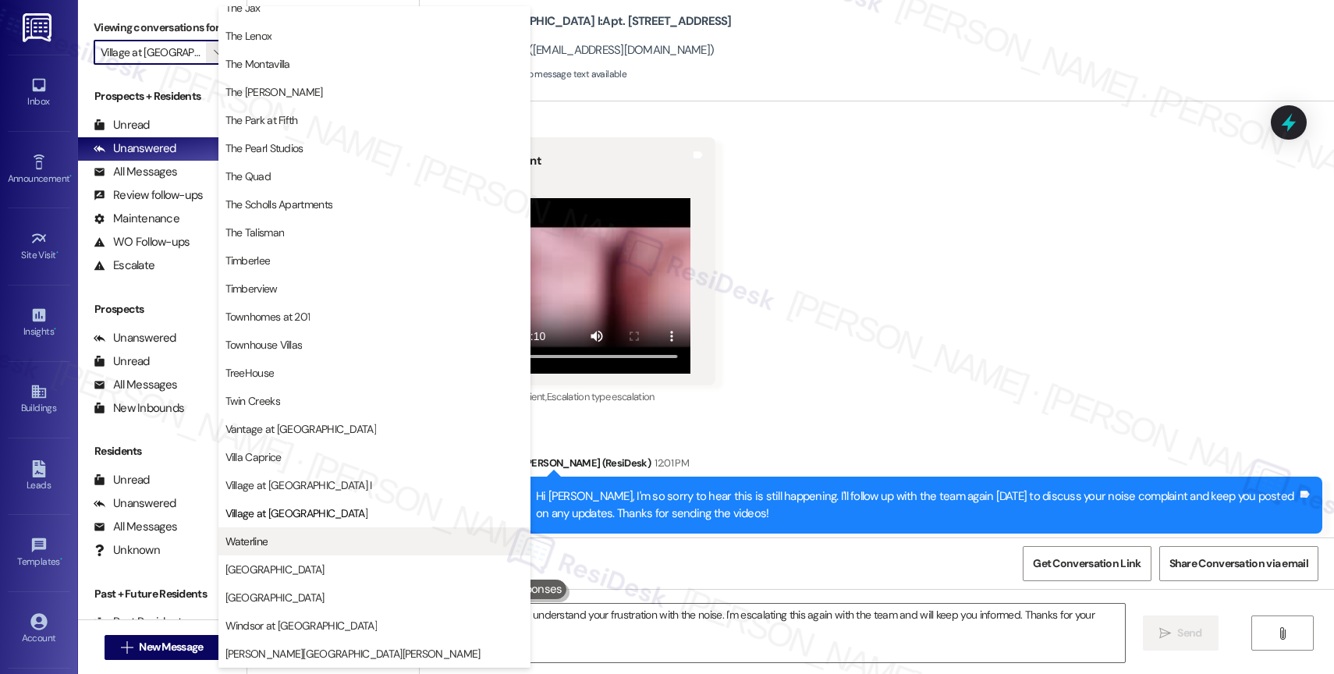
scroll to position [2804, 0]
click at [277, 529] on button "Waterline" at bounding box center [374, 541] width 312 height 28
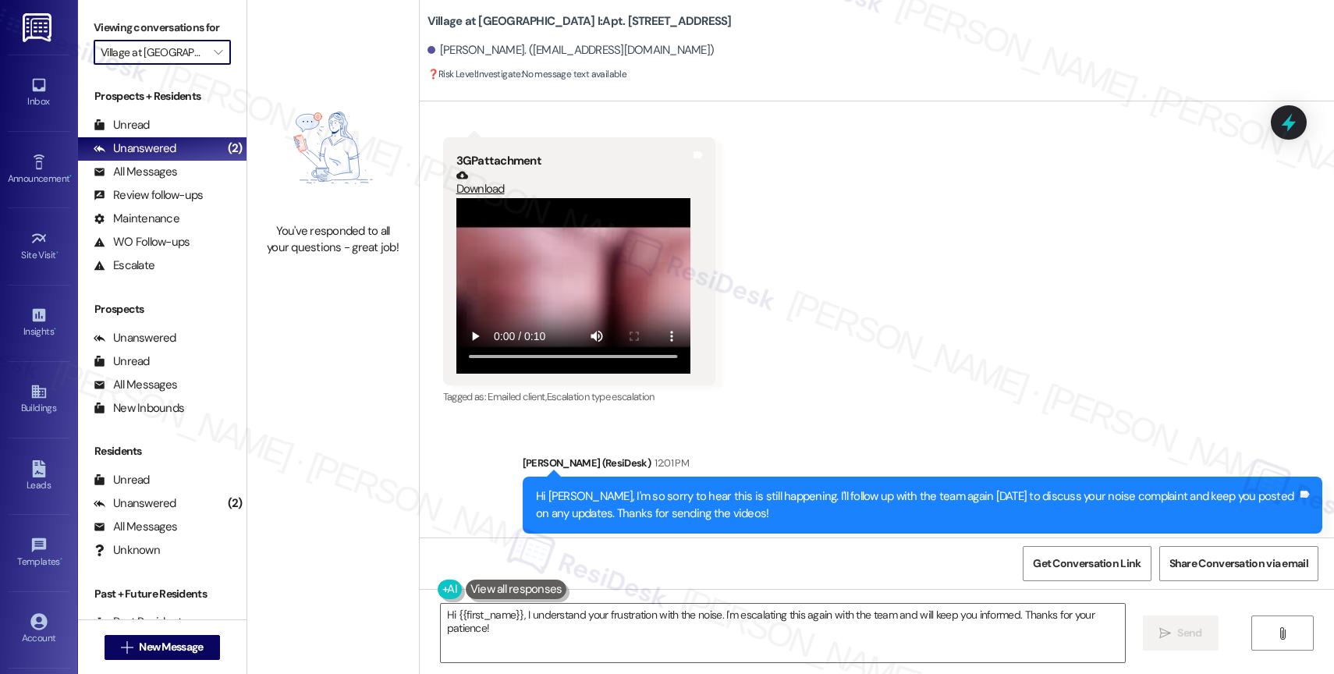
type input "Waterline"
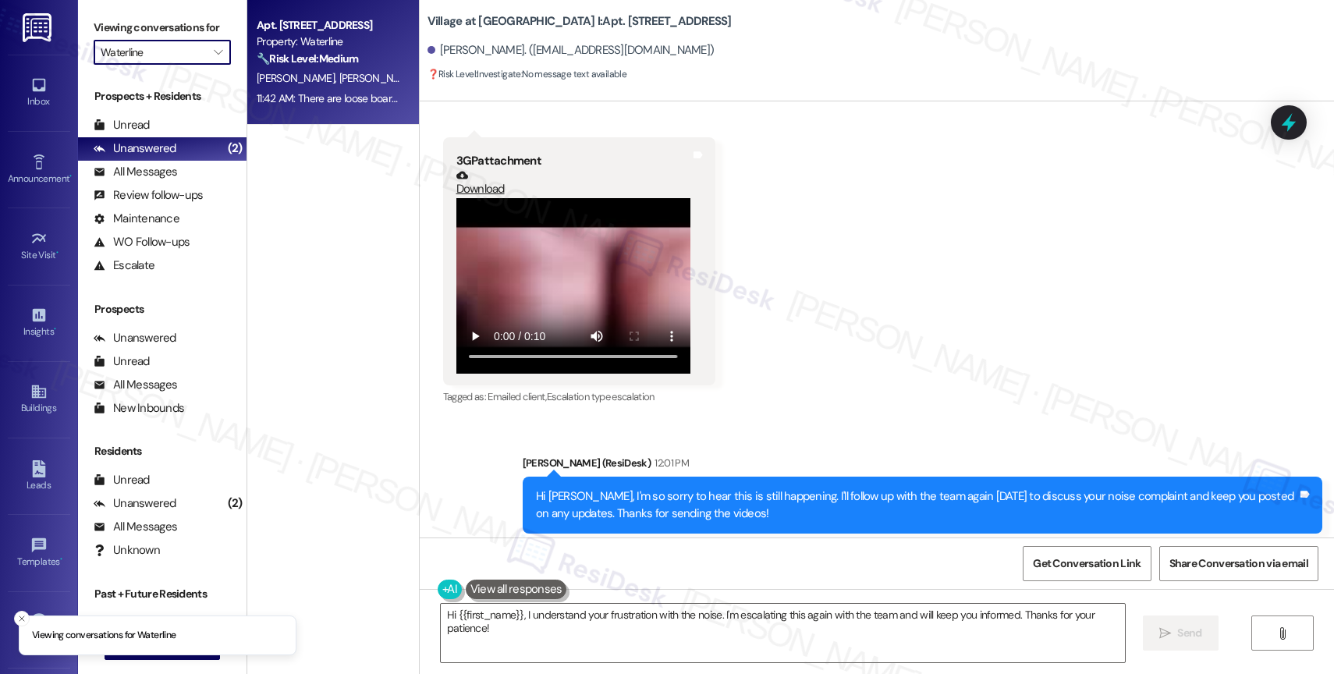
click at [292, 61] on strong "🔧 Risk Level: Medium" at bounding box center [307, 59] width 101 height 14
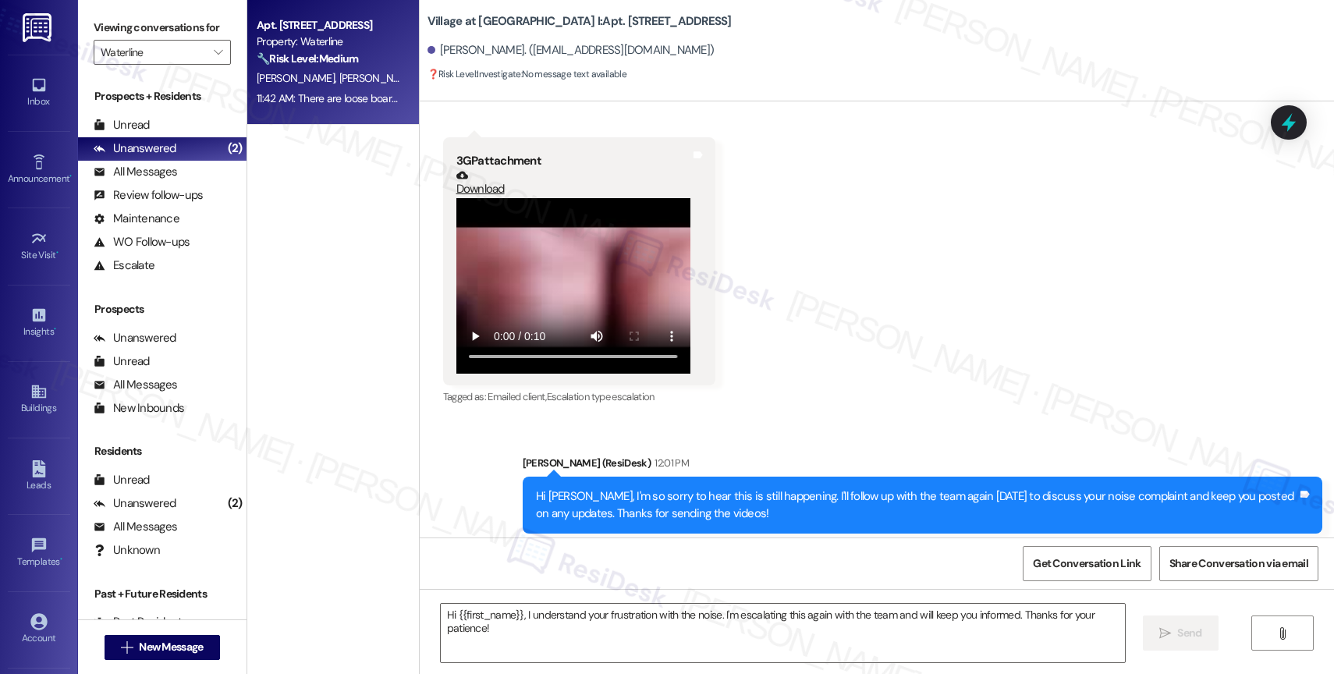
type textarea "Fetching suggested responses. Please feel free to read through the conversation…"
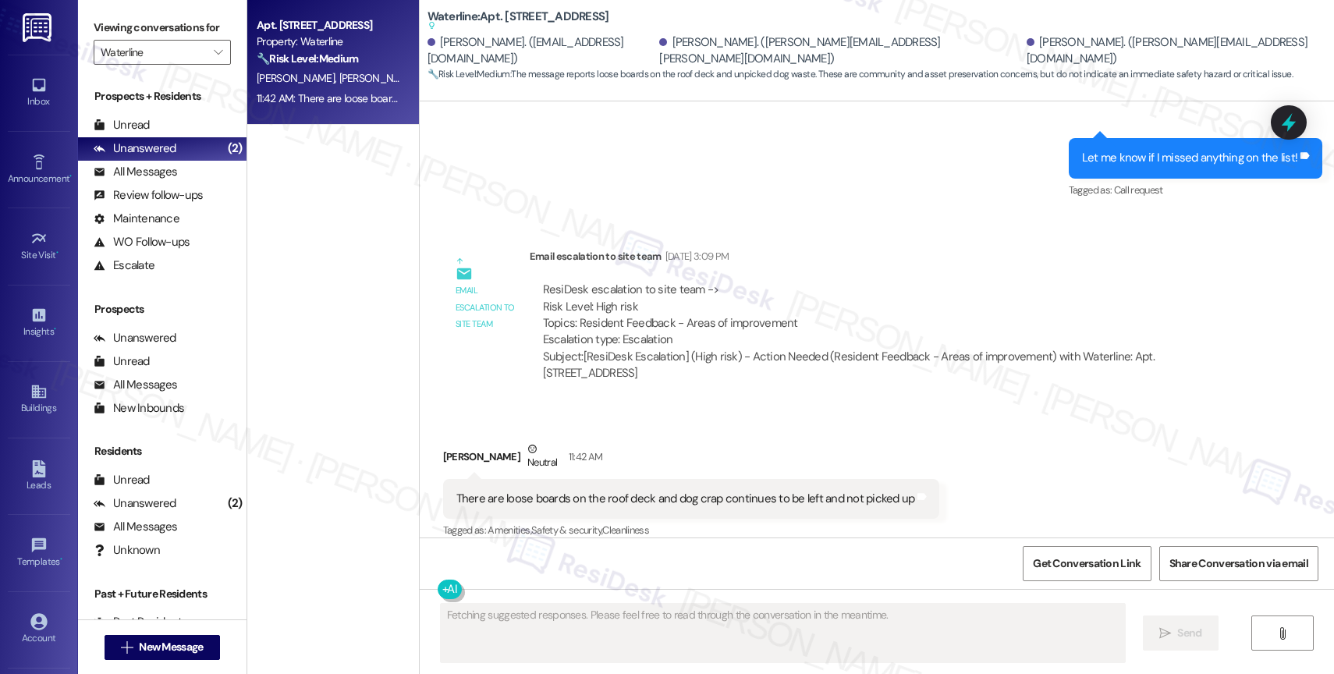
scroll to position [4603, 0]
click at [802, 378] on div "Email escalation to site team Email escalation to site team Aug 14, 2025 at 3:0…" at bounding box center [843, 320] width 823 height 169
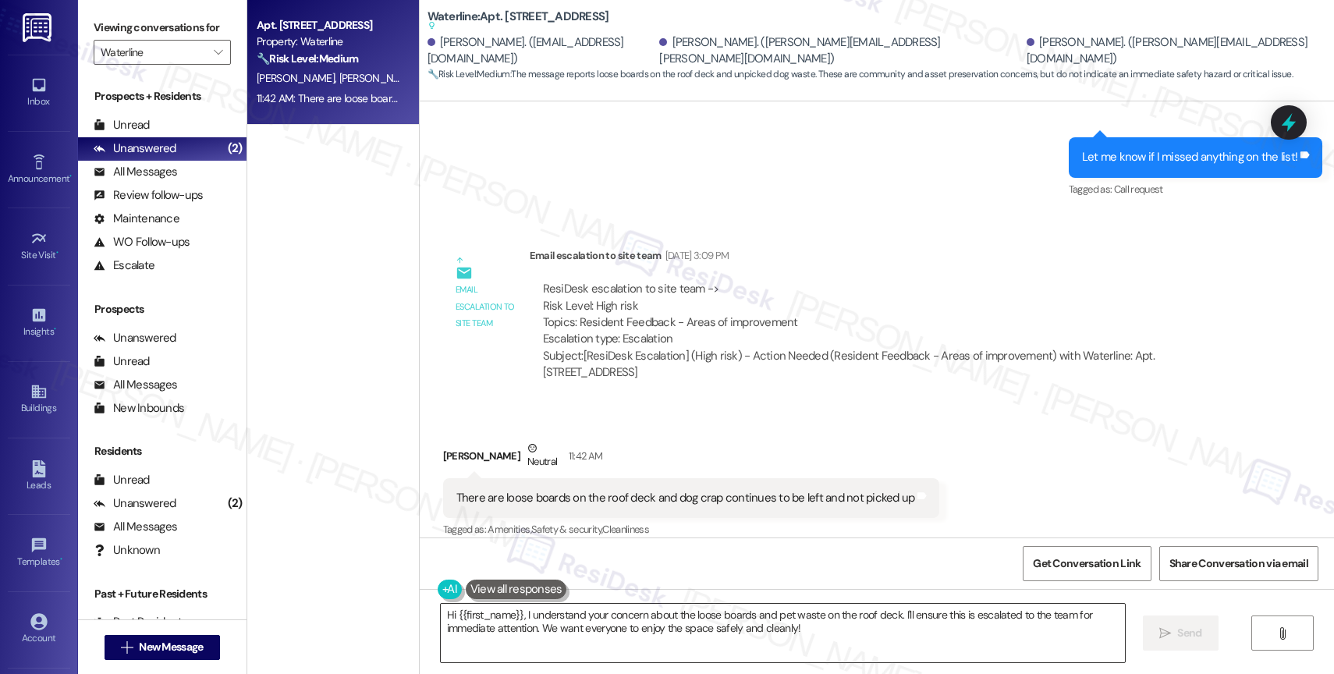
click at [511, 613] on textarea "Hi {{first_name}}, I understand your concern about the loose boards and pet was…" at bounding box center [783, 633] width 684 height 59
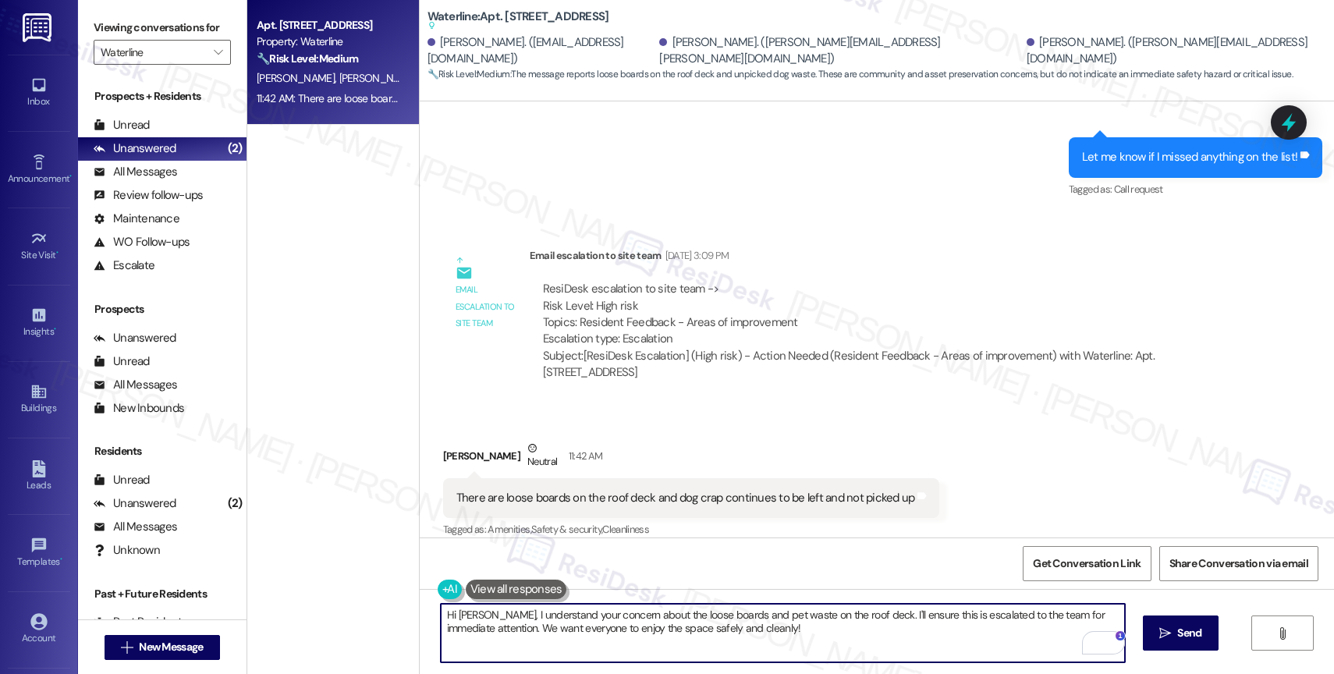
click at [791, 633] on textarea "Hi Kirk, I understand your concern about the loose boards and pet waste on the …" at bounding box center [783, 633] width 684 height 59
click at [836, 614] on textarea "Hi Kirk, I understand your concern about the loose boards and pet waste on the …" at bounding box center [783, 633] width 684 height 59
click at [695, 613] on textarea "Hi Kirk, I understand your concern about the loose boards and pet waste not bei…" at bounding box center [783, 633] width 684 height 59
click at [851, 637] on textarea "Hi Kirk, I understand your concern about the loose boards on the roof deck and …" at bounding box center [783, 633] width 684 height 59
type textarea "Hi Kirk, I understand your concern about the loose boards on the roof deck and …"
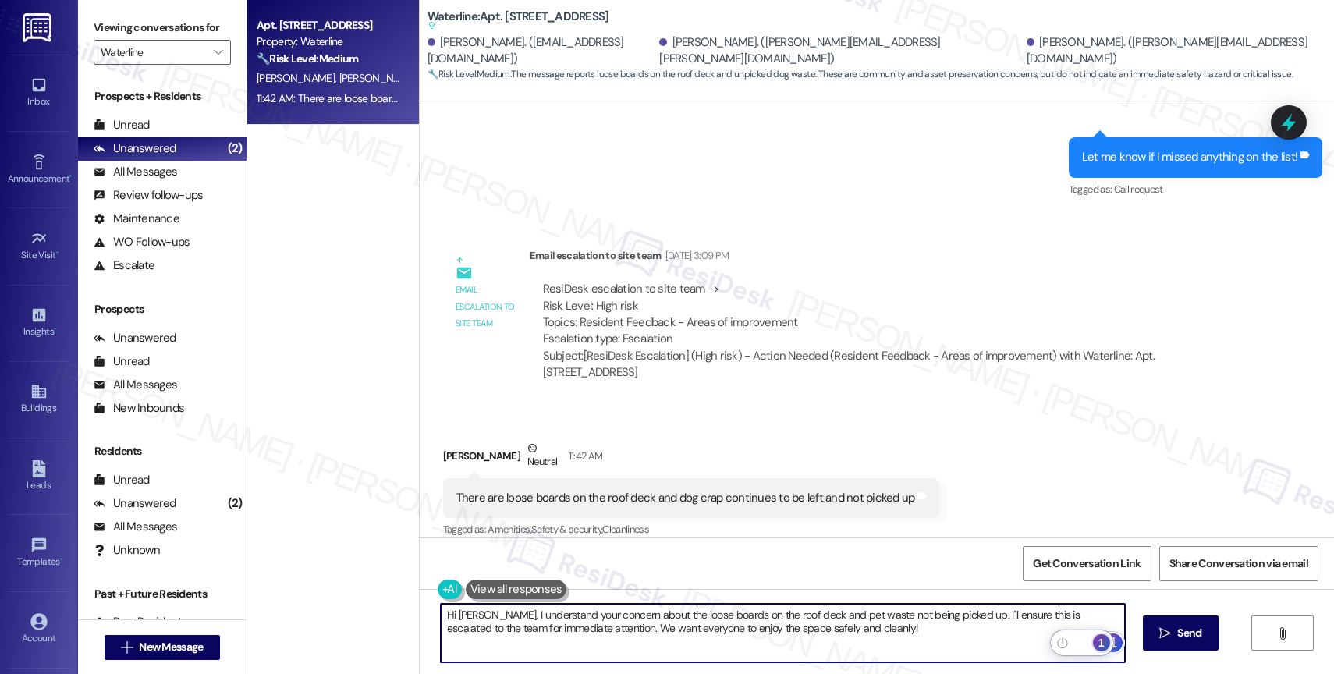
click at [1104, 641] on div "1" at bounding box center [1101, 642] width 17 height 17
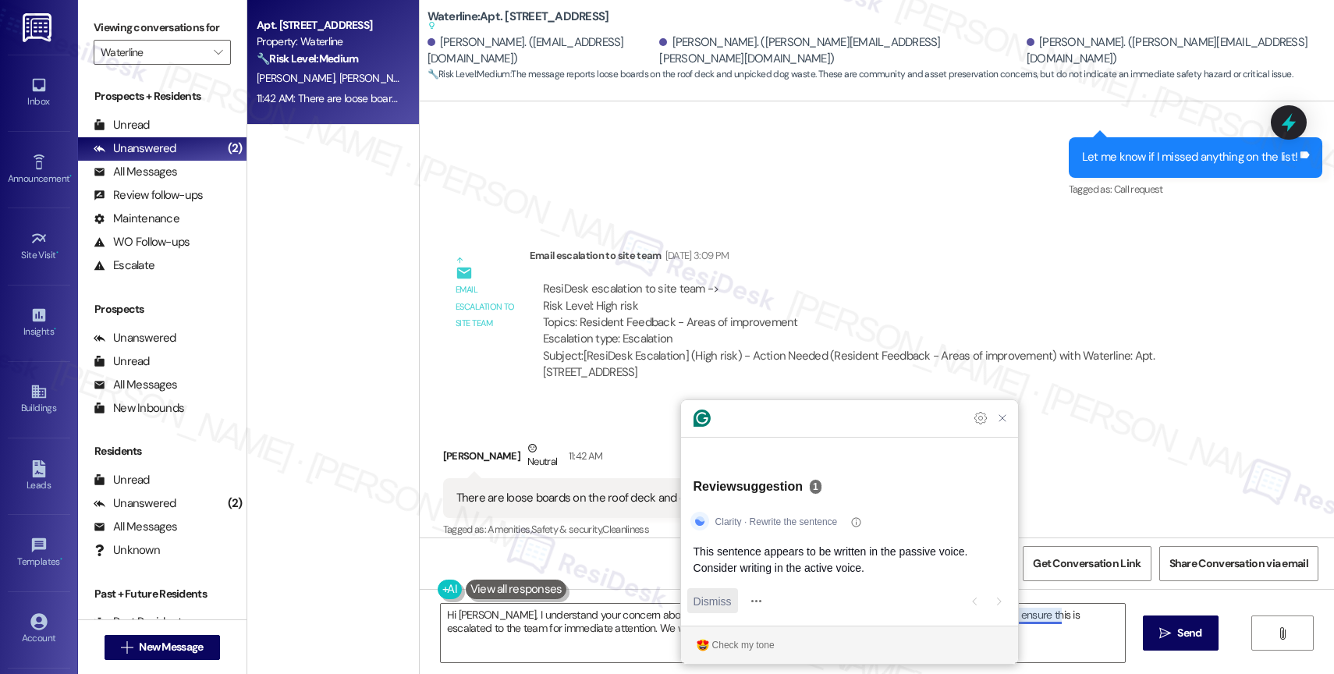
click at [715, 603] on span "Dismiss" at bounding box center [713, 601] width 38 height 16
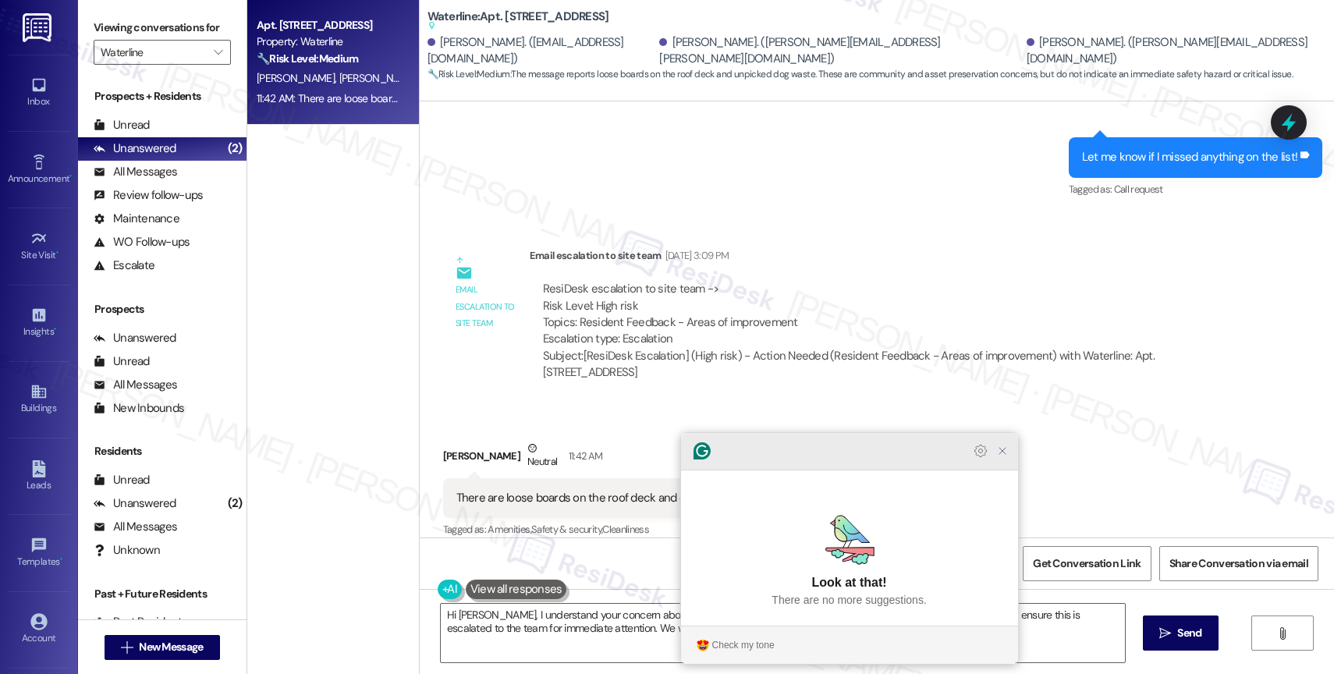
click at [1005, 454] on icon "Close Grammarly Assistant" at bounding box center [1003, 451] width 6 height 6
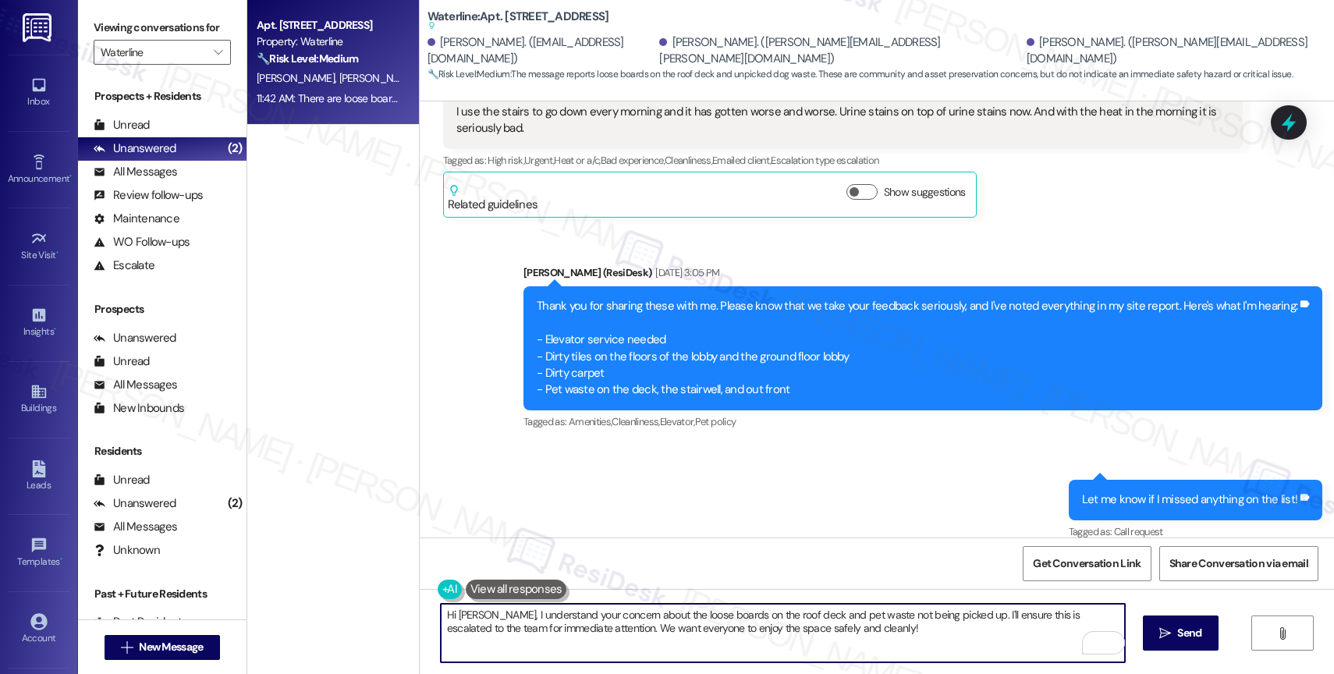
scroll to position [4021, 0]
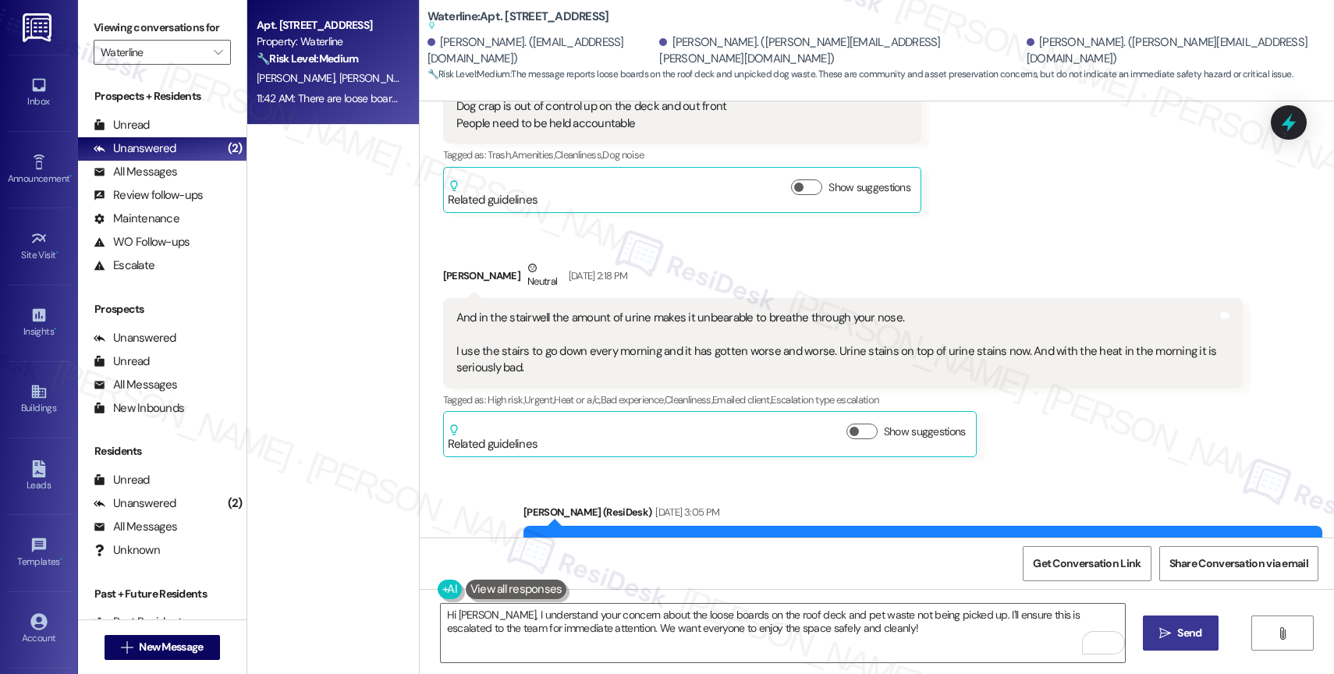
click at [1175, 634] on span "Send" at bounding box center [1189, 633] width 30 height 16
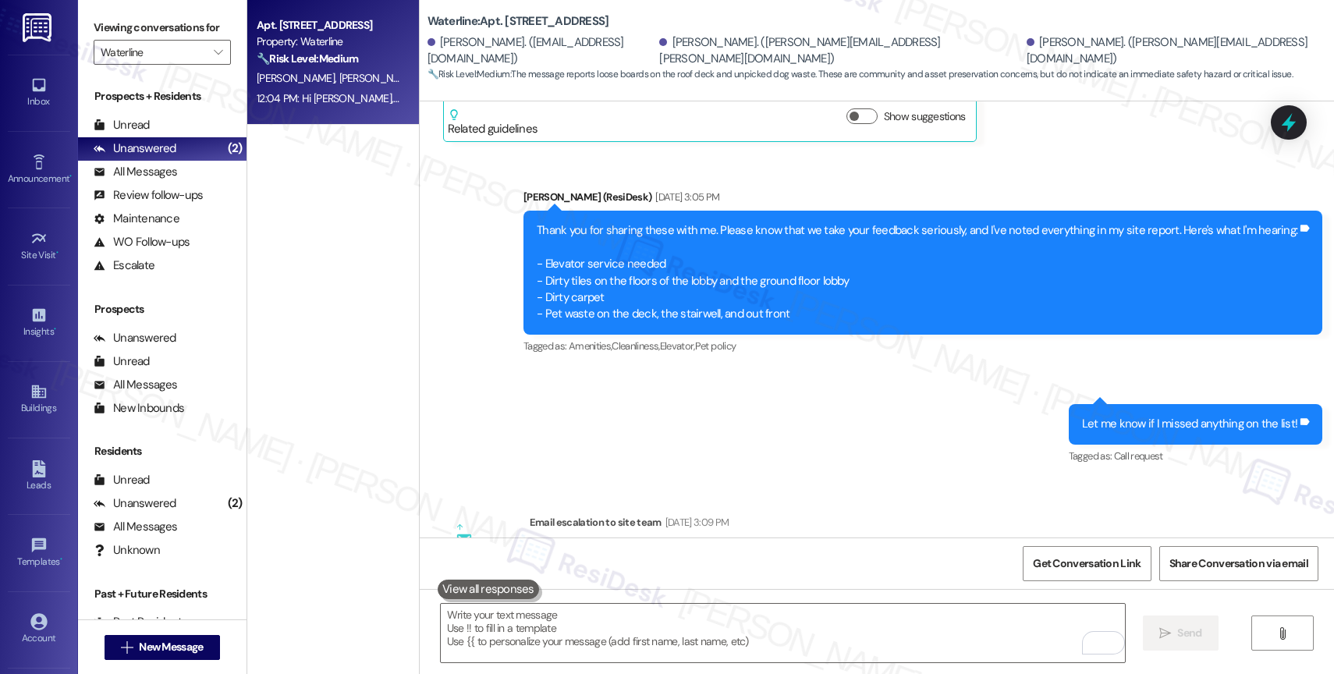
scroll to position [4729, 0]
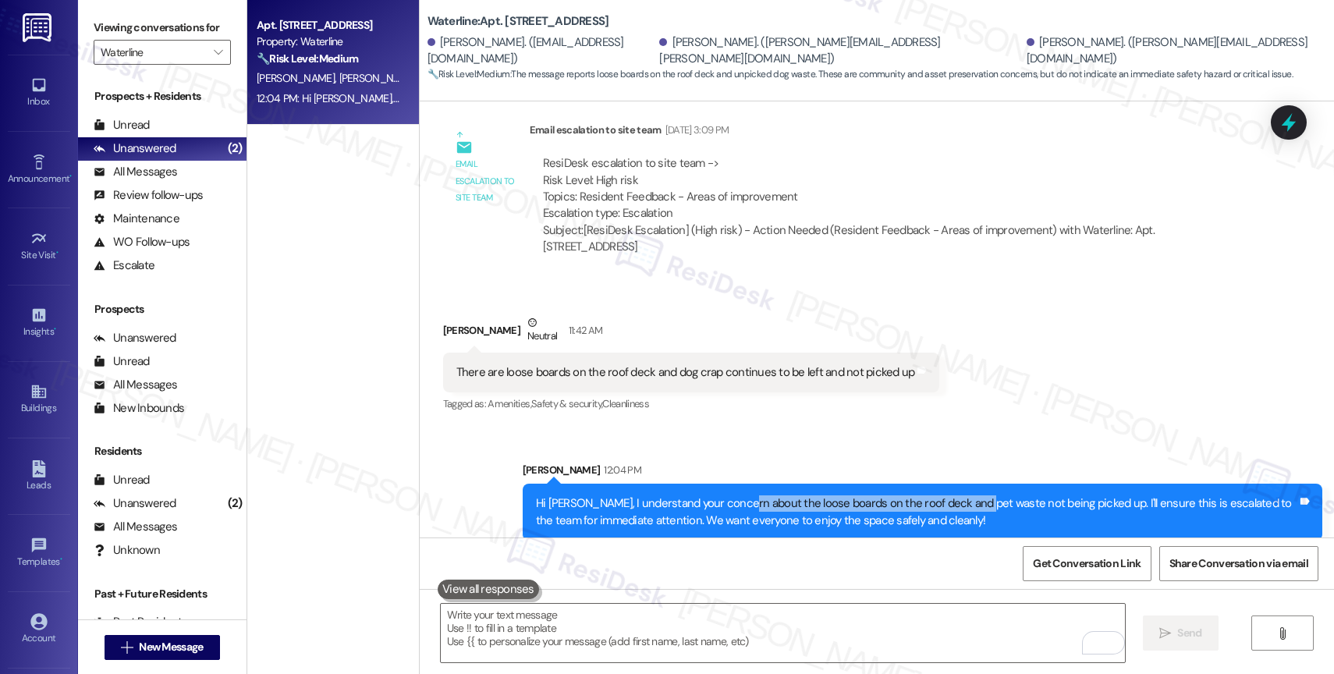
drag, startPoint x: 722, startPoint y: 482, endPoint x: 955, endPoint y: 485, distance: 233.3
click at [955, 495] on div "Hi Kirk, I understand your concern about the loose boards on the roof deck and …" at bounding box center [917, 512] width 762 height 34
copy div "the loose boards on the roof deck and pet waste"
click at [749, 427] on div "Sent via SMS Sarah 12:04 PM Hi Kirk, I understand your concern about the loose …" at bounding box center [877, 490] width 915 height 126
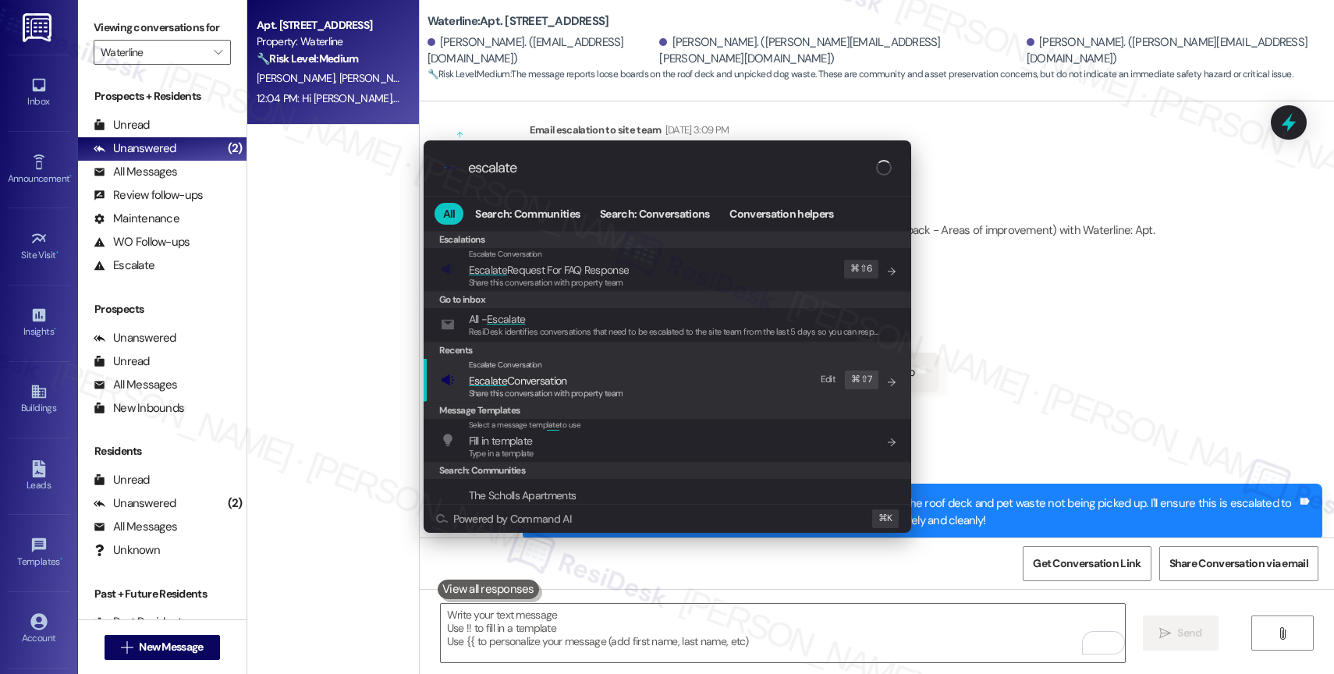
type input "escalate"
click at [554, 376] on span "Escalate Conversation" at bounding box center [518, 381] width 98 height 14
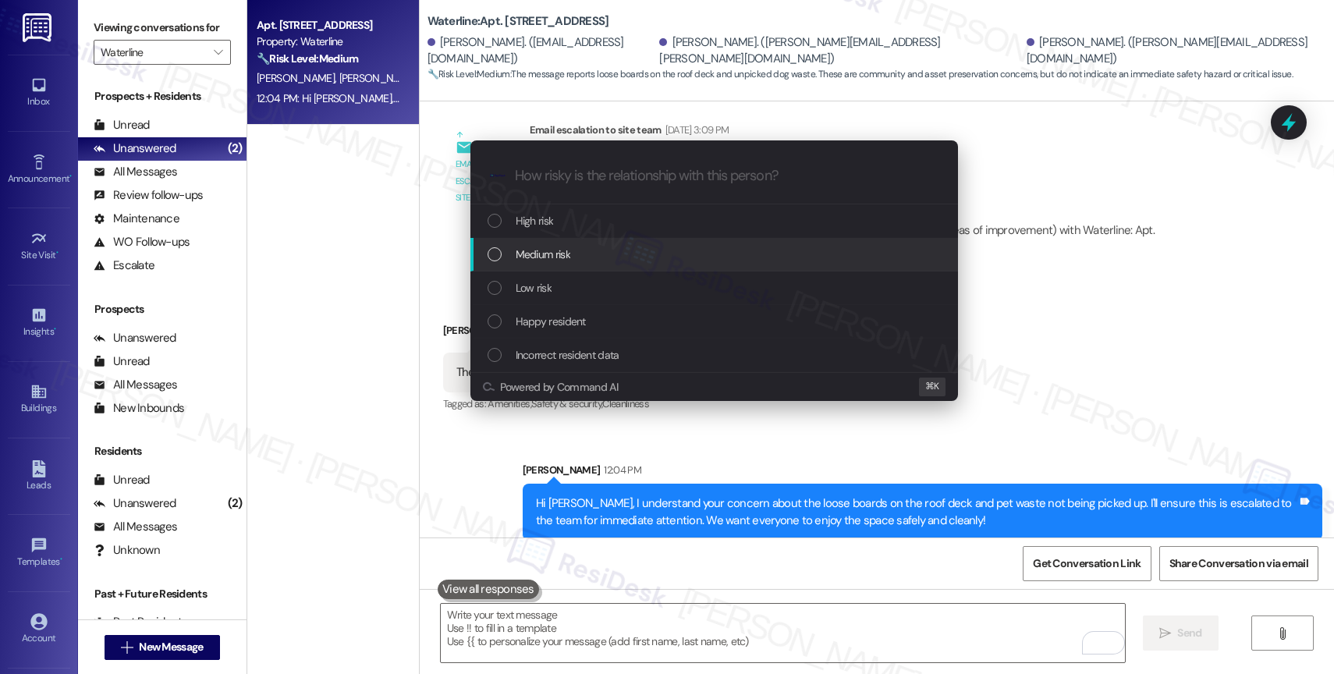
click at [549, 252] on span "Medium risk" at bounding box center [543, 254] width 55 height 17
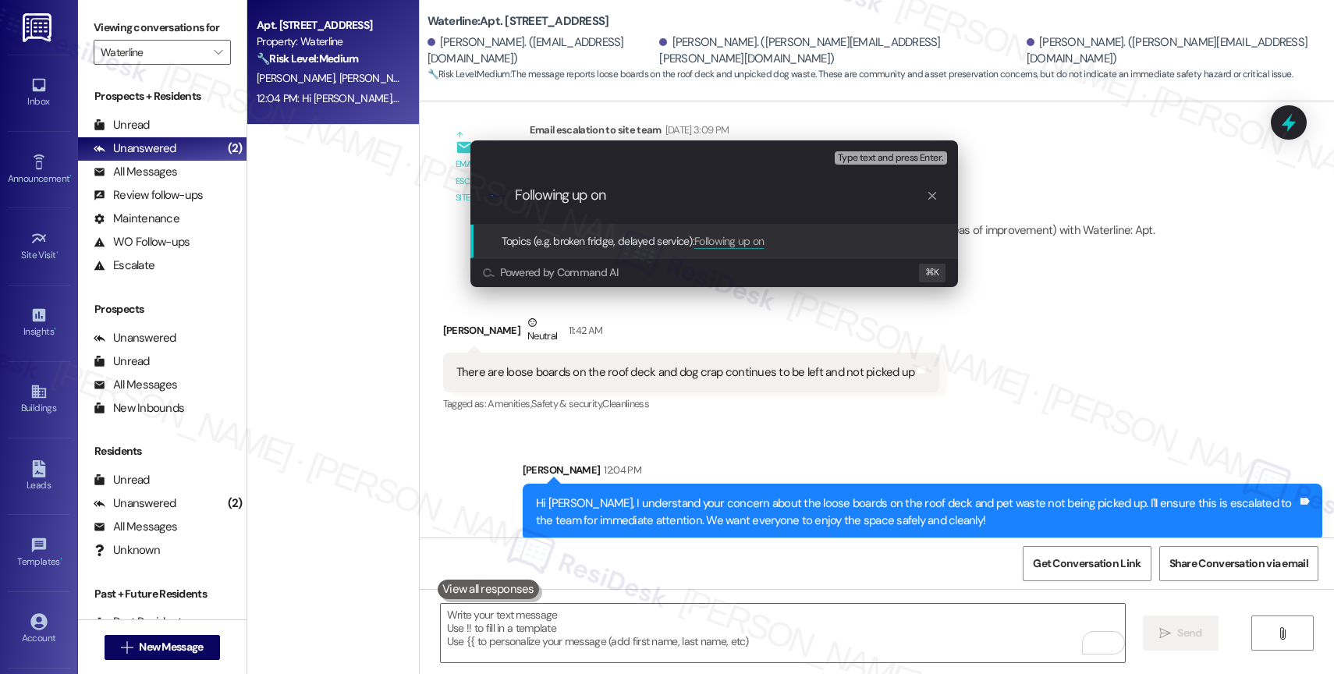
drag, startPoint x: 620, startPoint y: 194, endPoint x: 458, endPoint y: 190, distance: 162.4
click at [458, 190] on div "Escalate Conversation Medium risk Topics (e.g. broken fridge, delayed service) …" at bounding box center [714, 214] width 527 height 178
click at [617, 193] on input "Following up on" at bounding box center [720, 195] width 411 height 16
drag, startPoint x: 553, startPoint y: 193, endPoint x: 750, endPoint y: 200, distance: 196.8
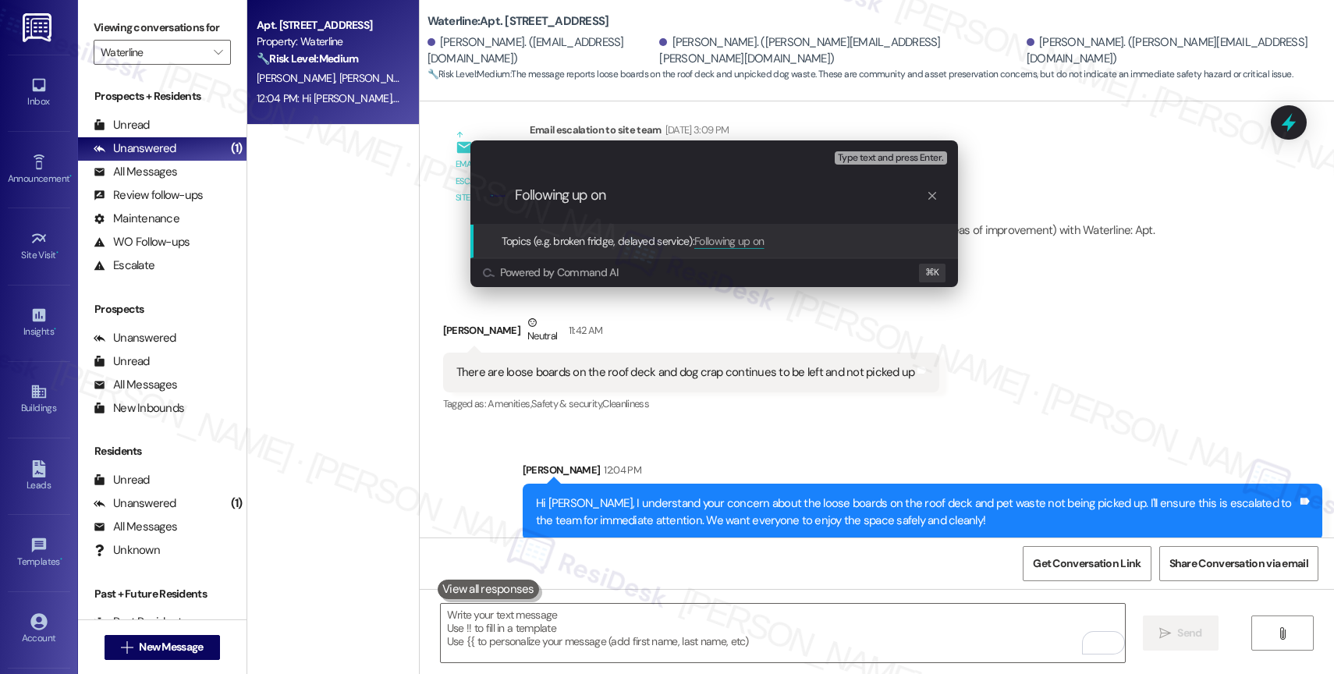
click at [750, 200] on input "Following up on" at bounding box center [720, 195] width 411 height 16
paste input "the loose boards on the roof deck and pet waste"
click at [605, 189] on input "Follow-up: the loose boards on the roof deck and pet waste" at bounding box center [720, 195] width 411 height 16
type input "Follow-up: Loose boards on the roof deck and pet waste"
click at [872, 201] on input "Follow-up: Loose boards on the roof deck and pet waste" at bounding box center [720, 195] width 411 height 16
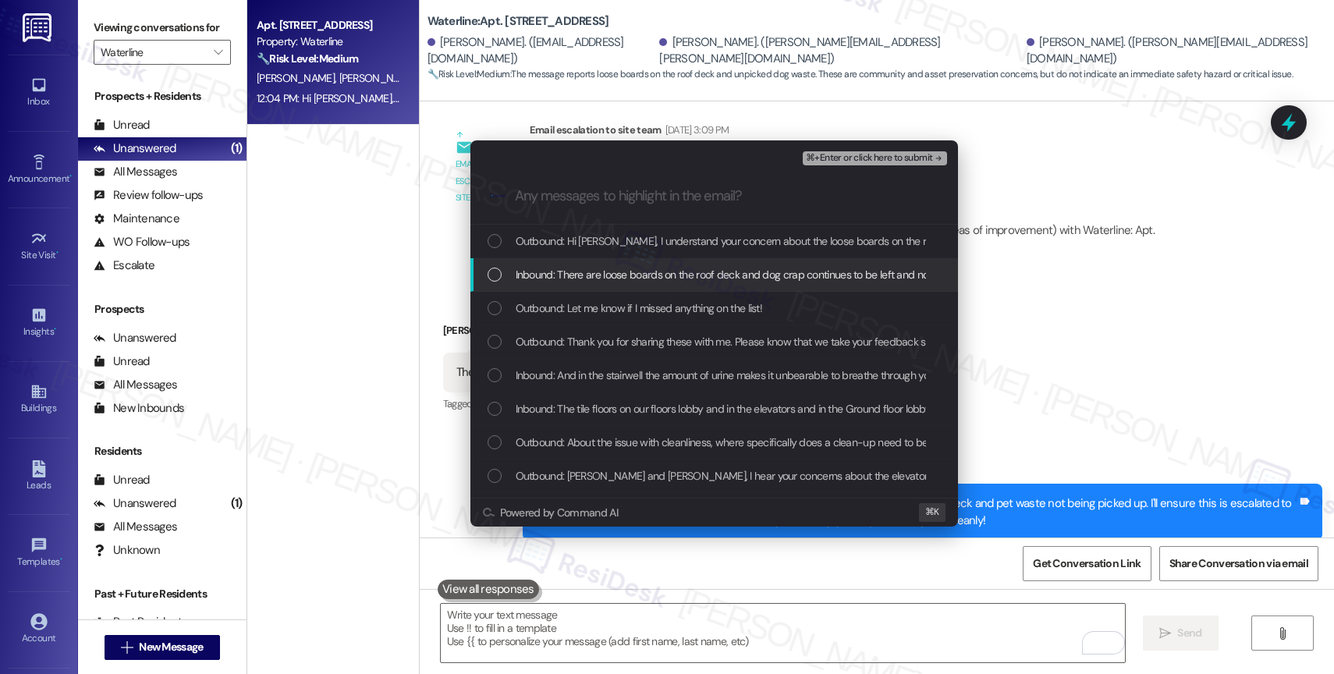
click at [737, 269] on span "Inbound: There are loose boards on the roof deck and dog crap continues to be l…" at bounding box center [748, 274] width 464 height 17
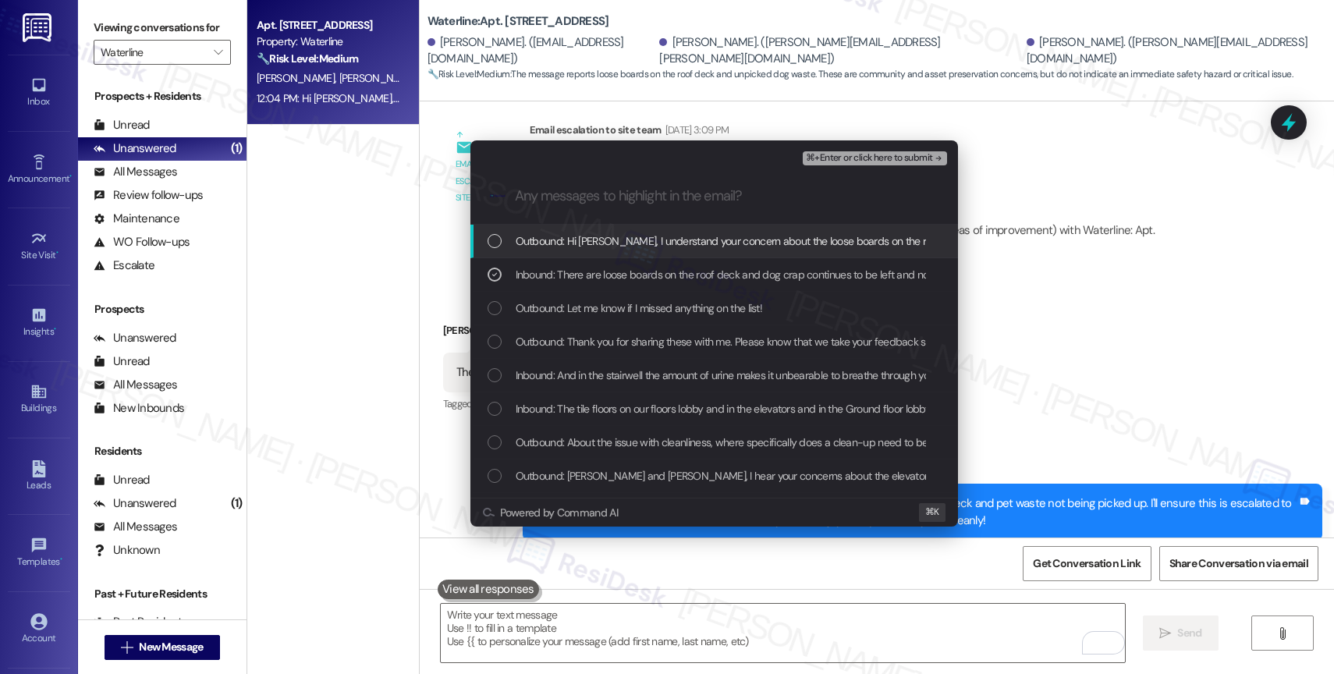
click at [925, 156] on span "⌘+Enter or click here to submit" at bounding box center [869, 158] width 126 height 11
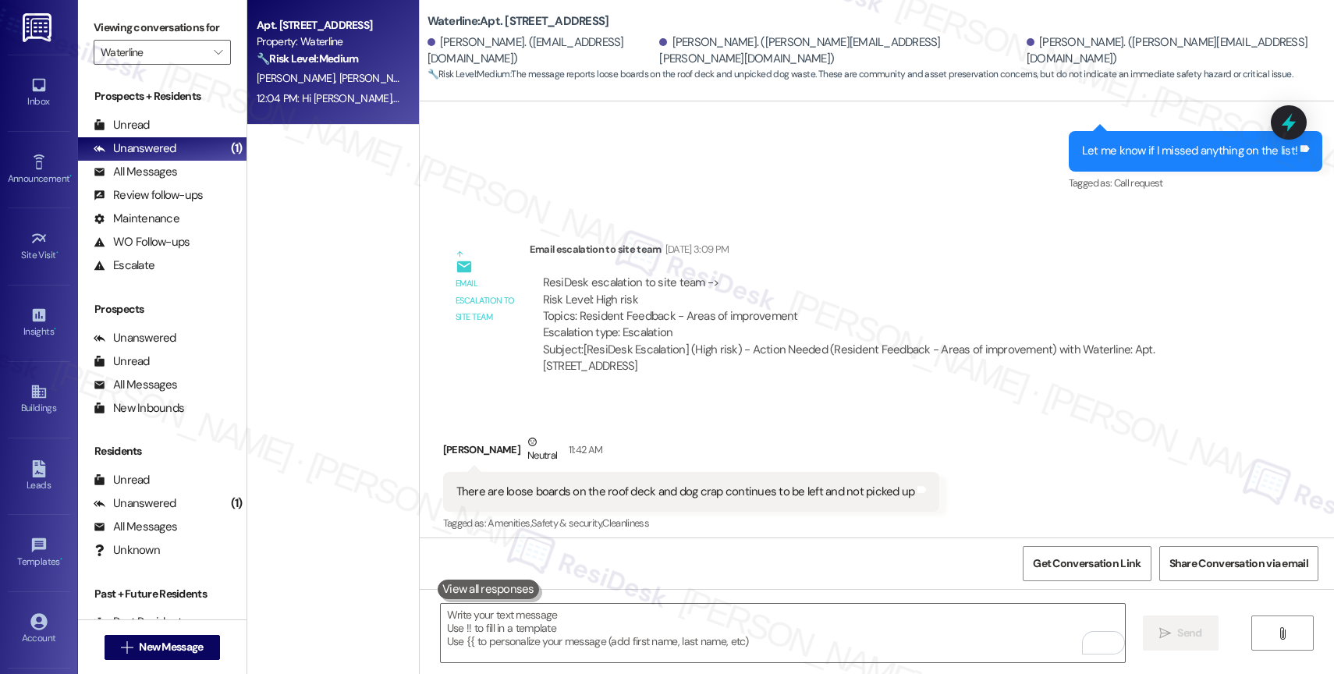
scroll to position [4602, 0]
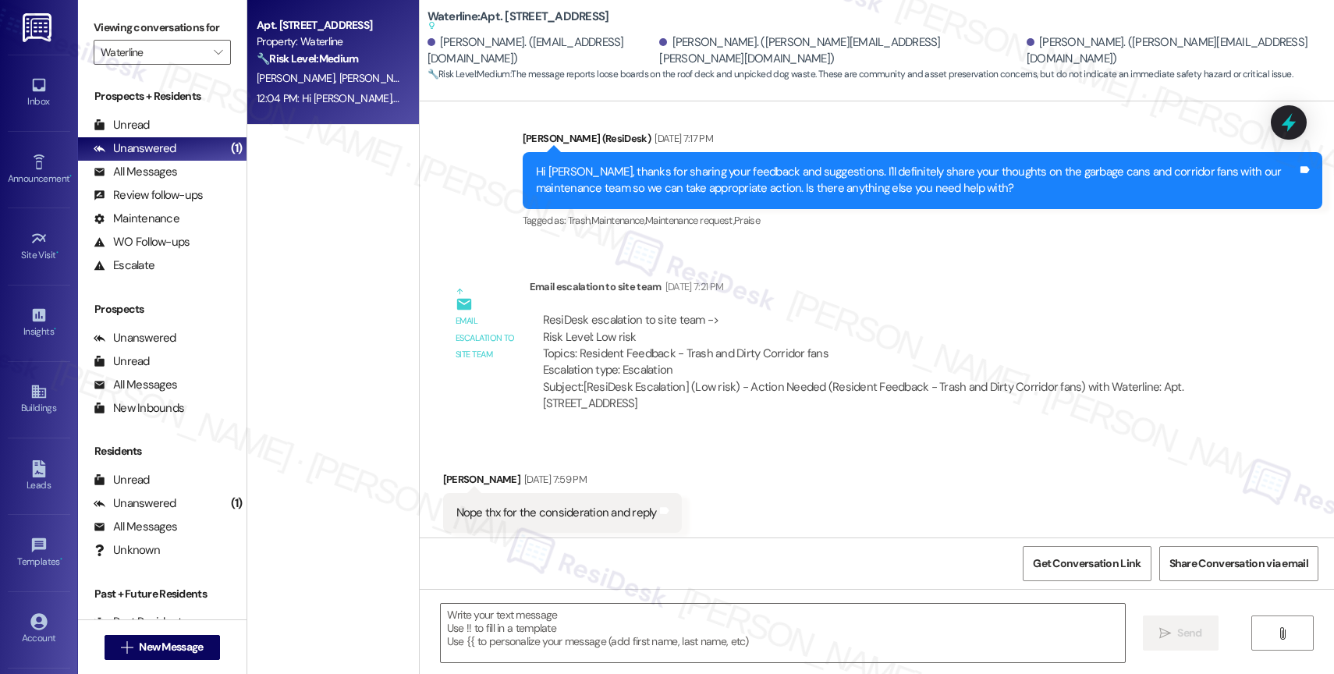
type textarea "Fetching suggested responses. Please feel free to read through the conversation…"
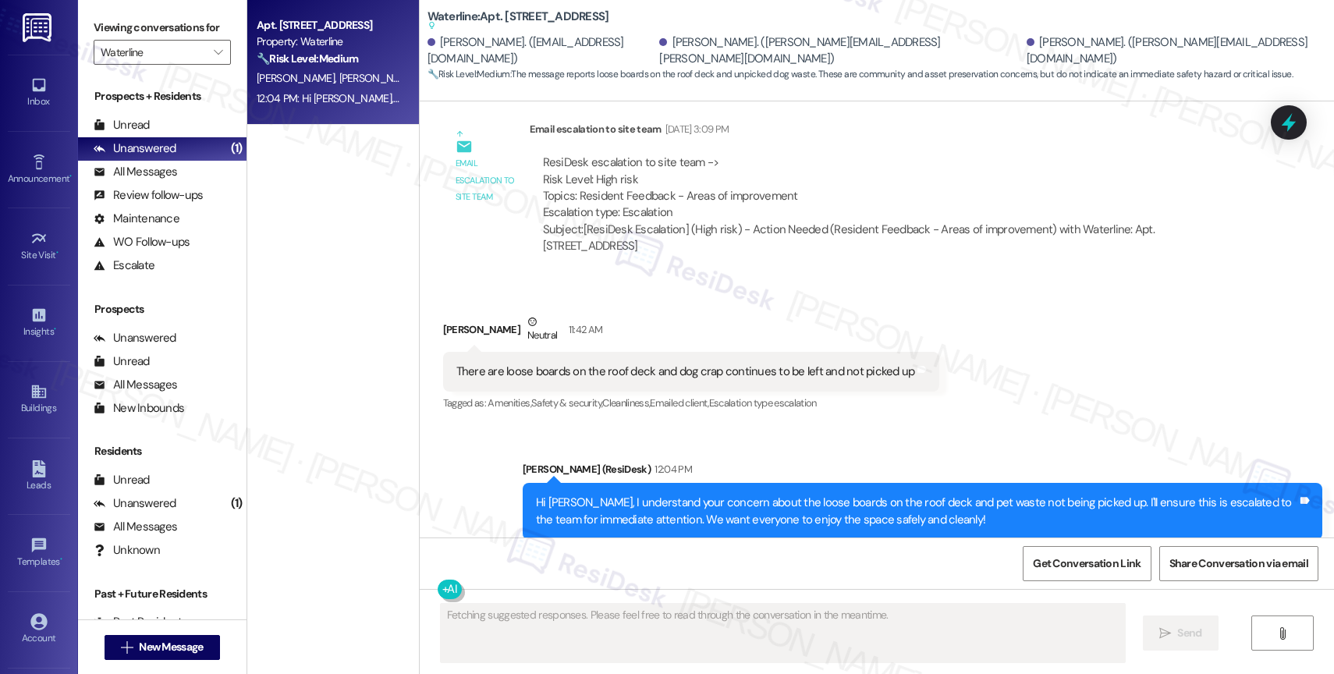
scroll to position [4751, 0]
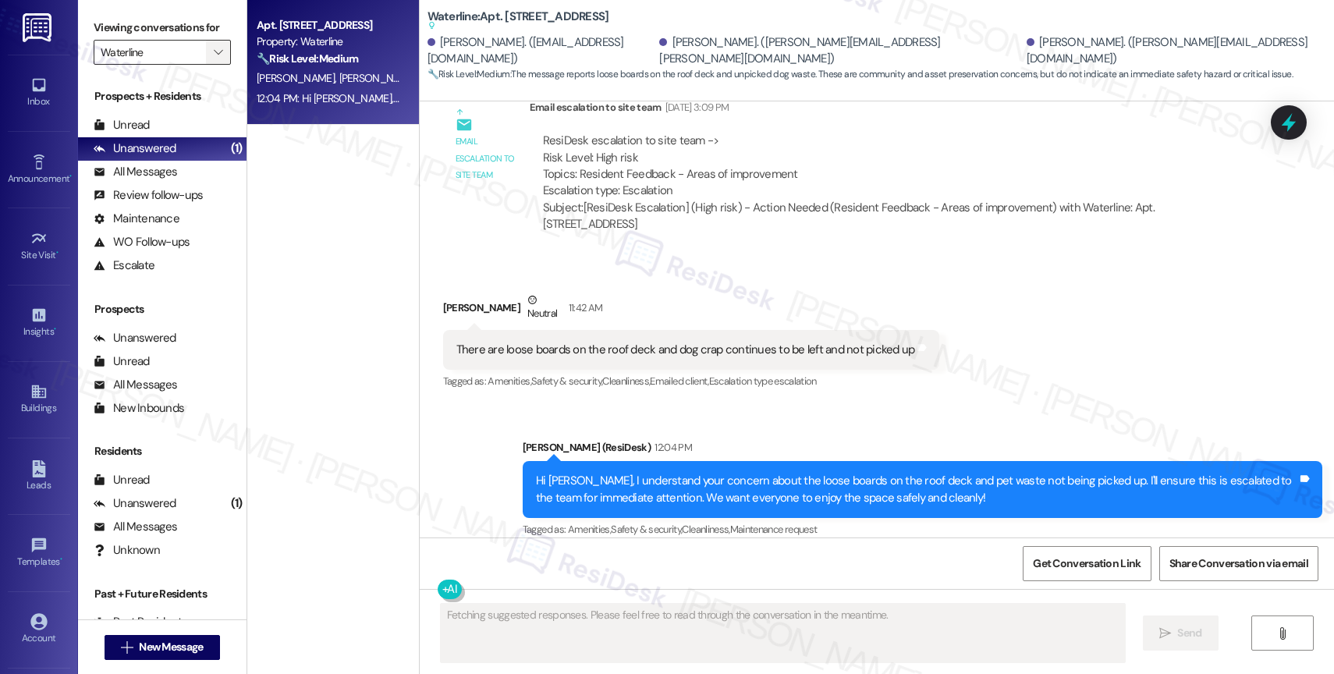
click at [211, 64] on span "" at bounding box center [218, 52] width 15 height 25
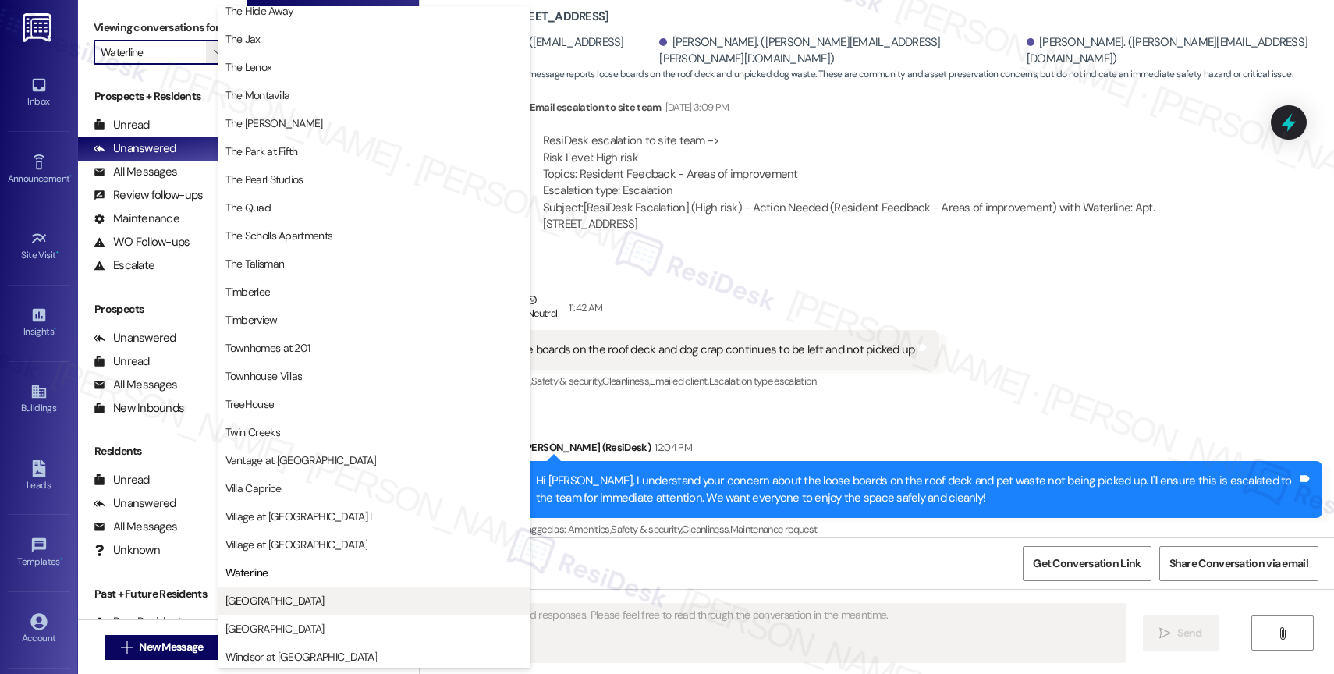
scroll to position [2797, 0]
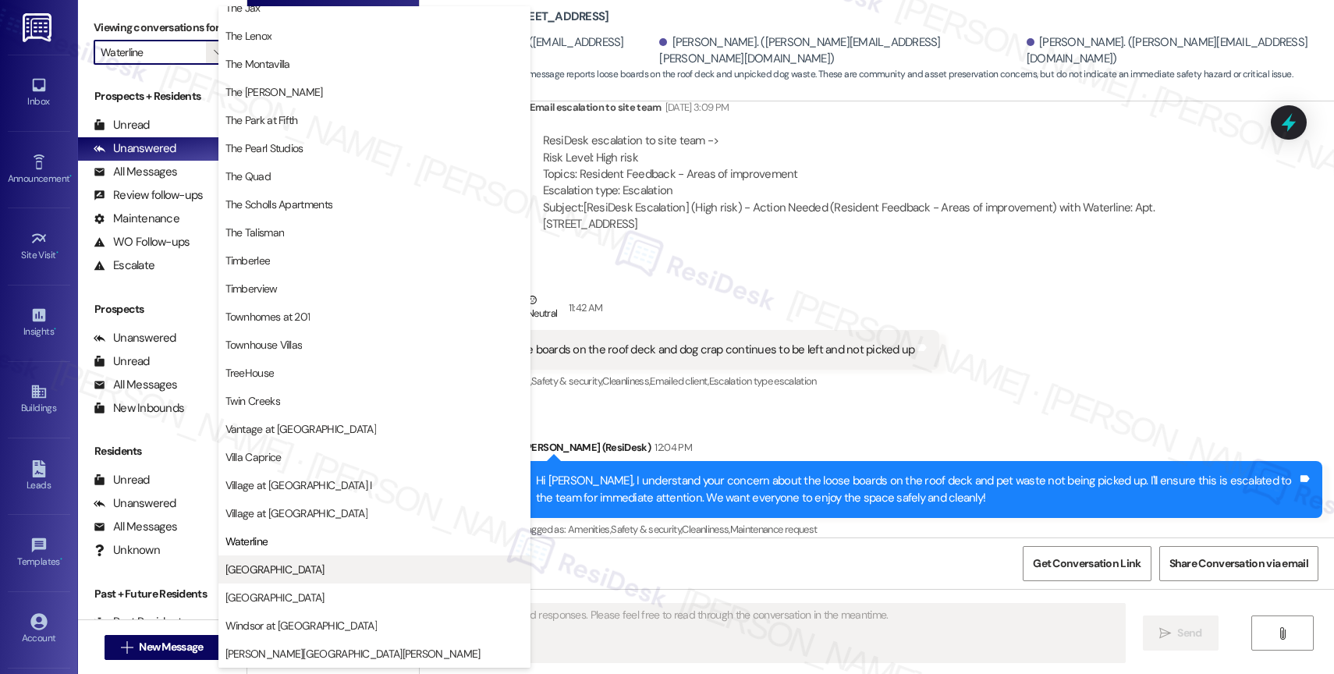
click at [321, 572] on span "[GEOGRAPHIC_DATA]" at bounding box center [375, 570] width 298 height 16
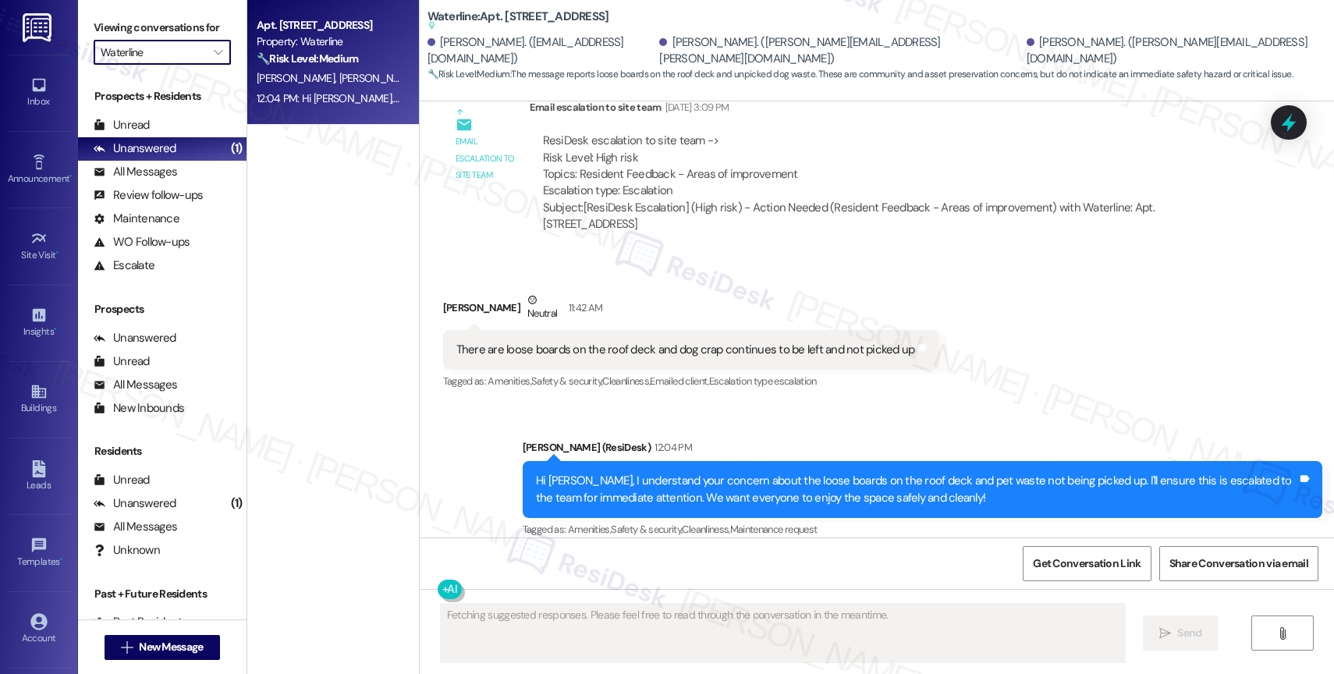
type input "[GEOGRAPHIC_DATA]"
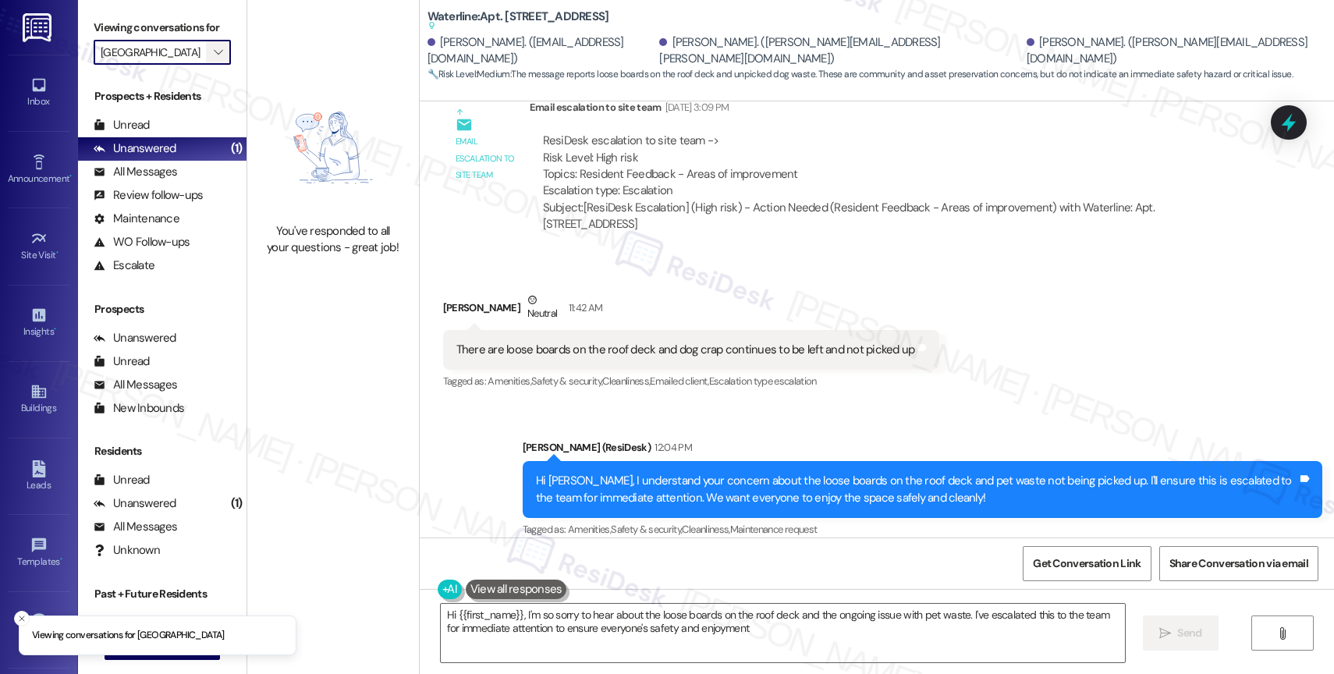
type textarea "Hi {{first_name}}, I'm so sorry to hear about the loose boards on the roof deck…"
click at [214, 59] on icon "" at bounding box center [218, 52] width 9 height 12
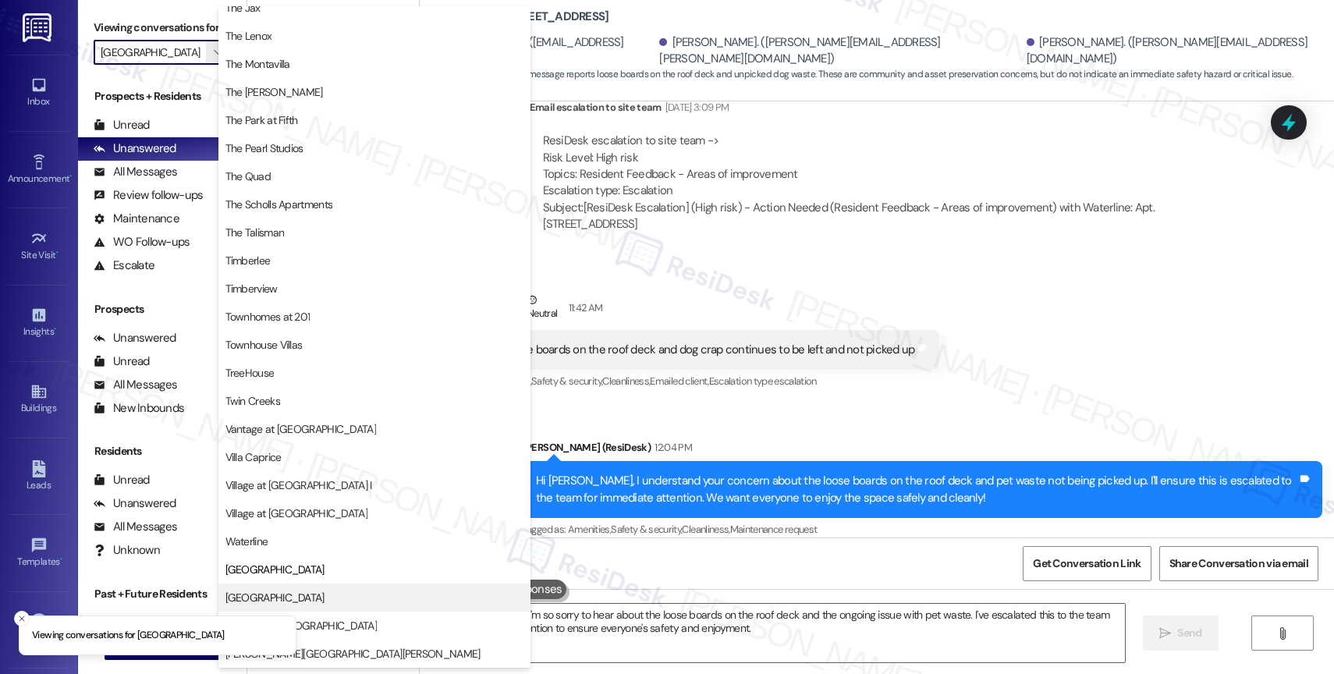
scroll to position [2797, 0]
click at [296, 585] on button "[GEOGRAPHIC_DATA]" at bounding box center [374, 598] width 312 height 28
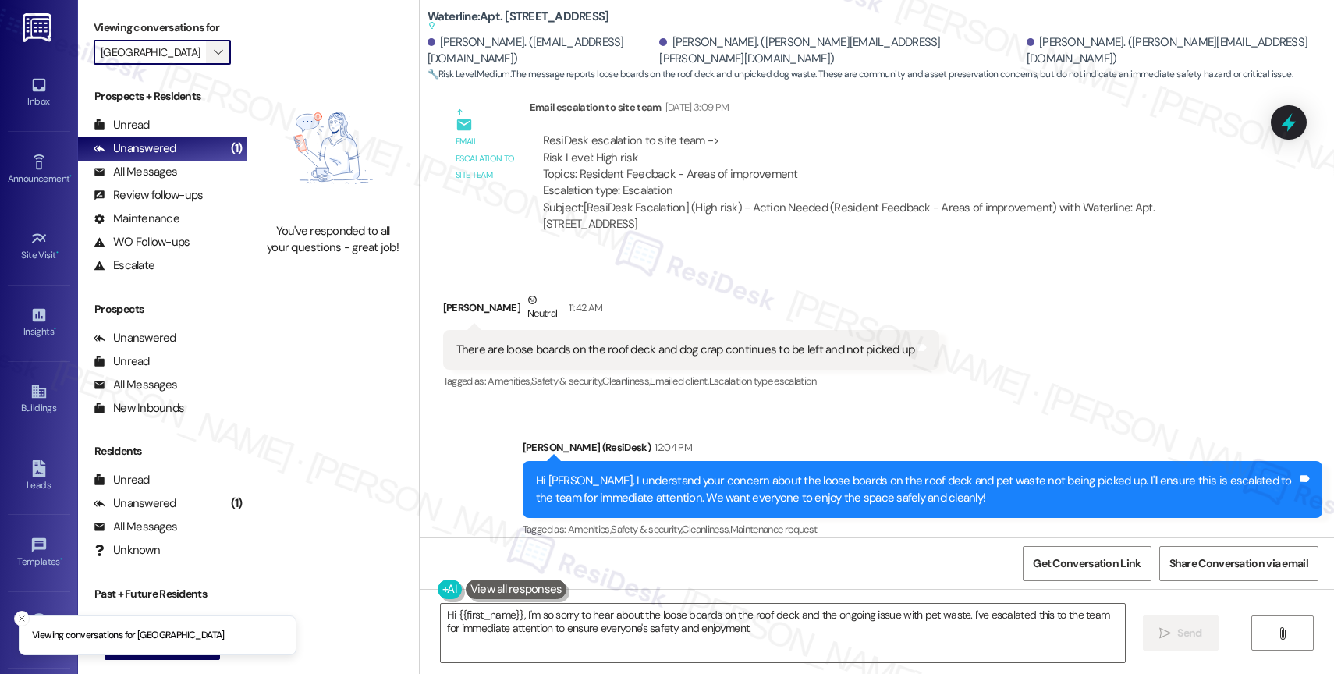
click at [211, 59] on span "" at bounding box center [218, 52] width 15 height 25
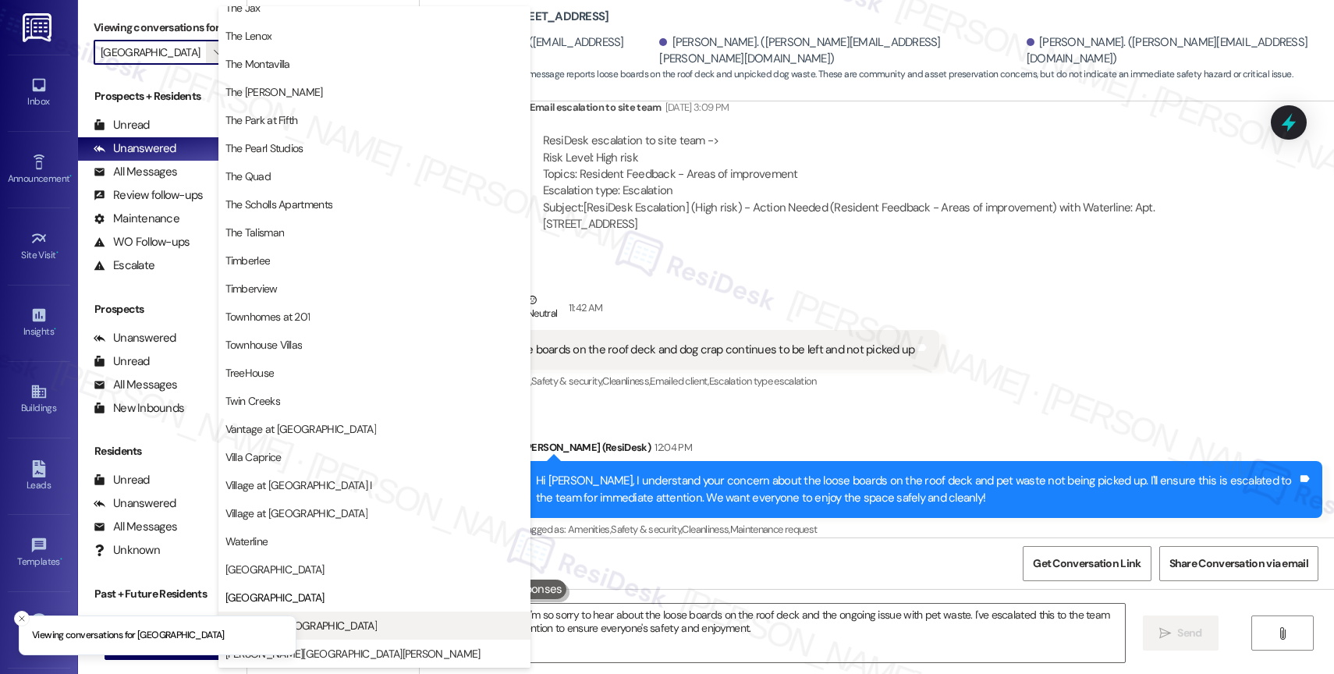
scroll to position [2833, 0]
click at [346, 627] on span "Windsor at [GEOGRAPHIC_DATA]" at bounding box center [375, 626] width 298 height 16
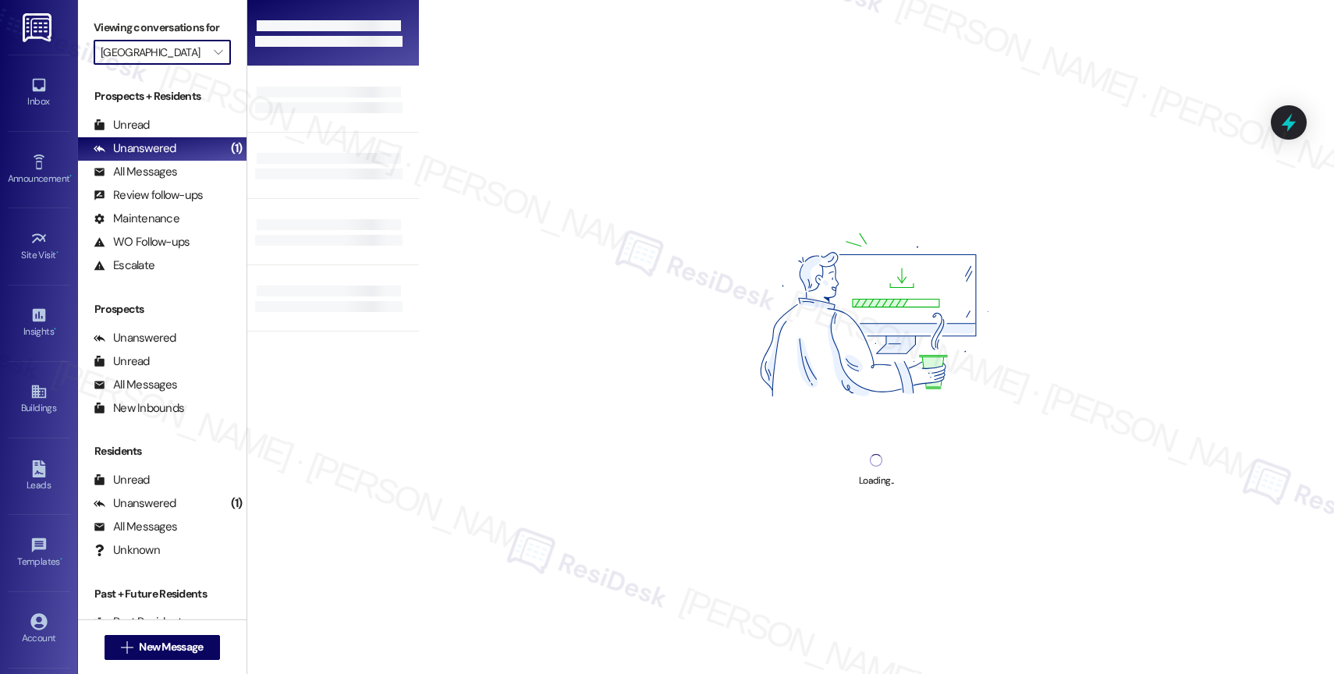
type input "Windsor at [GEOGRAPHIC_DATA]"
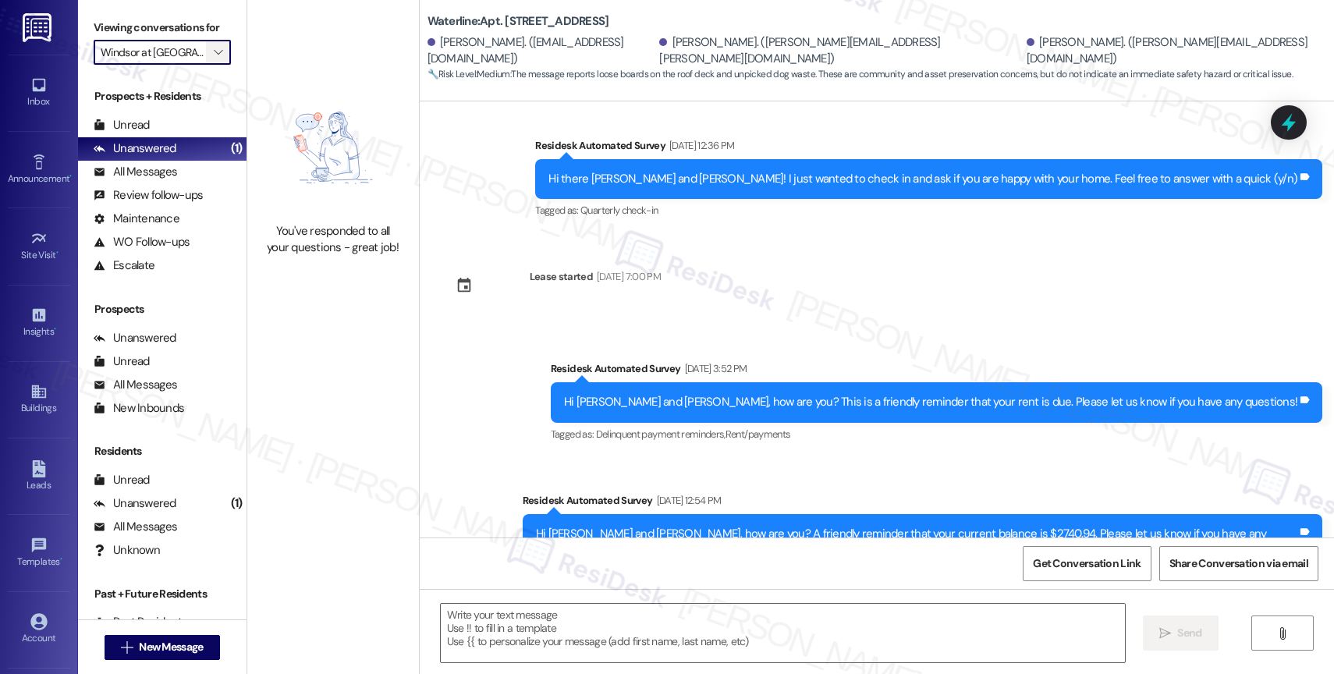
type textarea "Fetching suggested responses. Please feel free to read through the conversation…"
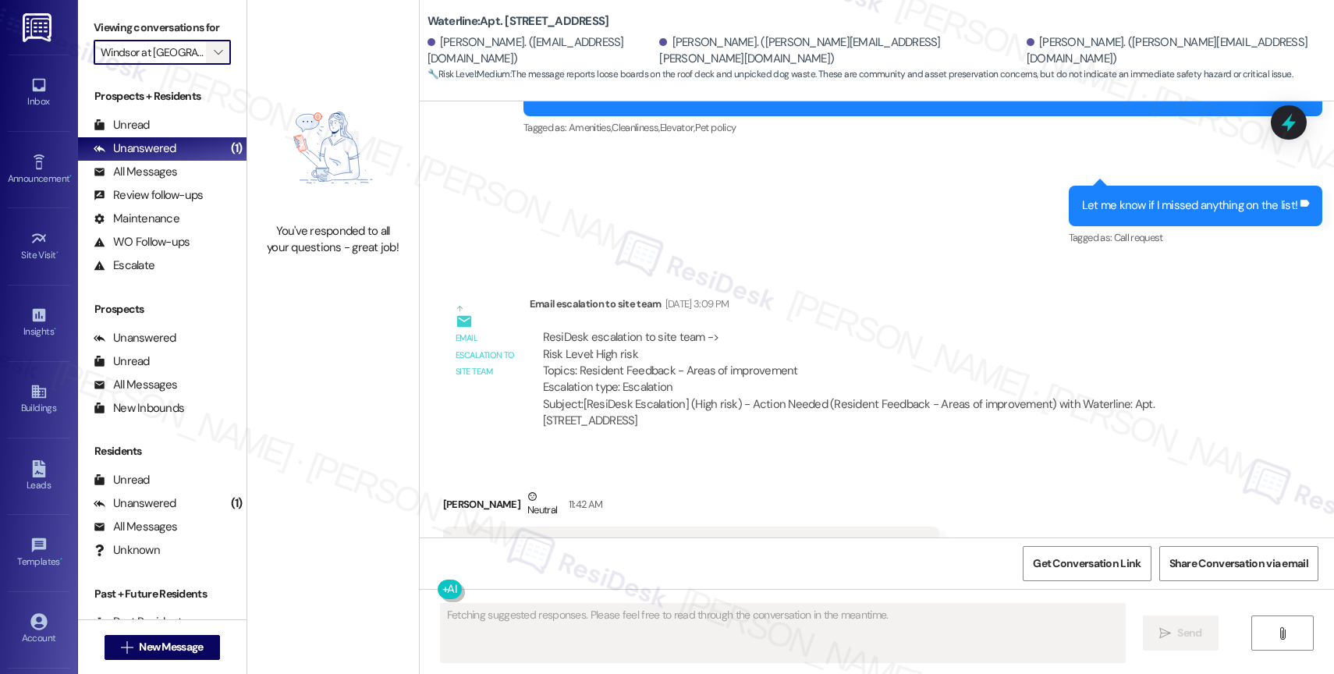
scroll to position [4602, 0]
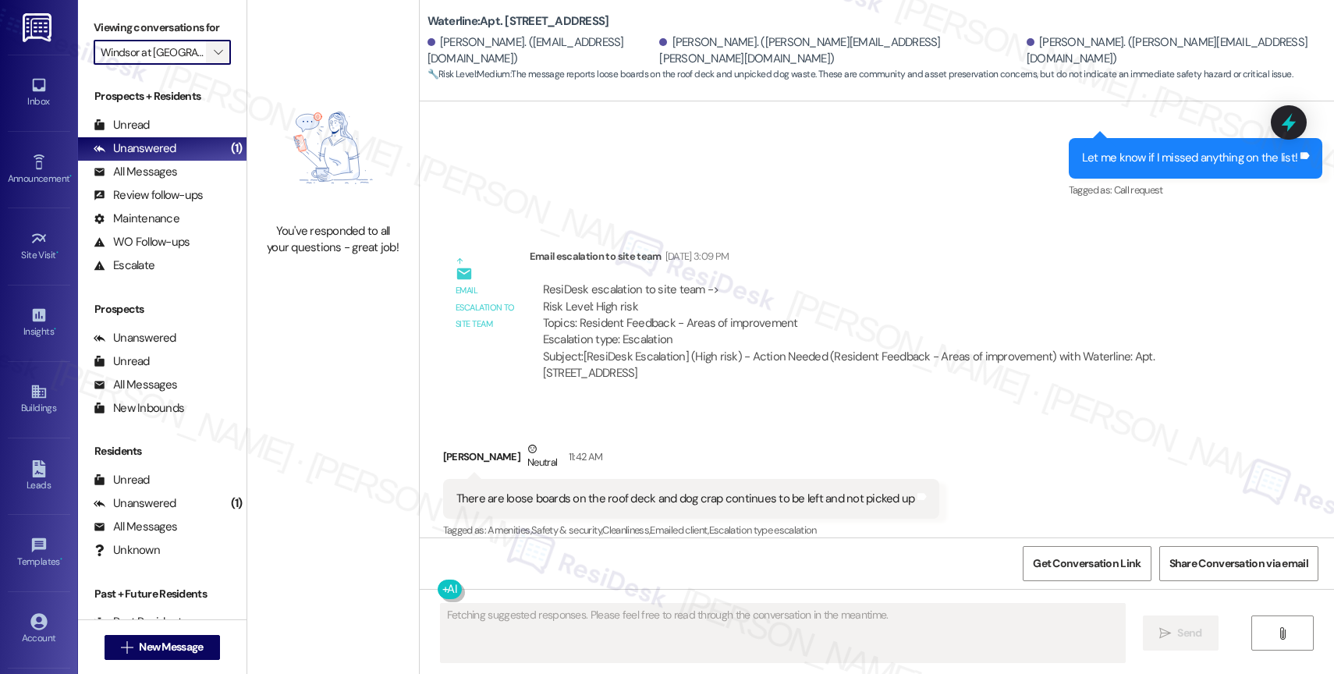
click at [214, 59] on icon "" at bounding box center [218, 52] width 9 height 12
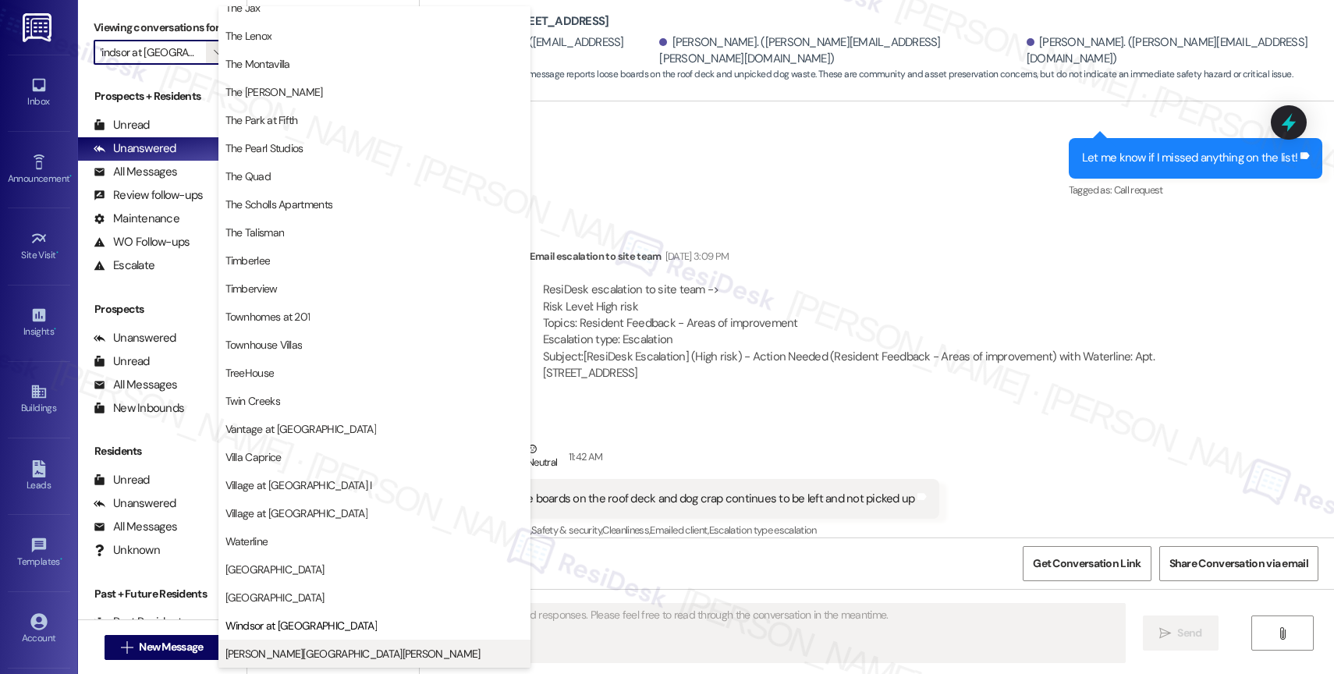
scroll to position [2804, 0]
click at [307, 641] on button "[PERSON_NAME][GEOGRAPHIC_DATA][PERSON_NAME]" at bounding box center [374, 654] width 312 height 28
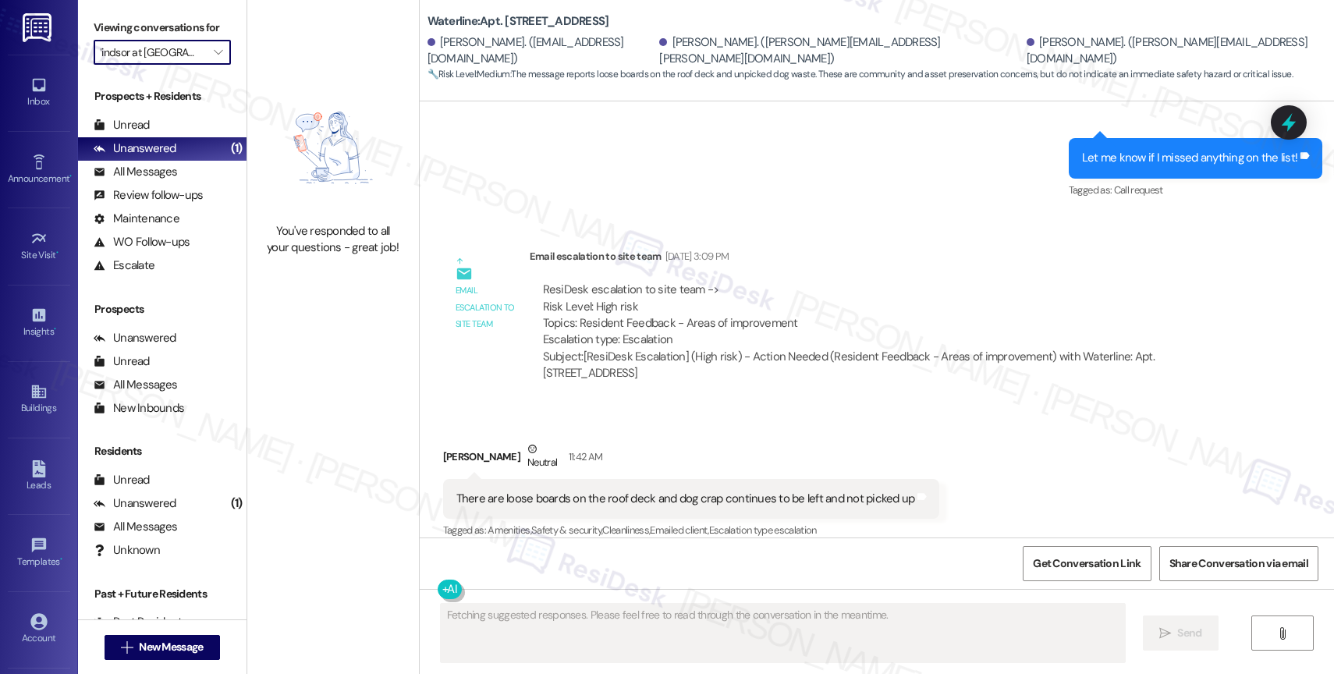
type input "[PERSON_NAME][GEOGRAPHIC_DATA][PERSON_NAME]"
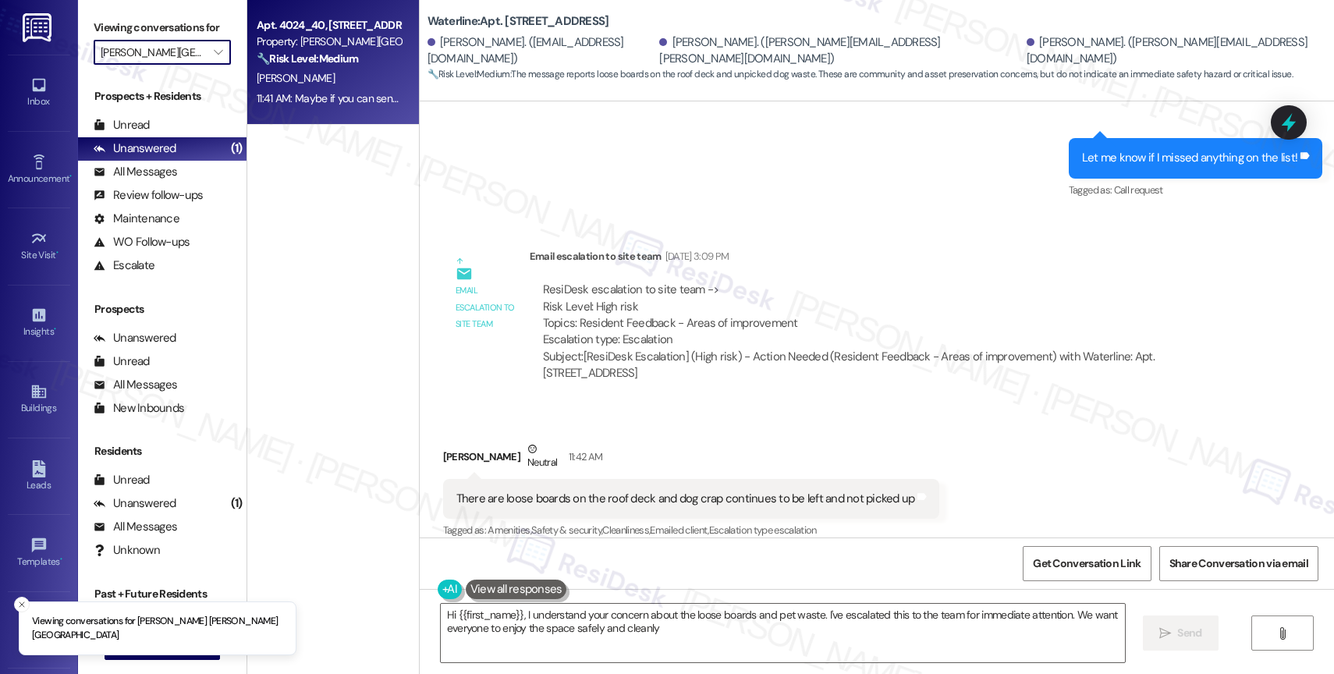
type textarea "Hi {{first_name}}, I understand your concern about the loose boards and pet was…"
click at [318, 57] on strong "🔧 Risk Level: Medium" at bounding box center [307, 59] width 101 height 14
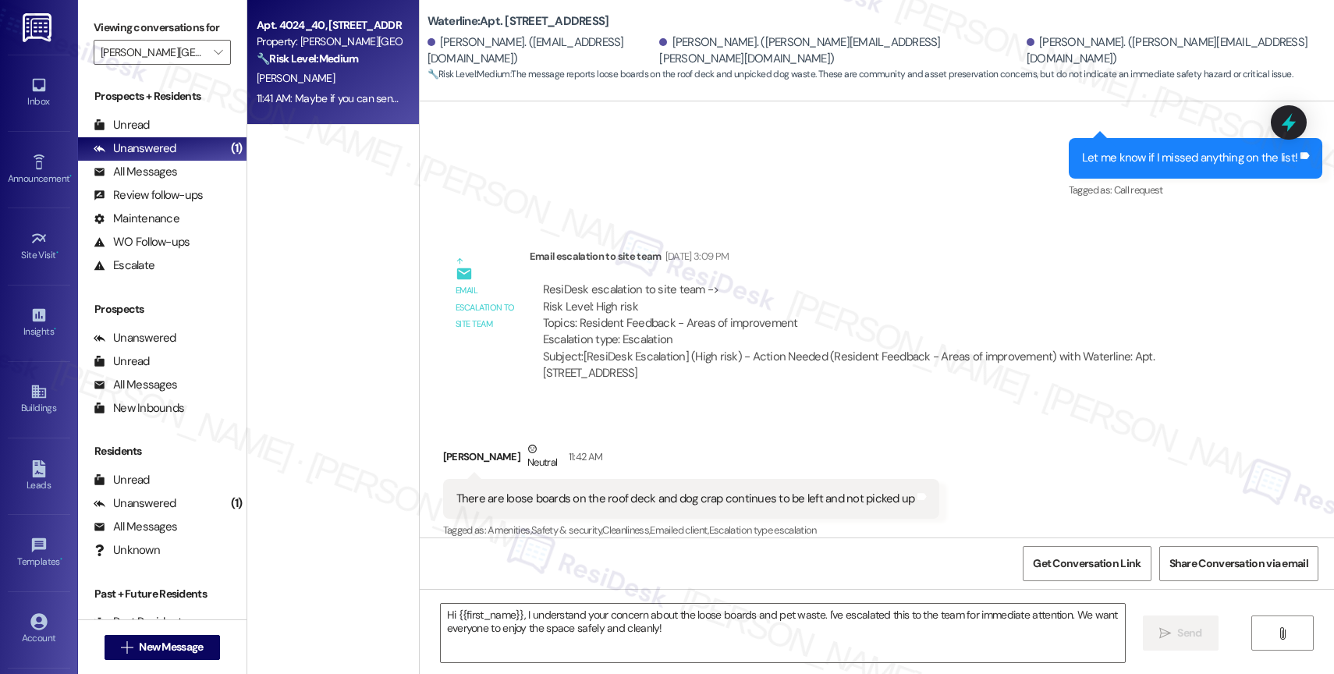
type textarea "Fetching suggested responses. Please feel free to read through the conversation…"
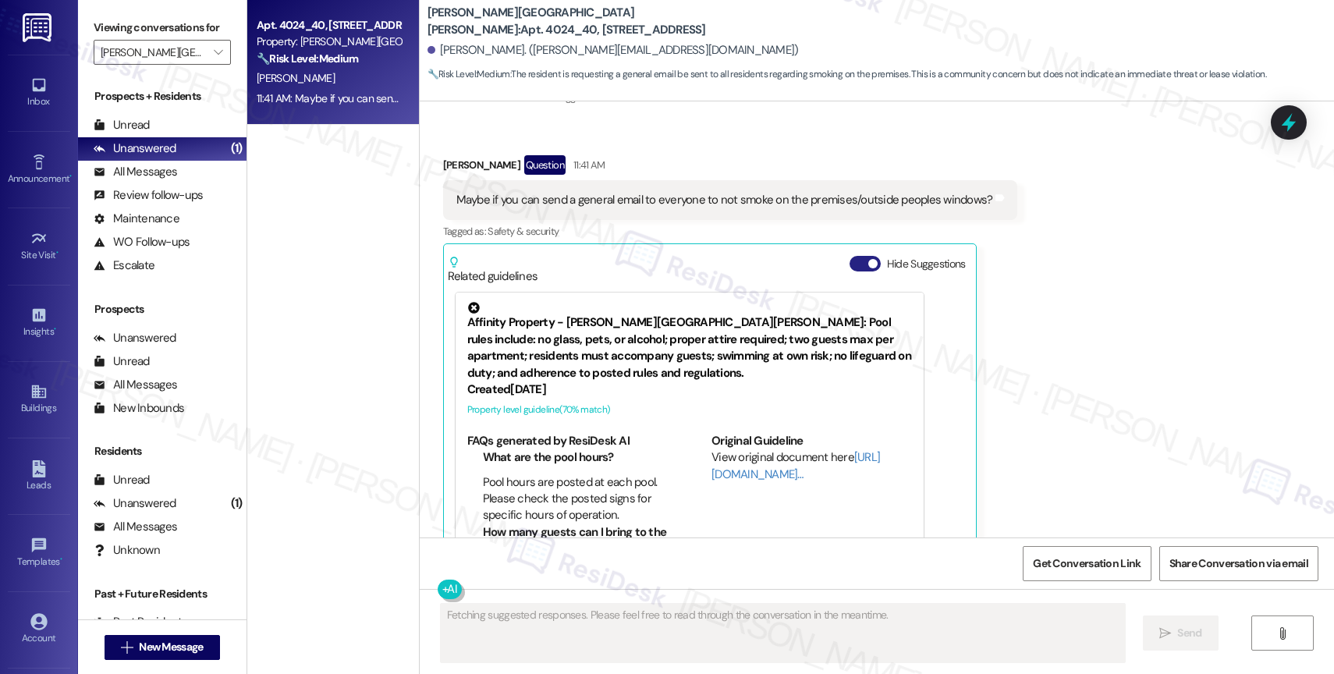
click at [853, 256] on button "Hide Suggestions" at bounding box center [865, 264] width 31 height 16
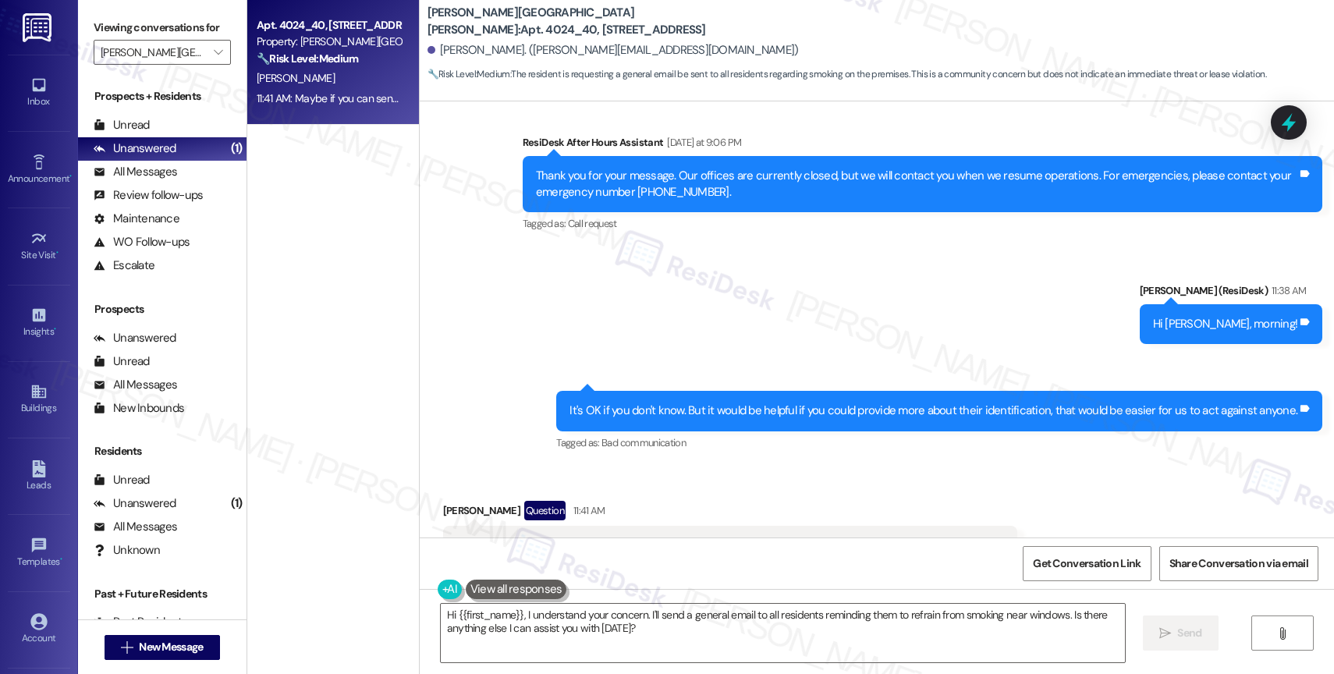
scroll to position [3694, 0]
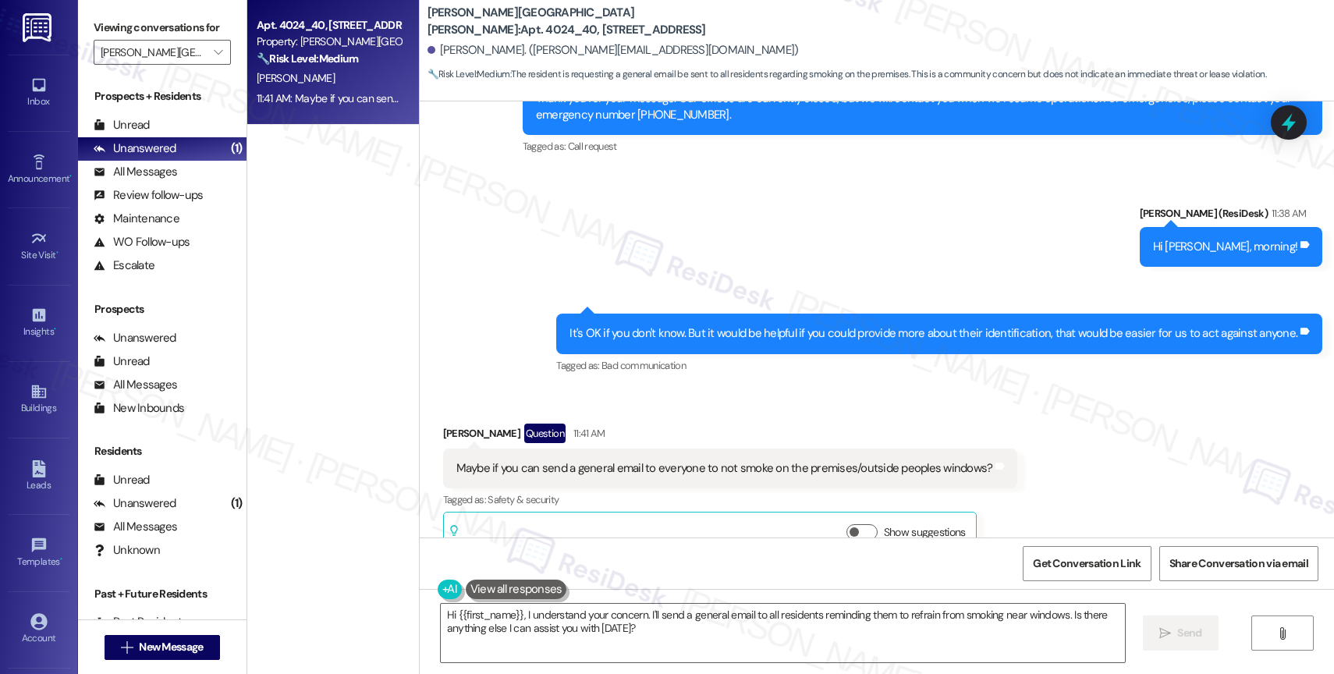
click at [744, 389] on div "Received via SMS Monica Carter Question 11:41 AM Maybe if you can send a genera…" at bounding box center [877, 479] width 915 height 181
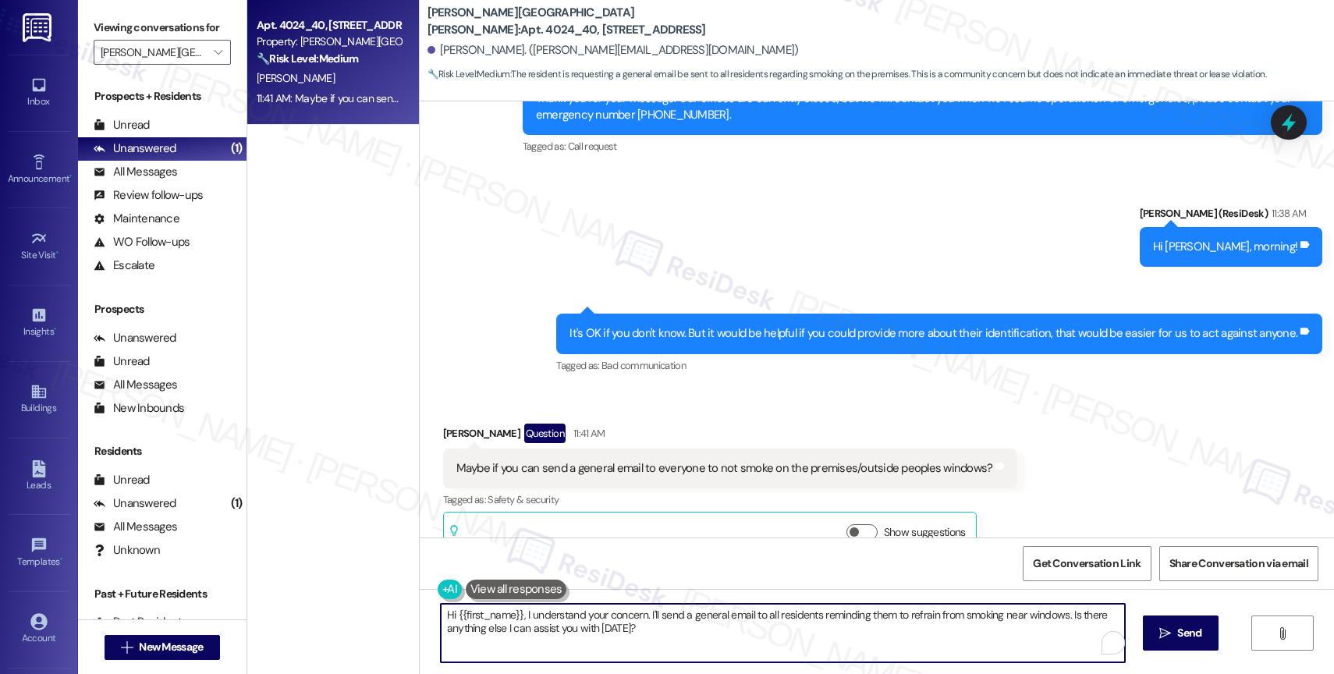
click at [637, 623] on textarea "Hi {{first_name}}, I understand your concern. I'll send a general email to all …" at bounding box center [783, 633] width 684 height 59
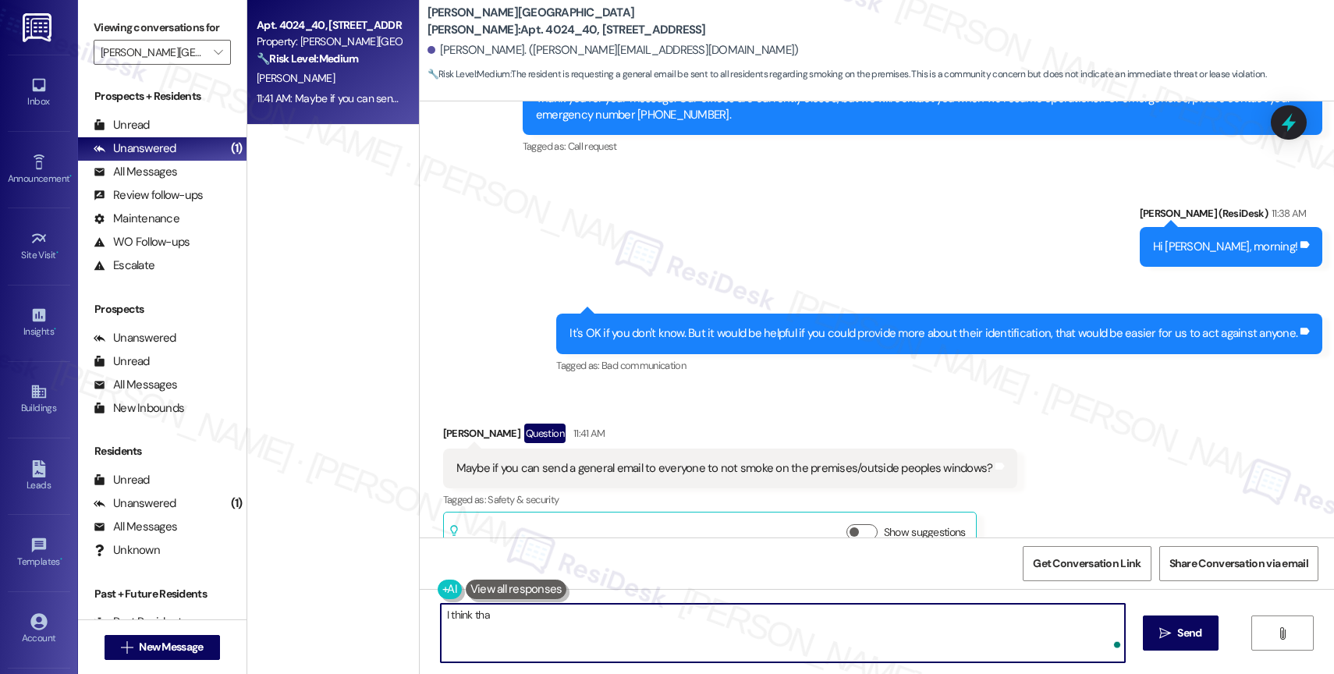
type textarea "I think that"
drag, startPoint x: 497, startPoint y: 616, endPoint x: 365, endPoint y: 613, distance: 131.9
click at [365, 613] on div "Apt. 4024_40, 4275 NW Clubhouse Pl Property: Witham Hill Oaks 🔧 Risk Level: Med…" at bounding box center [790, 337] width 1087 height 674
drag, startPoint x: 612, startPoint y: 611, endPoint x: 803, endPoint y: 625, distance: 191.7
click at [802, 625] on textarea "I think that's the best course of action. I'll make sure to" at bounding box center [783, 633] width 684 height 59
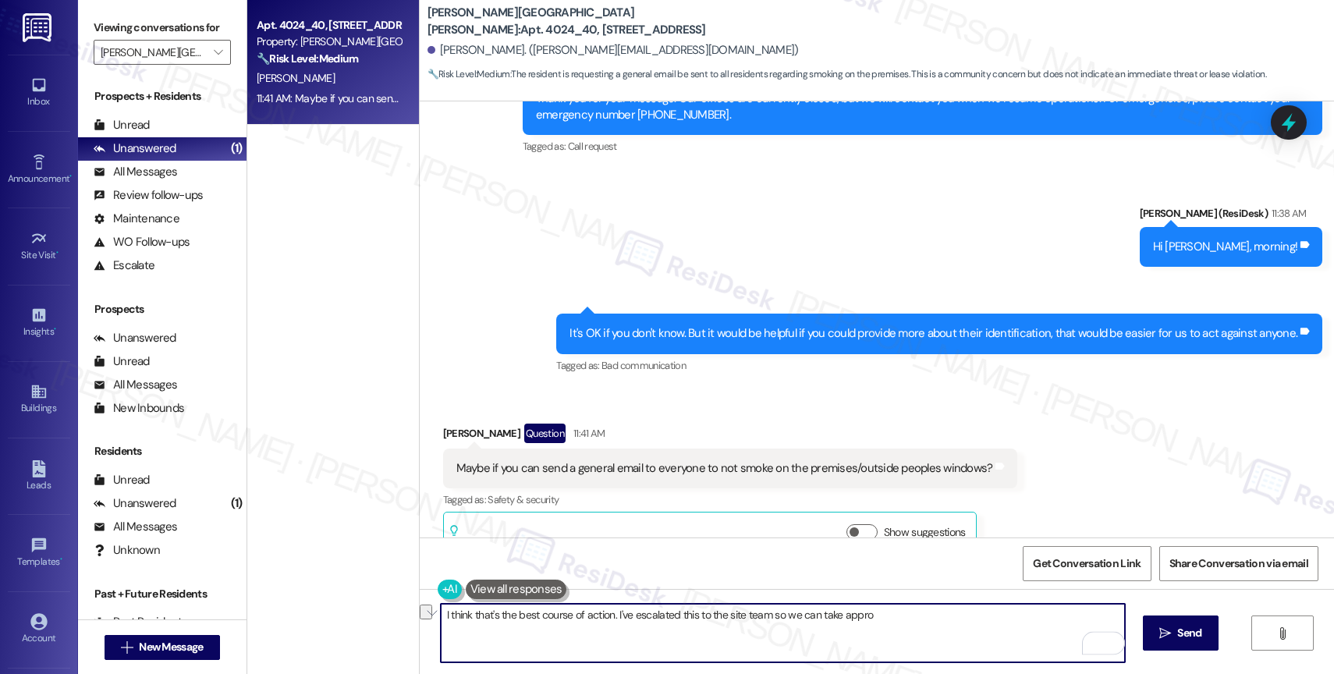
drag, startPoint x: 610, startPoint y: 612, endPoint x: 961, endPoint y: 623, distance: 350.5
click at [961, 623] on textarea "I think that's the best course of action. I've escalated this to the site team …" at bounding box center [783, 633] width 684 height 59
drag, startPoint x: 750, startPoint y: 615, endPoint x: 1018, endPoint y: 636, distance: 268.5
click at [1017, 636] on textarea "I think that's the best course of action. Please know that I've escalated this …" at bounding box center [783, 633] width 684 height 59
paste textarea "If anything else comes up or you have more questions, feel free to reach out an…"
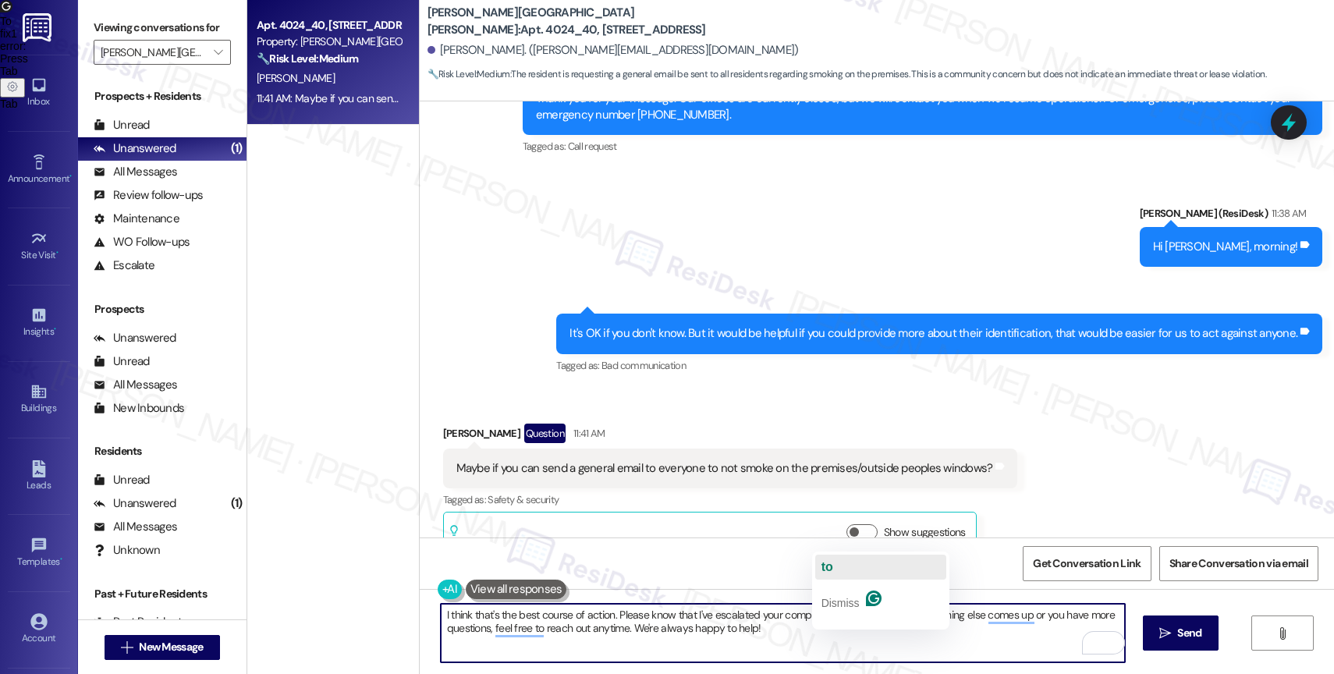
click at [850, 560] on button "to" at bounding box center [880, 567] width 131 height 25
click at [806, 628] on textarea "I think that's the best course of action. Please know that I've escalated your …" at bounding box center [783, 633] width 684 height 59
drag, startPoint x: 623, startPoint y: 630, endPoint x: 833, endPoint y: 630, distance: 209.9
click at [833, 630] on textarea "I think that's the best course of action. Please know that I've escalated your …" at bounding box center [783, 633] width 684 height 59
click at [634, 627] on textarea "I think that's the best course of action. Please know that I've escalated your …" at bounding box center [783, 633] width 684 height 59
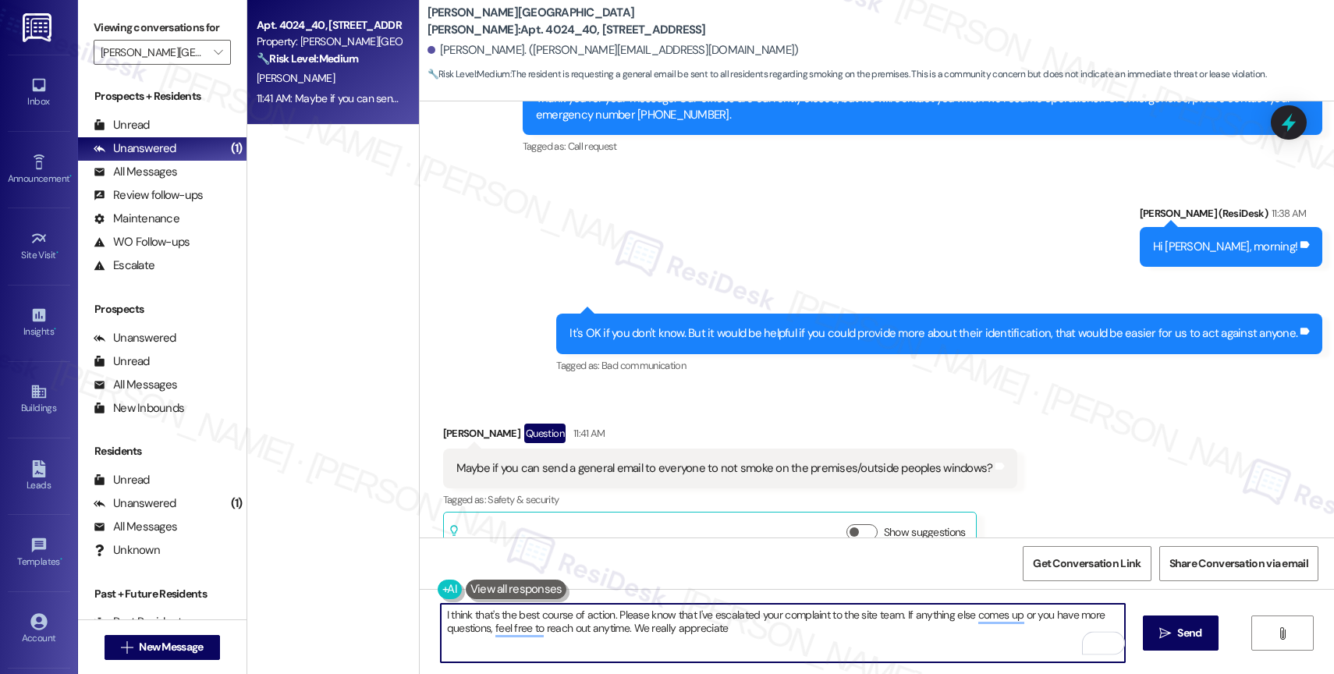
click at [742, 630] on textarea "I think that's the best course of action. Please know that I've escalated your …" at bounding box center [783, 633] width 684 height 59
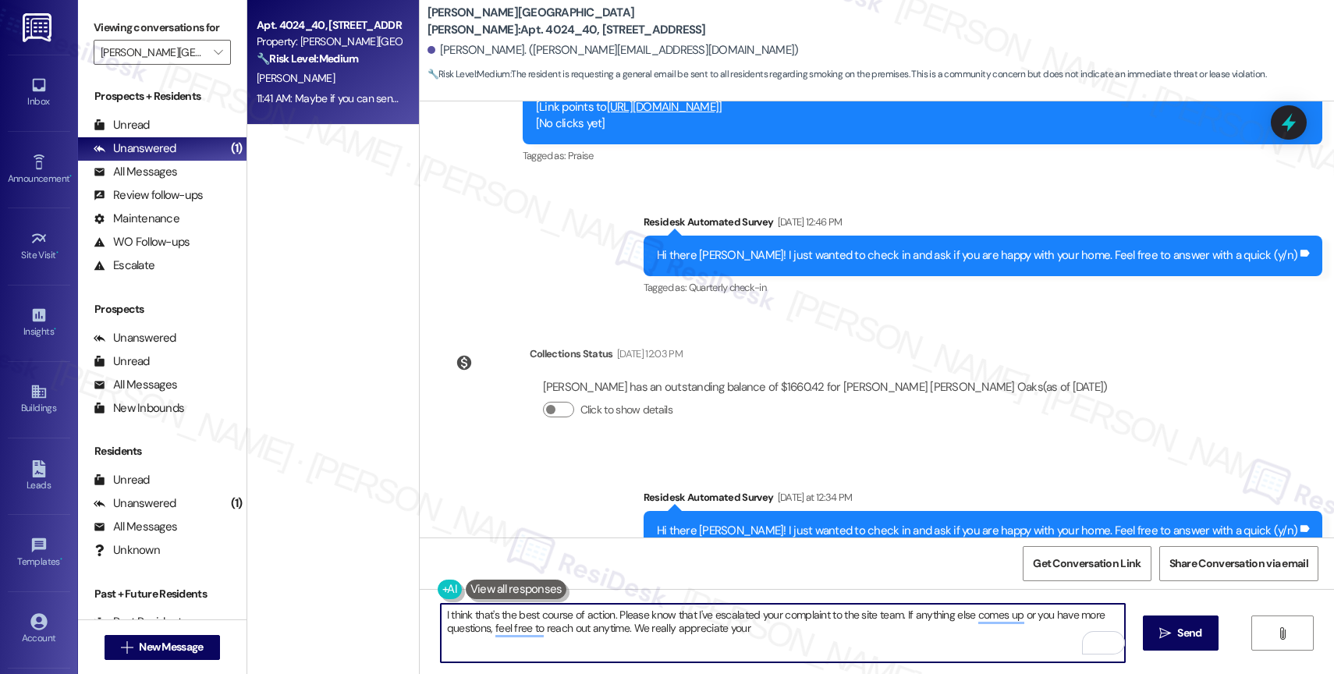
scroll to position [2168, 0]
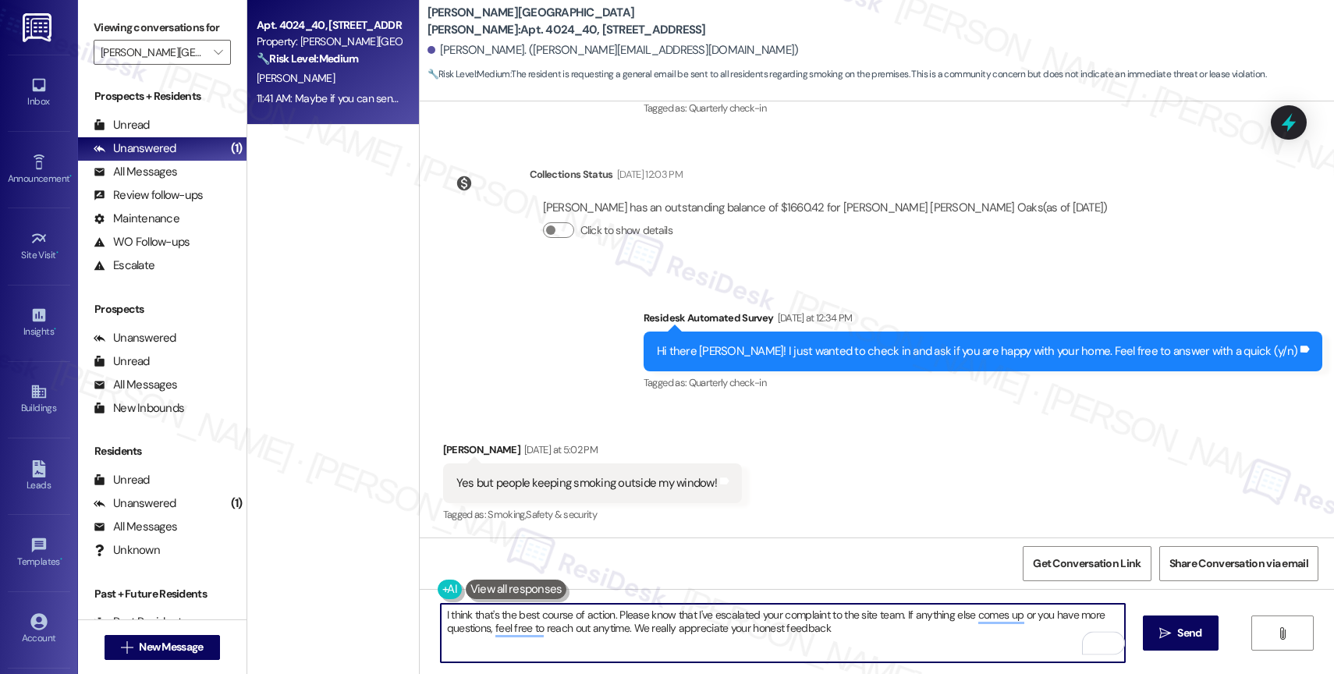
drag, startPoint x: 733, startPoint y: 633, endPoint x: 1006, endPoint y: 655, distance: 274.0
click at [1005, 655] on textarea "I think that's the best course of action. Please know that I've escalated your …" at bounding box center [783, 633] width 684 height 59
type textarea "I think that's the best course of action. Please know that I've escalated your …"
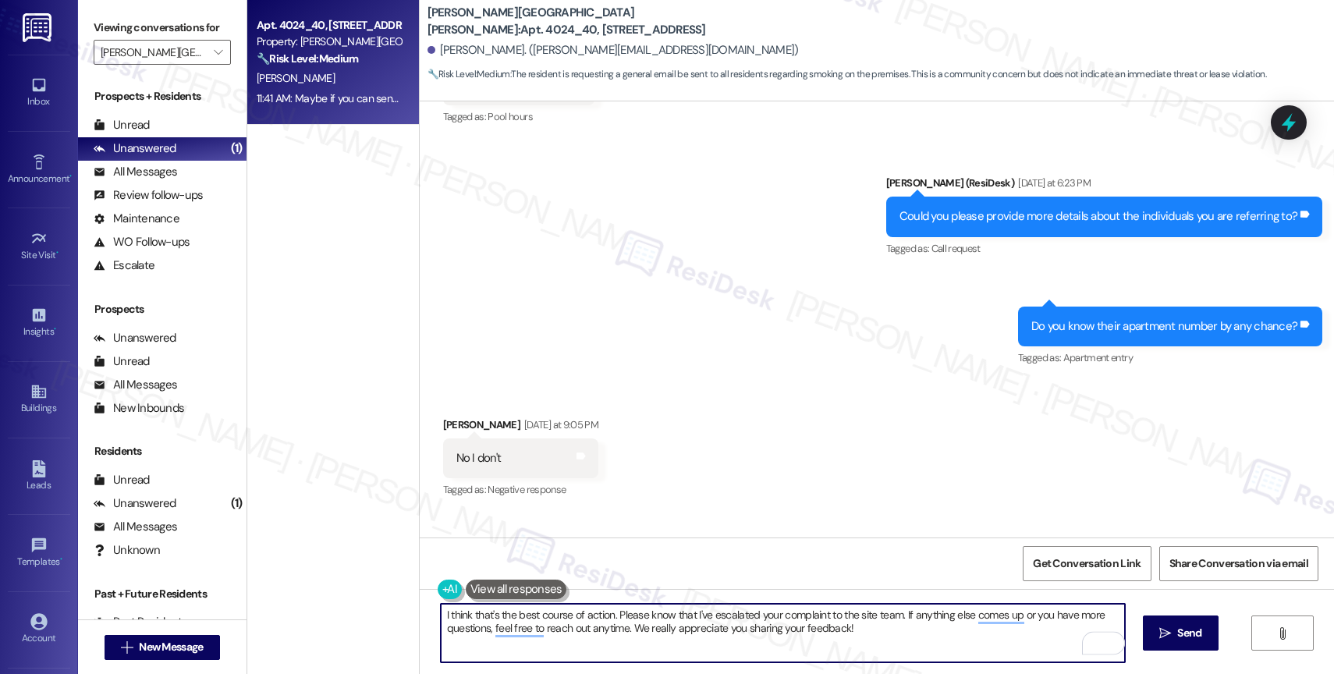
scroll to position [3694, 0]
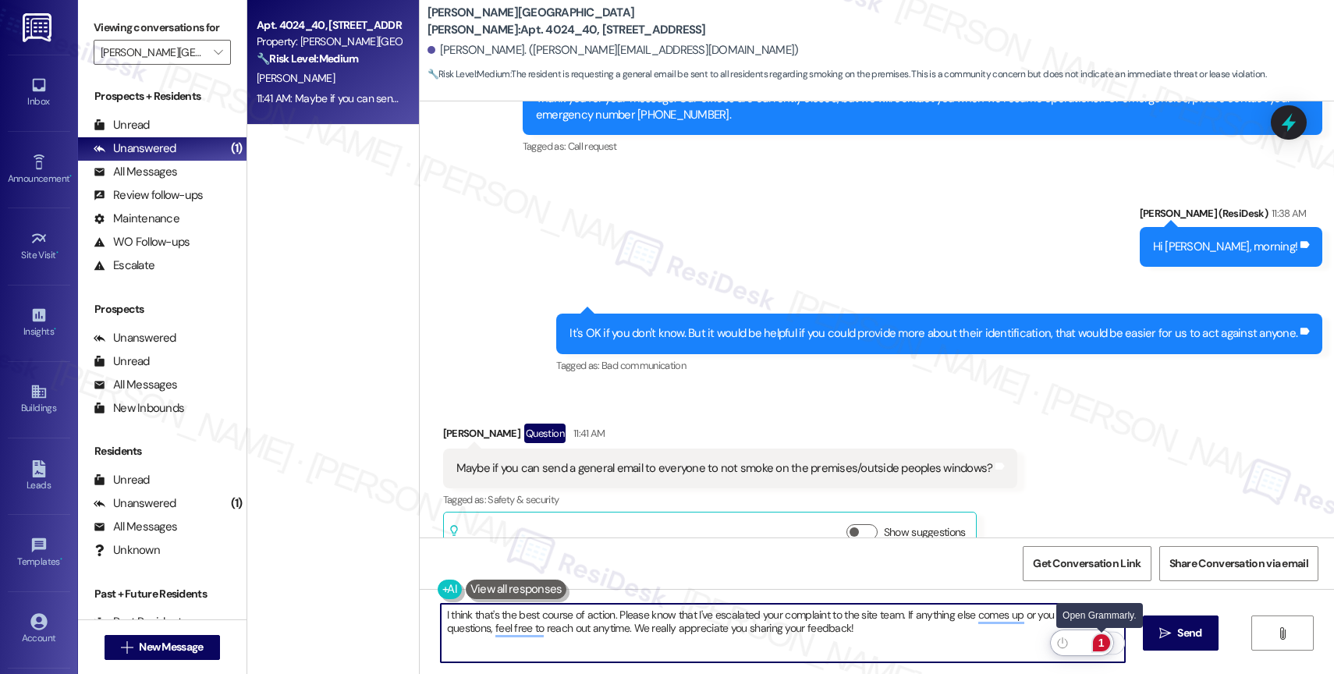
type textarea "I think that's the best course of action. Please know that I've escalated your …"
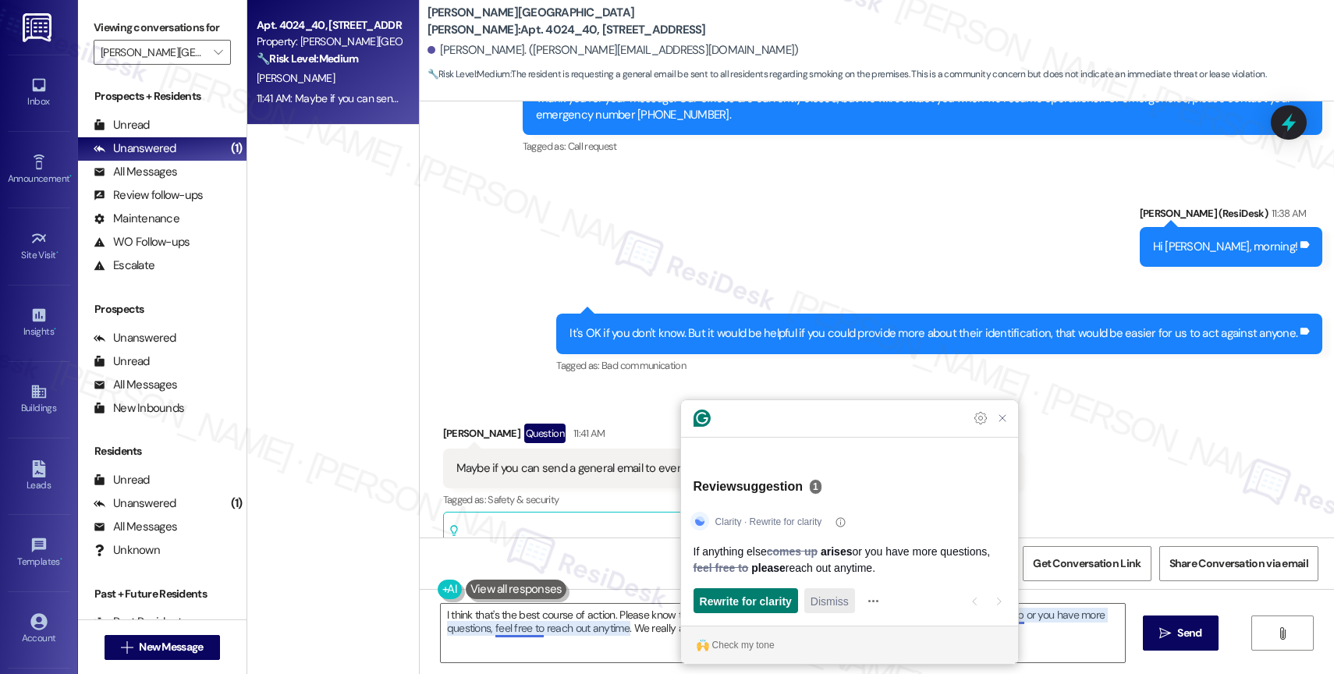
click at [846, 594] on span "Dismiss" at bounding box center [830, 601] width 38 height 16
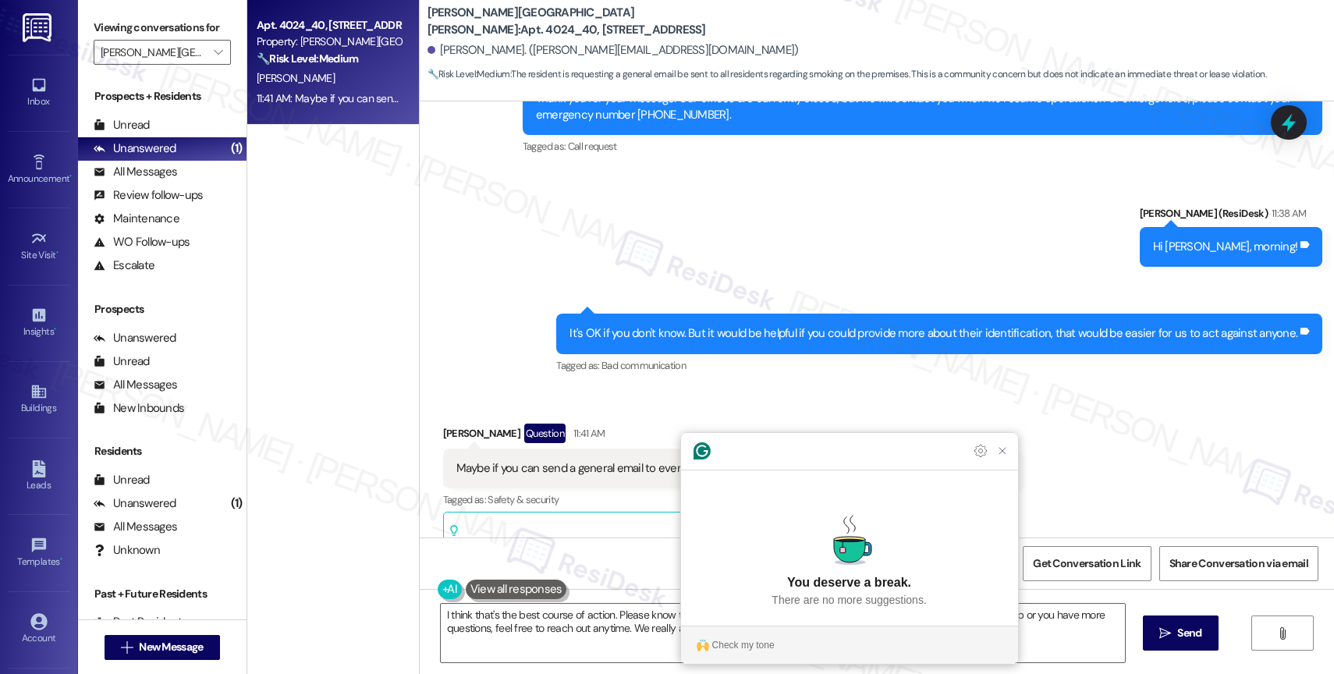
click at [719, 634] on section "Check my tone" at bounding box center [849, 645] width 337 height 25
click at [751, 640] on div "Check my tone" at bounding box center [743, 645] width 62 height 14
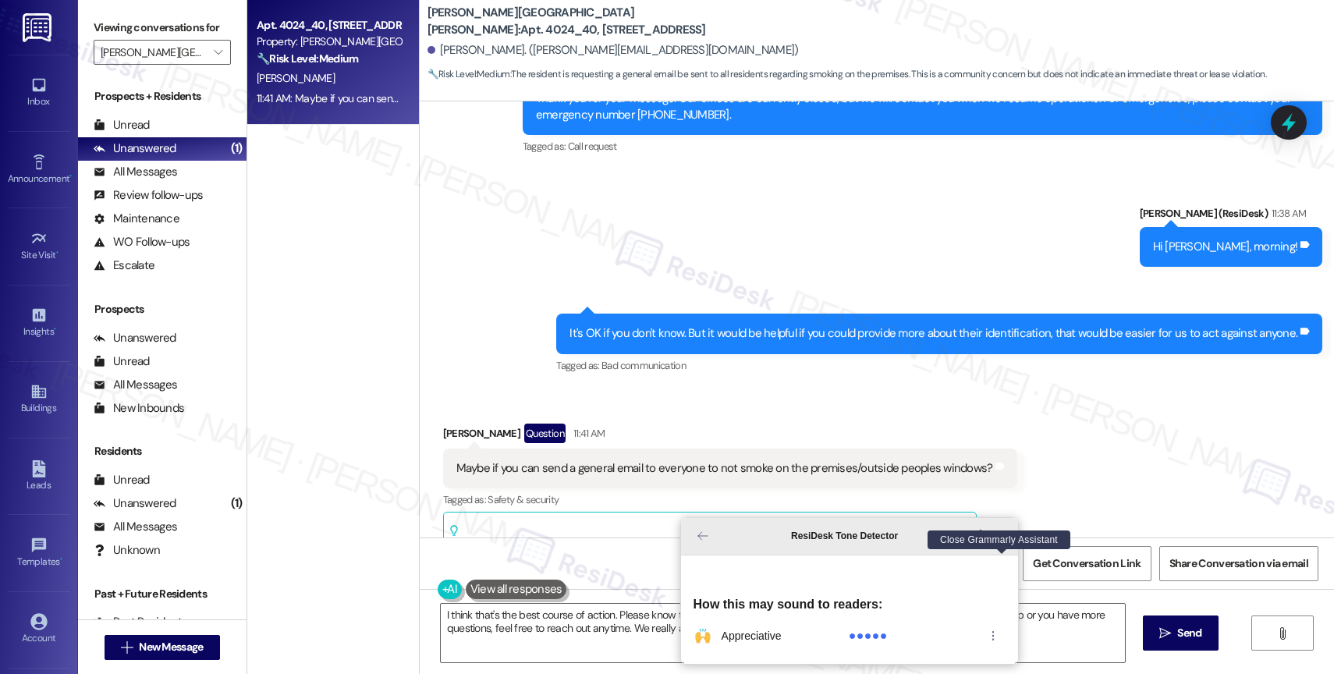
click at [1004, 539] on icon "Close Grammarly Assistant" at bounding box center [1003, 536] width 6 height 6
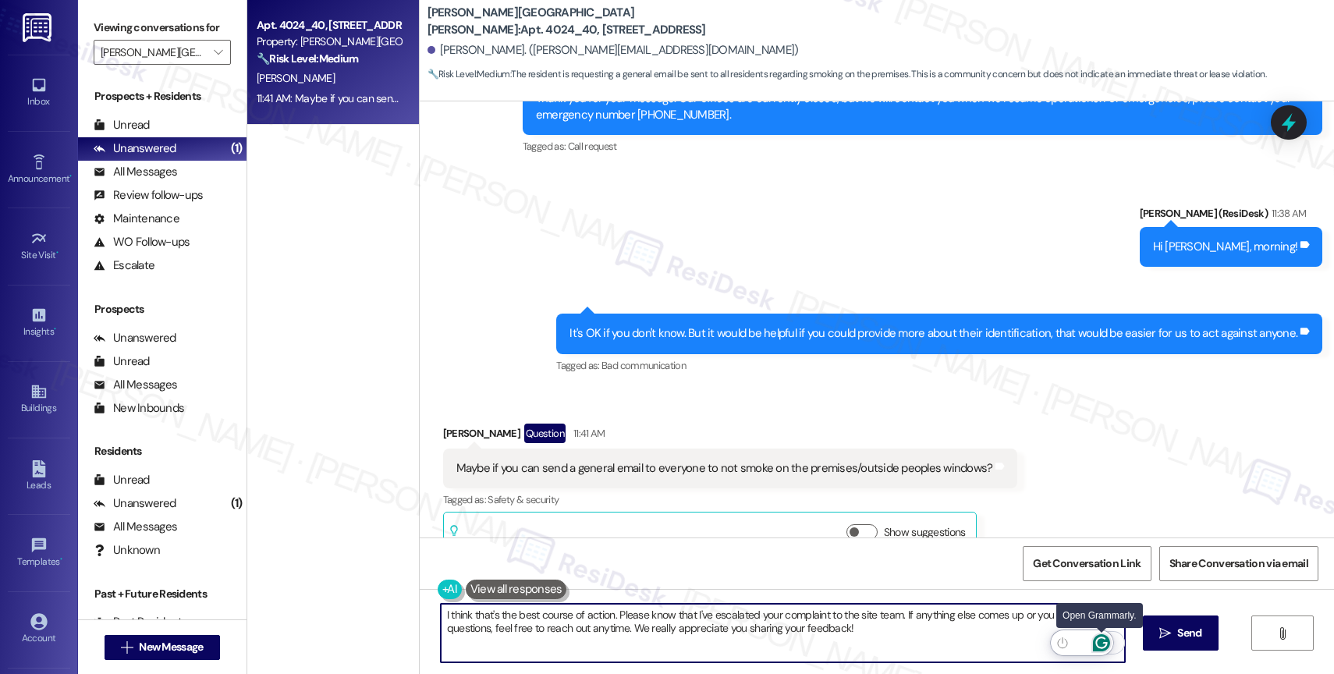
click at [1100, 641] on icon "Open Grammarly. 0 Suggestions." at bounding box center [1101, 642] width 17 height 17
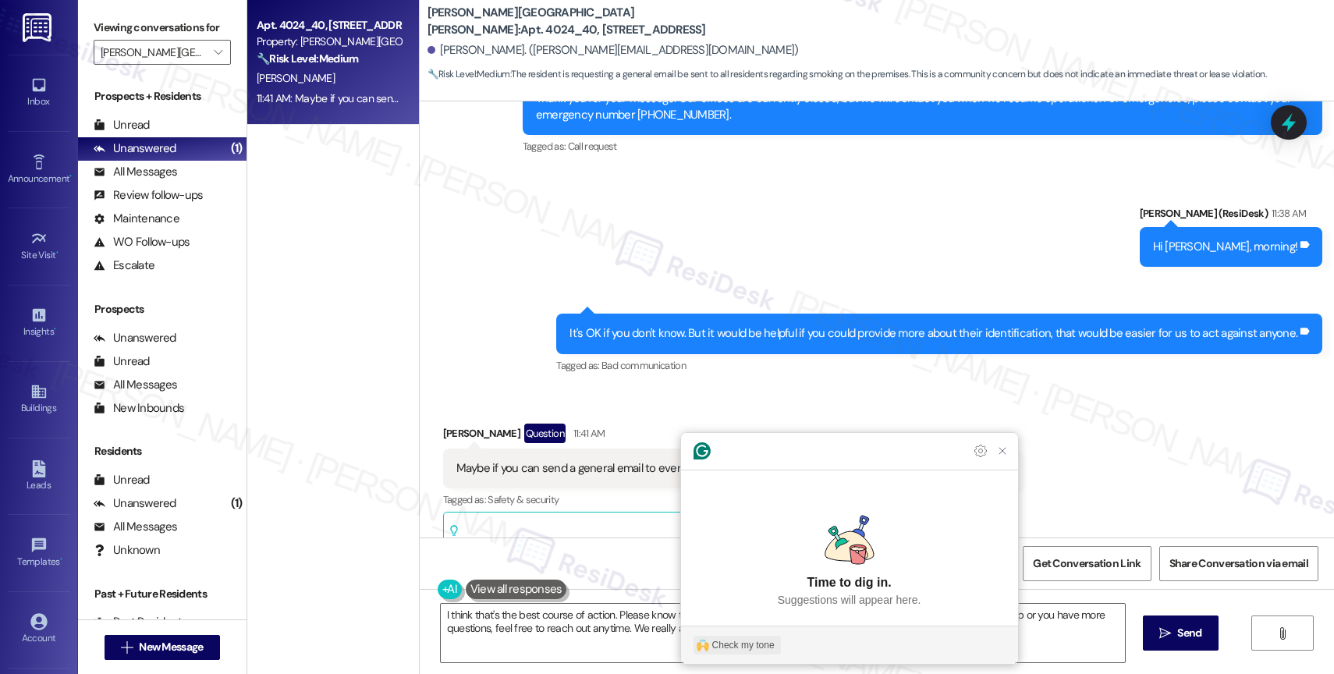
click at [741, 637] on button "Check my tone" at bounding box center [737, 645] width 87 height 19
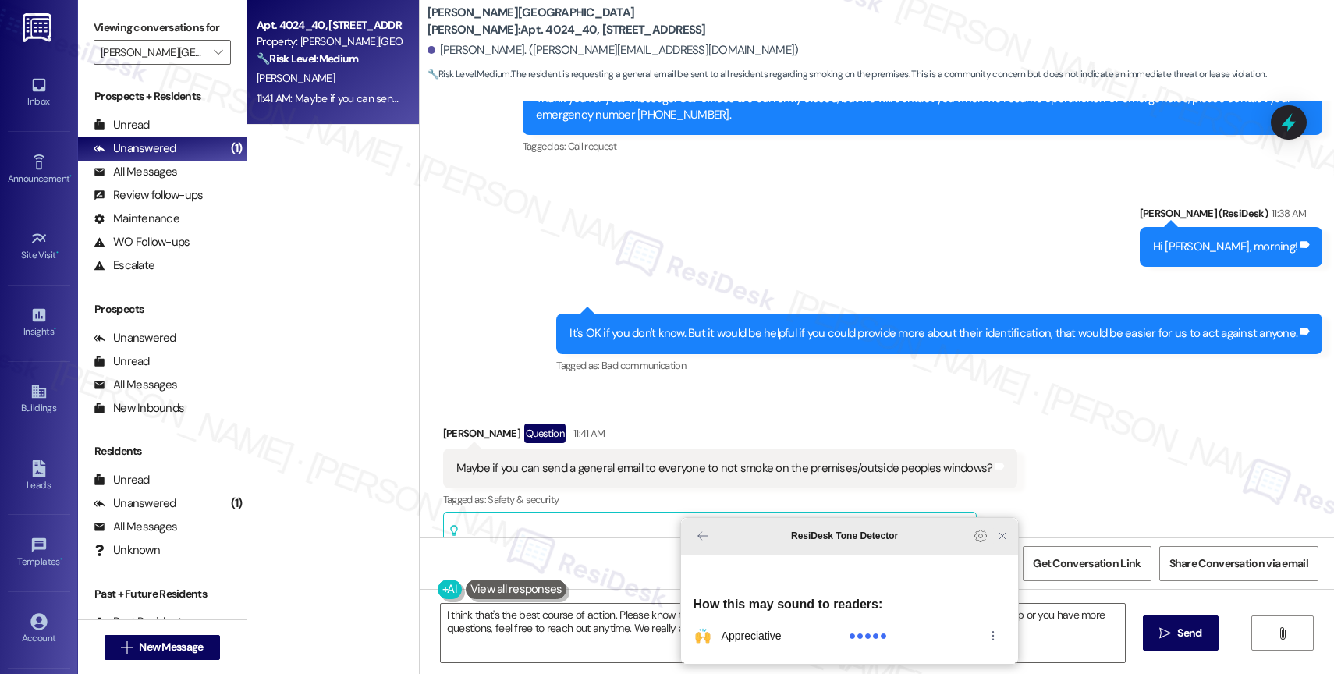
click at [994, 545] on icon "Close Grammarly Assistant" at bounding box center [1002, 536] width 19 height 19
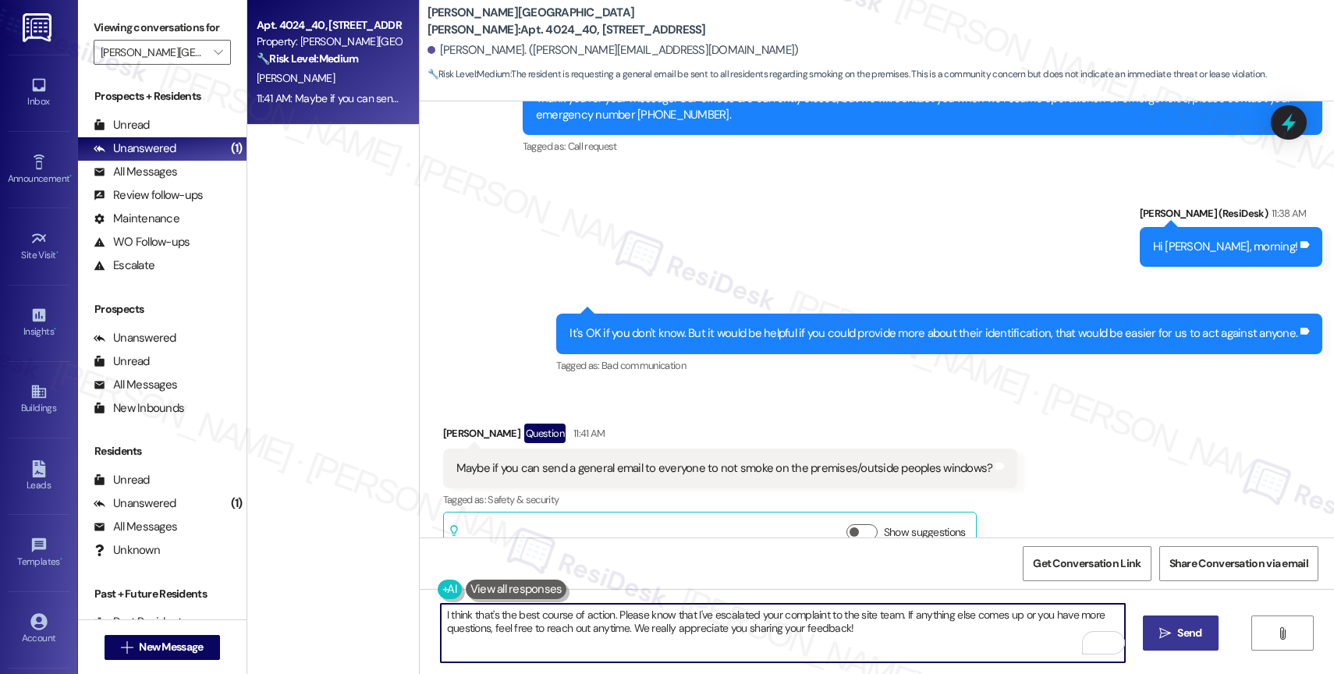
click at [1187, 636] on span "Send" at bounding box center [1189, 633] width 24 height 16
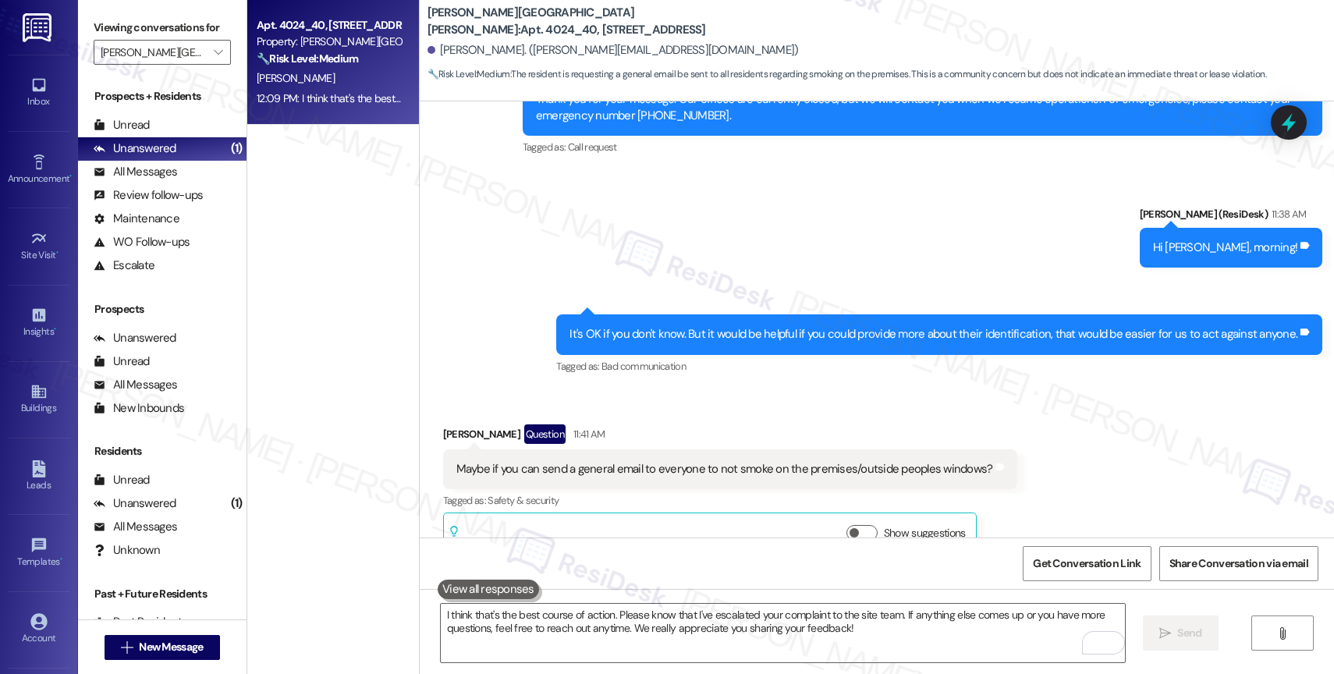
scroll to position [3820, 0]
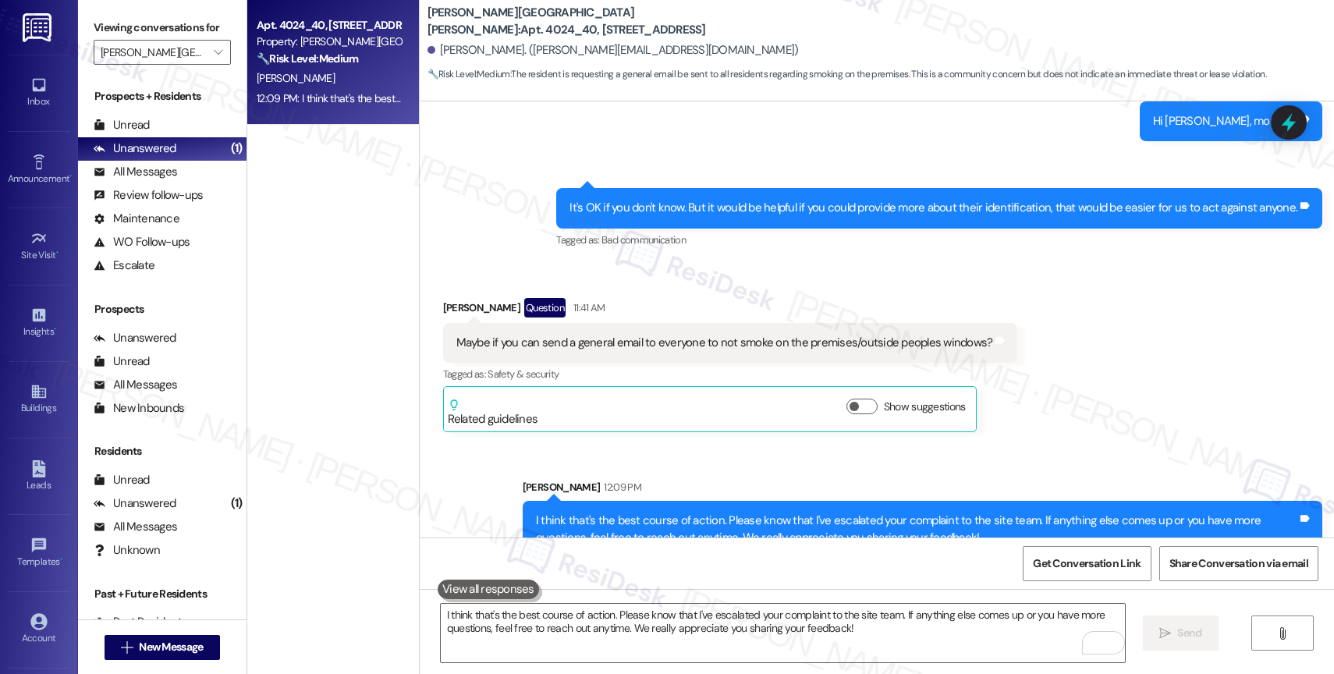
click at [952, 513] on div "I think that's the best course of action. Please know that I've escalated your …" at bounding box center [917, 530] width 762 height 34
click at [697, 444] on div "Sent via SMS Sarah 12:09 PM I think that's the best course of action. Please kn…" at bounding box center [877, 507] width 915 height 126
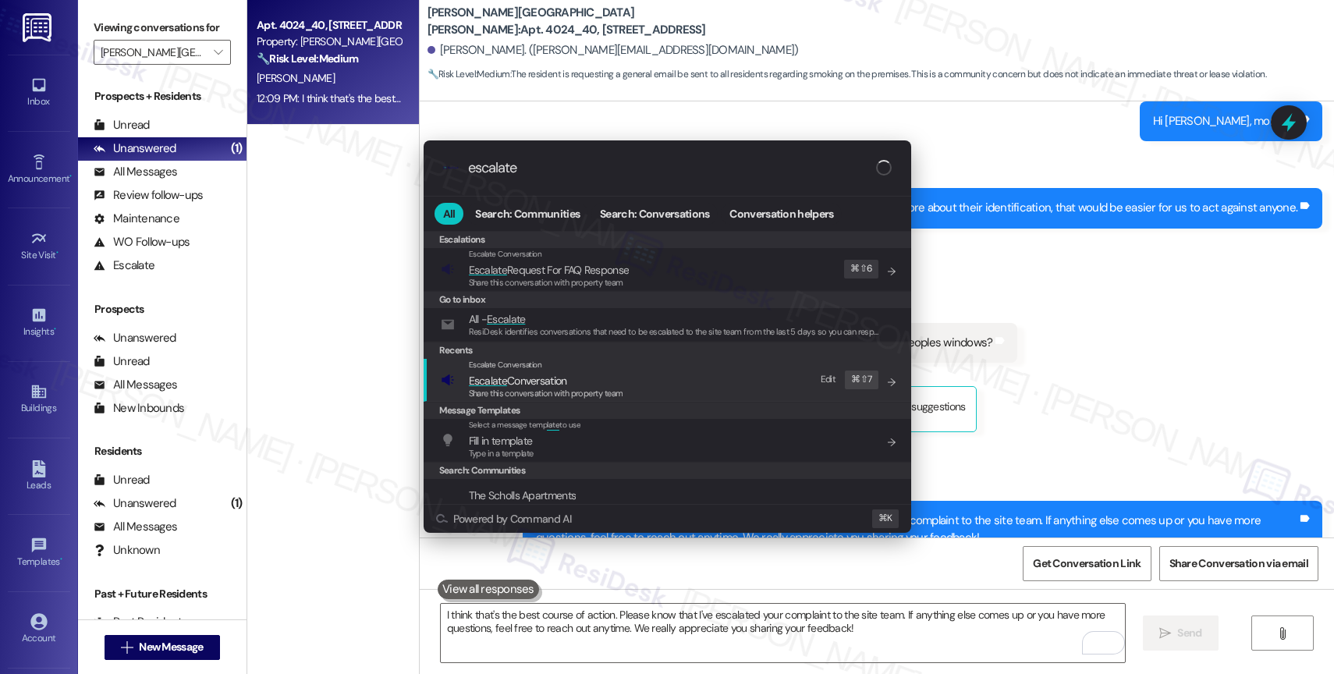
type input "escalate"
click at [577, 378] on span "Escalate Conversation" at bounding box center [546, 380] width 155 height 17
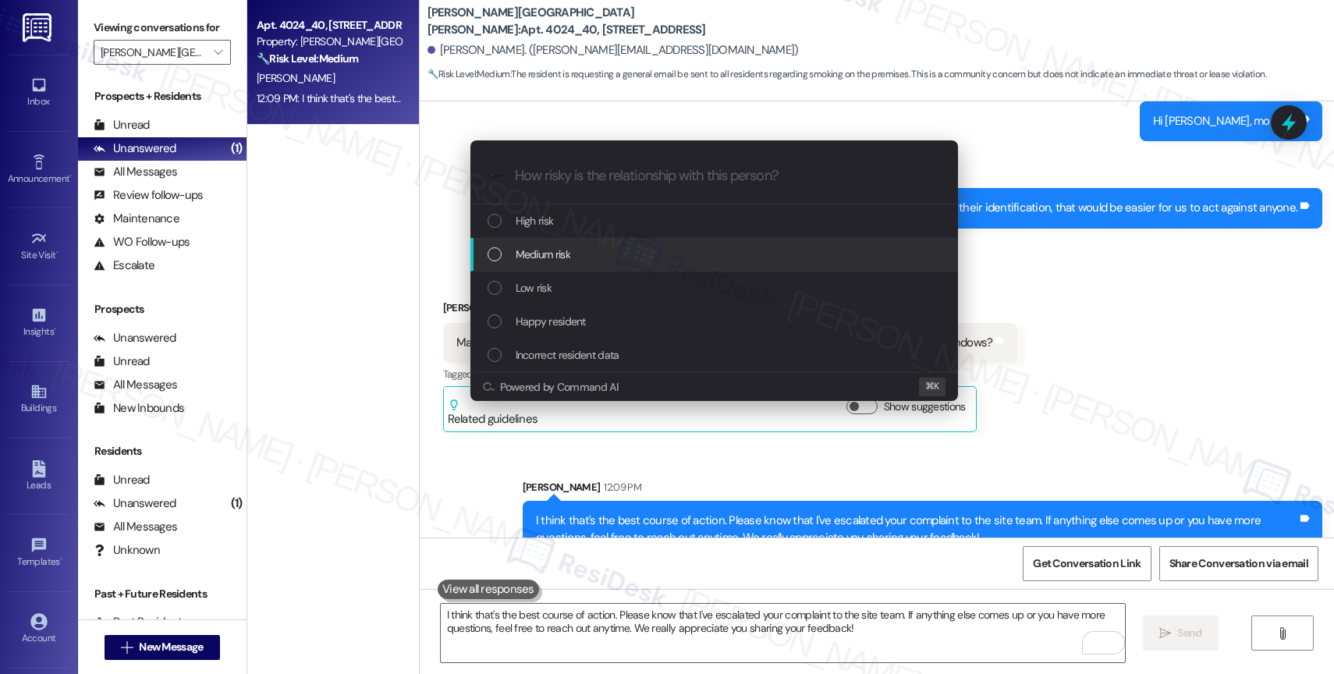
click at [570, 250] on span "Medium risk" at bounding box center [543, 254] width 55 height 17
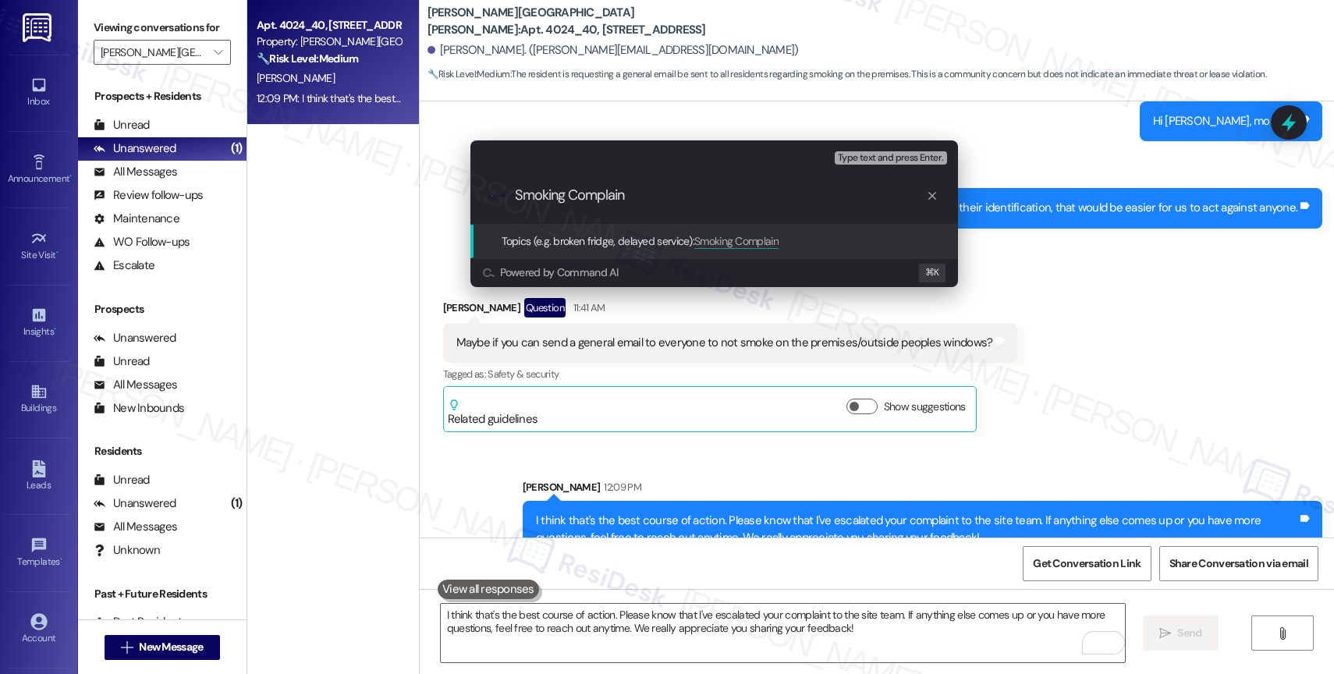
type input "Smoking Complaint"
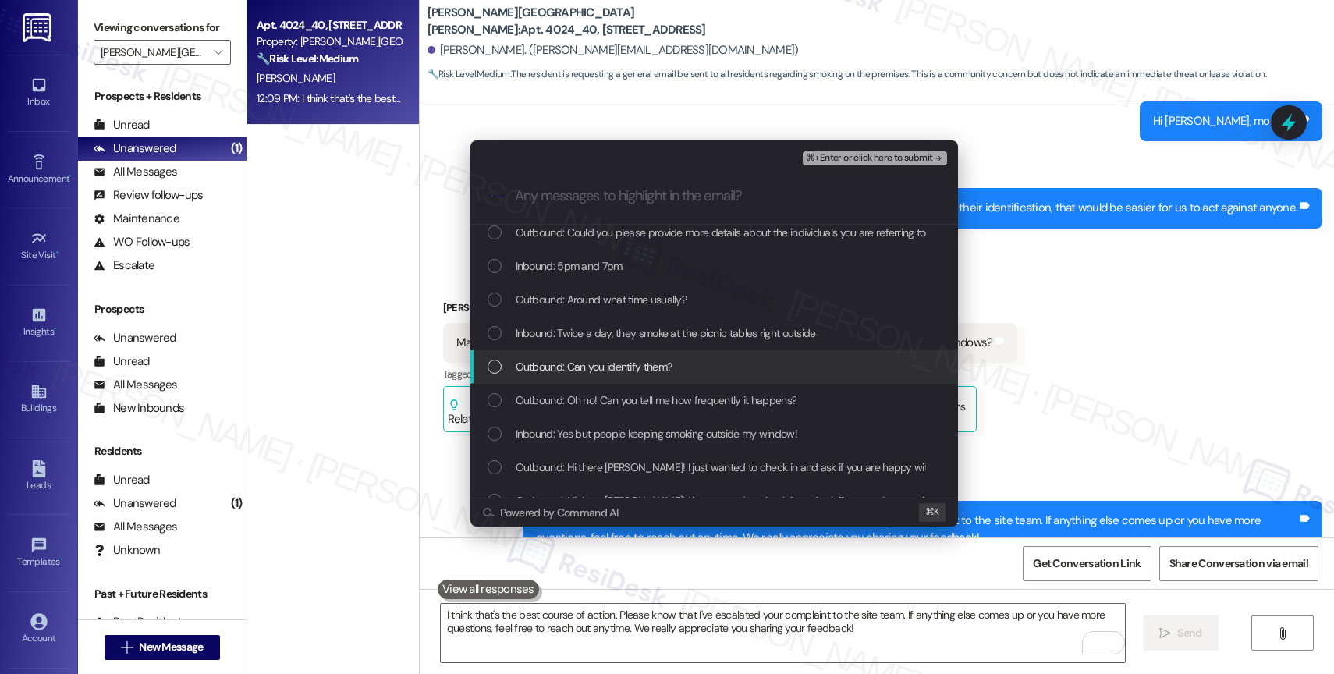
scroll to position [240, 0]
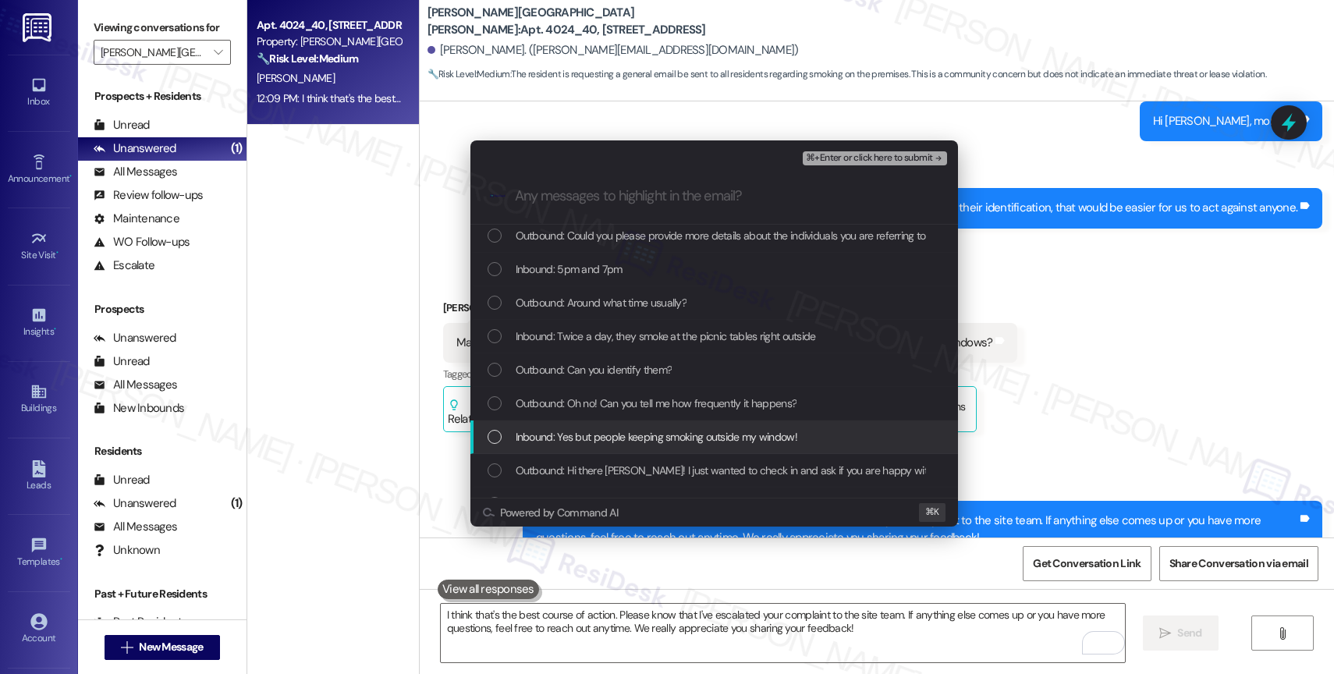
click at [671, 434] on span "Inbound: Yes but people keeping smoking outside my window!" at bounding box center [657, 436] width 282 height 17
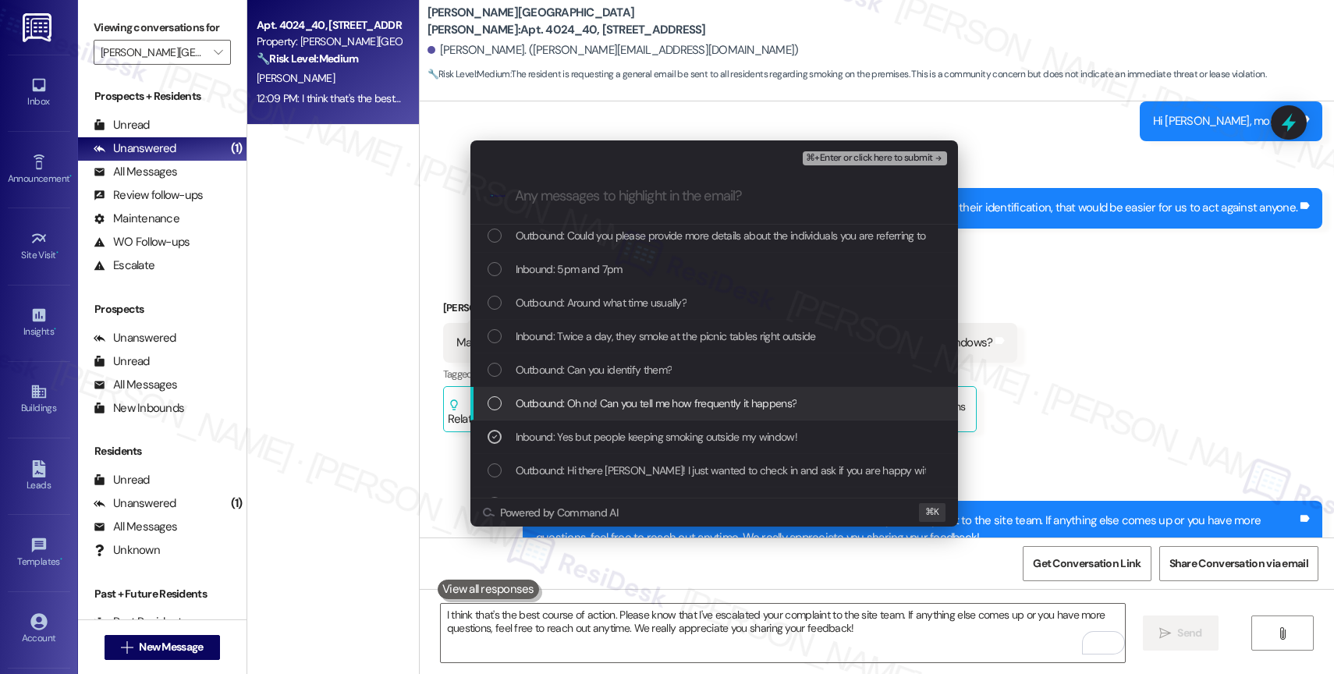
drag, startPoint x: 656, startPoint y: 403, endPoint x: 634, endPoint y: 370, distance: 40.0
click at [654, 398] on span "Outbound: Oh no! Can you tell me how frequently it happens?" at bounding box center [657, 403] width 282 height 17
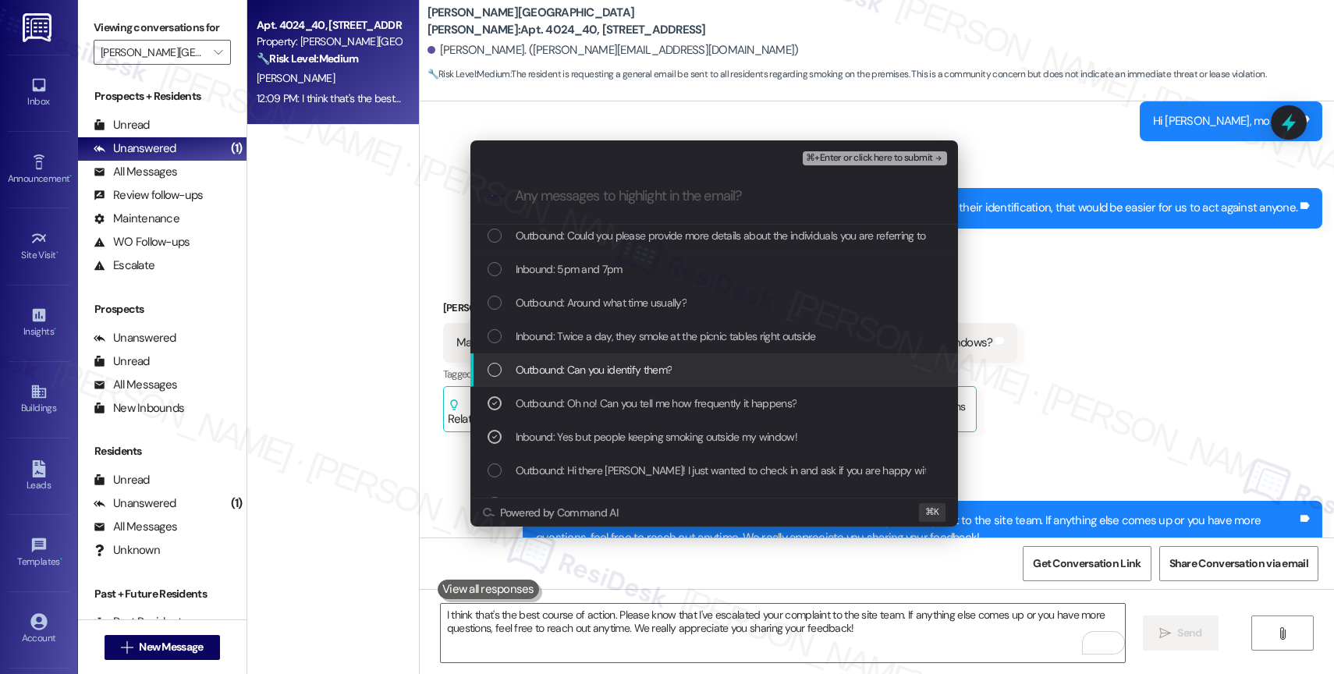
drag, startPoint x: 631, startPoint y: 367, endPoint x: 631, endPoint y: 333, distance: 33.6
click at [631, 365] on span "Outbound: Can you identify them?" at bounding box center [594, 369] width 157 height 17
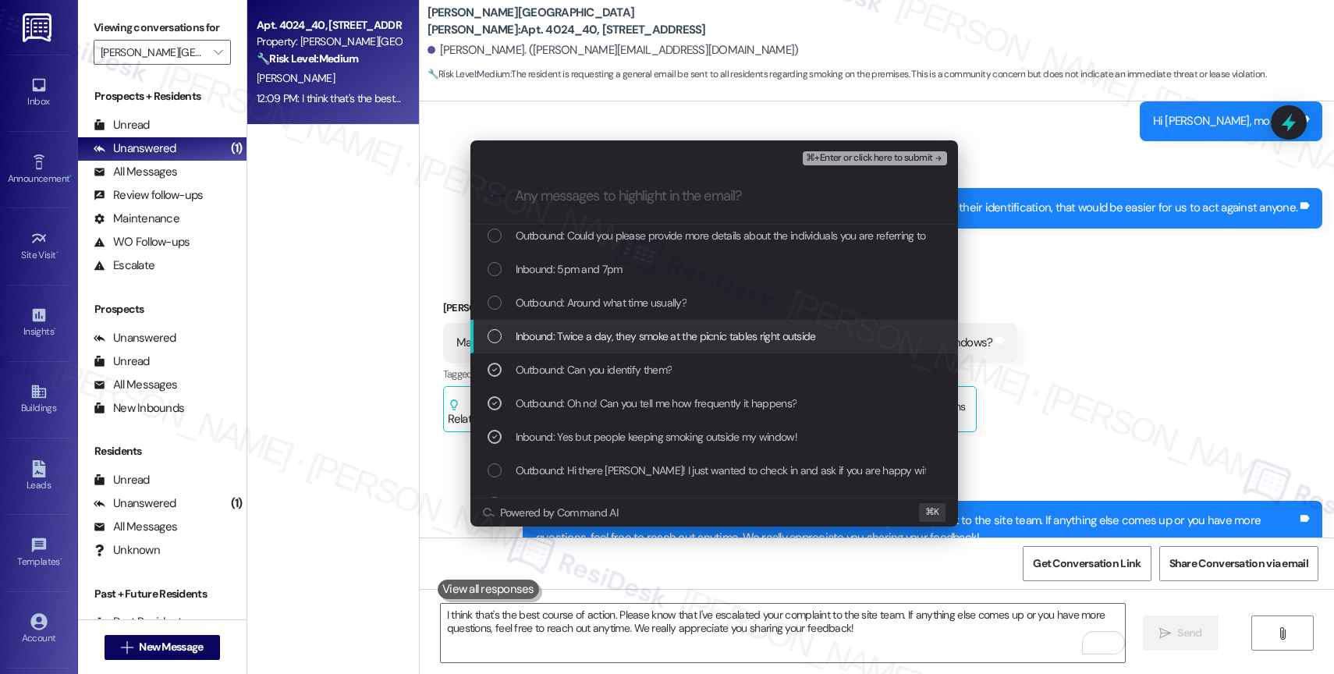
drag, startPoint x: 630, startPoint y: 331, endPoint x: 628, endPoint y: 300, distance: 31.3
click at [631, 326] on div "Inbound: Twice a day, they smoke at the picnic tables right outside" at bounding box center [715, 337] width 488 height 34
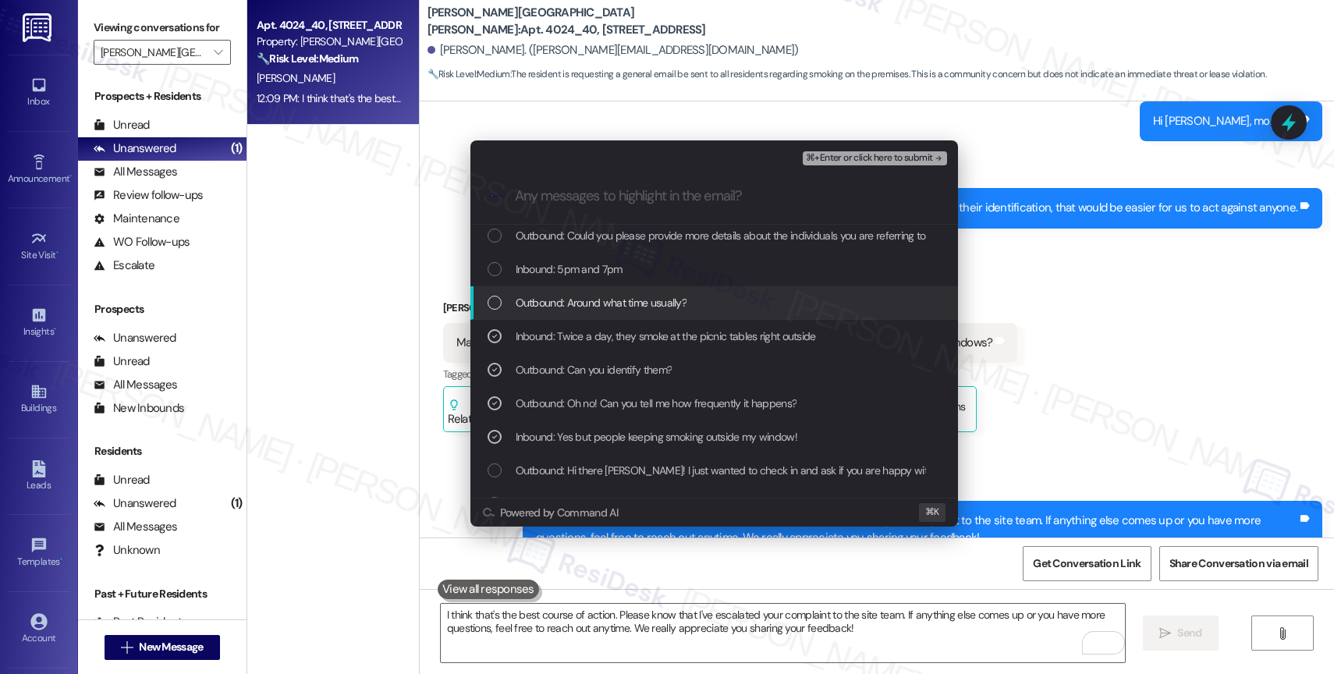
drag, startPoint x: 627, startPoint y: 299, endPoint x: 598, endPoint y: 261, distance: 47.3
click at [627, 297] on span "Outbound: Around what time usually?" at bounding box center [602, 302] width 172 height 17
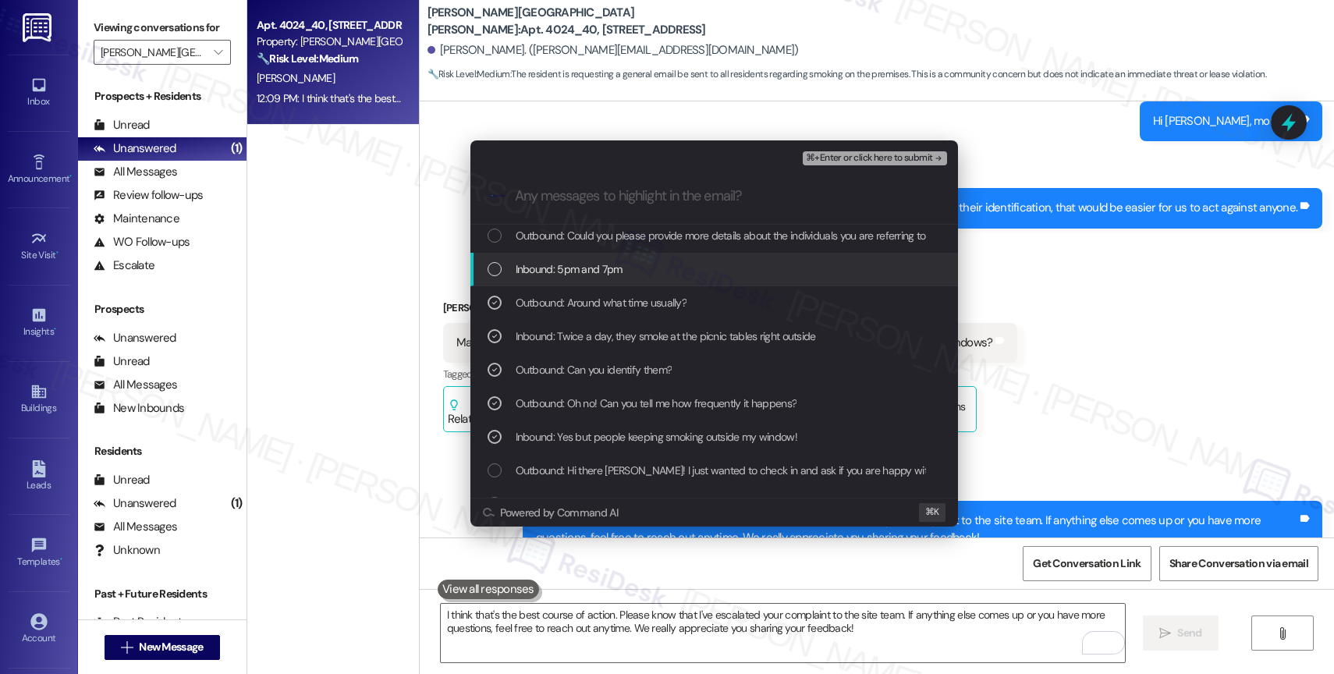
click at [598, 261] on span "Inbound: 5pm and 7pm" at bounding box center [569, 269] width 107 height 17
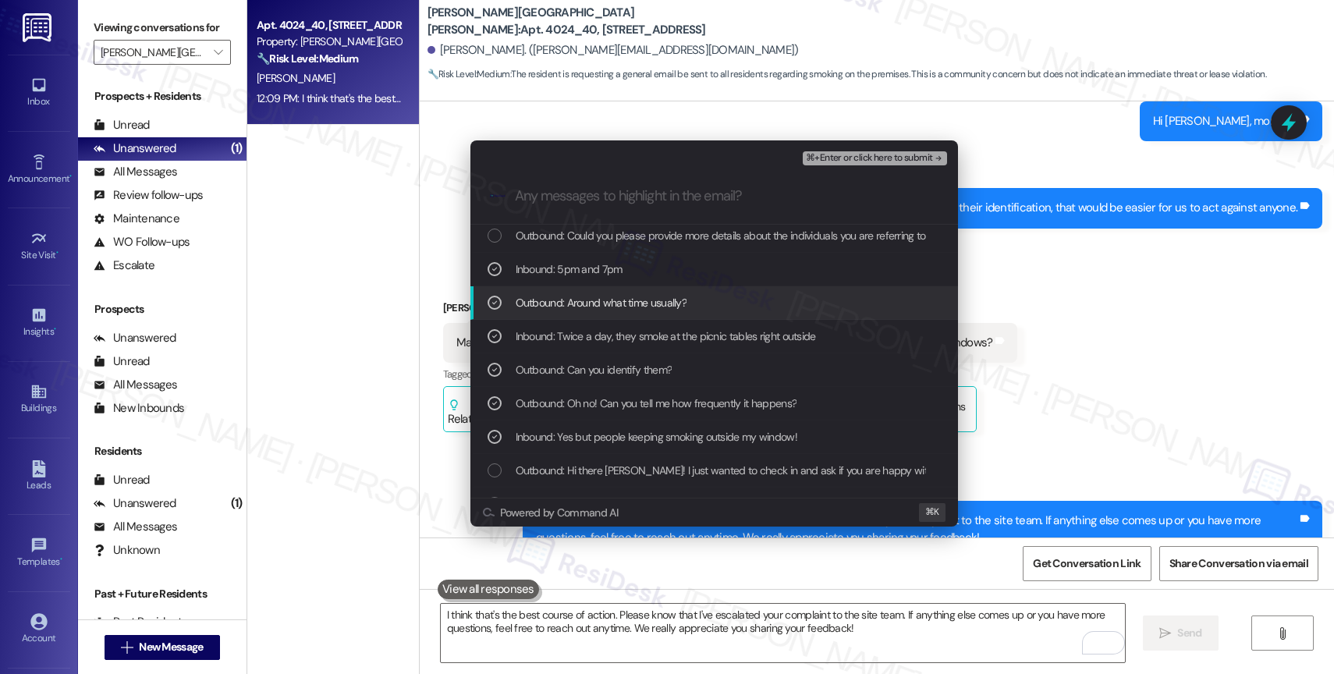
scroll to position [71, 0]
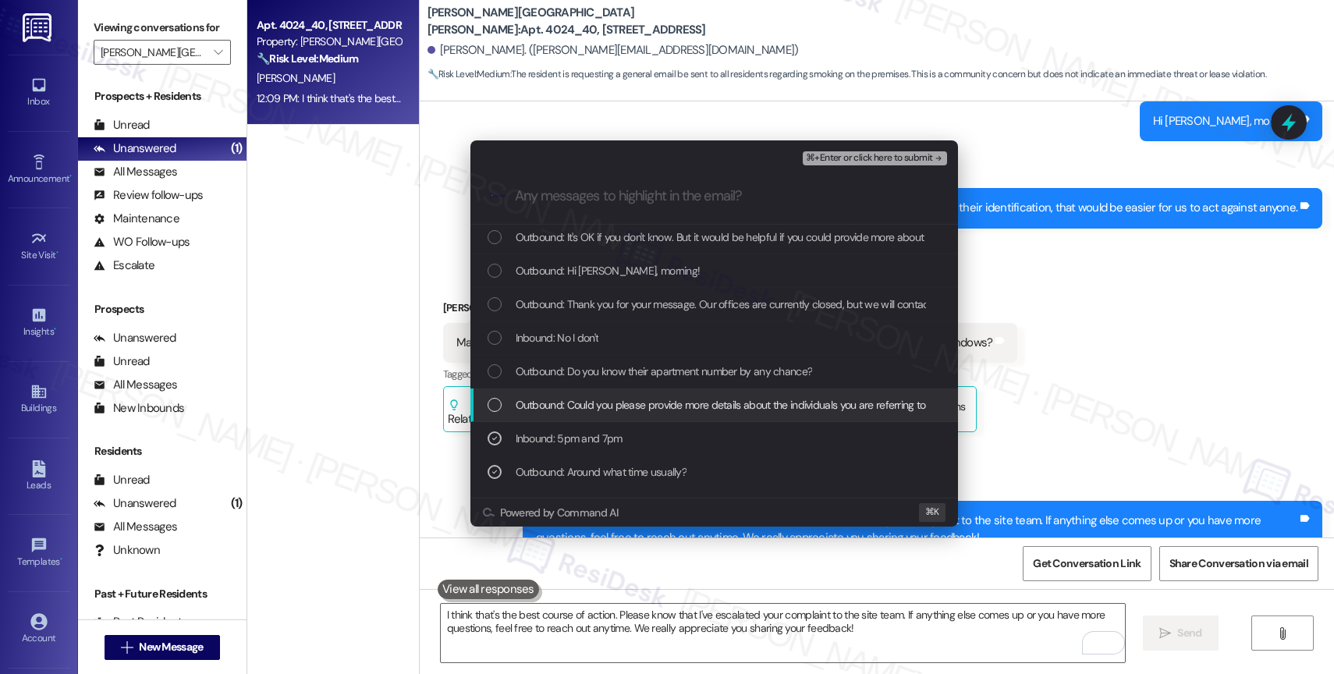
click at [677, 405] on span "Outbound: Could you please provide more details about the individuals you are r…" at bounding box center [723, 404] width 415 height 17
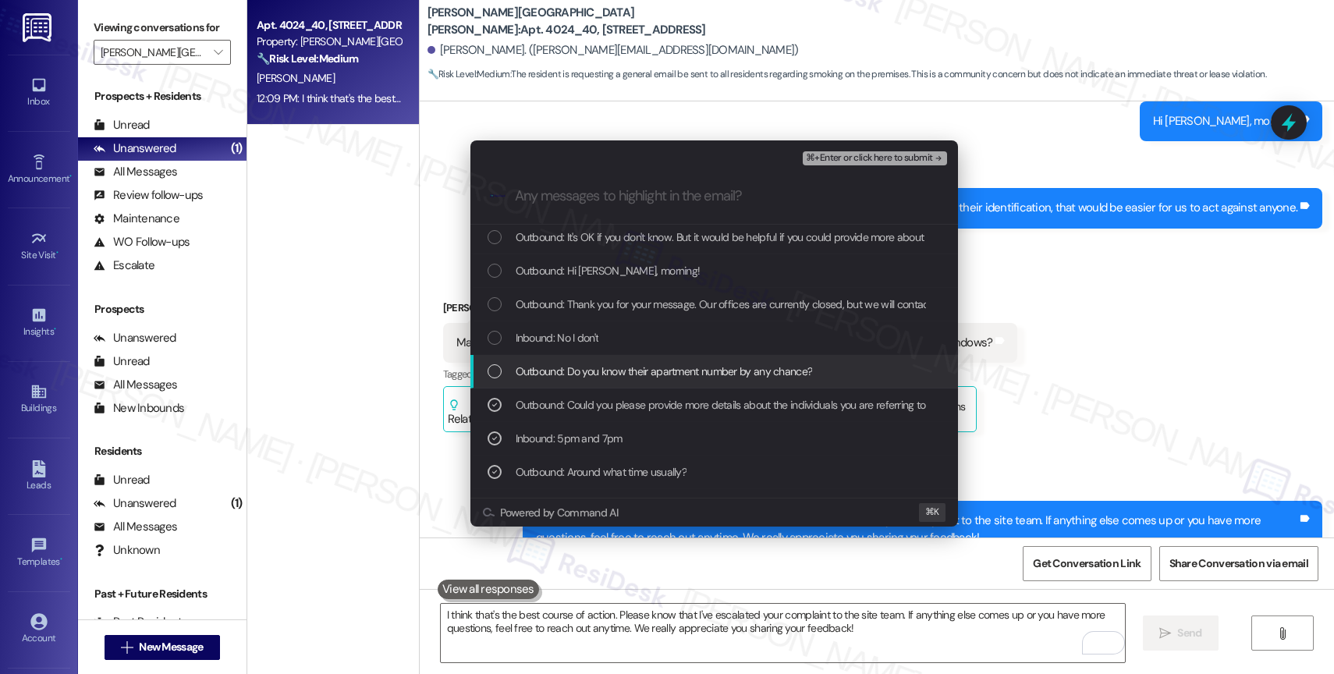
drag, startPoint x: 676, startPoint y: 367, endPoint x: 662, endPoint y: 361, distance: 15.4
click at [676, 366] on span "Outbound: Do you know their apartment number by any chance?" at bounding box center [664, 371] width 297 height 17
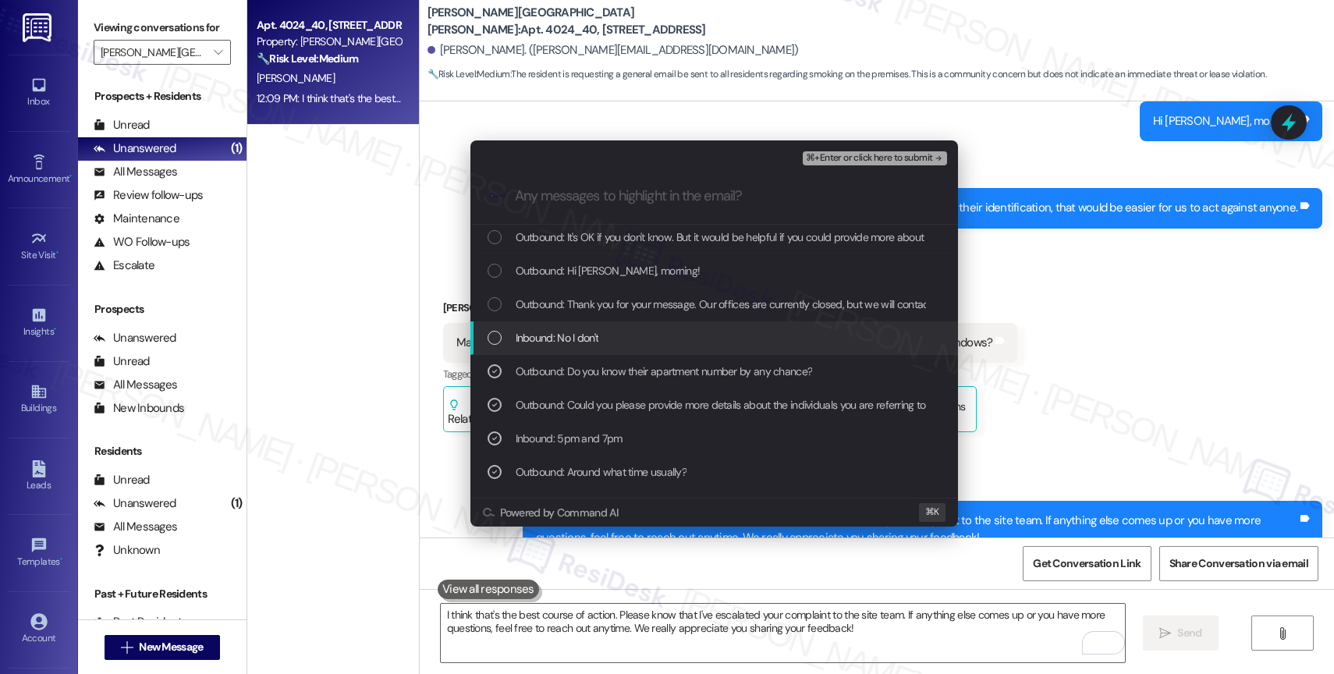
click at [577, 338] on span "Inbound: No I don't" at bounding box center [557, 337] width 83 height 17
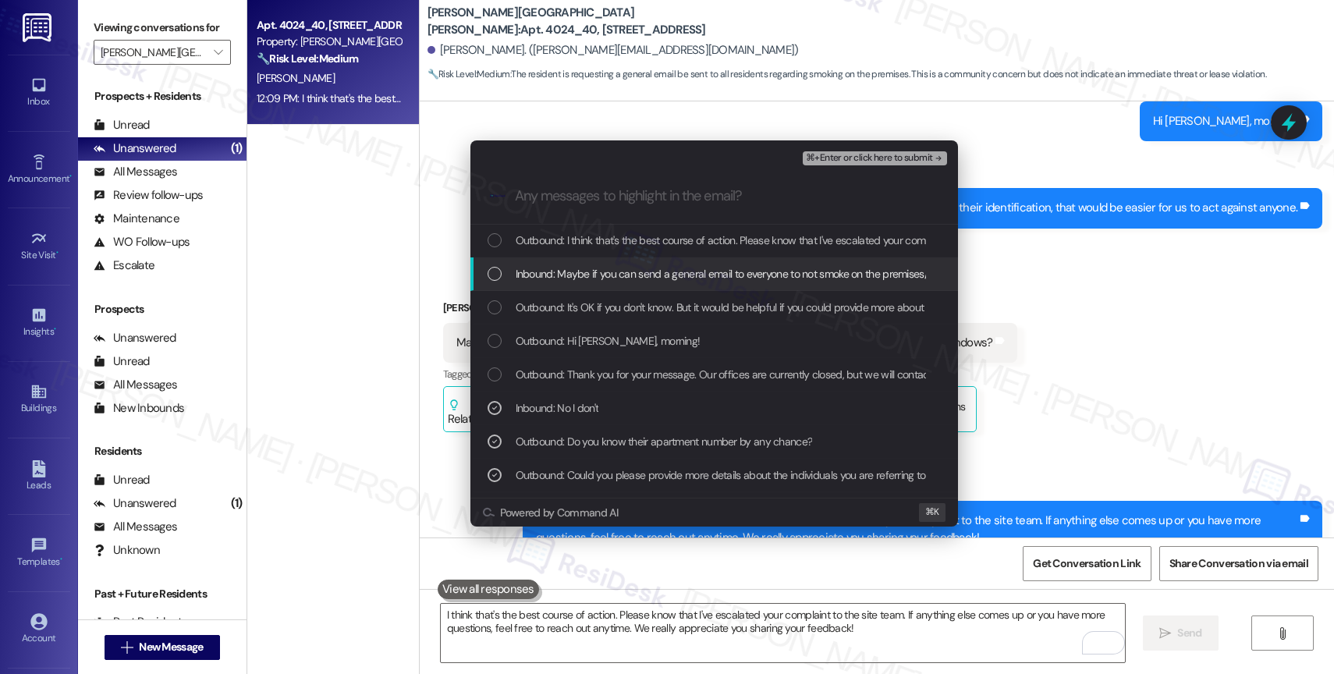
scroll to position [0, 0]
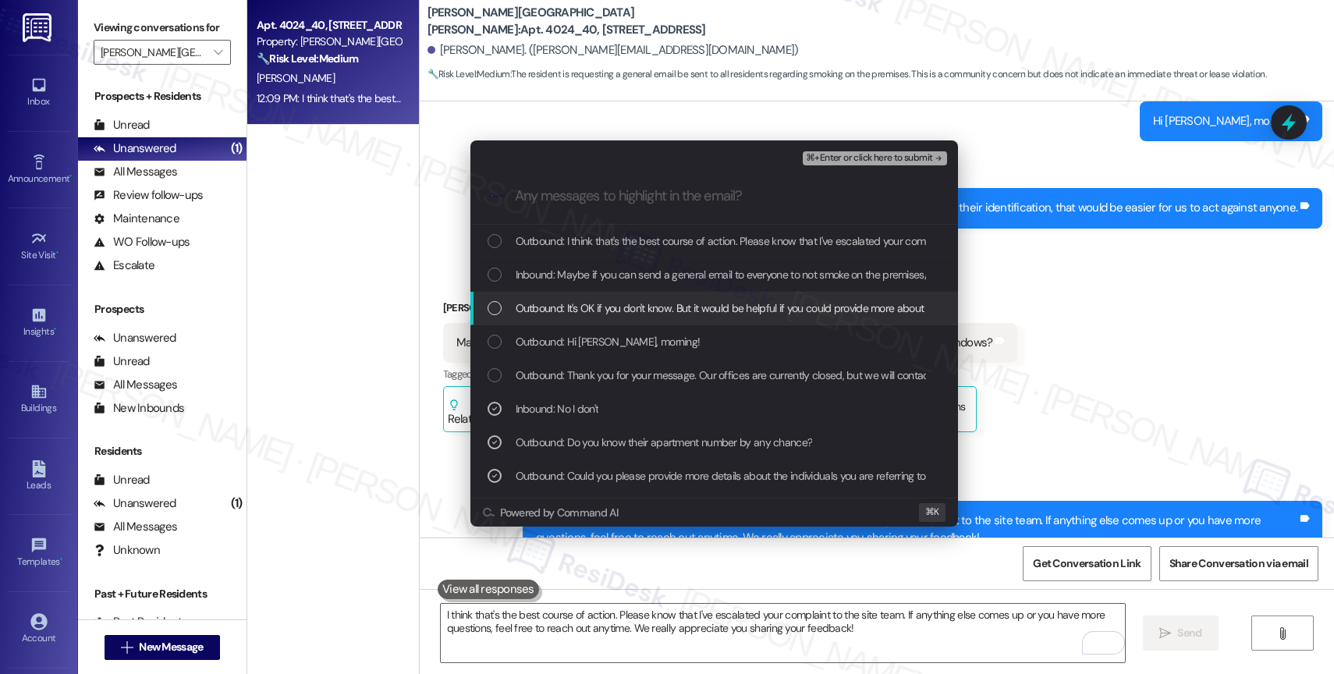
click at [690, 310] on span "Outbound: It's OK if you don't know. But it would be helpful if you could provi…" at bounding box center [875, 308] width 719 height 17
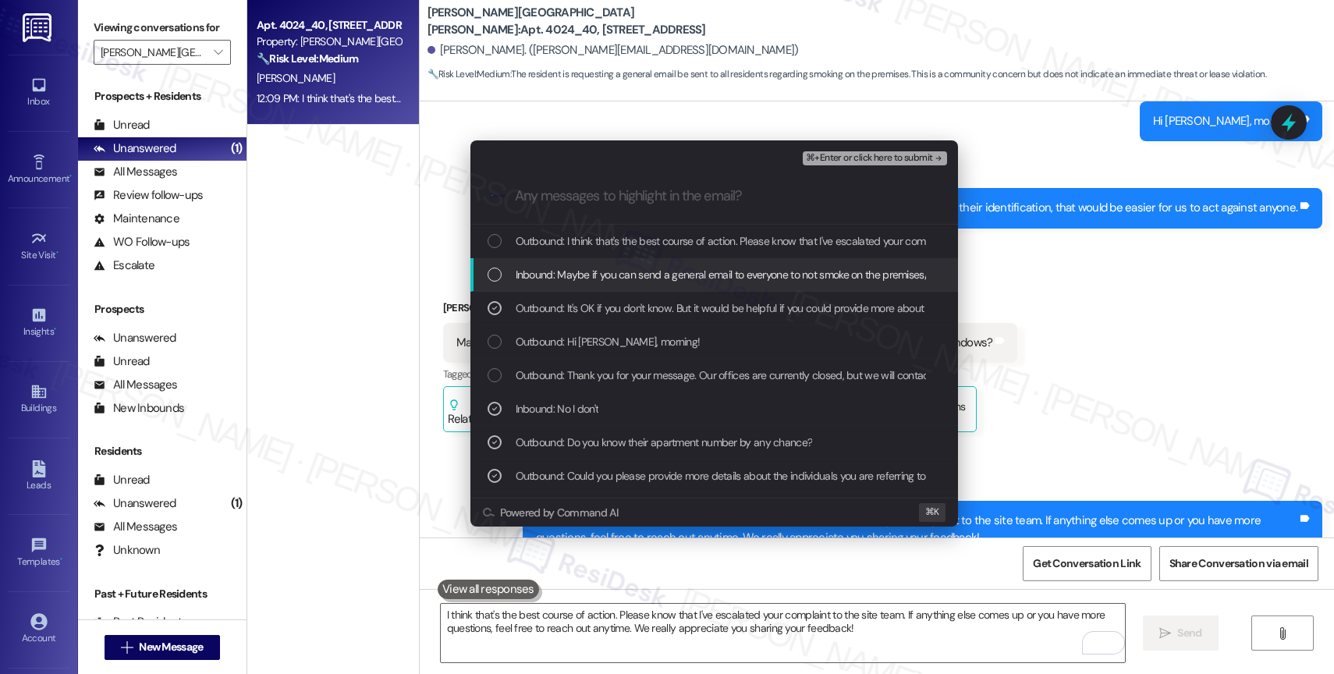
drag, startPoint x: 691, startPoint y: 280, endPoint x: 695, endPoint y: 251, distance: 29.1
click at [691, 277] on span "Inbound: Maybe if you can send a general email to everyone to not smoke on the …" at bounding box center [782, 274] width 533 height 17
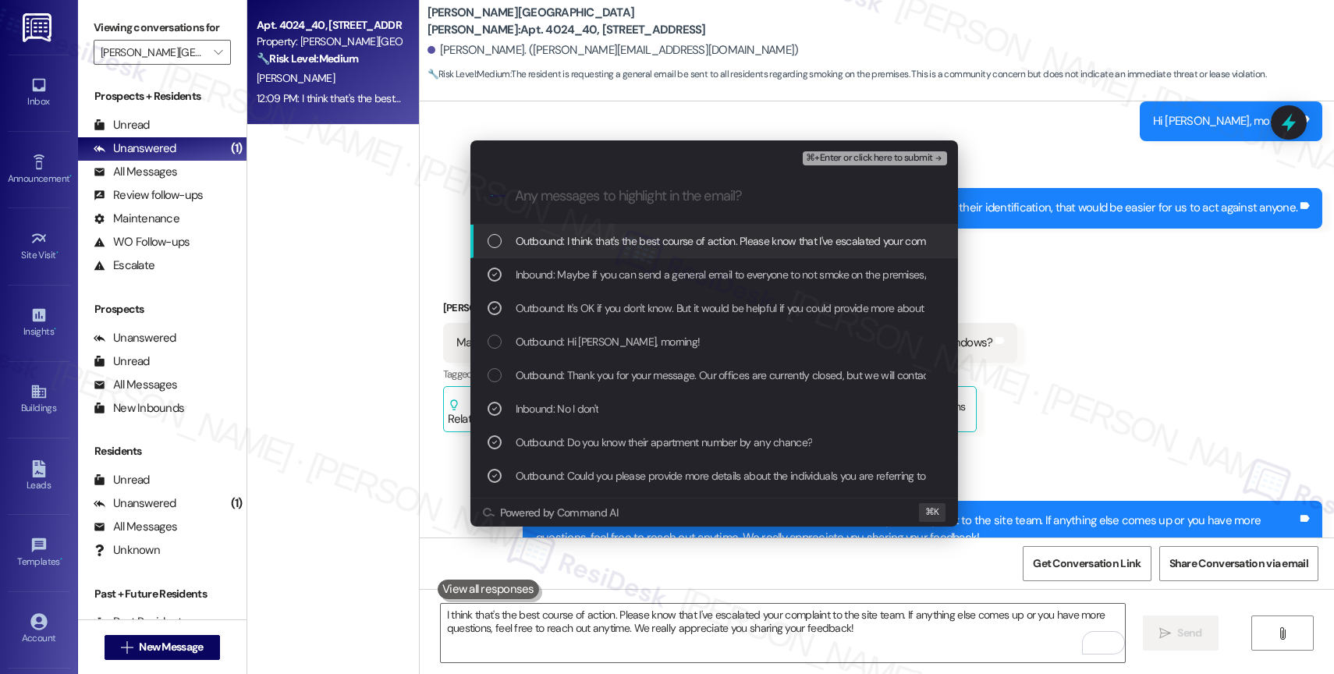
drag, startPoint x: 698, startPoint y: 247, endPoint x: 741, endPoint y: 228, distance: 46.1
click at [705, 242] on span "Outbound: I think that's the best course of action. Please know that I've escal…" at bounding box center [1076, 241] width 1120 height 17
click at [896, 154] on span "⌘+Enter or click here to submit" at bounding box center [869, 158] width 126 height 11
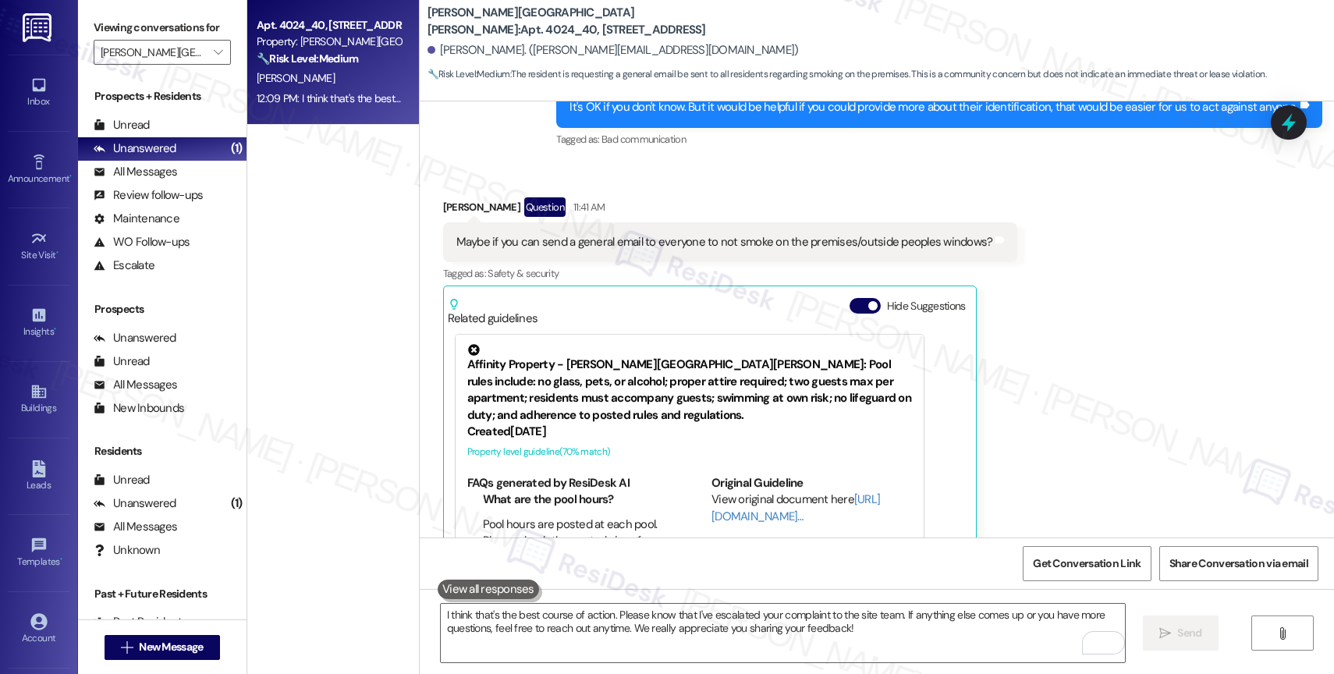
scroll to position [3962, 0]
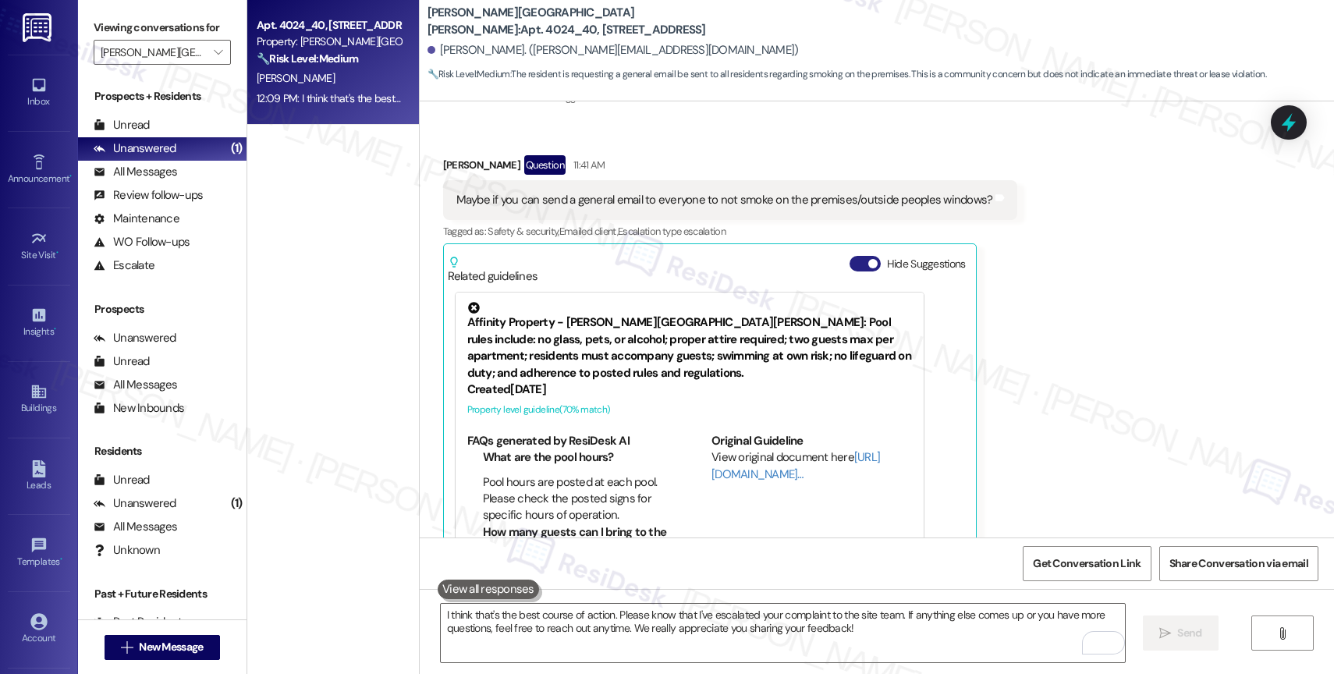
click at [851, 256] on button "Hide Suggestions" at bounding box center [865, 264] width 31 height 16
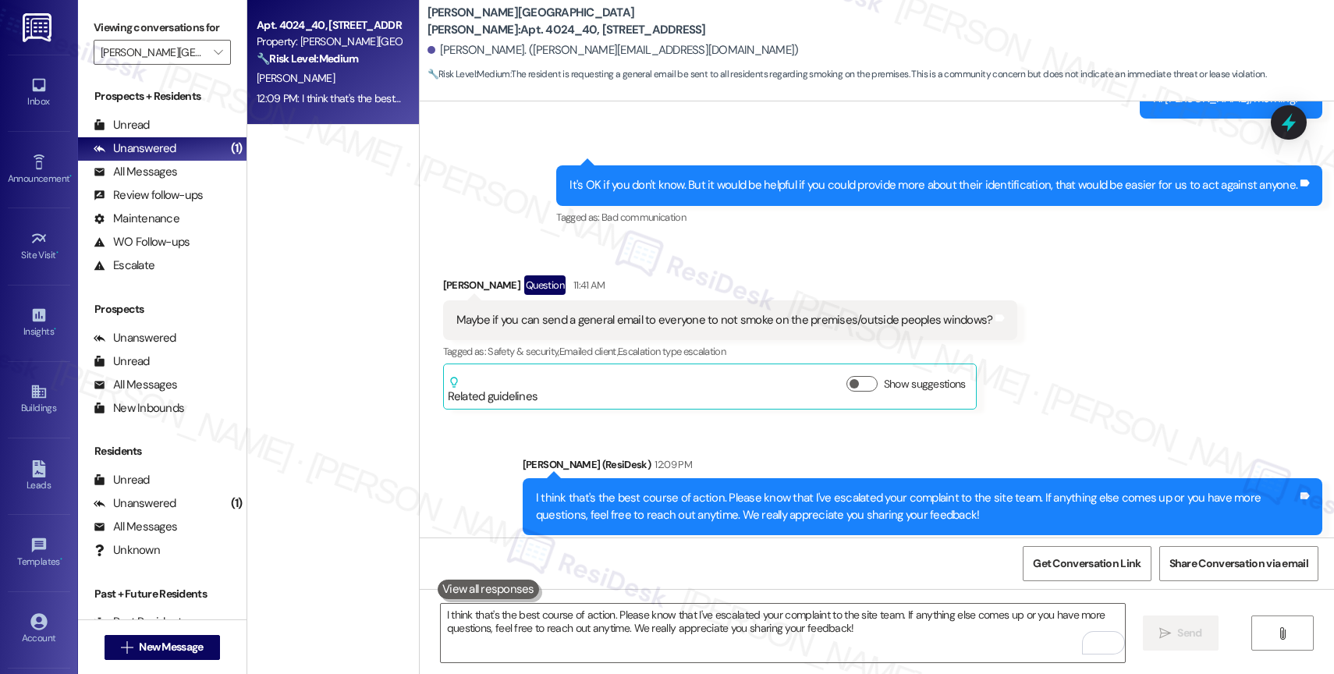
click at [882, 421] on div "Sent via SMS Sarah (ResiDesk) 12:09 PM I think that's the best course of action…" at bounding box center [877, 495] width 915 height 148
click at [214, 59] on icon "" at bounding box center [218, 52] width 9 height 12
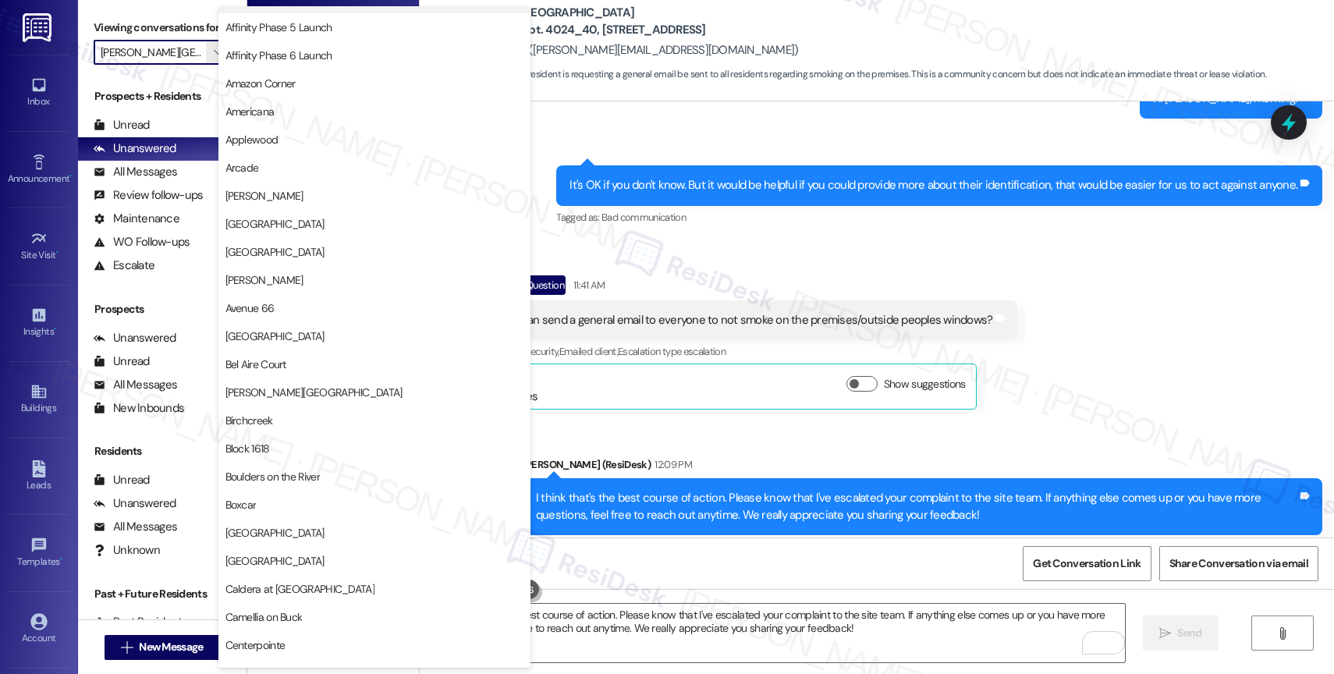
scroll to position [0, 0]
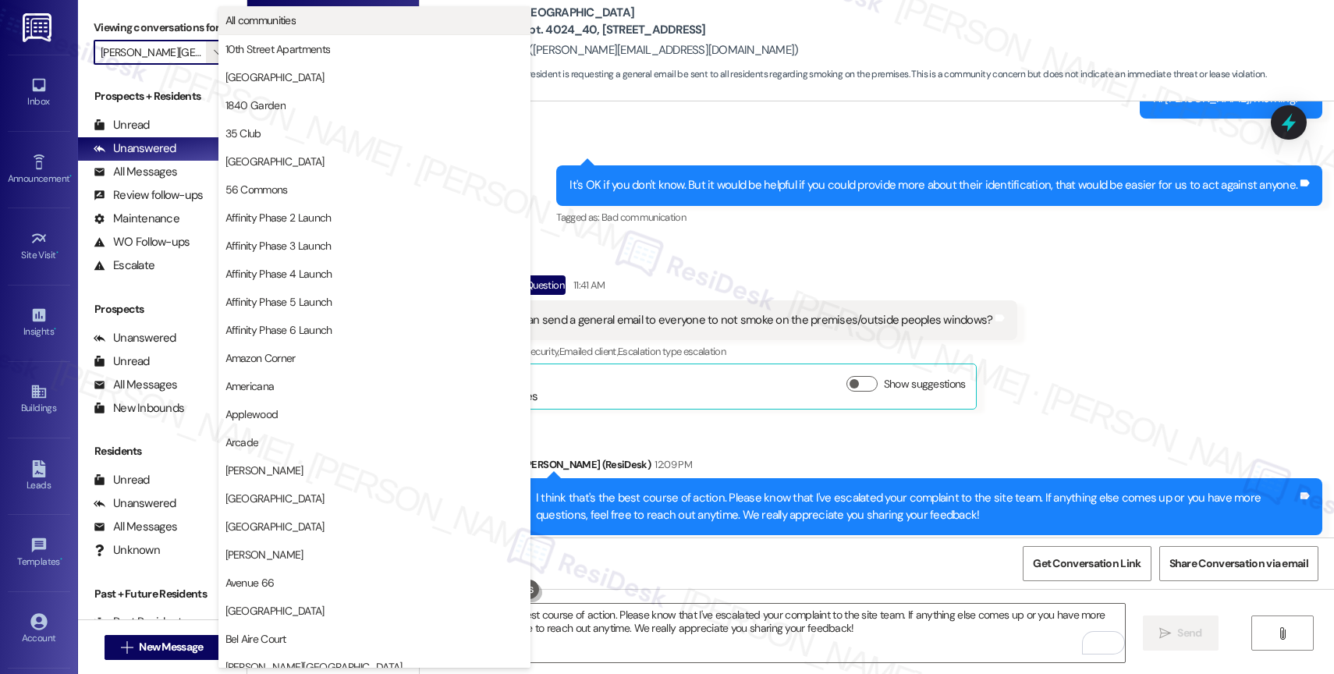
click at [307, 21] on span "All communities" at bounding box center [375, 20] width 298 height 16
